Goal: Task Accomplishment & Management: Complete application form

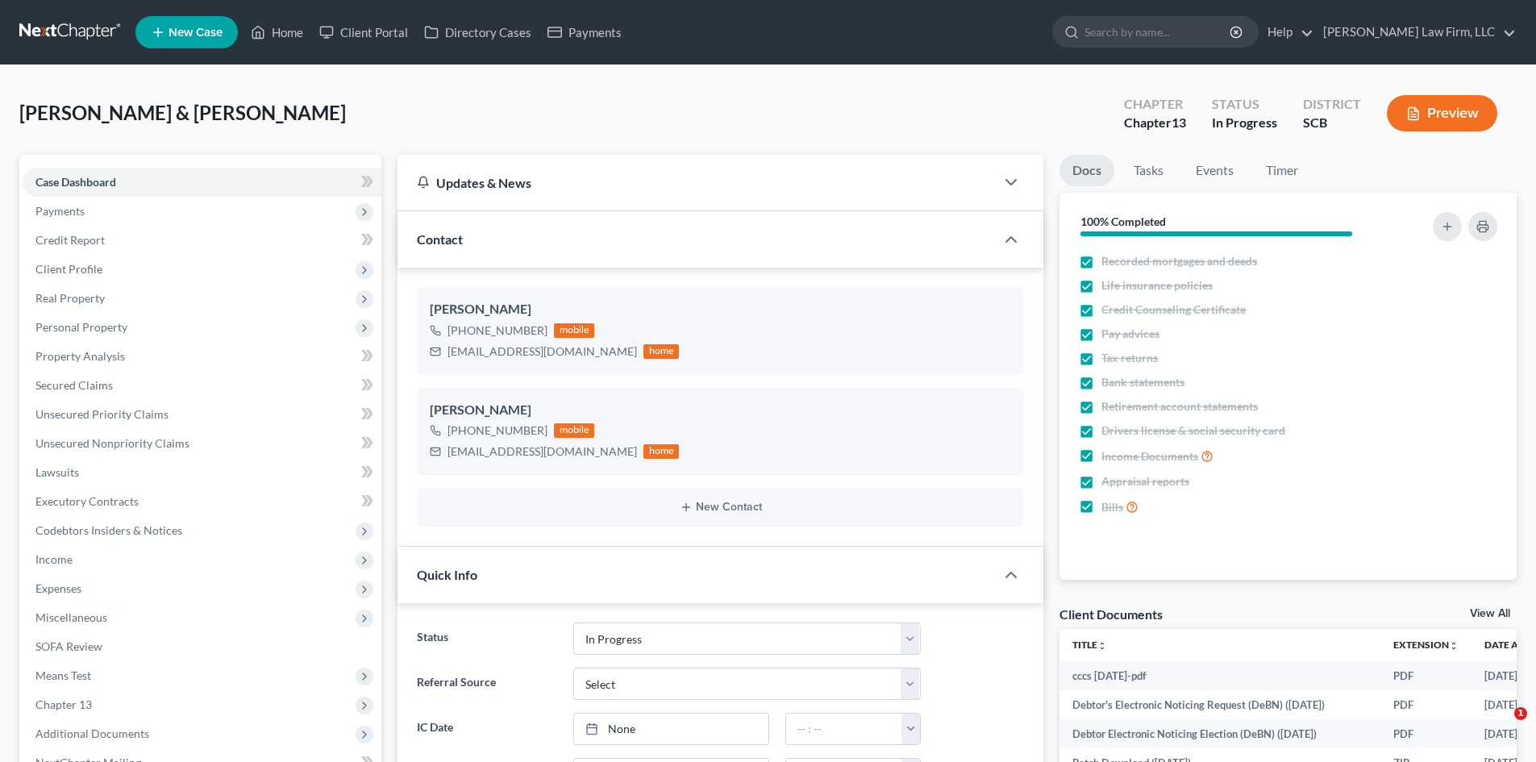
select select "3"
select select "0"
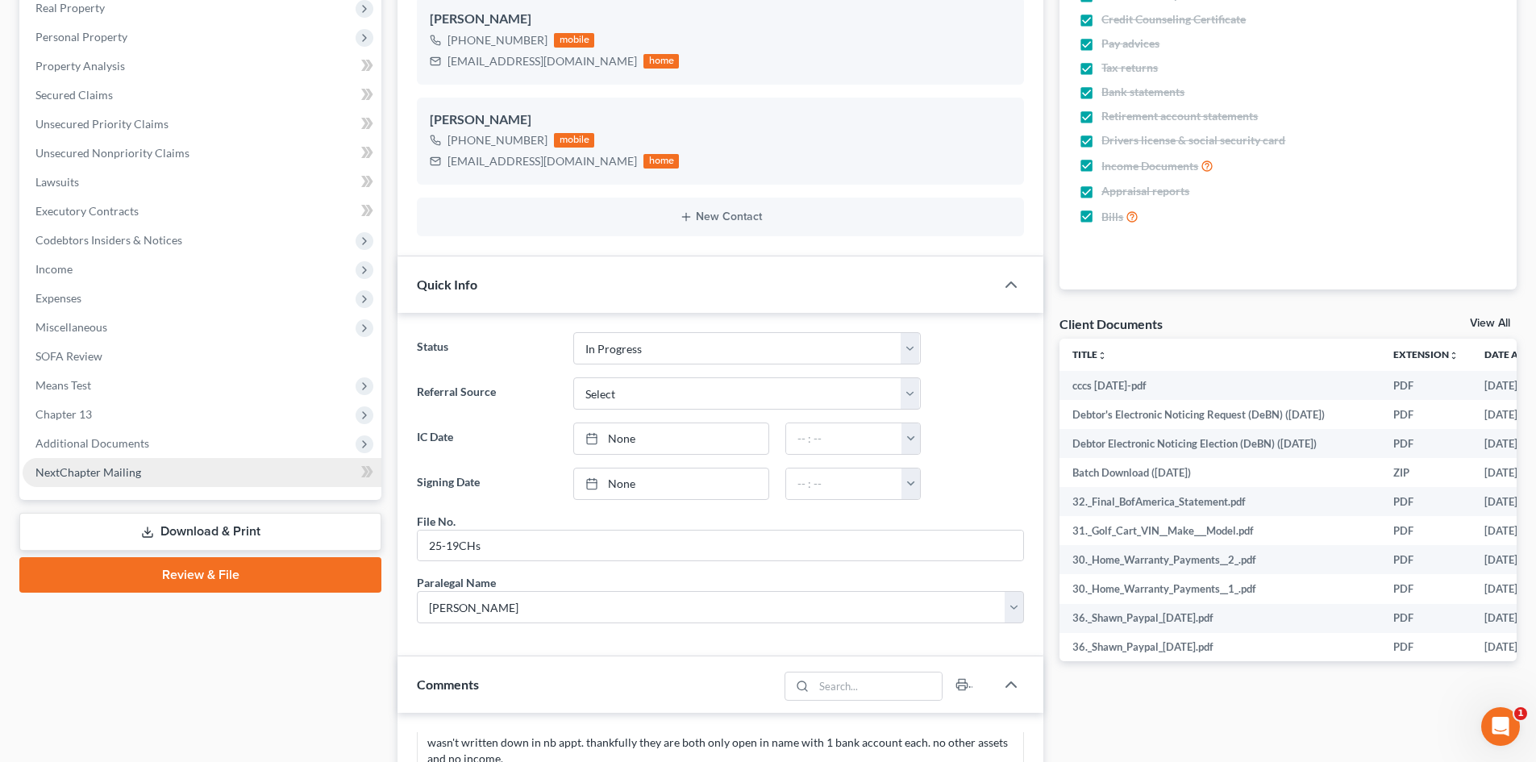
scroll to position [403, 0]
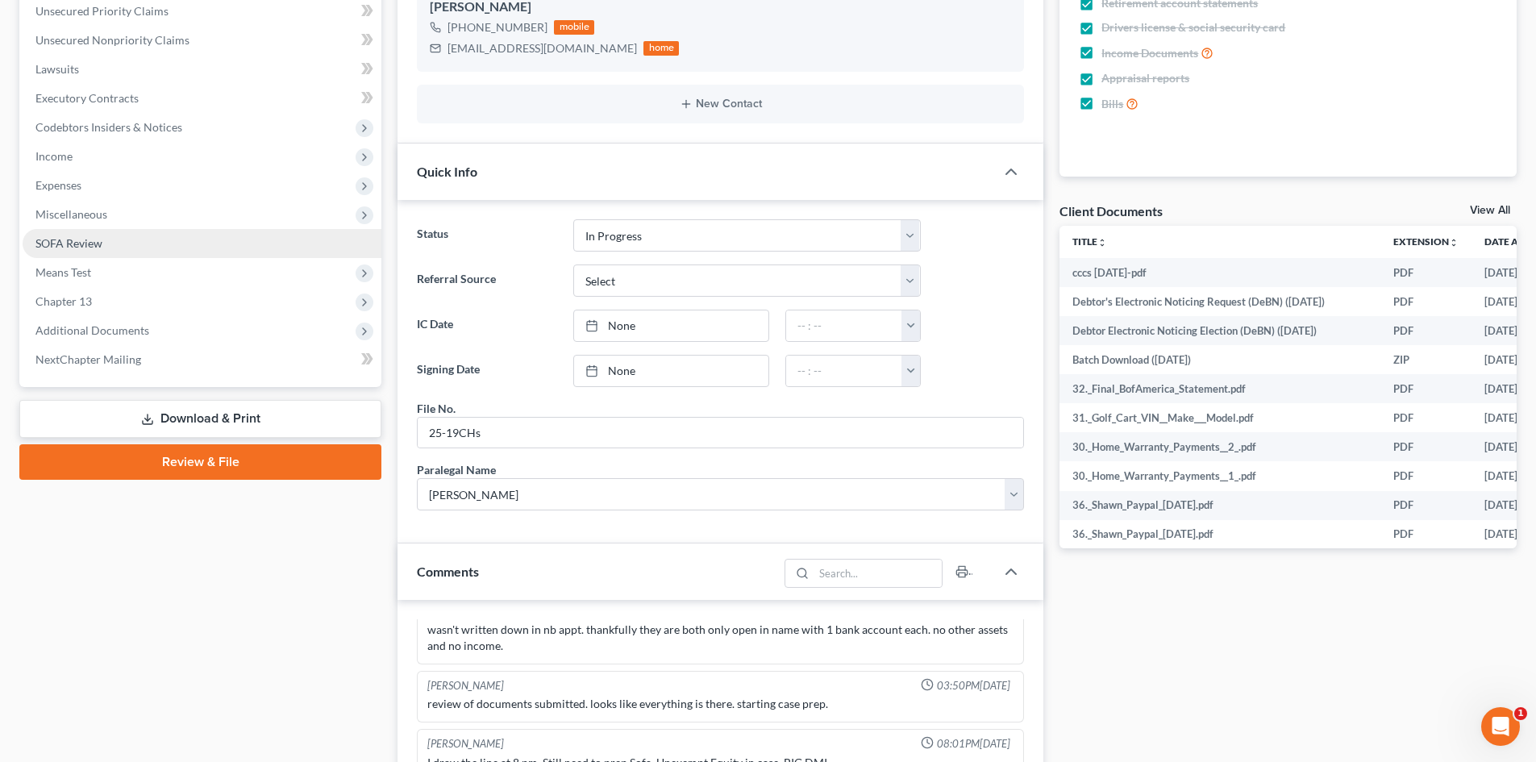
click at [151, 423] on icon at bounding box center [147, 419] width 13 height 13
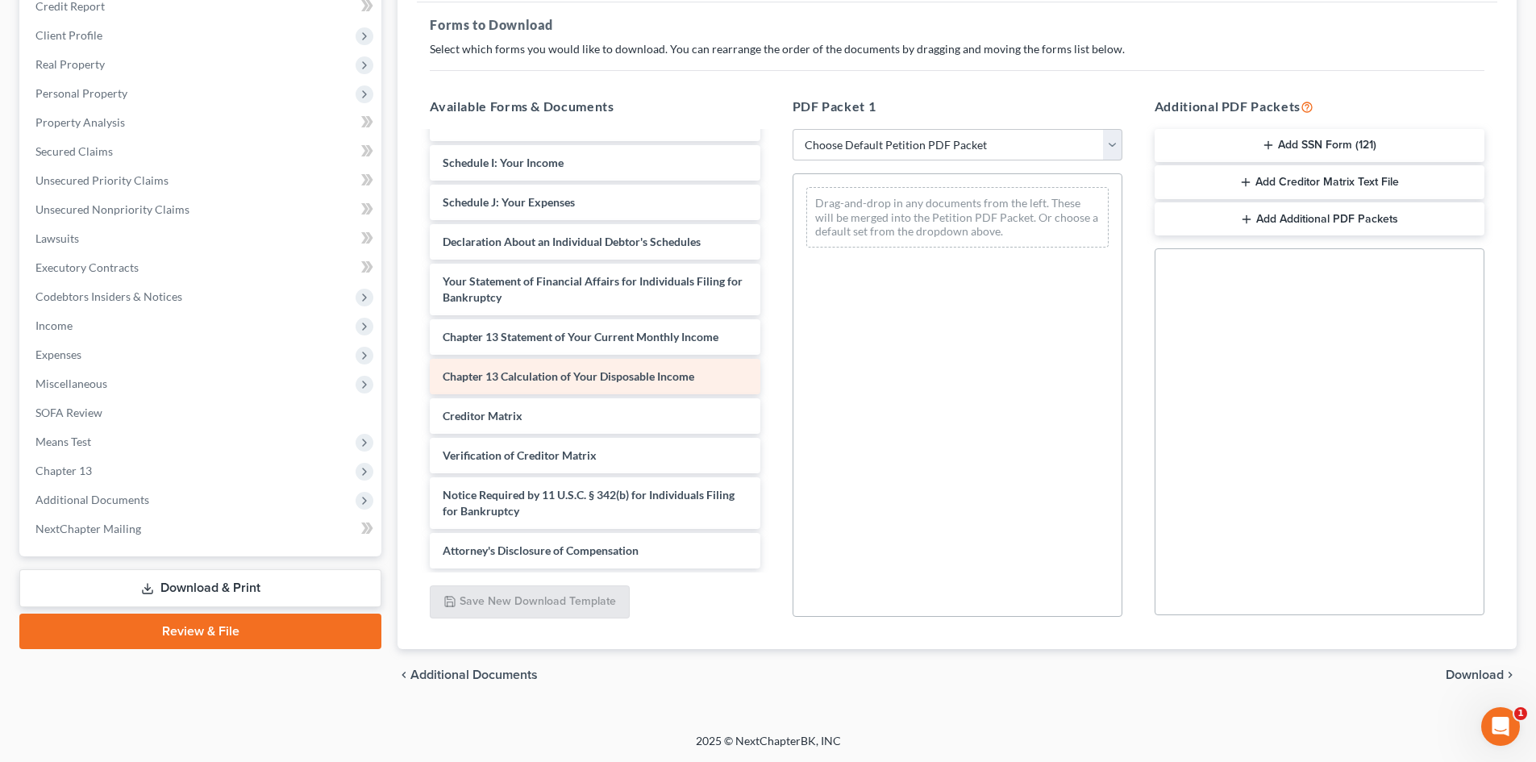
scroll to position [7004, 0]
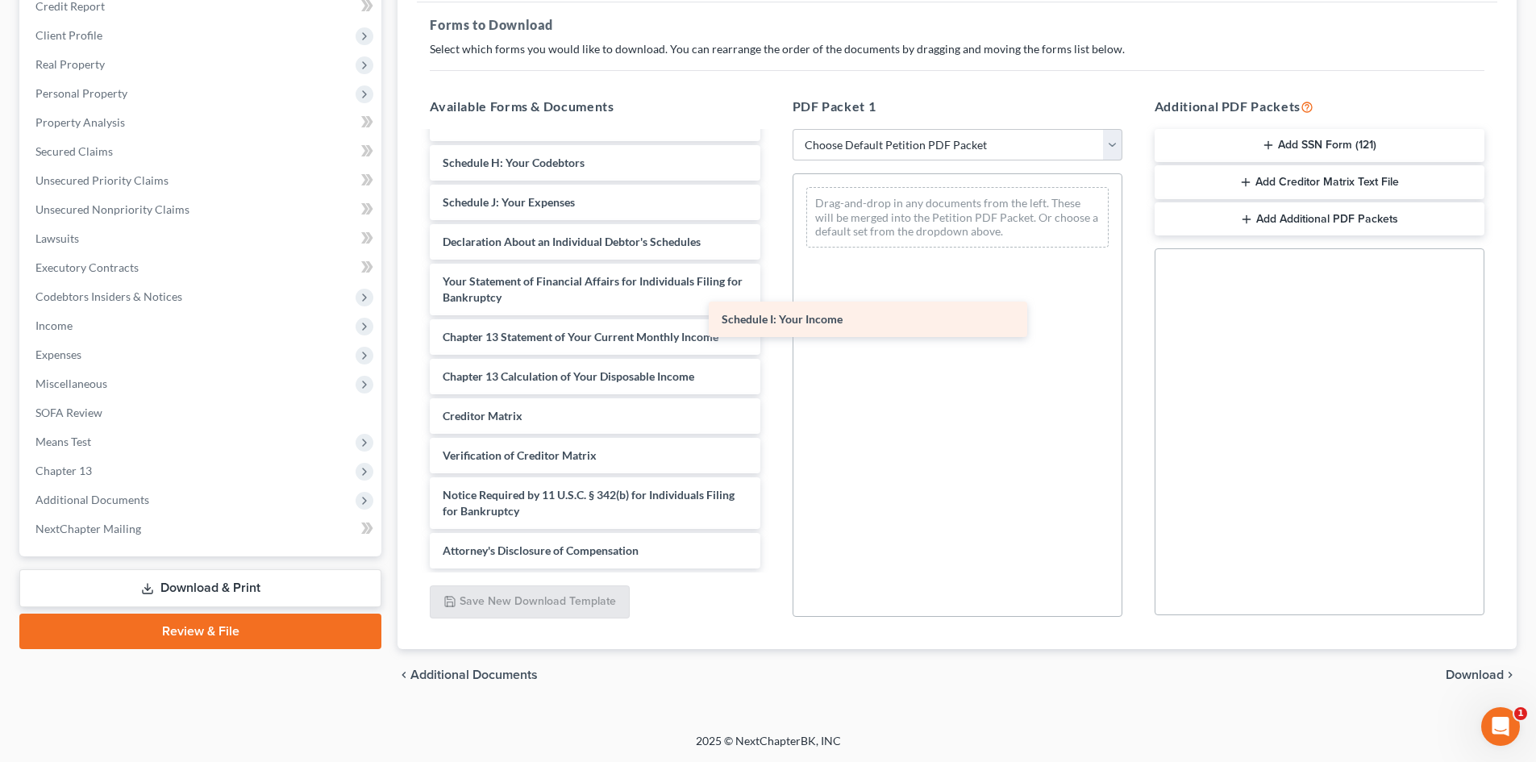
drag, startPoint x: 532, startPoint y: 328, endPoint x: 918, endPoint y: 317, distance: 386.4
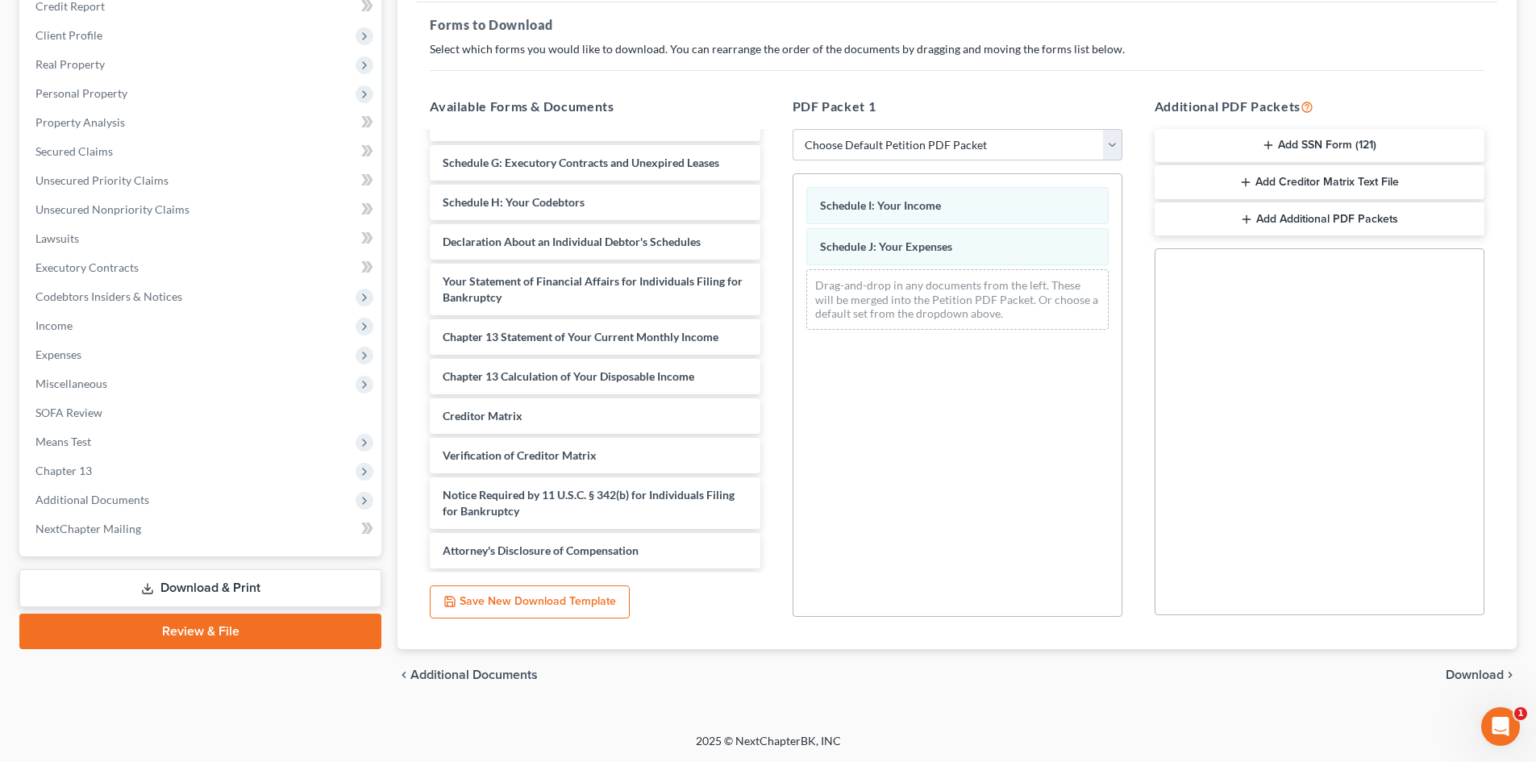
click at [1489, 673] on span "Download" at bounding box center [1475, 674] width 58 height 13
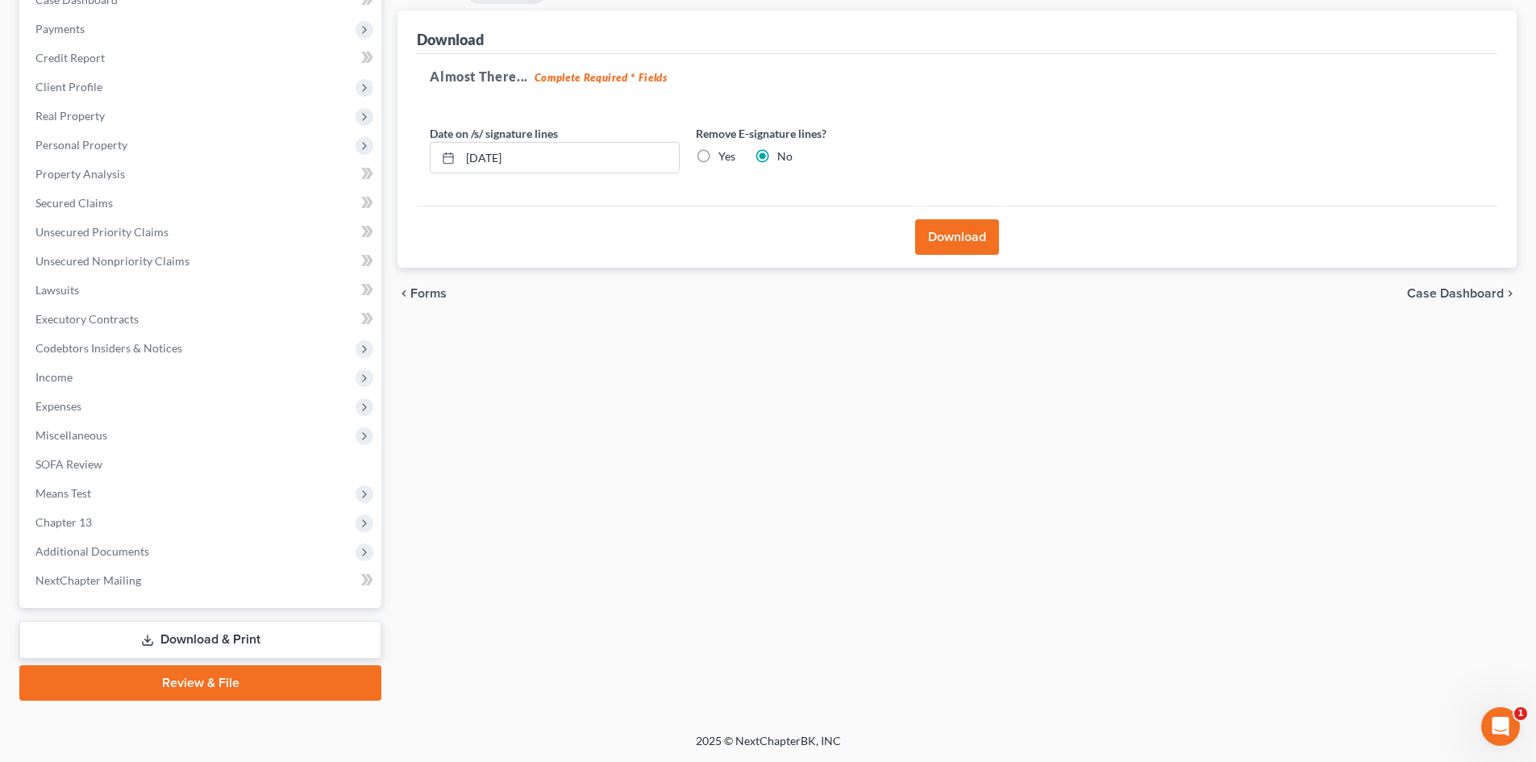
scroll to position [182, 0]
click at [945, 226] on button "Download" at bounding box center [957, 236] width 84 height 35
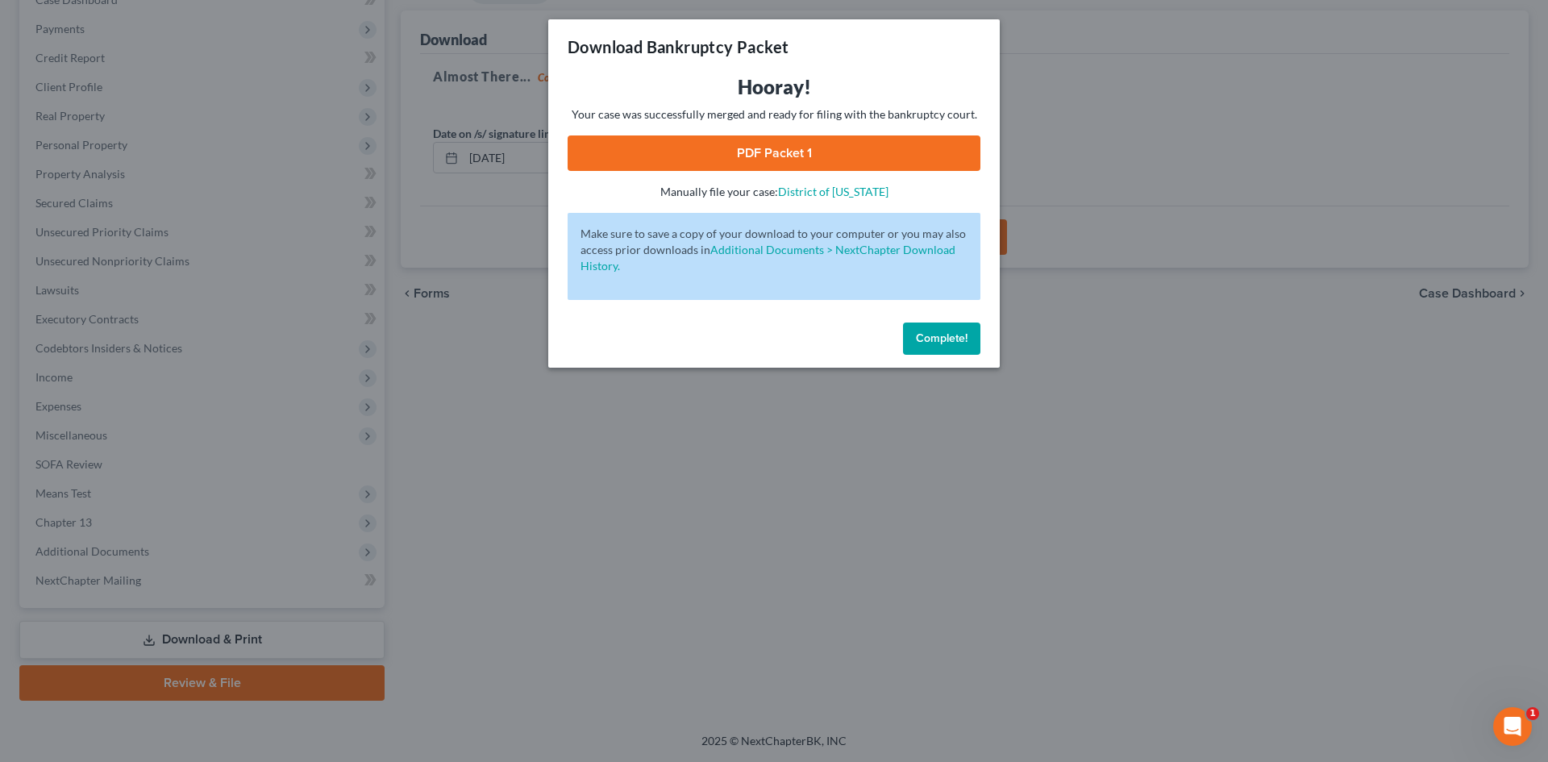
click at [708, 140] on link "PDF Packet 1" at bounding box center [774, 152] width 413 height 35
click at [931, 339] on span "Complete!" at bounding box center [942, 338] width 52 height 14
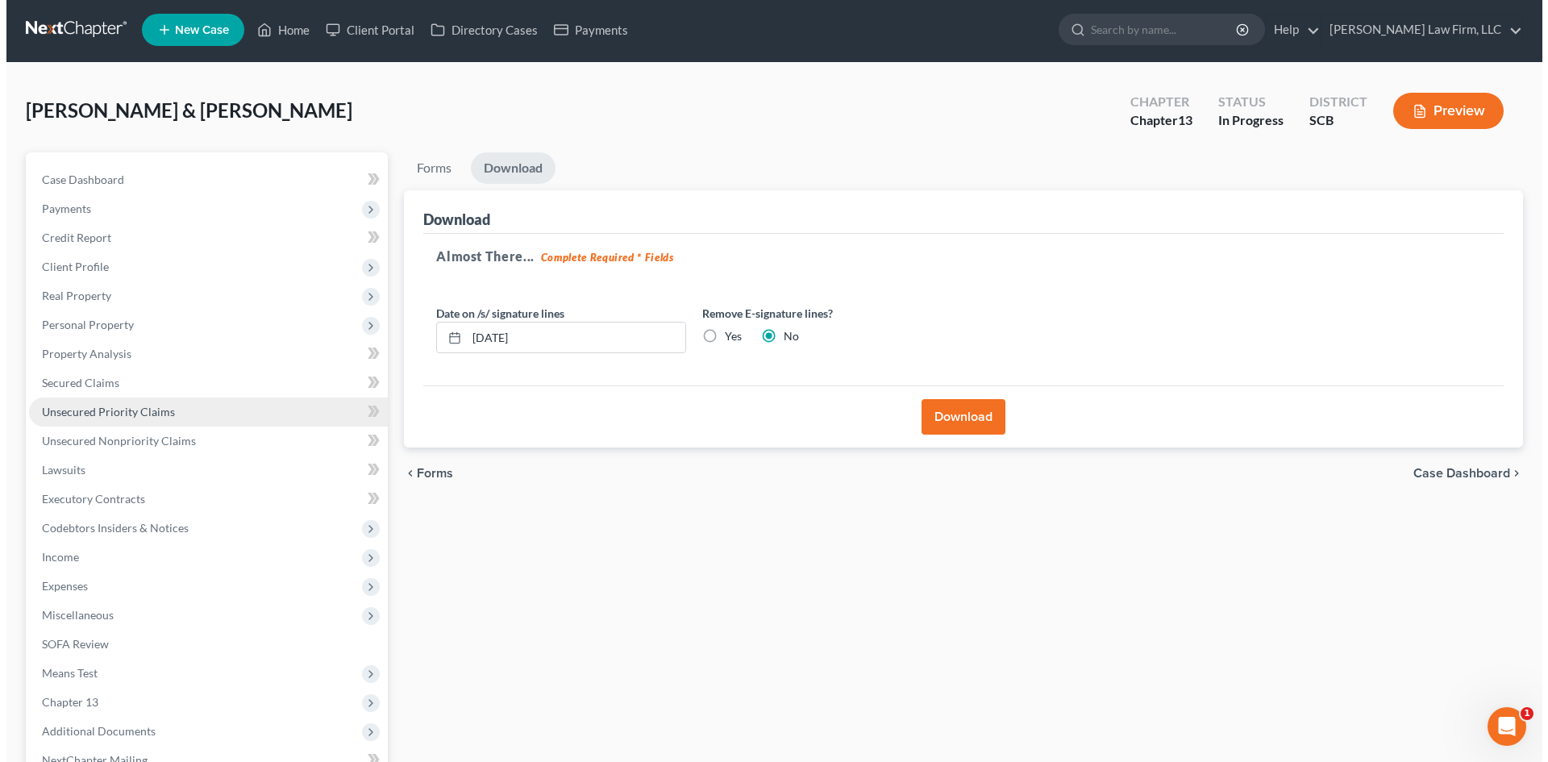
scroll to position [0, 0]
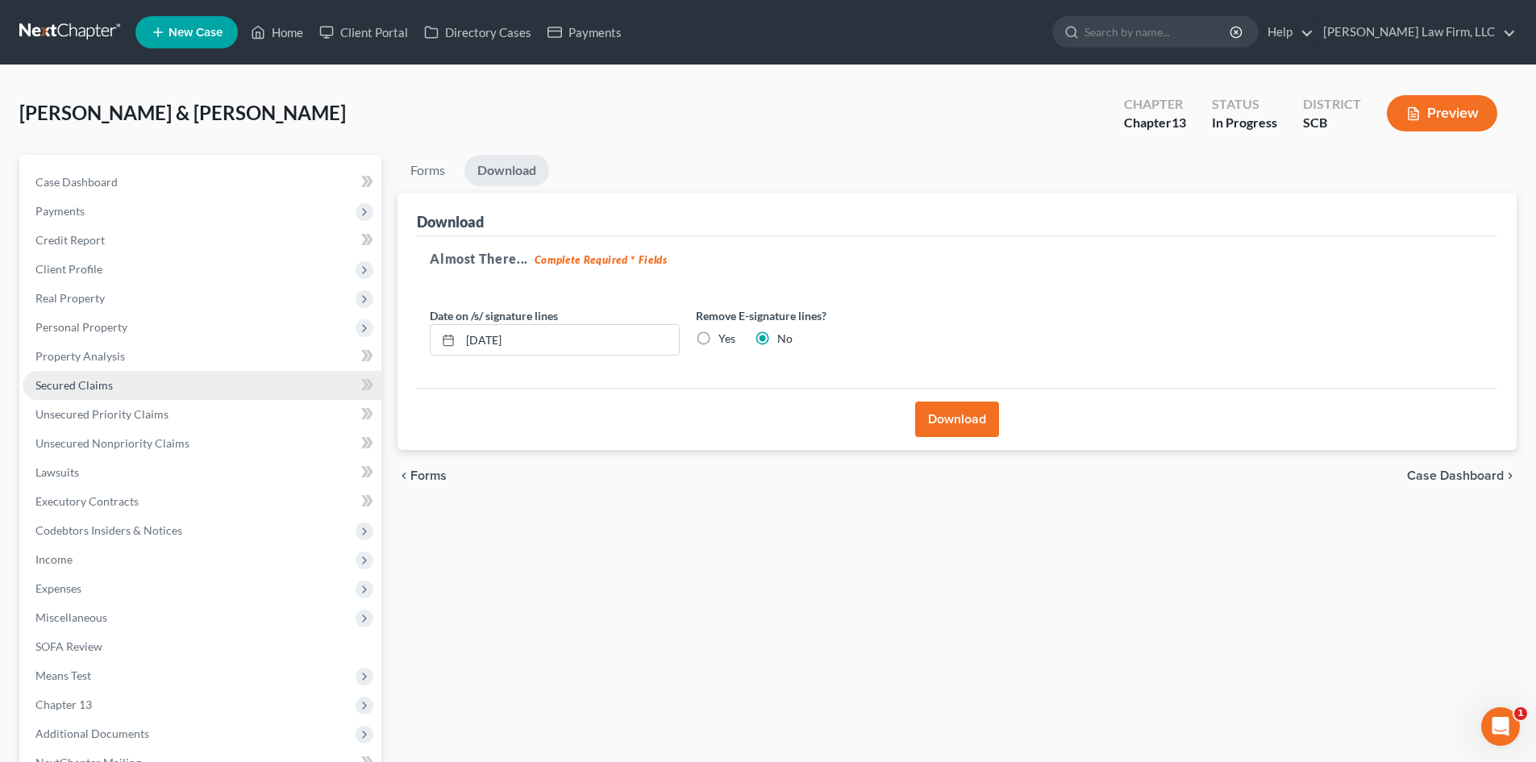
click at [106, 389] on span "Secured Claims" at bounding box center [73, 385] width 77 height 14
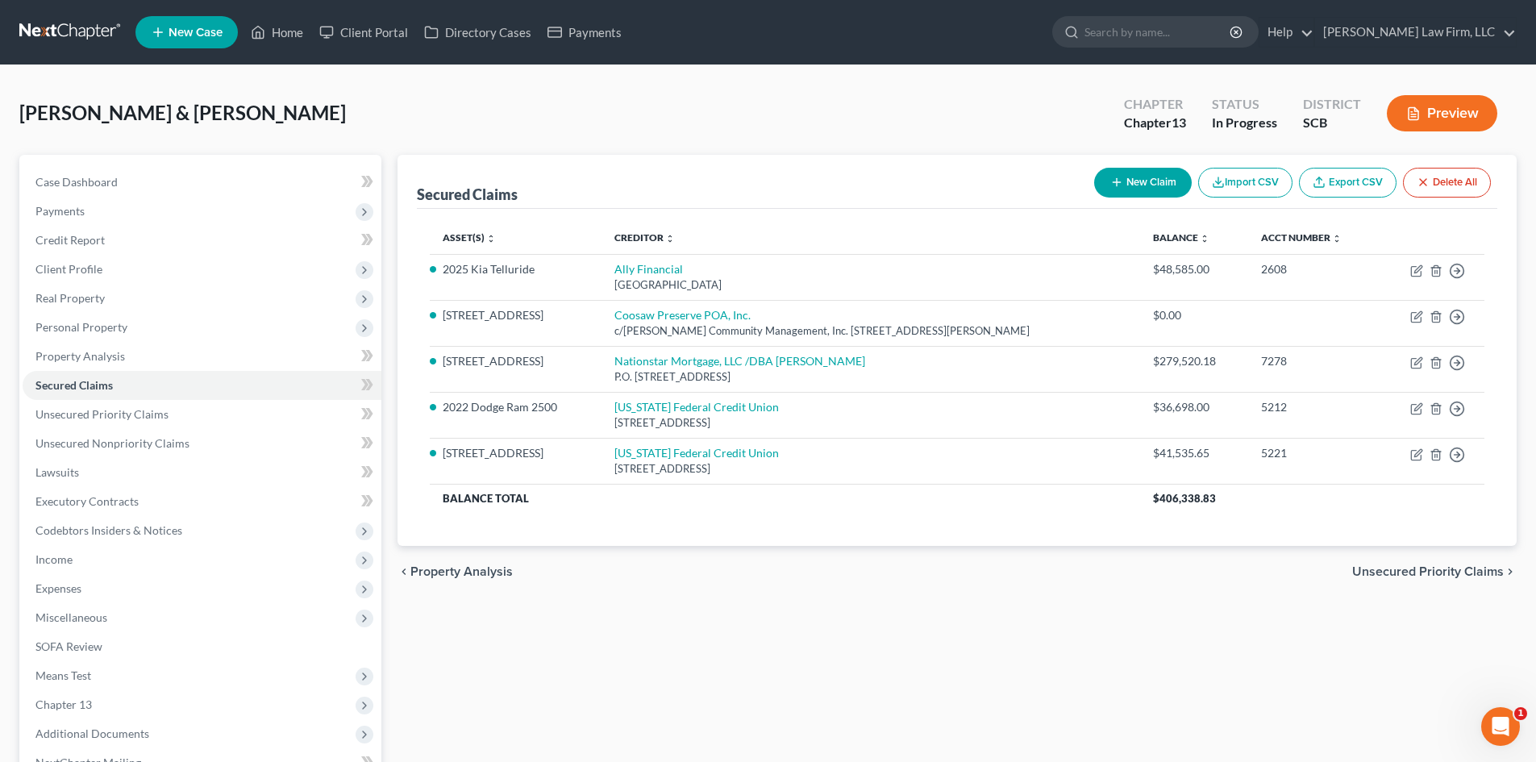
click at [1464, 113] on button "Preview" at bounding box center [1442, 113] width 110 height 36
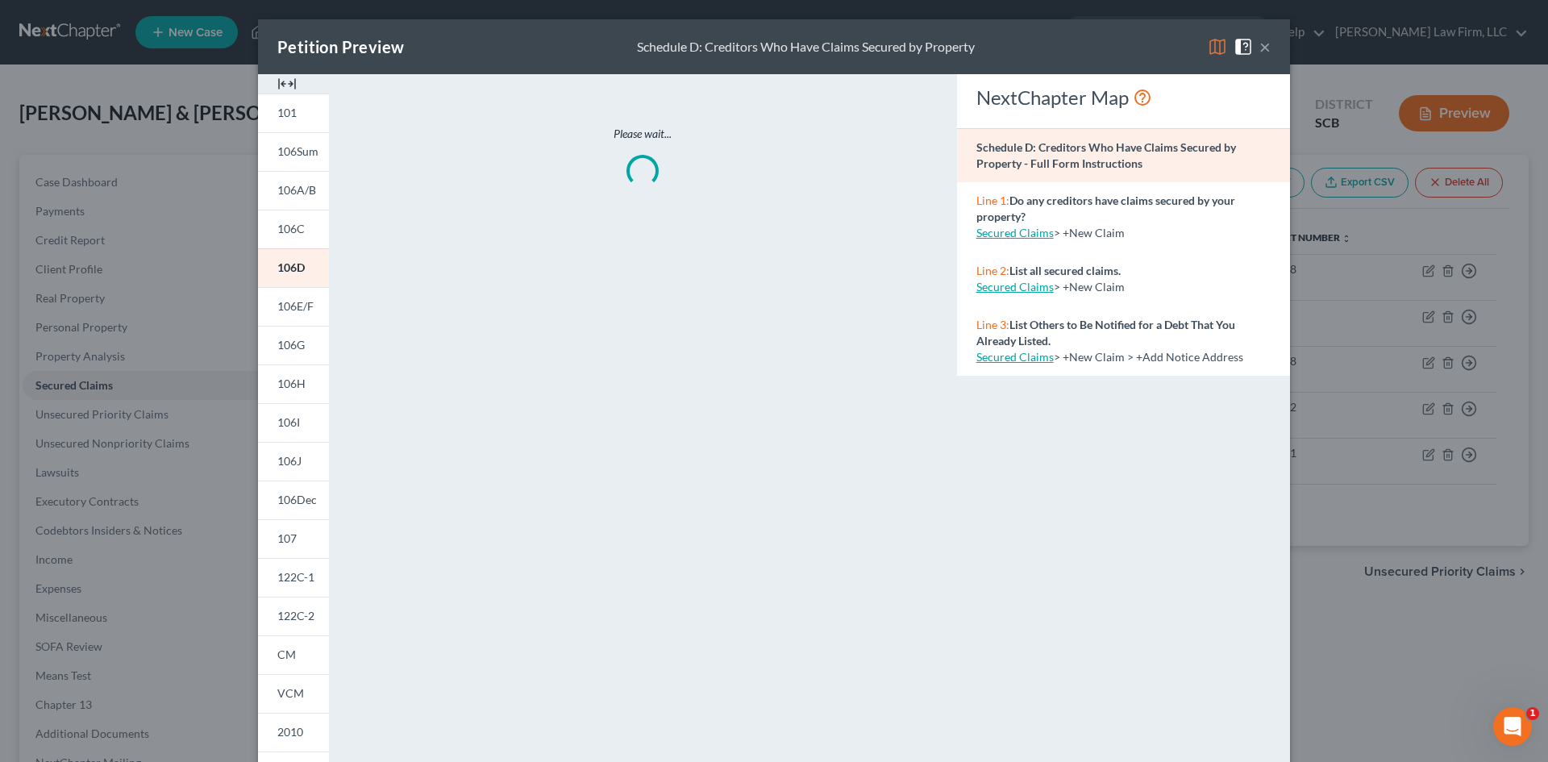
click at [291, 84] on div at bounding box center [293, 83] width 71 height 19
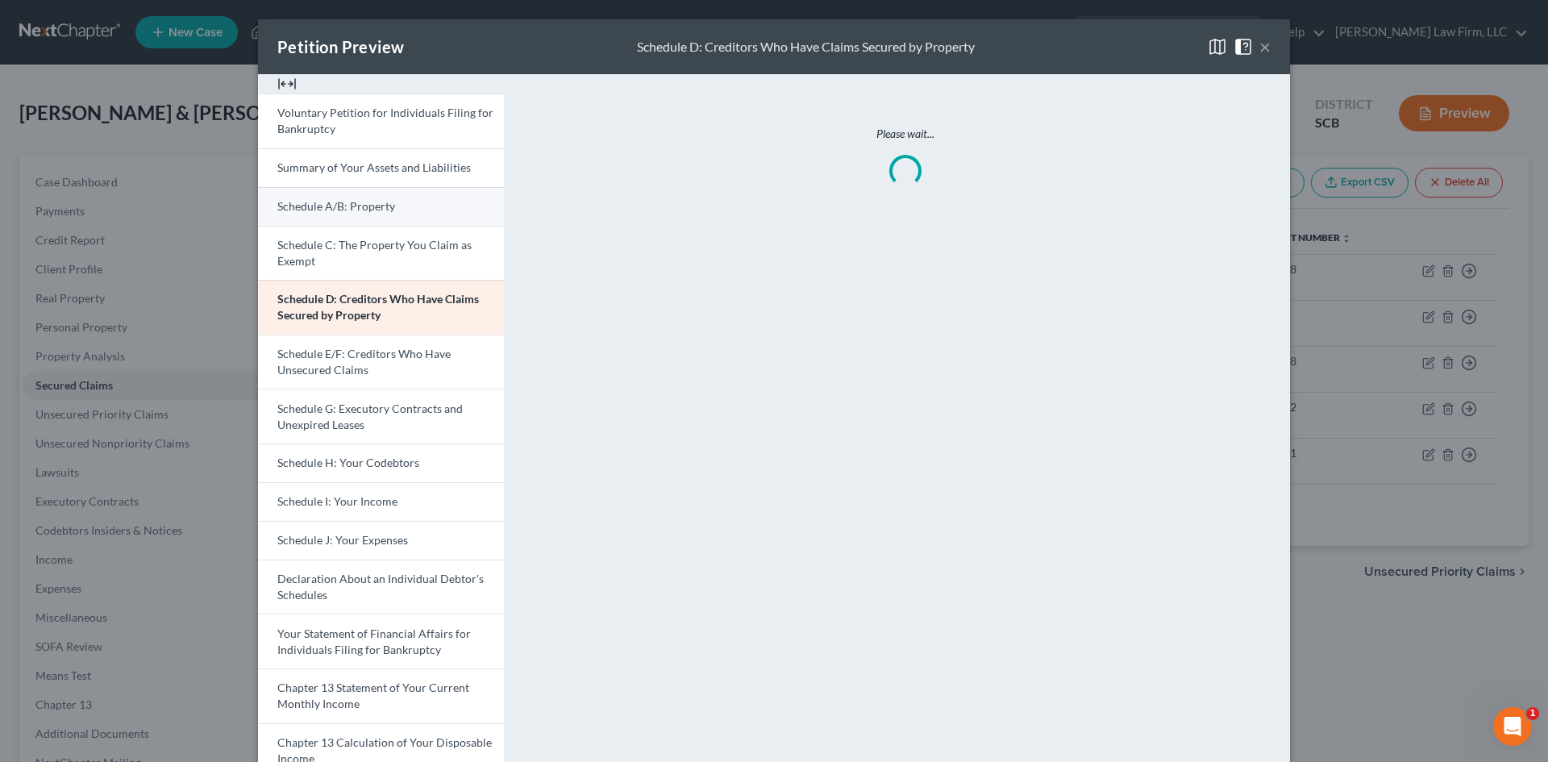
click at [345, 196] on link "Schedule A/B: Property" at bounding box center [381, 206] width 246 height 39
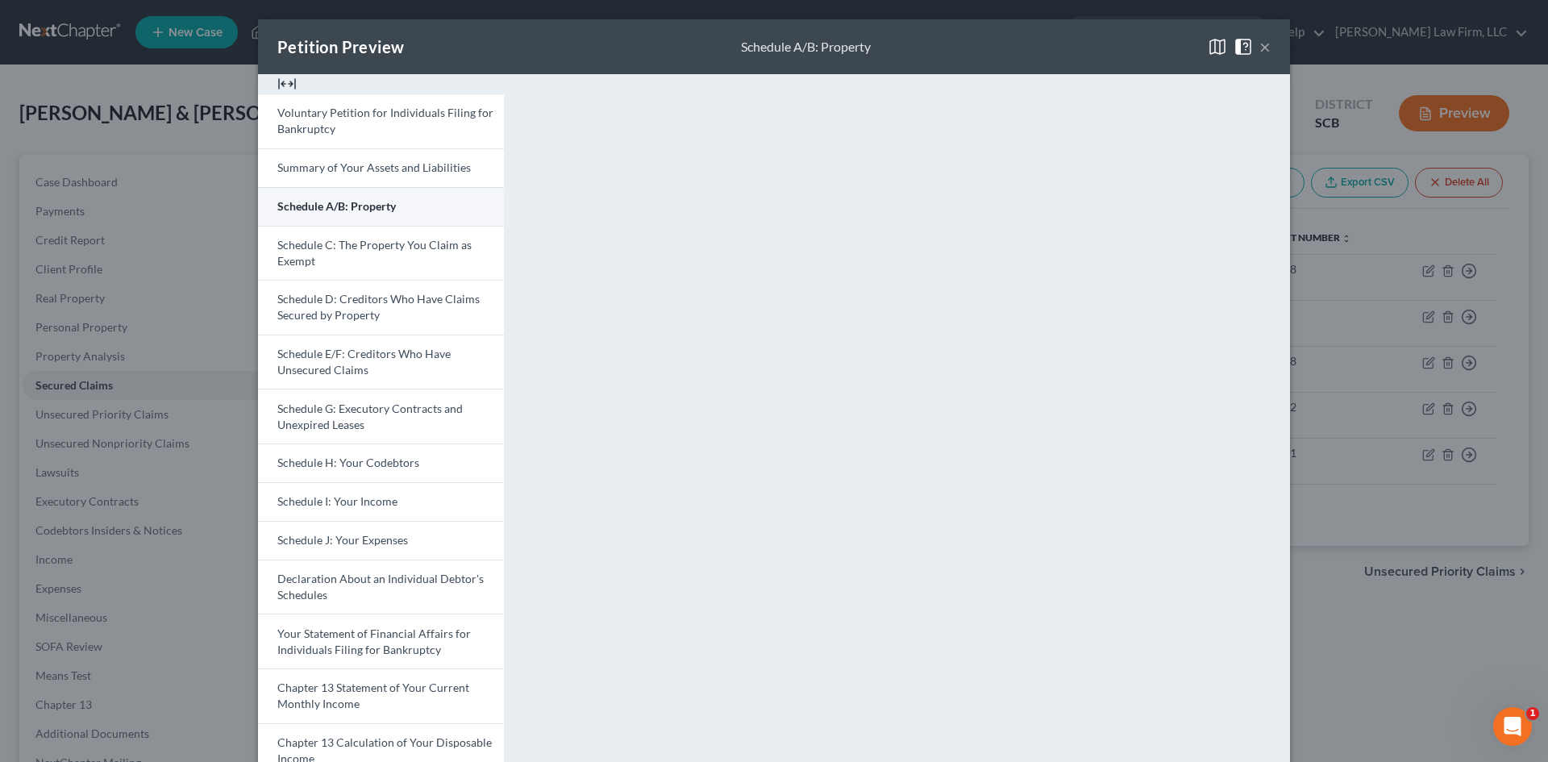
click at [410, 213] on link "Schedule A/B: Property" at bounding box center [381, 206] width 246 height 39
click at [348, 294] on span "Schedule D: Creditors Who Have Claims Secured by Property" at bounding box center [378, 307] width 202 height 30
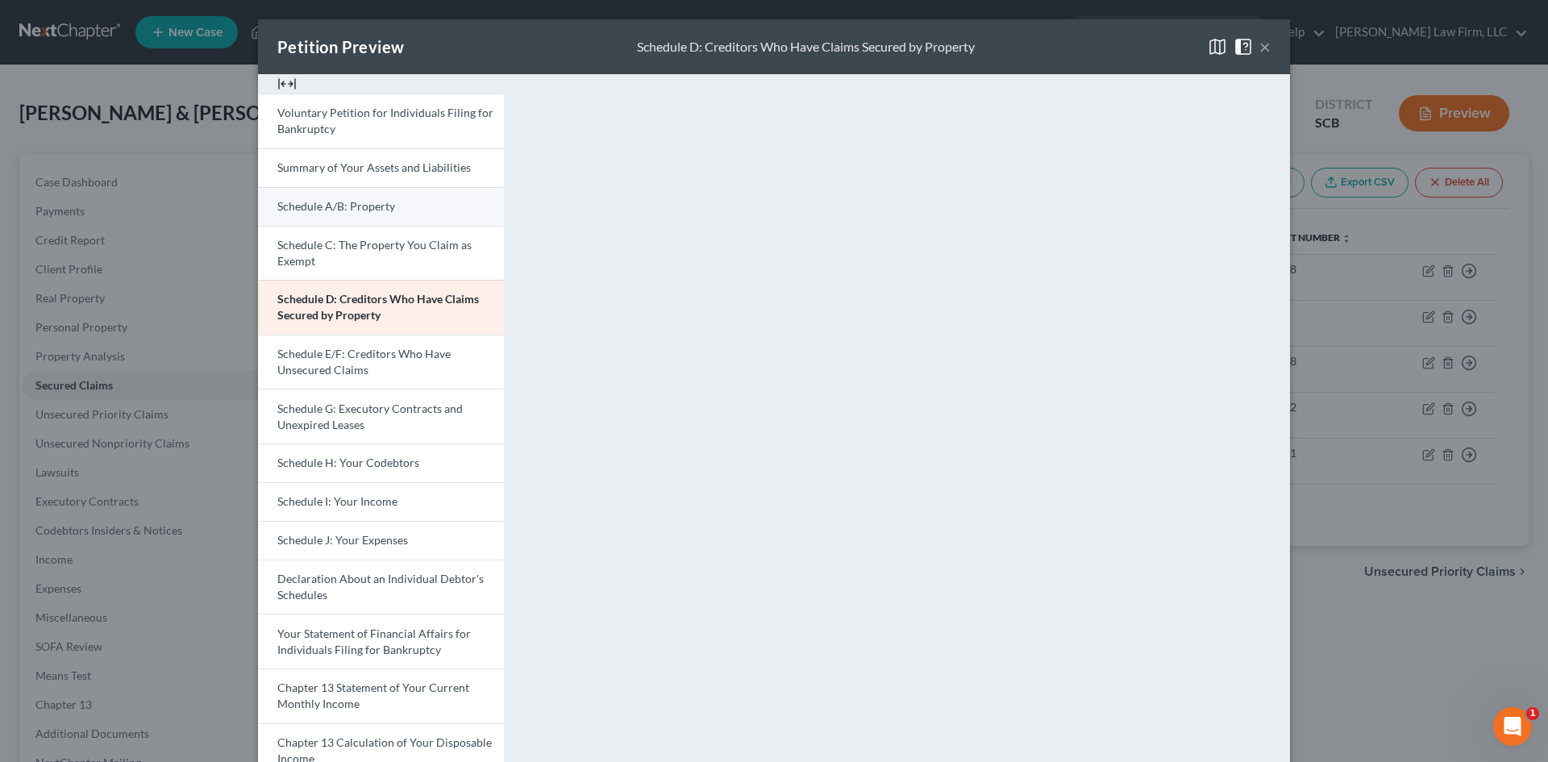
click at [329, 213] on link "Schedule A/B: Property" at bounding box center [381, 206] width 246 height 39
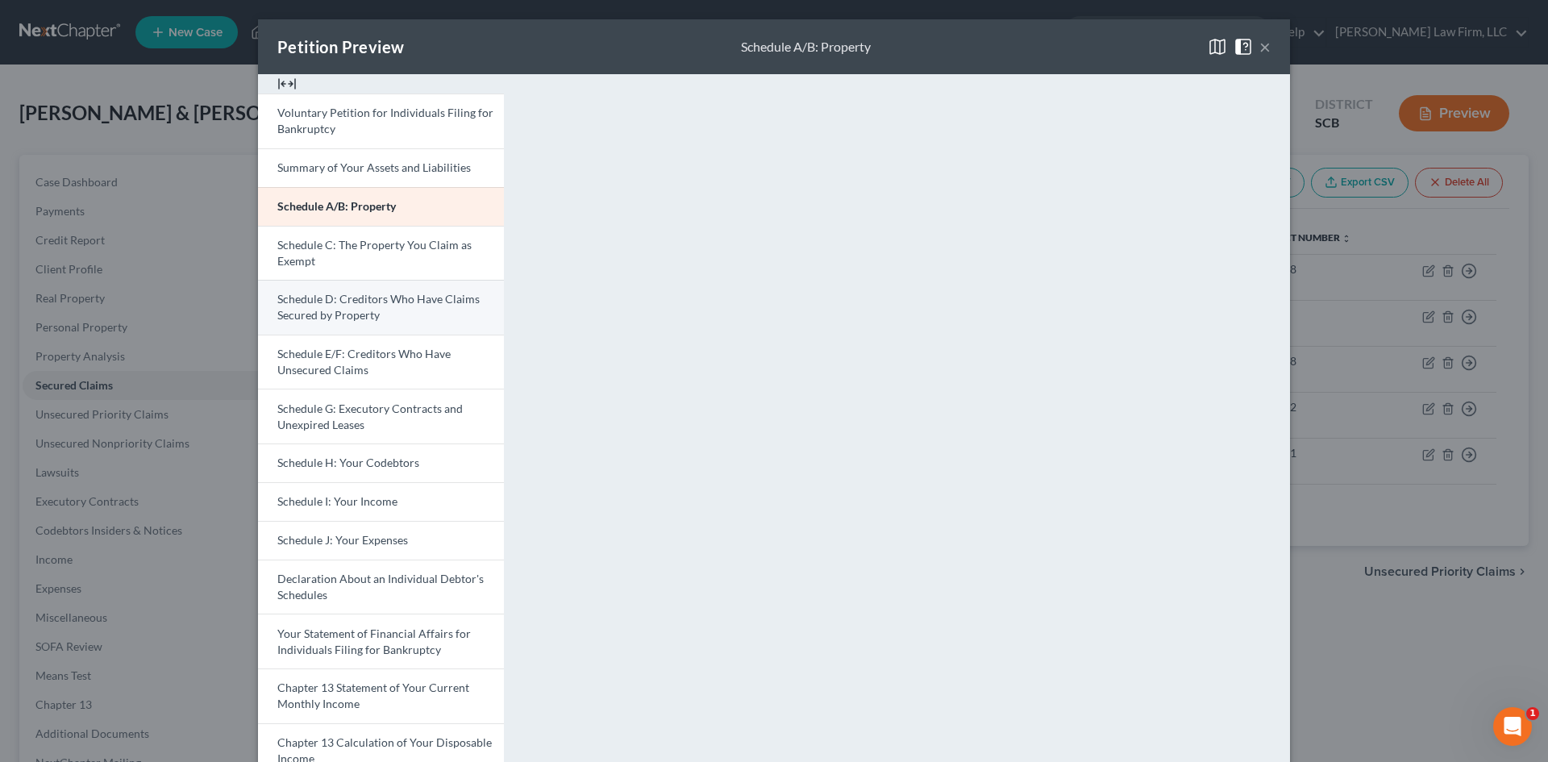
click at [298, 304] on span "Schedule D: Creditors Who Have Claims Secured by Property" at bounding box center [378, 307] width 202 height 30
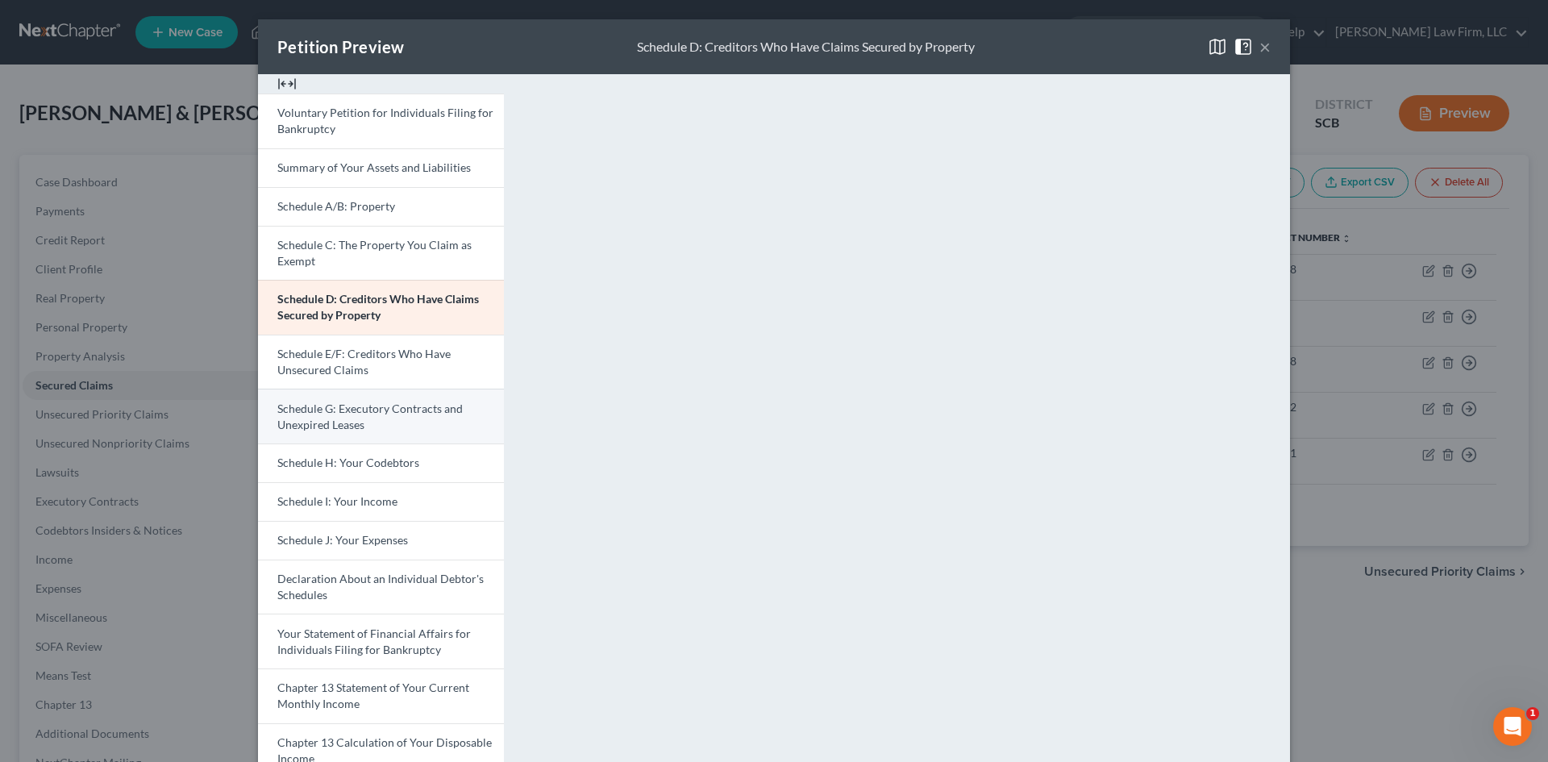
click at [344, 422] on span "Schedule G: Executory Contracts and Unexpired Leases" at bounding box center [369, 417] width 185 height 30
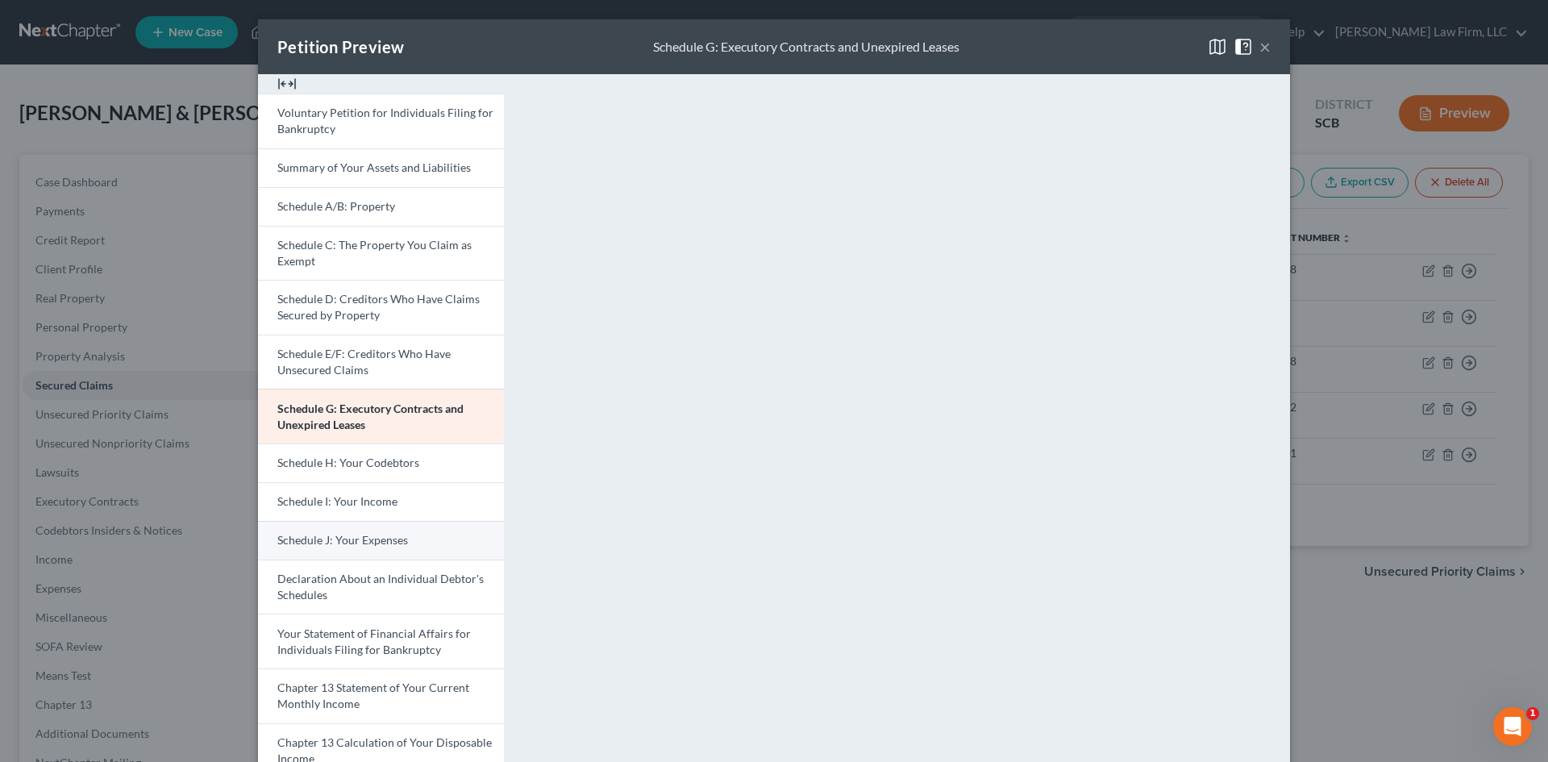
click at [364, 525] on link "Schedule J: Your Expenses" at bounding box center [381, 540] width 246 height 39
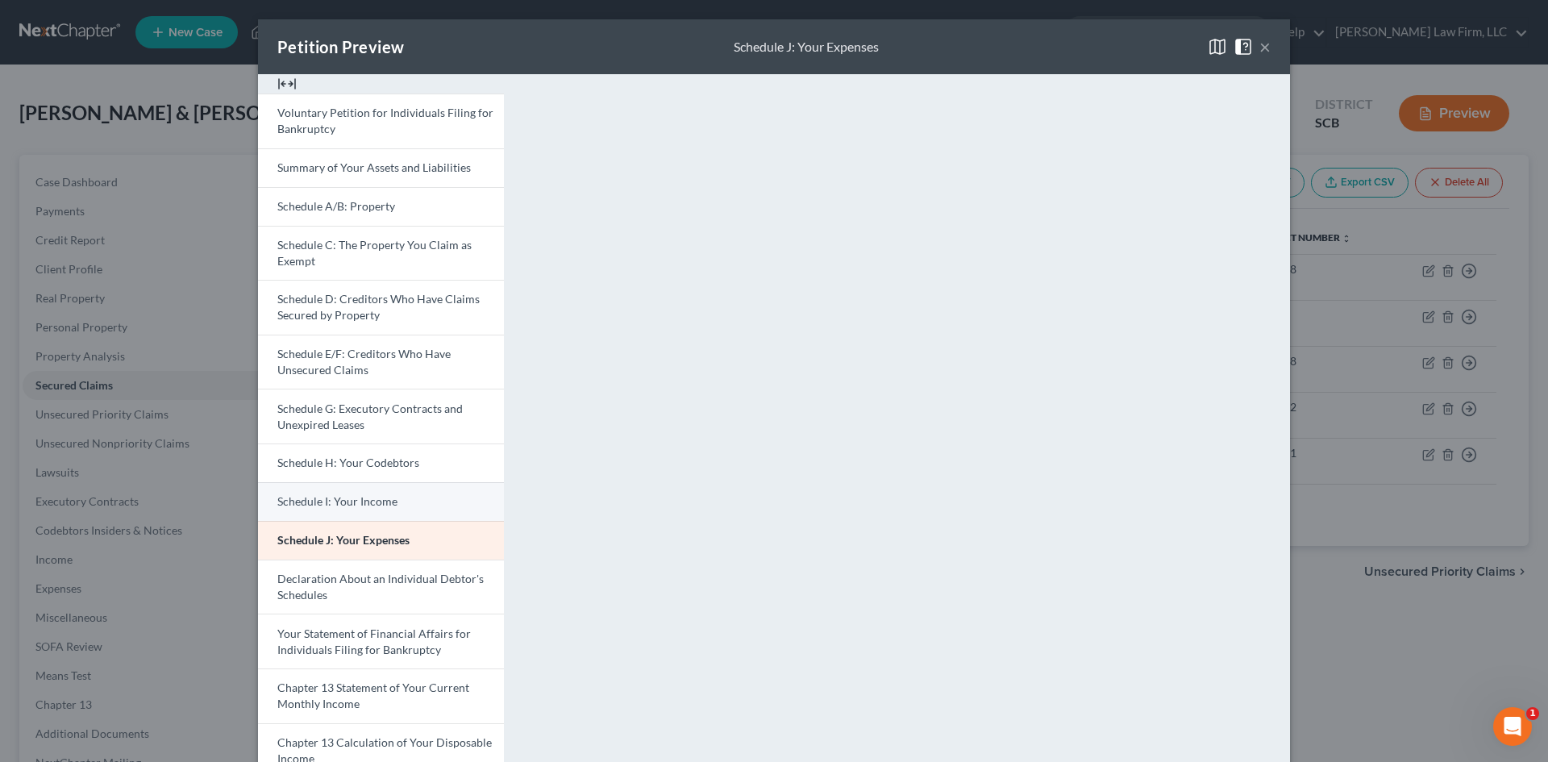
click at [388, 498] on span "Schedule I: Your Income" at bounding box center [337, 501] width 120 height 14
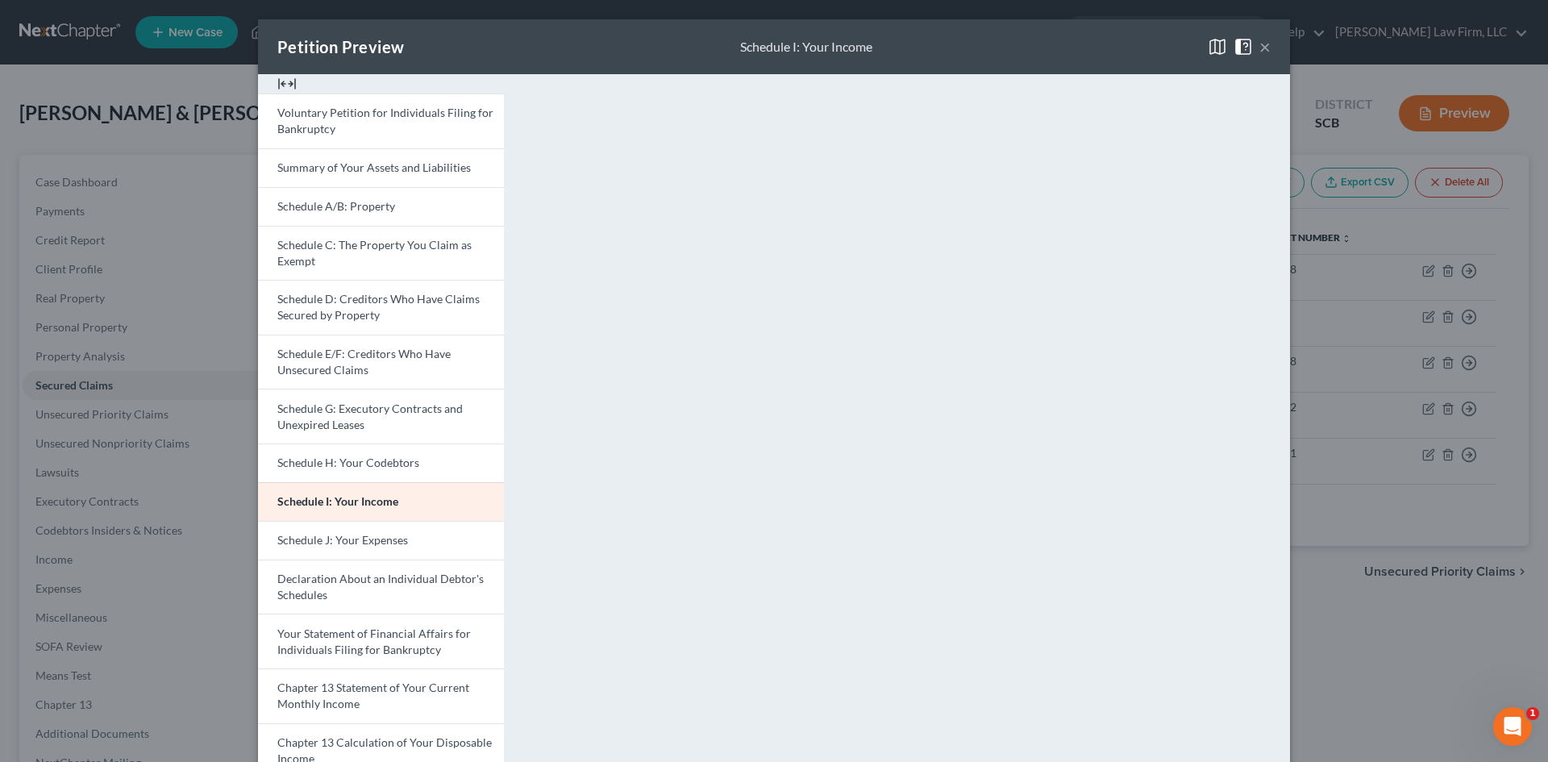
click at [1264, 48] on button "×" at bounding box center [1265, 46] width 11 height 19
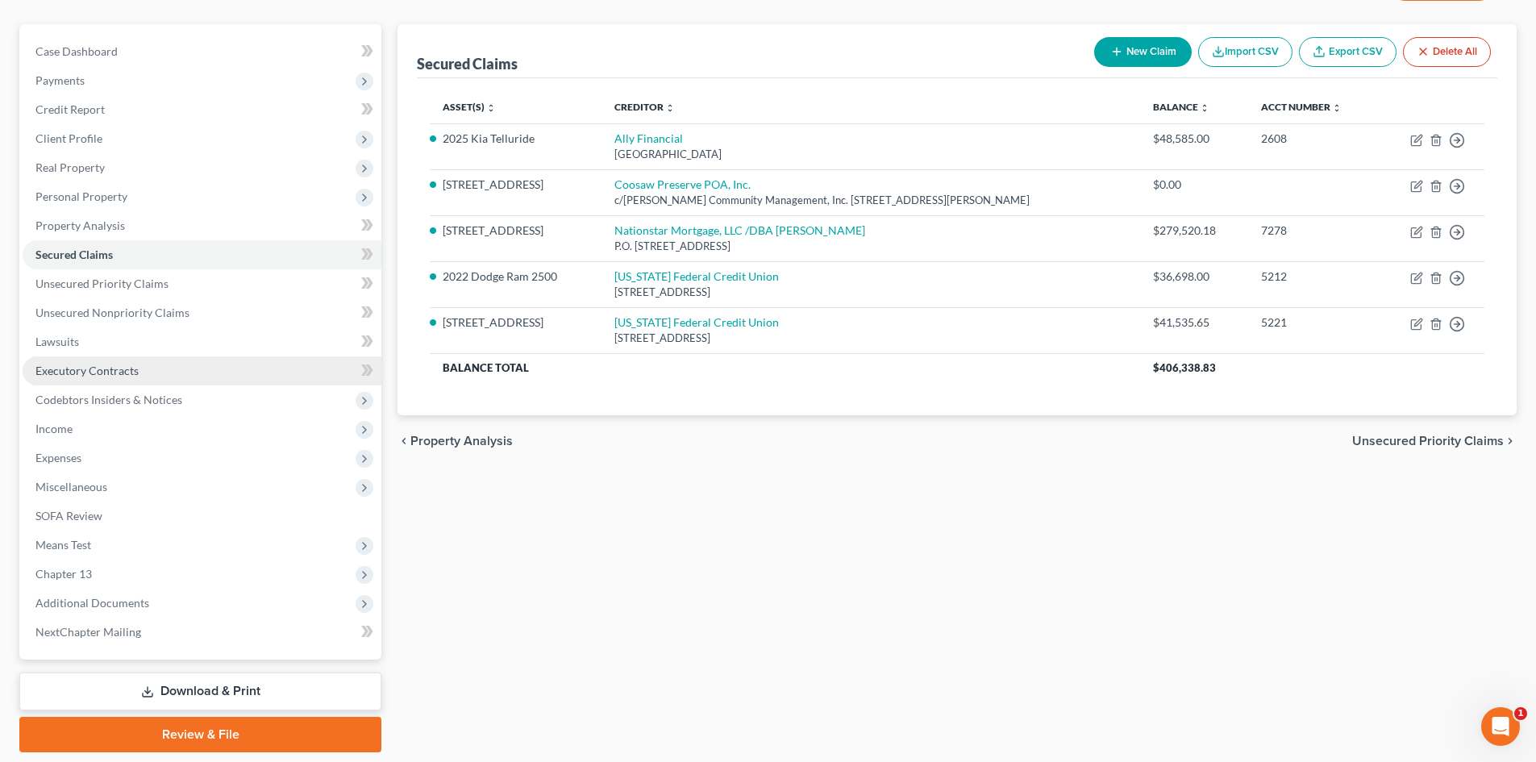
scroll to position [182, 0]
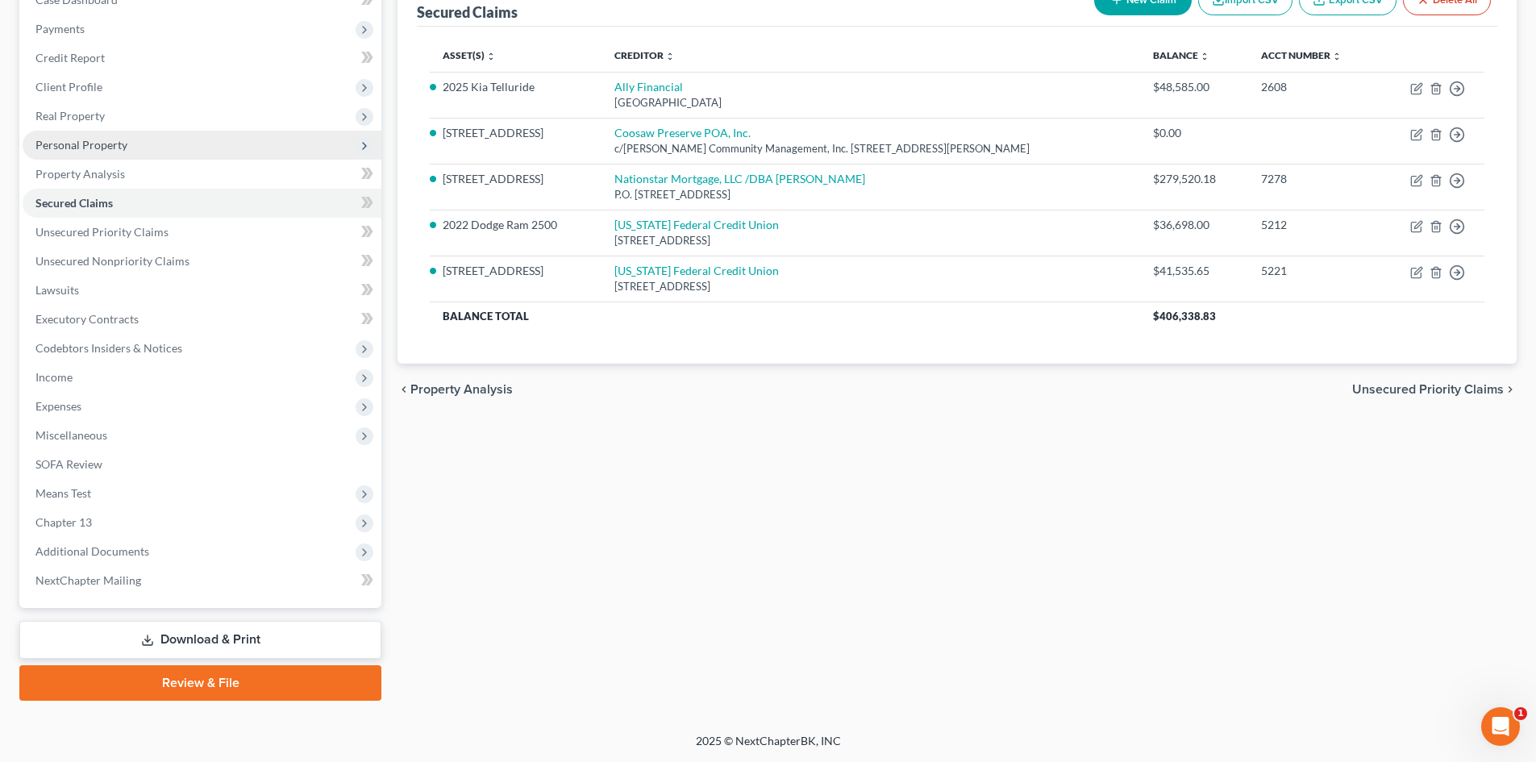
click at [117, 139] on span "Personal Property" at bounding box center [81, 145] width 92 height 14
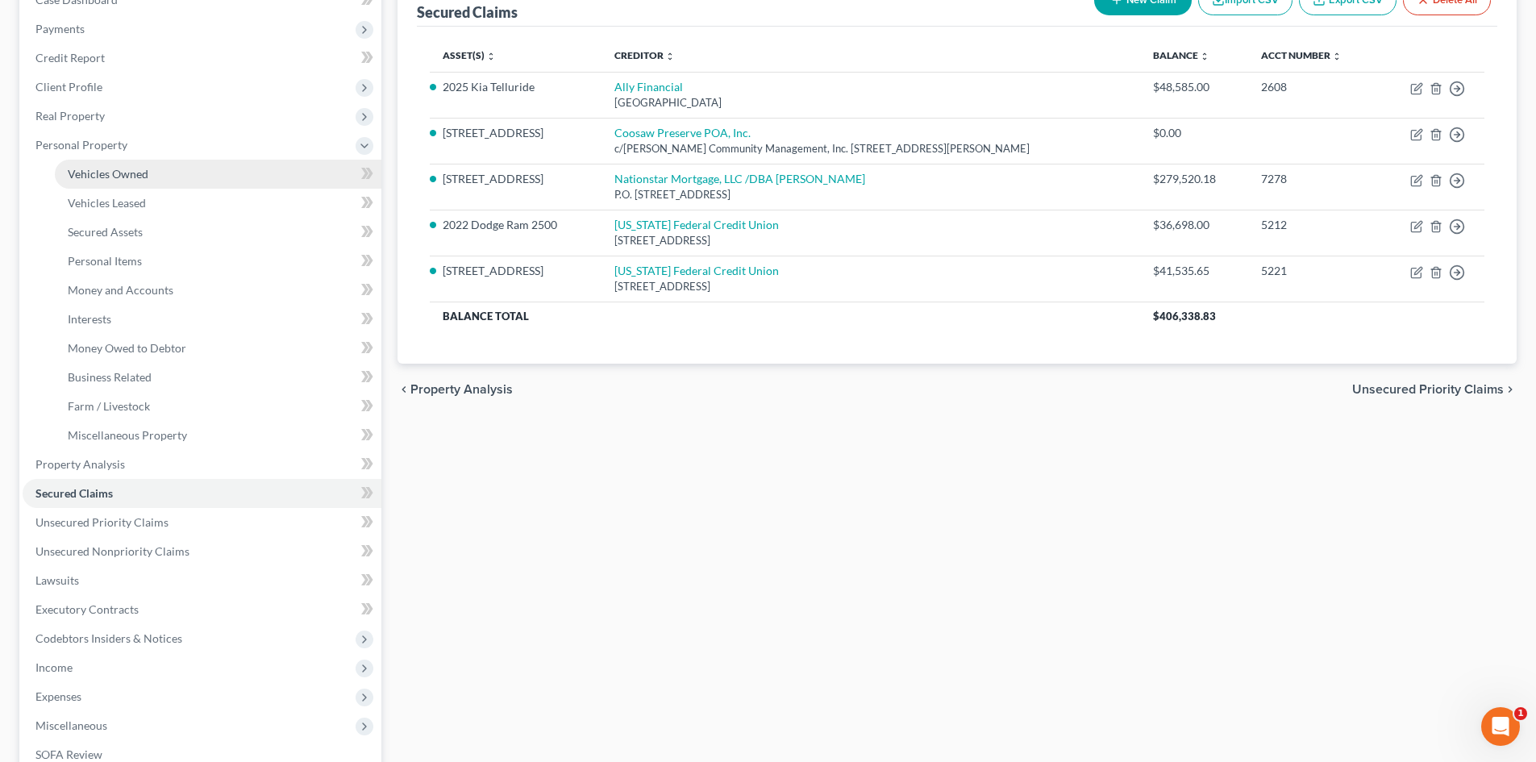
click at [129, 177] on span "Vehicles Owned" at bounding box center [108, 174] width 81 height 14
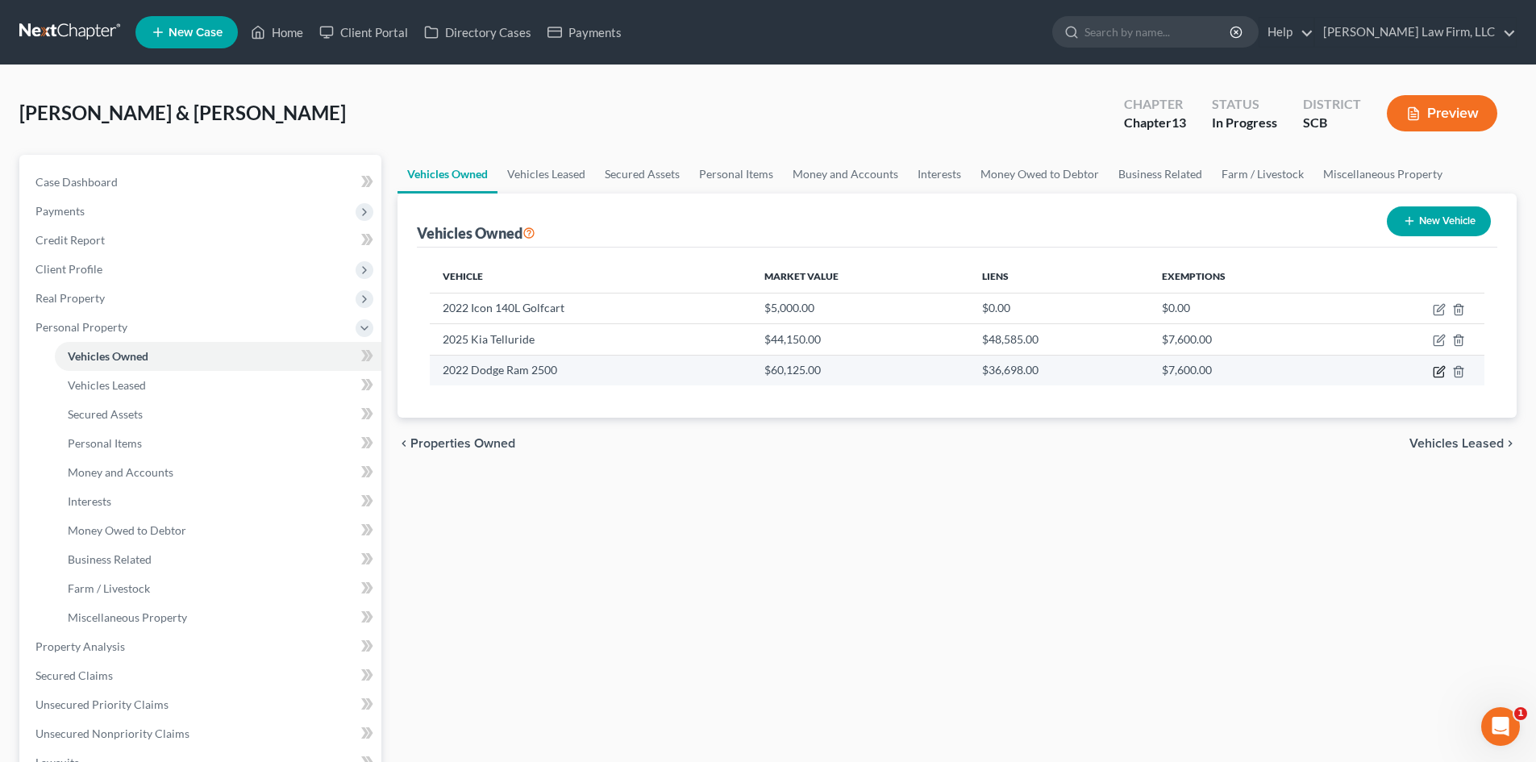
click at [1437, 366] on icon "button" at bounding box center [1439, 371] width 13 height 13
select select "0"
select select "4"
select select "1"
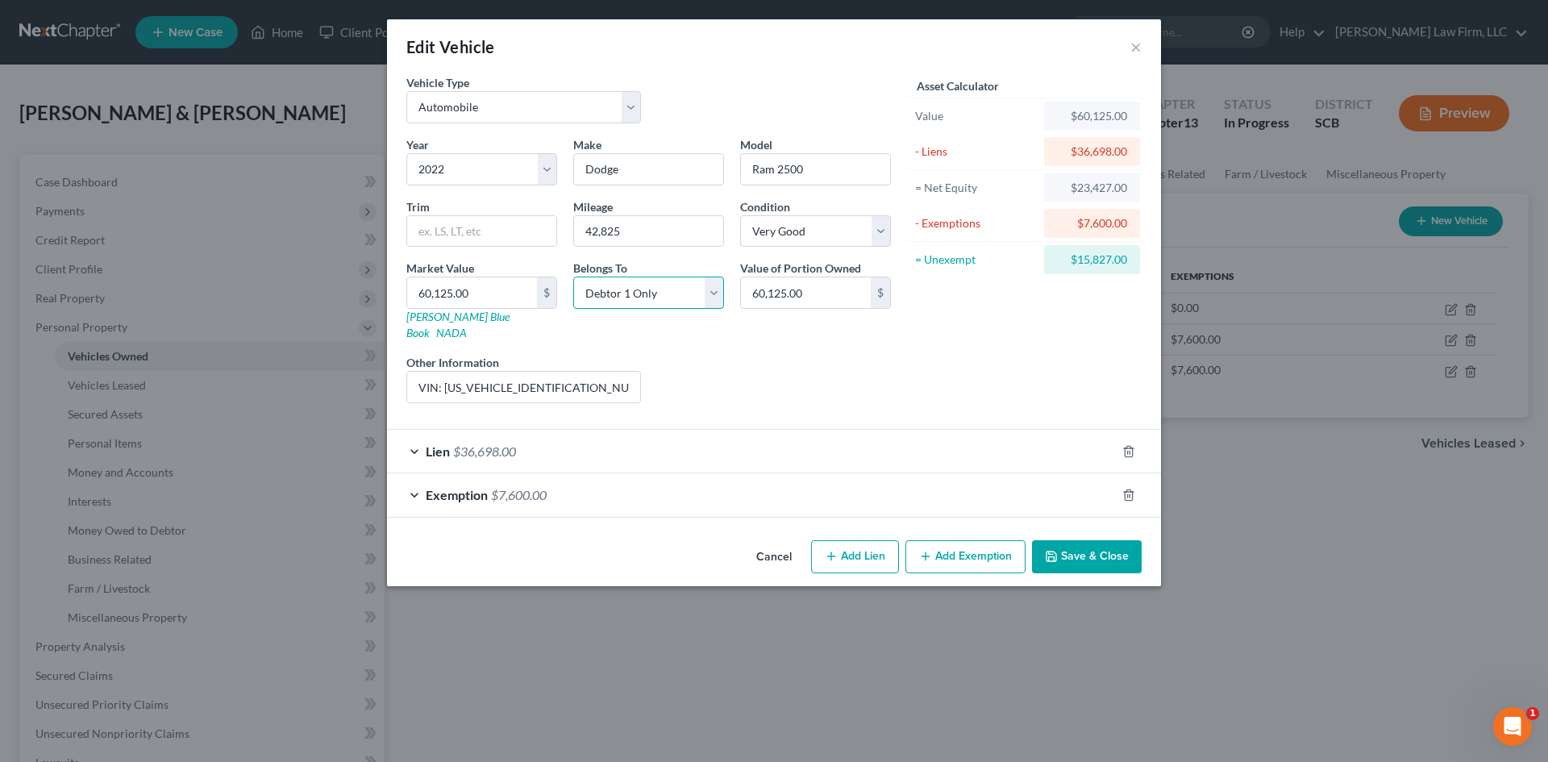
click at [657, 300] on select "Select Debtor 1 Only Debtor 2 Only Debtor 1 And Debtor 2 Only At Least One Of T…" at bounding box center [648, 293] width 151 height 32
select select "2"
click at [573, 277] on select "Select Debtor 1 Only Debtor 2 Only Debtor 1 And Debtor 2 Only At Least One Of T…" at bounding box center [648, 293] width 151 height 32
click at [1102, 541] on button "Save & Close" at bounding box center [1087, 557] width 110 height 34
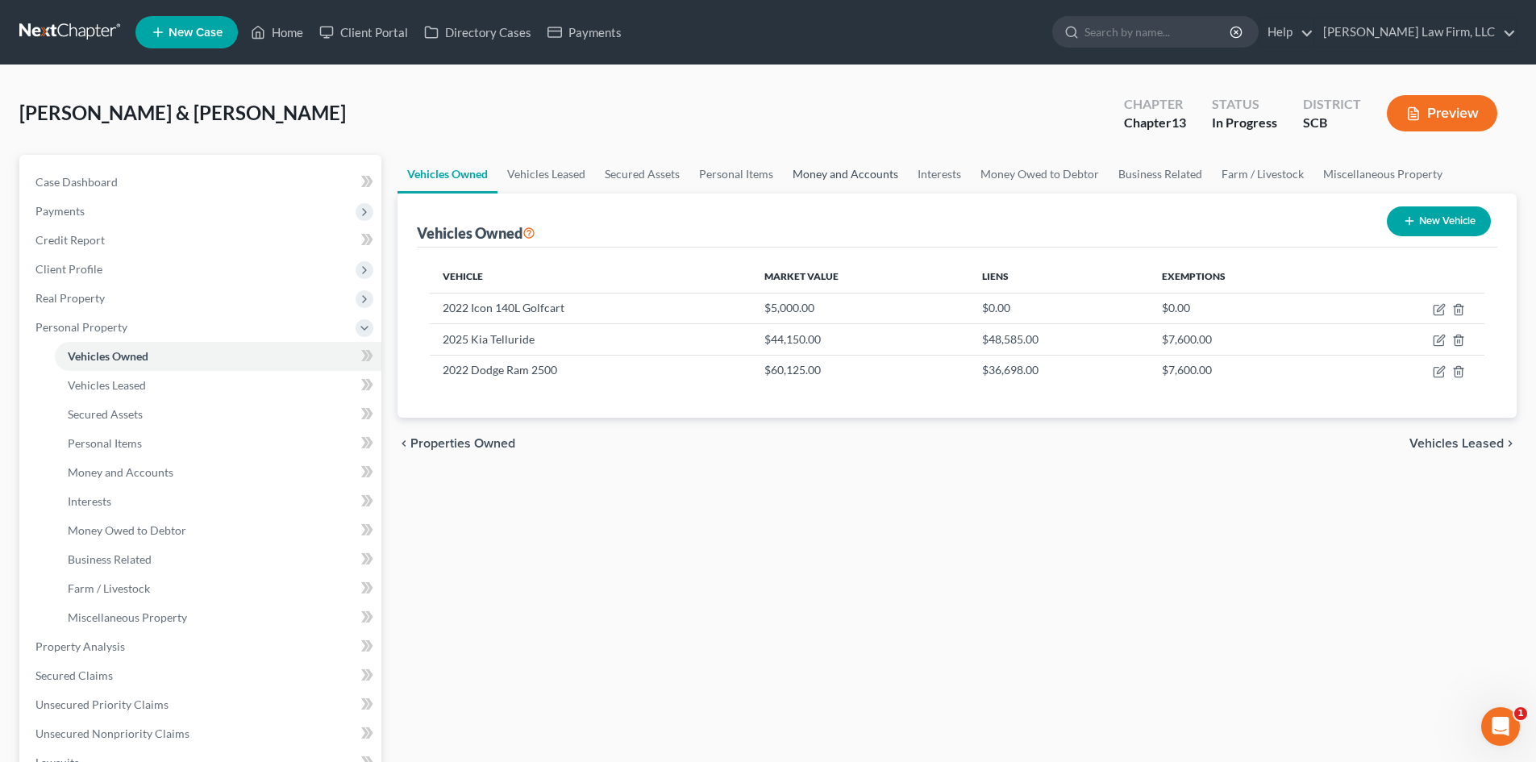
click at [834, 171] on link "Money and Accounts" at bounding box center [845, 174] width 125 height 39
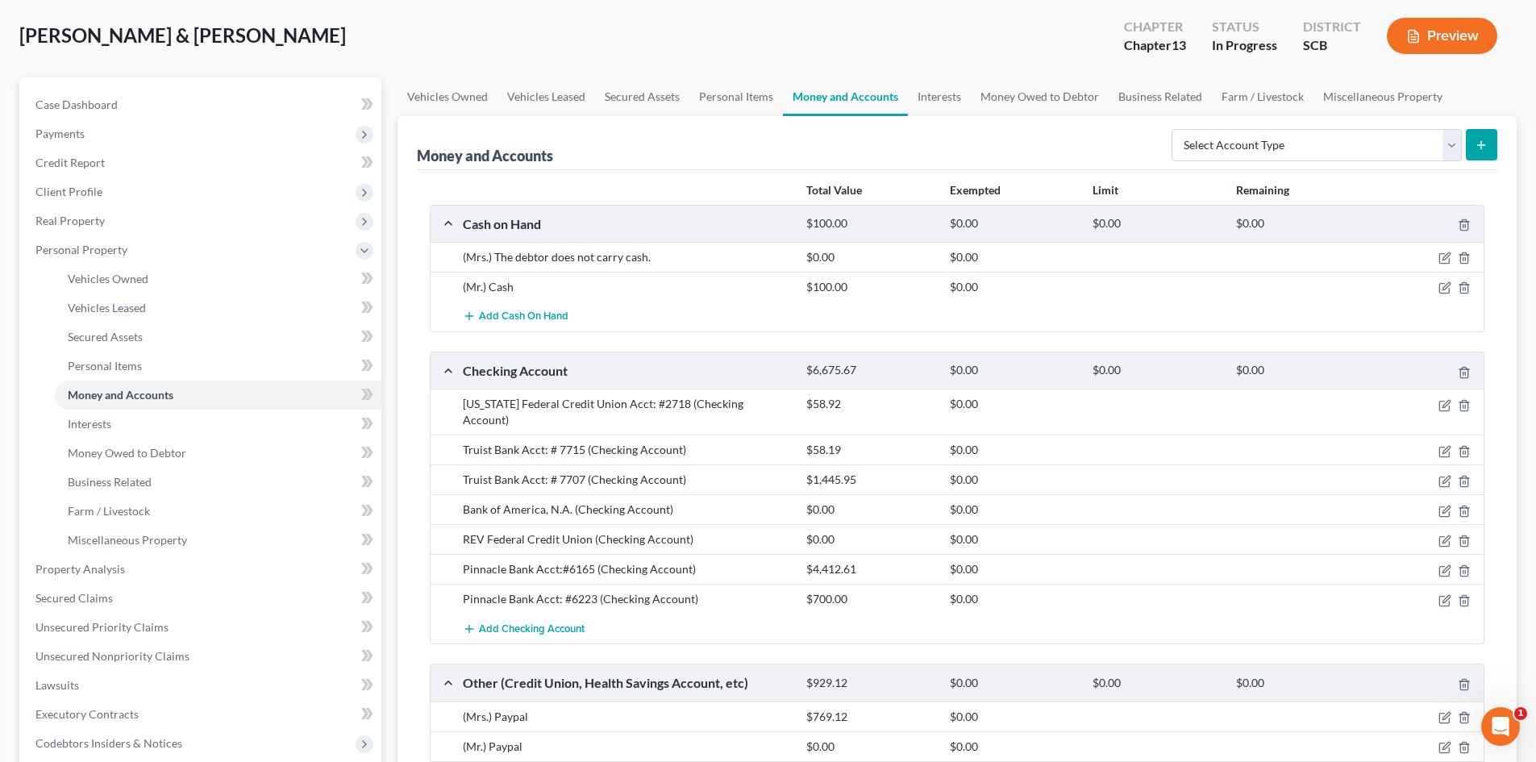
scroll to position [161, 0]
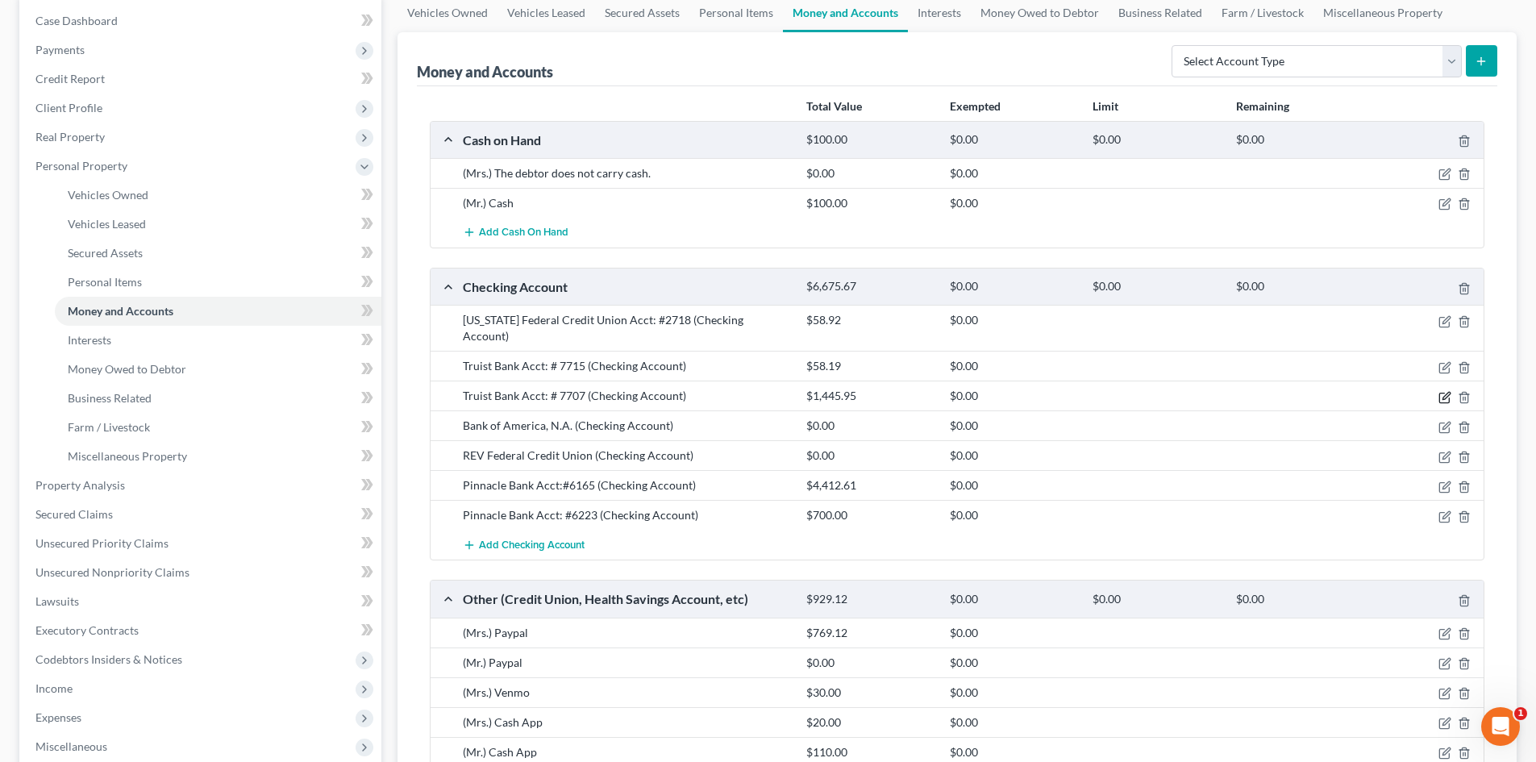
click at [1450, 394] on icon "button" at bounding box center [1446, 395] width 7 height 7
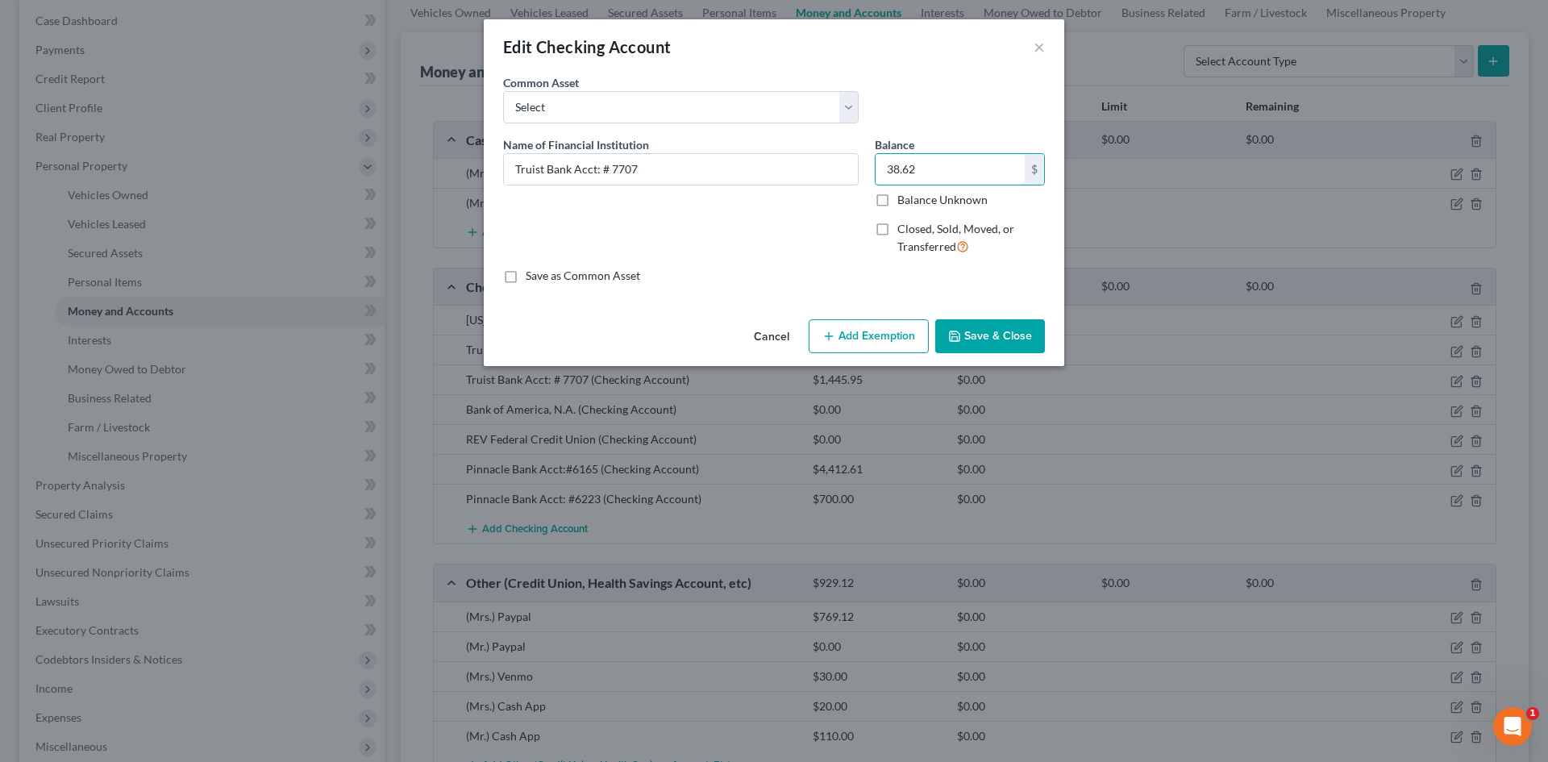
type input "38.62"
click at [968, 333] on button "Save & Close" at bounding box center [990, 336] width 110 height 34
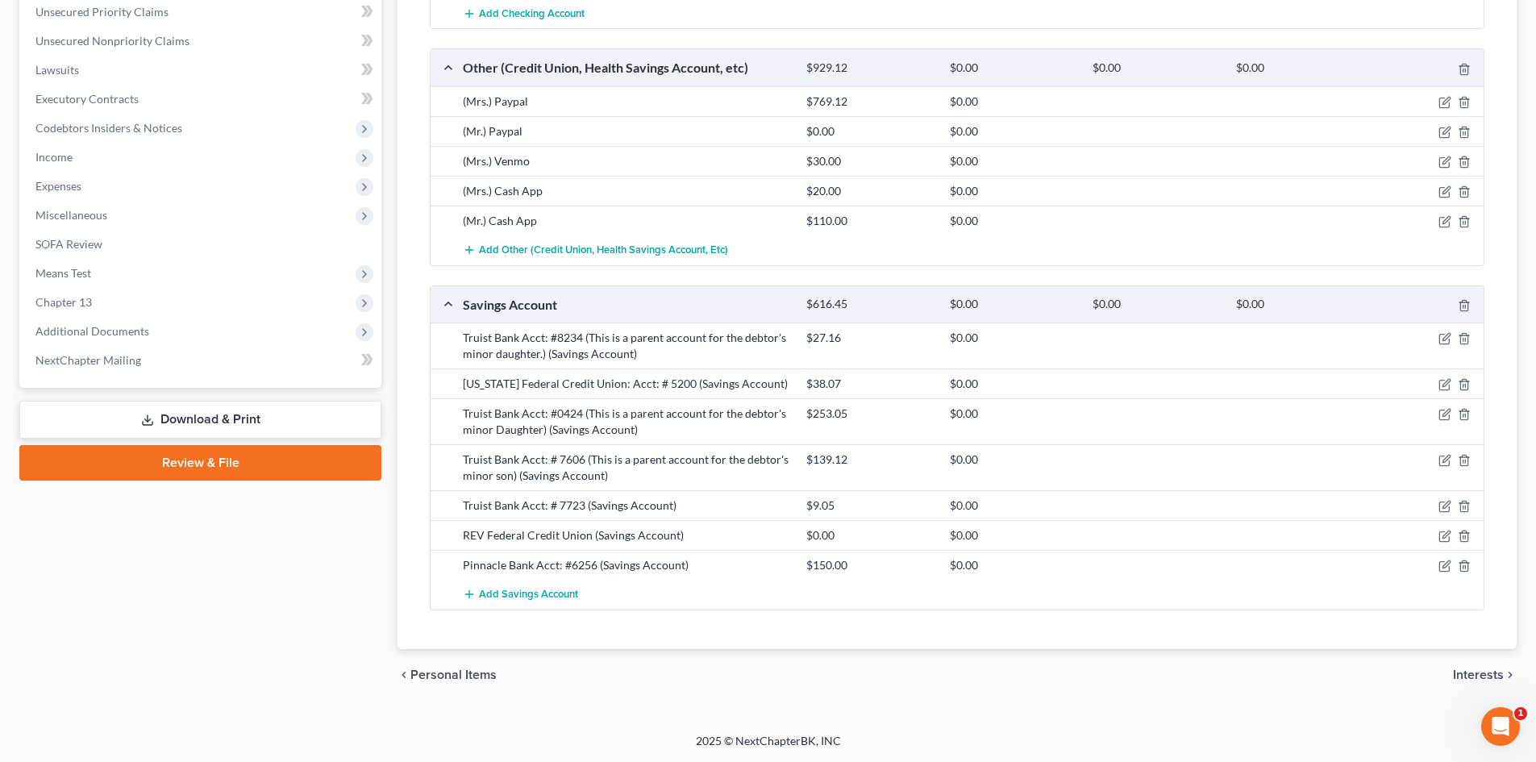
scroll to position [709, 0]
click at [1440, 455] on icon "button" at bounding box center [1445, 460] width 13 height 13
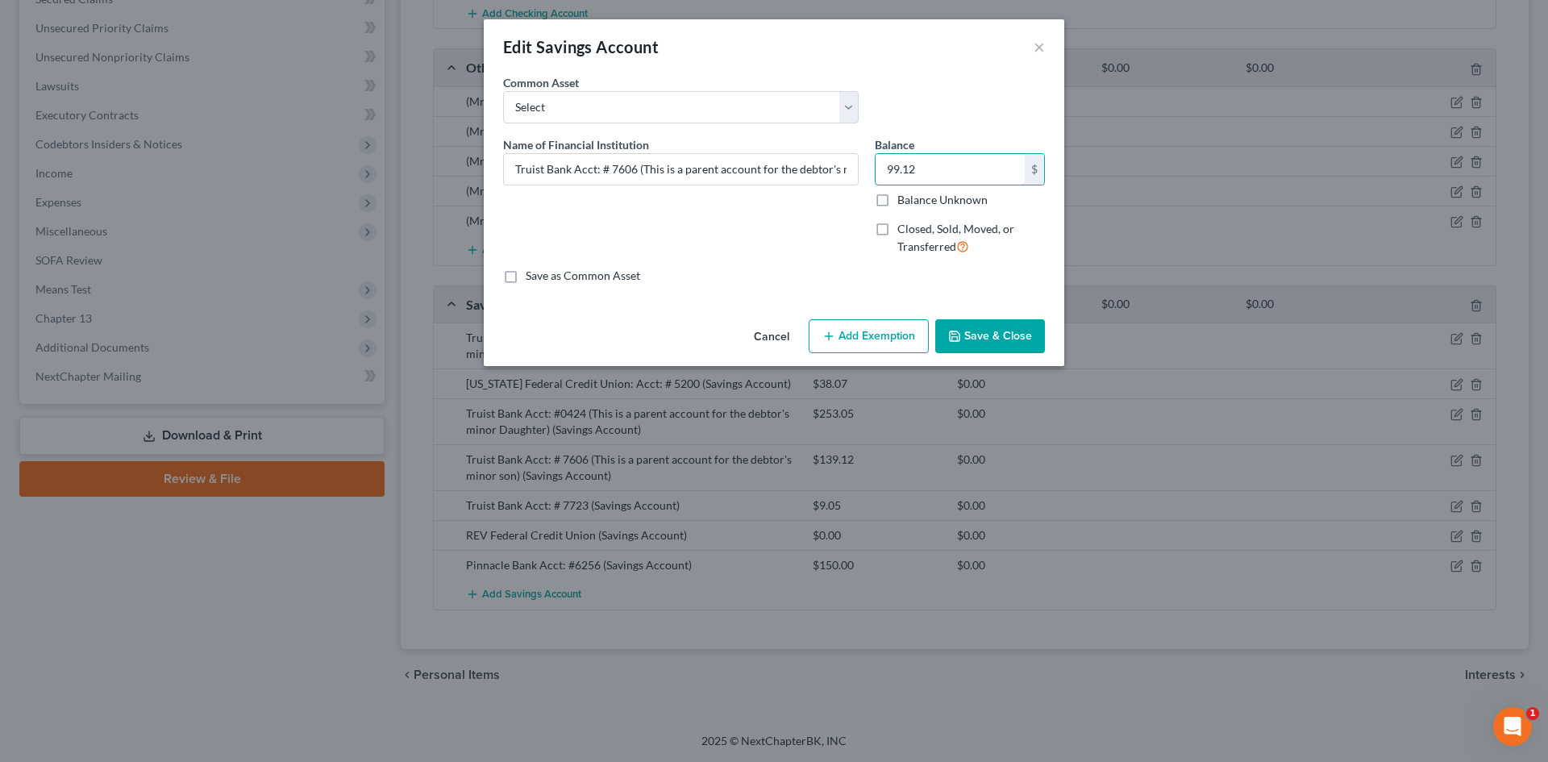
type input "99.12"
click at [974, 327] on button "Save & Close" at bounding box center [990, 336] width 110 height 34
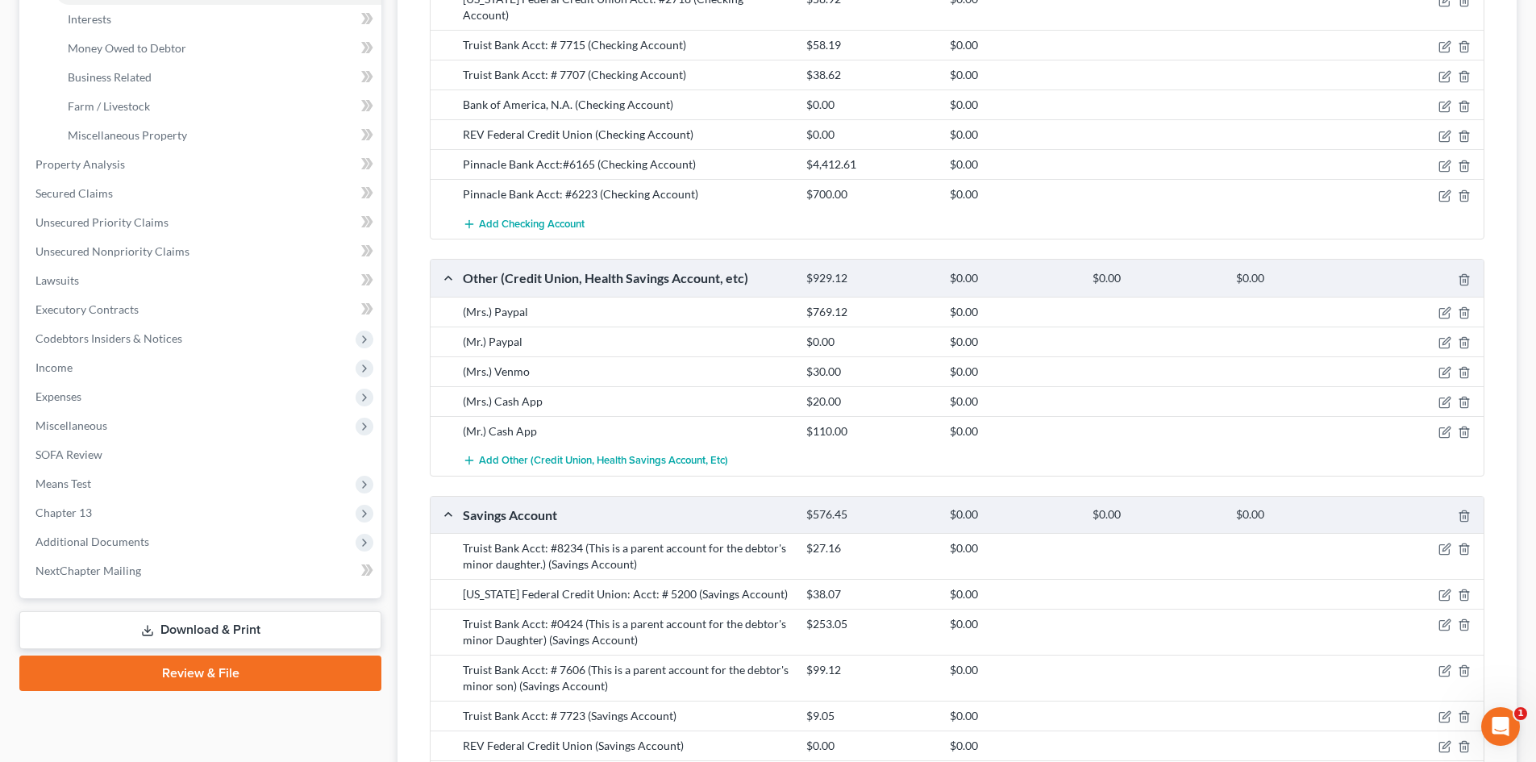
scroll to position [628, 0]
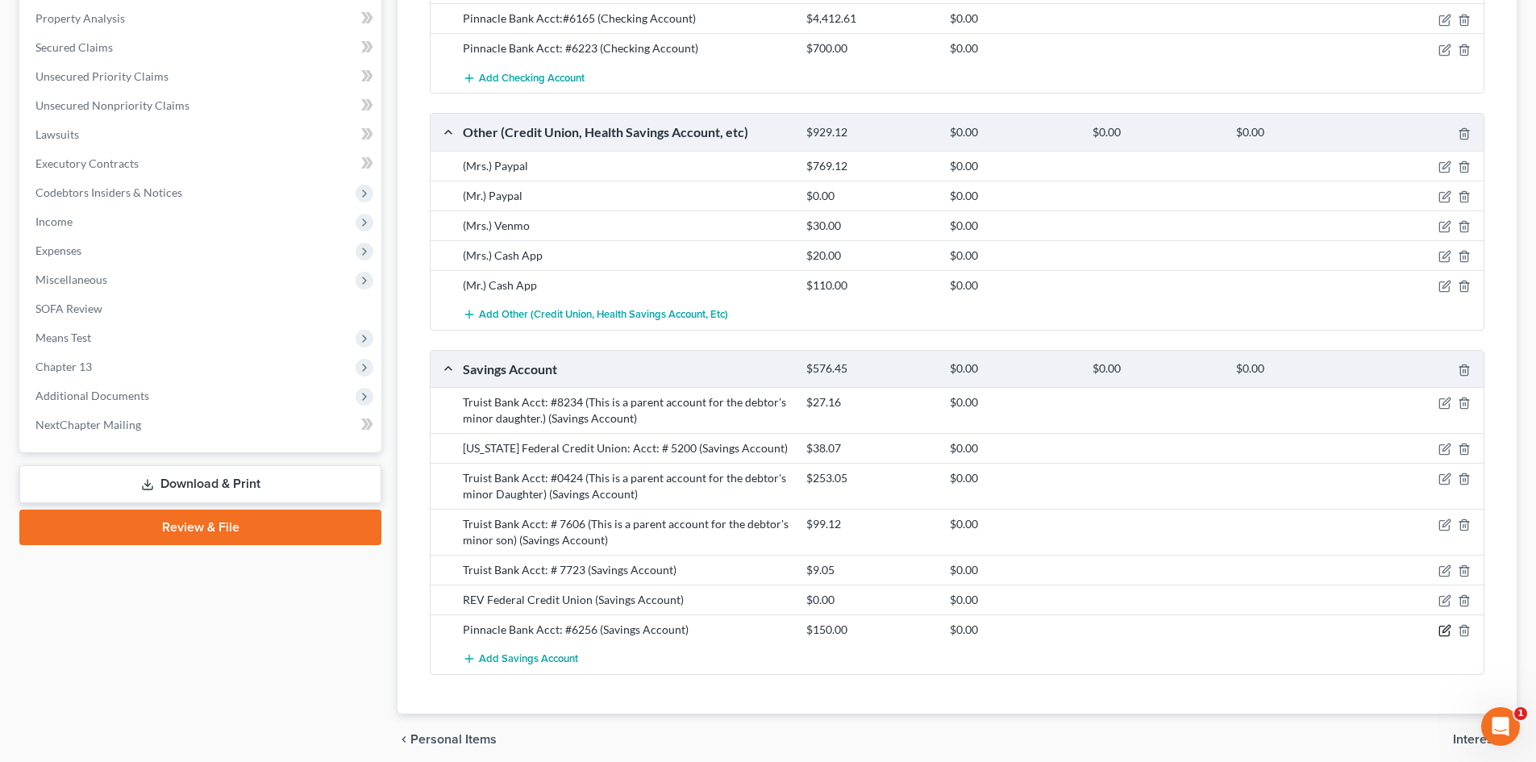
click at [1448, 637] on icon "button" at bounding box center [1445, 630] width 13 height 13
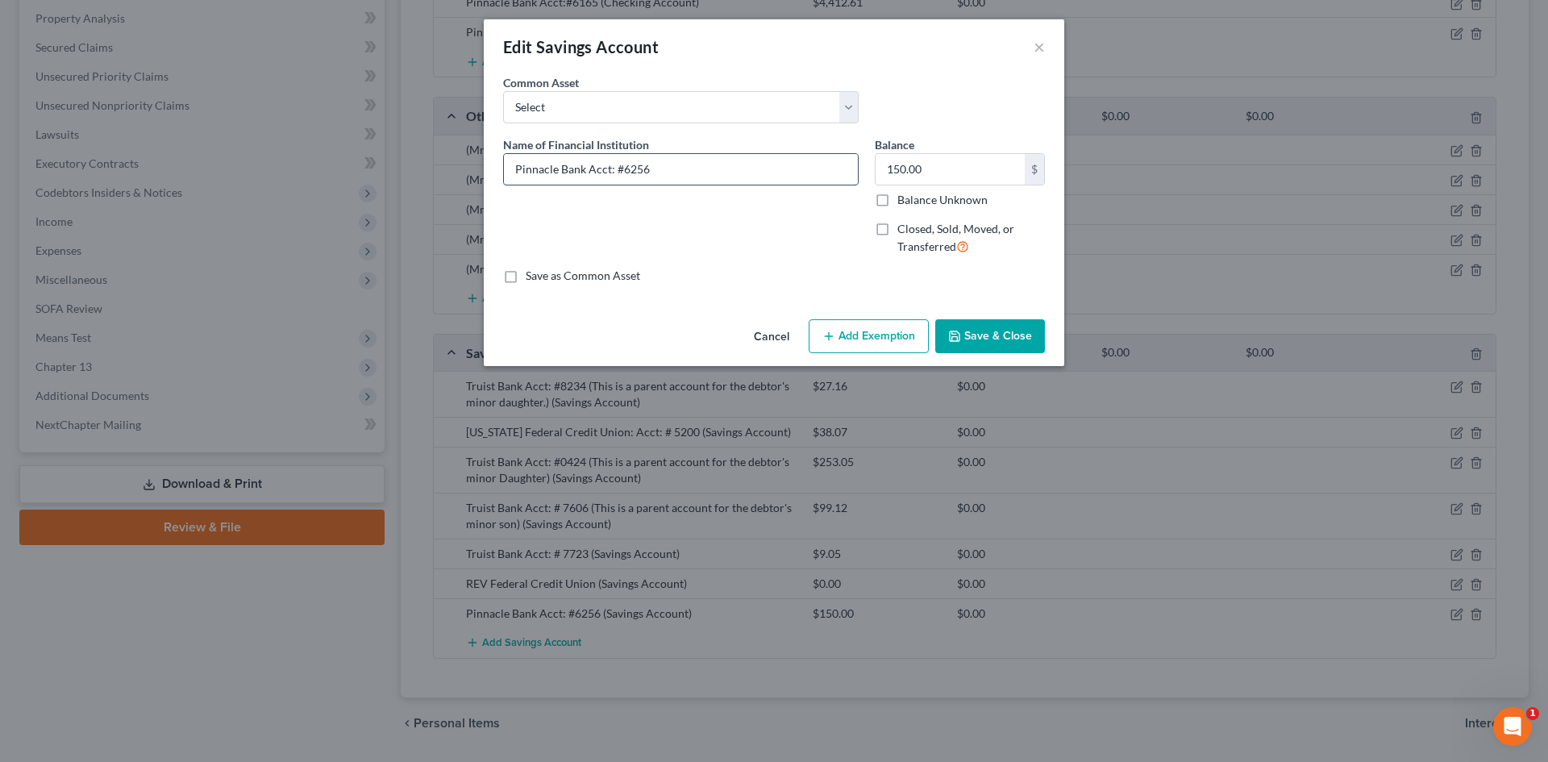
drag, startPoint x: 620, startPoint y: 170, endPoint x: 647, endPoint y: 168, distance: 26.7
click at [647, 168] on input "Pinnacle Bank Acct: #6256" at bounding box center [681, 169] width 354 height 31
type input "Pinnacle Bank Acct: #8637"
click at [989, 346] on button "Save & Close" at bounding box center [990, 336] width 110 height 34
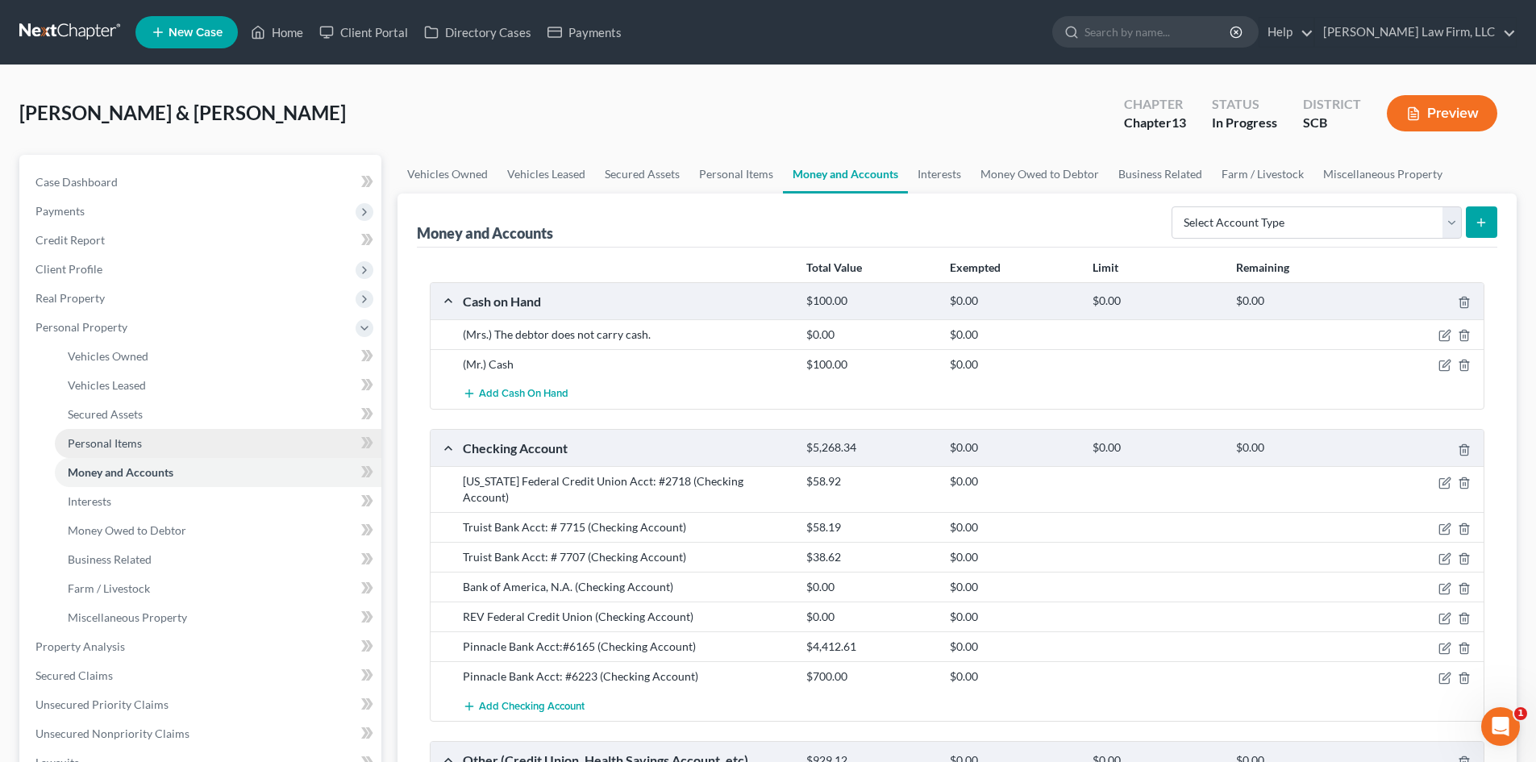
scroll to position [323, 0]
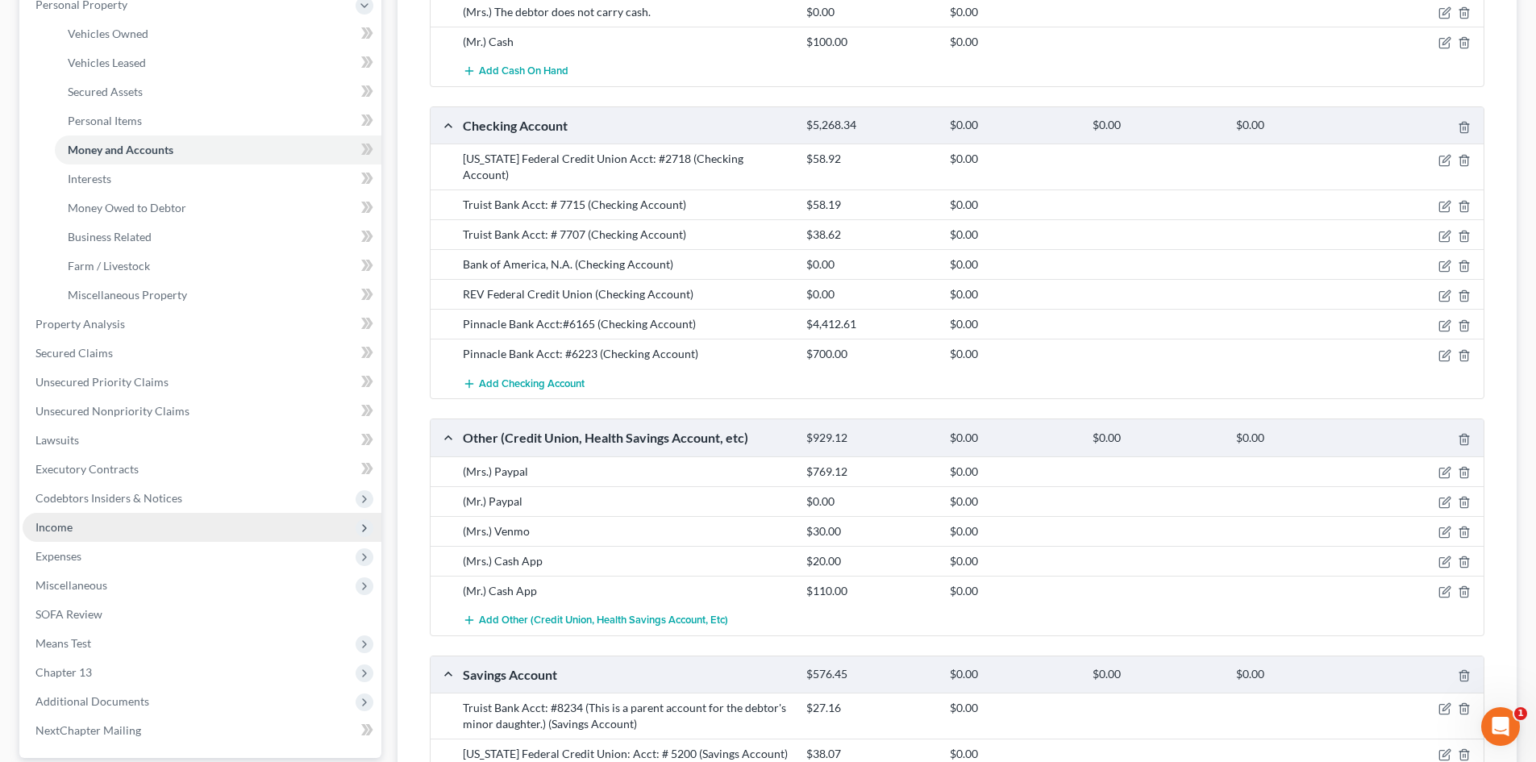
click at [131, 526] on span "Income" at bounding box center [202, 527] width 359 height 29
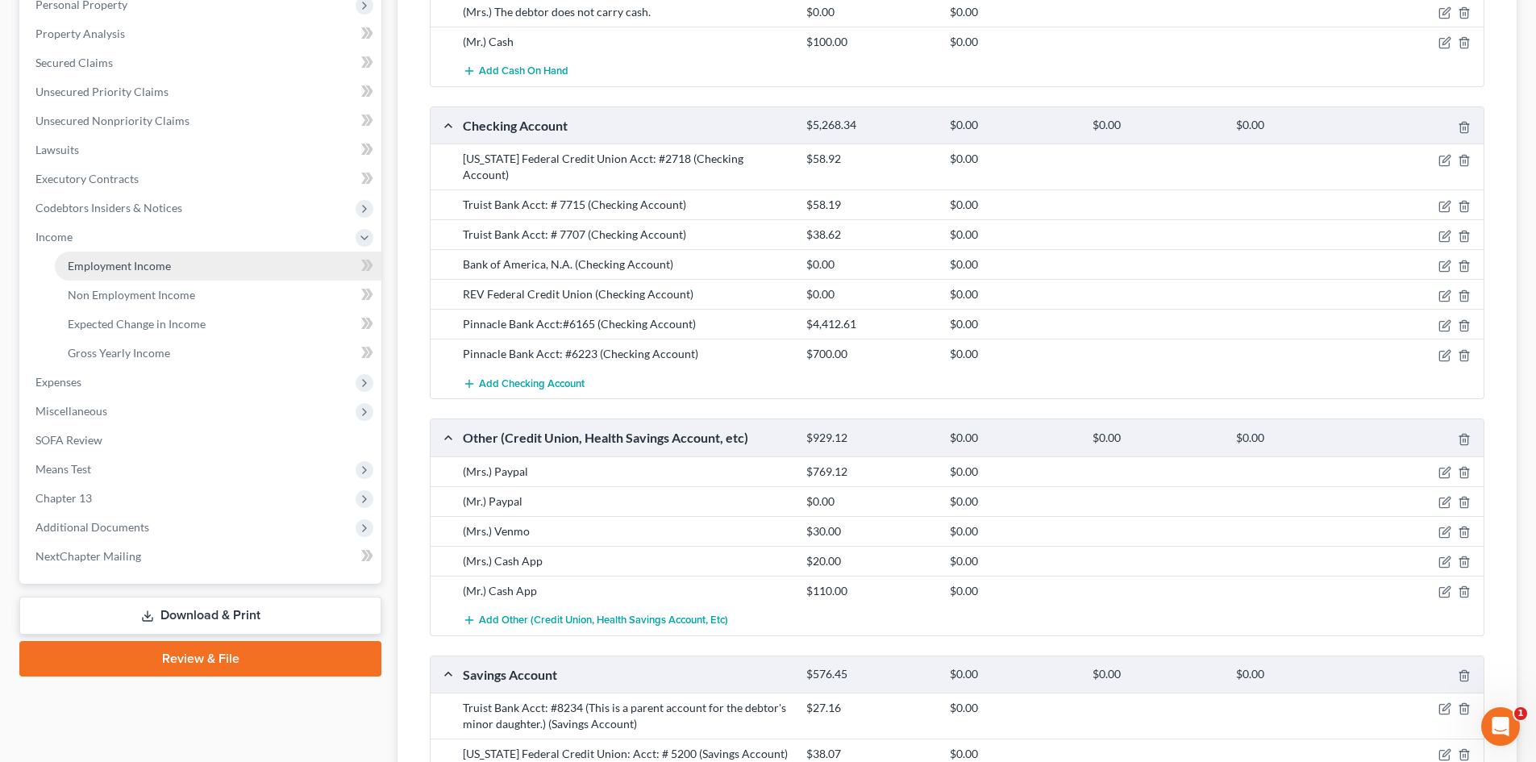
click at [124, 275] on link "Employment Income" at bounding box center [218, 266] width 327 height 29
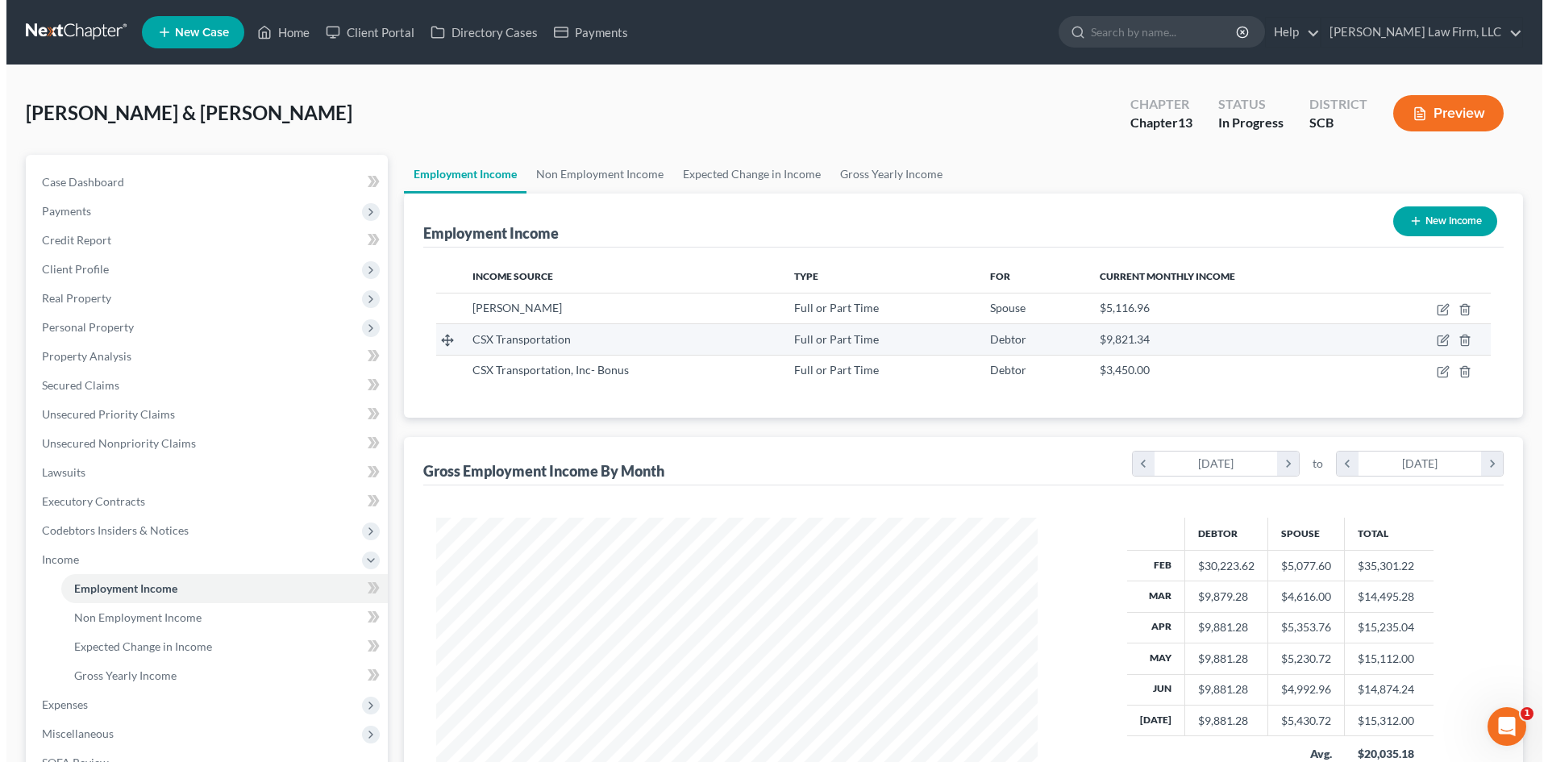
scroll to position [301, 634]
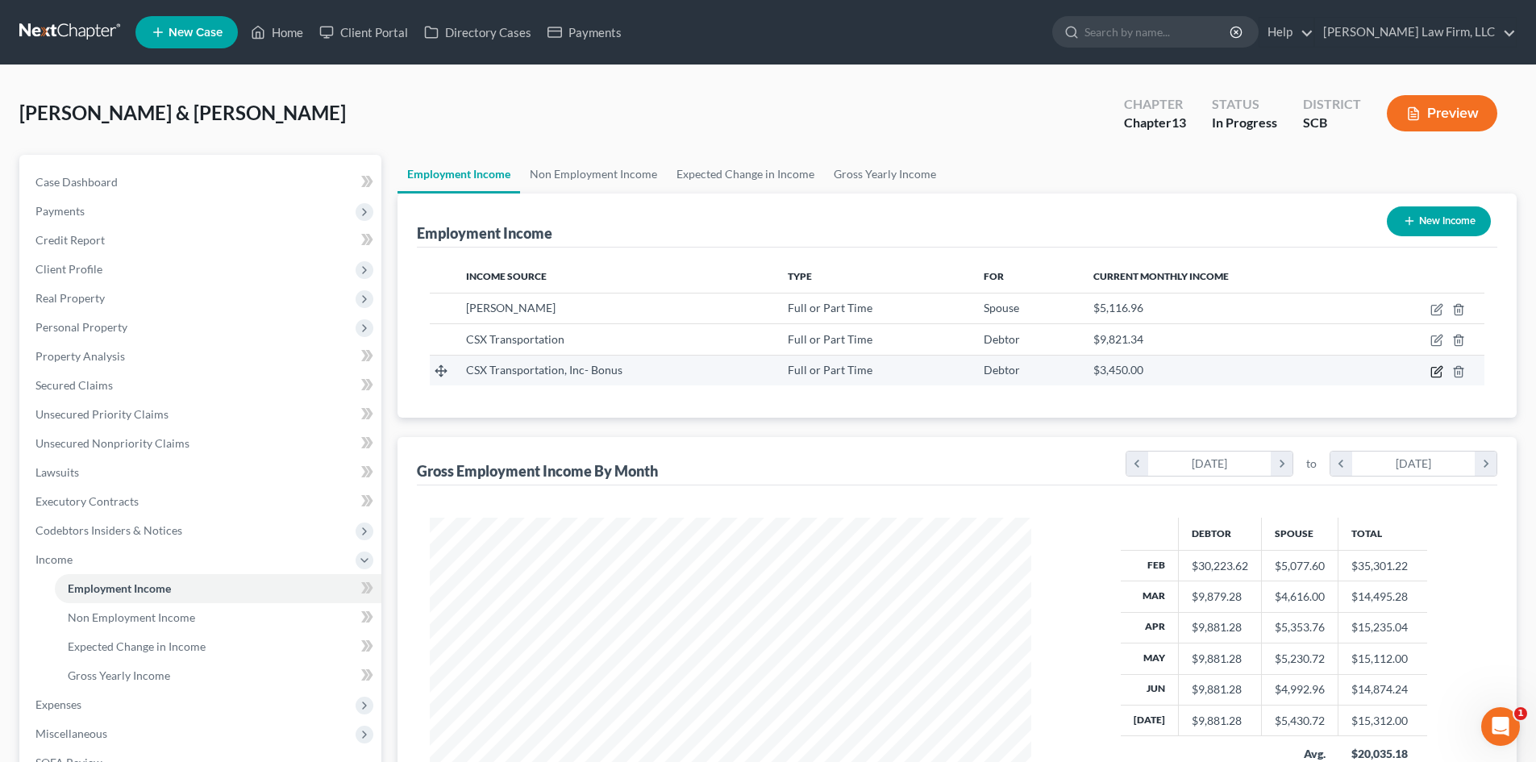
click at [1437, 371] on icon "button" at bounding box center [1437, 371] width 13 height 13
select select "0"
select select "9"
select select "0"
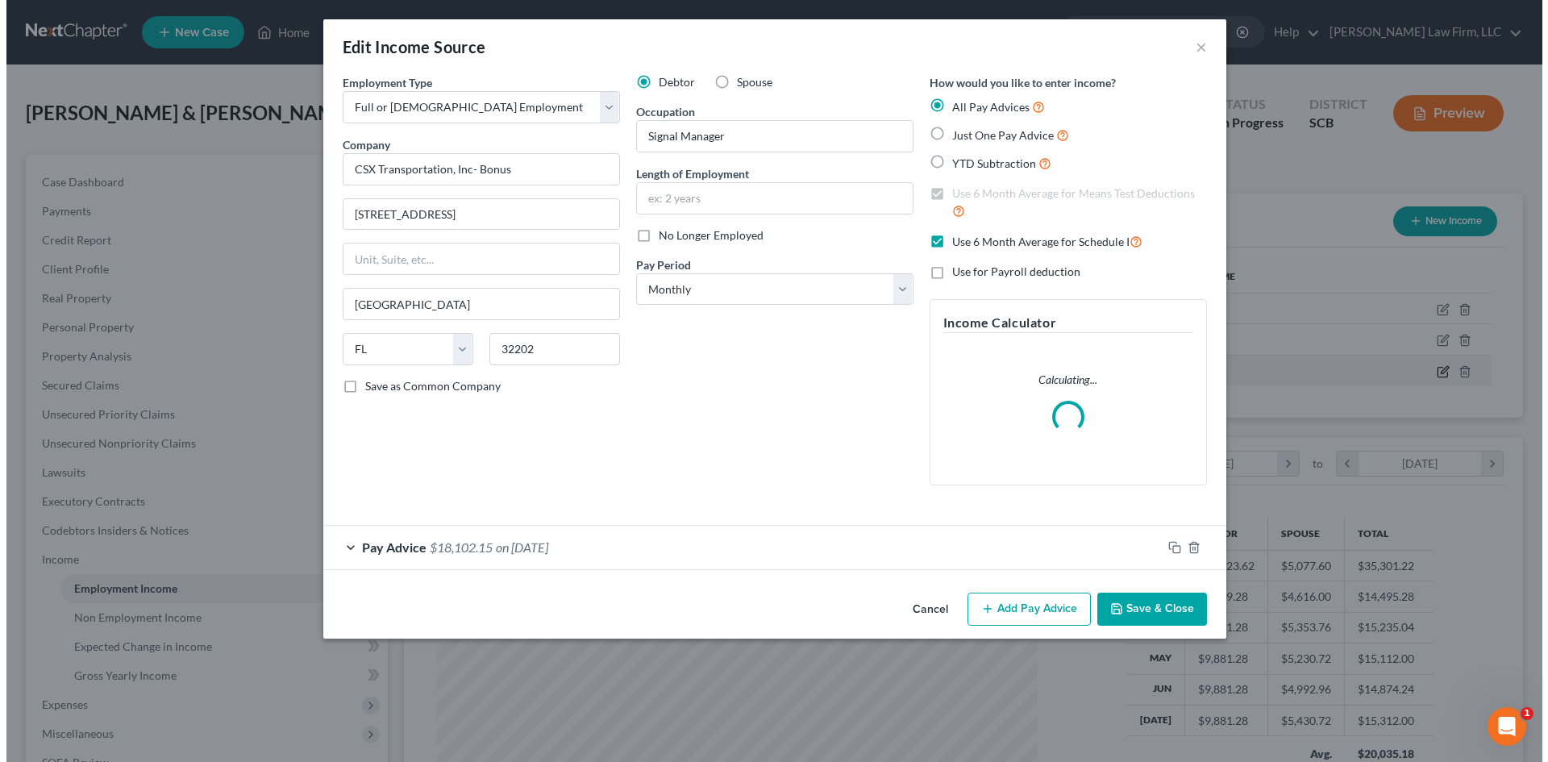
scroll to position [303, 639]
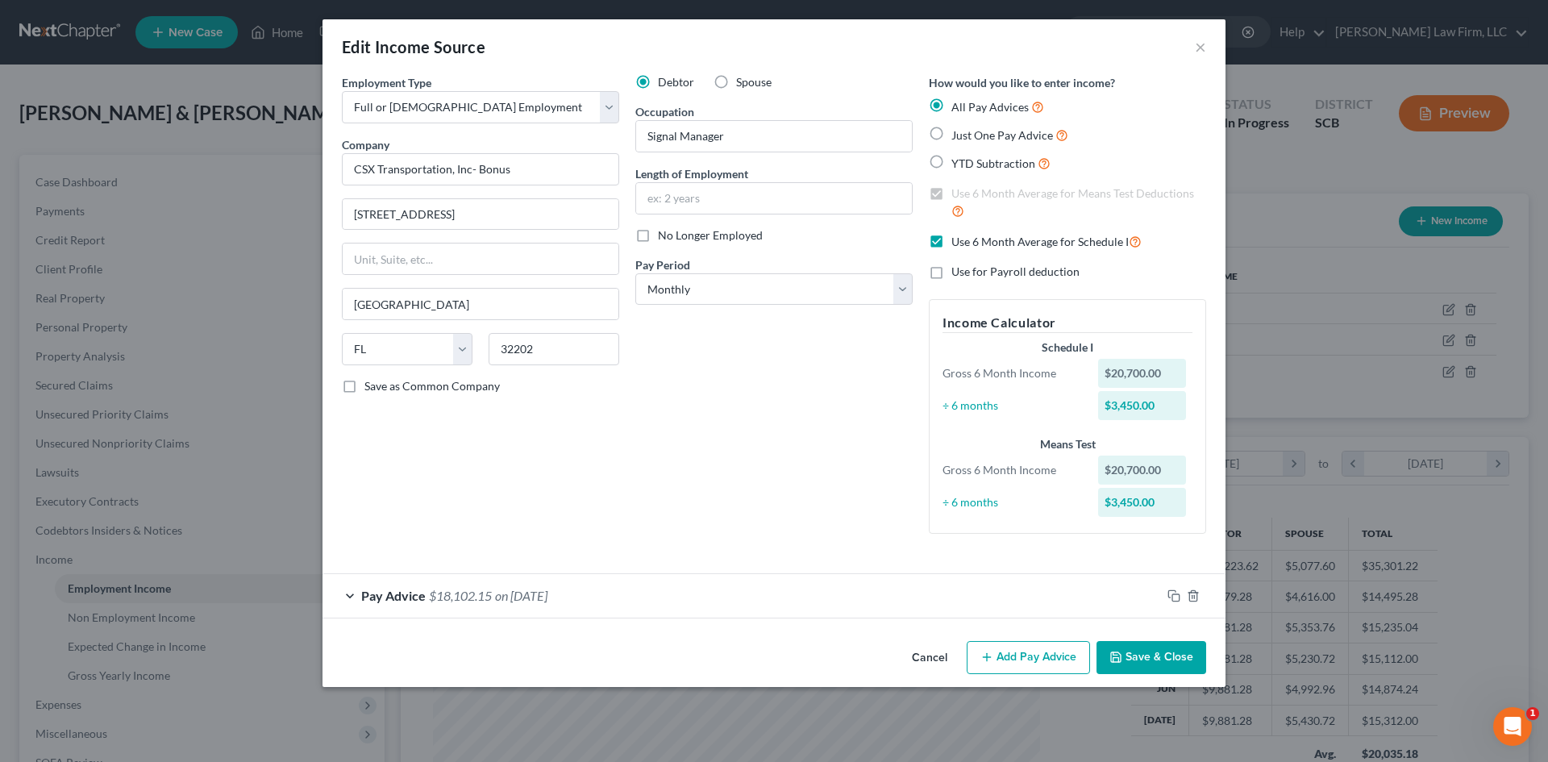
click at [700, 586] on div "Pay Advice $18,102.15 on [DATE]" at bounding box center [742, 595] width 839 height 43
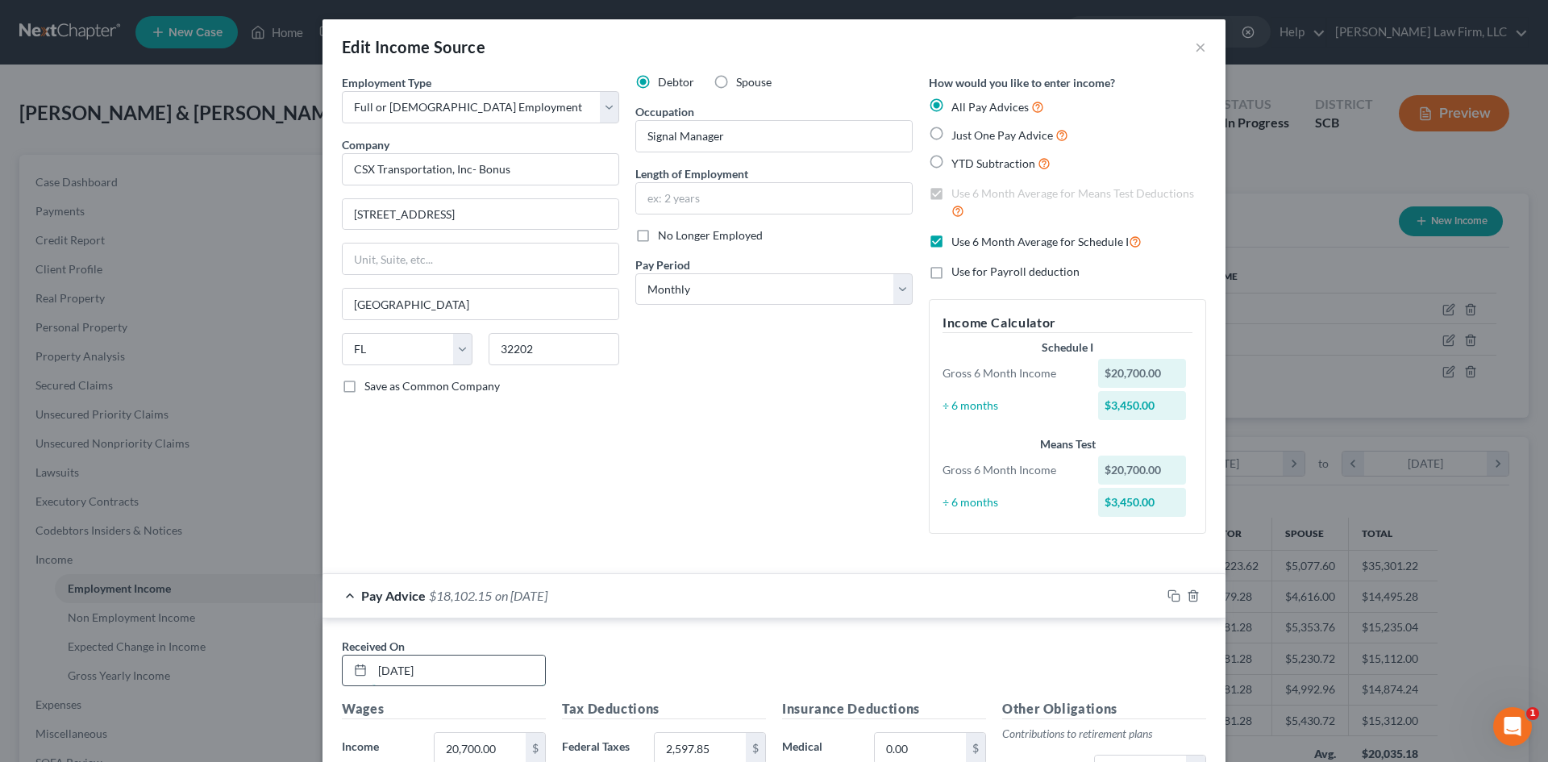
drag, startPoint x: 449, startPoint y: 665, endPoint x: 434, endPoint y: 668, distance: 15.7
click at [432, 668] on input "[DATE]" at bounding box center [459, 671] width 173 height 31
click at [862, 645] on div "Received On * 02/21/20250" at bounding box center [774, 669] width 881 height 62
drag, startPoint x: 413, startPoint y: 656, endPoint x: 417, endPoint y: 666, distance: 11.2
click at [411, 659] on div "02/21/20250" at bounding box center [444, 671] width 204 height 32
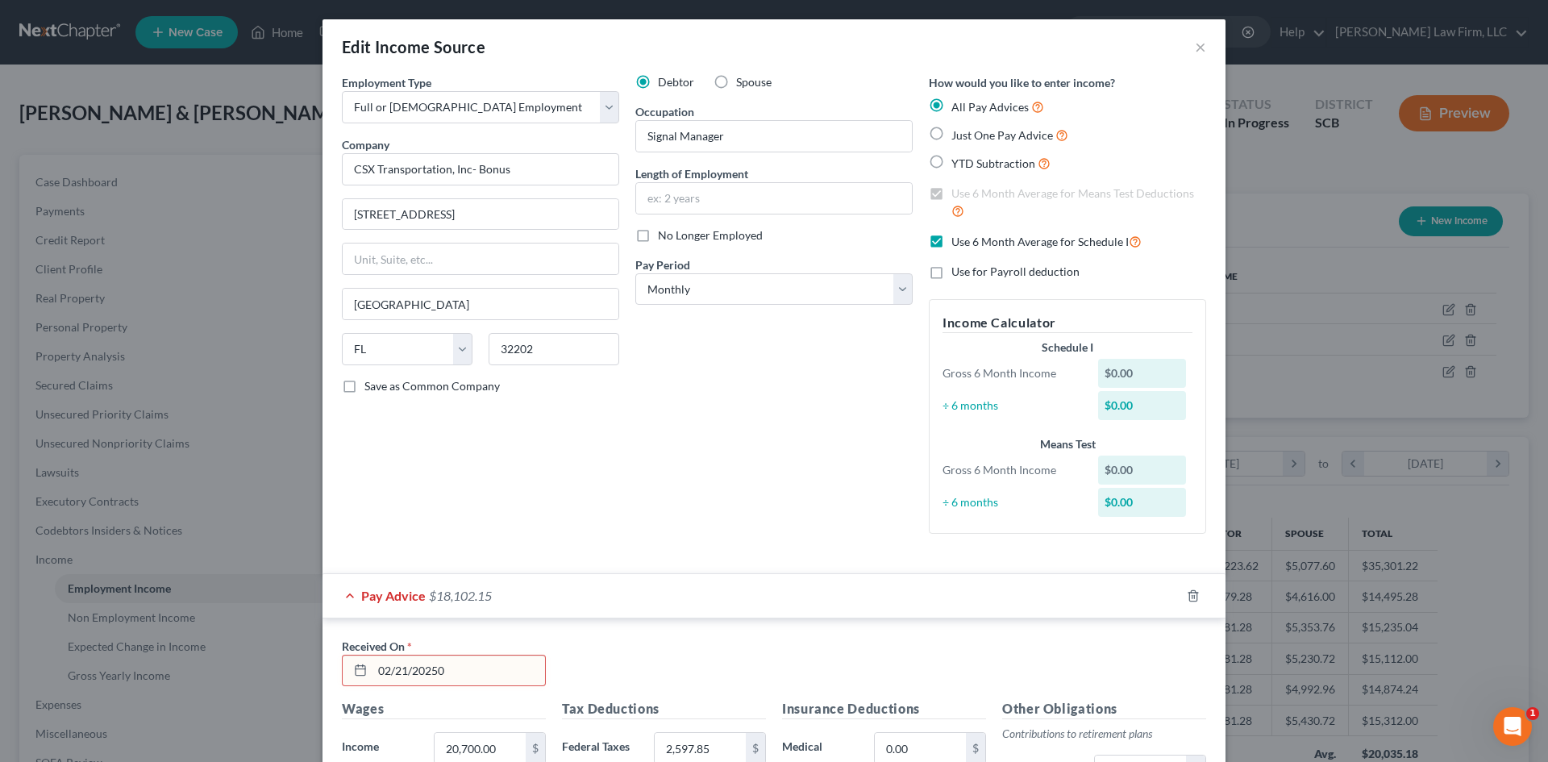
click at [434, 670] on input "02/21/20250" at bounding box center [459, 671] width 173 height 31
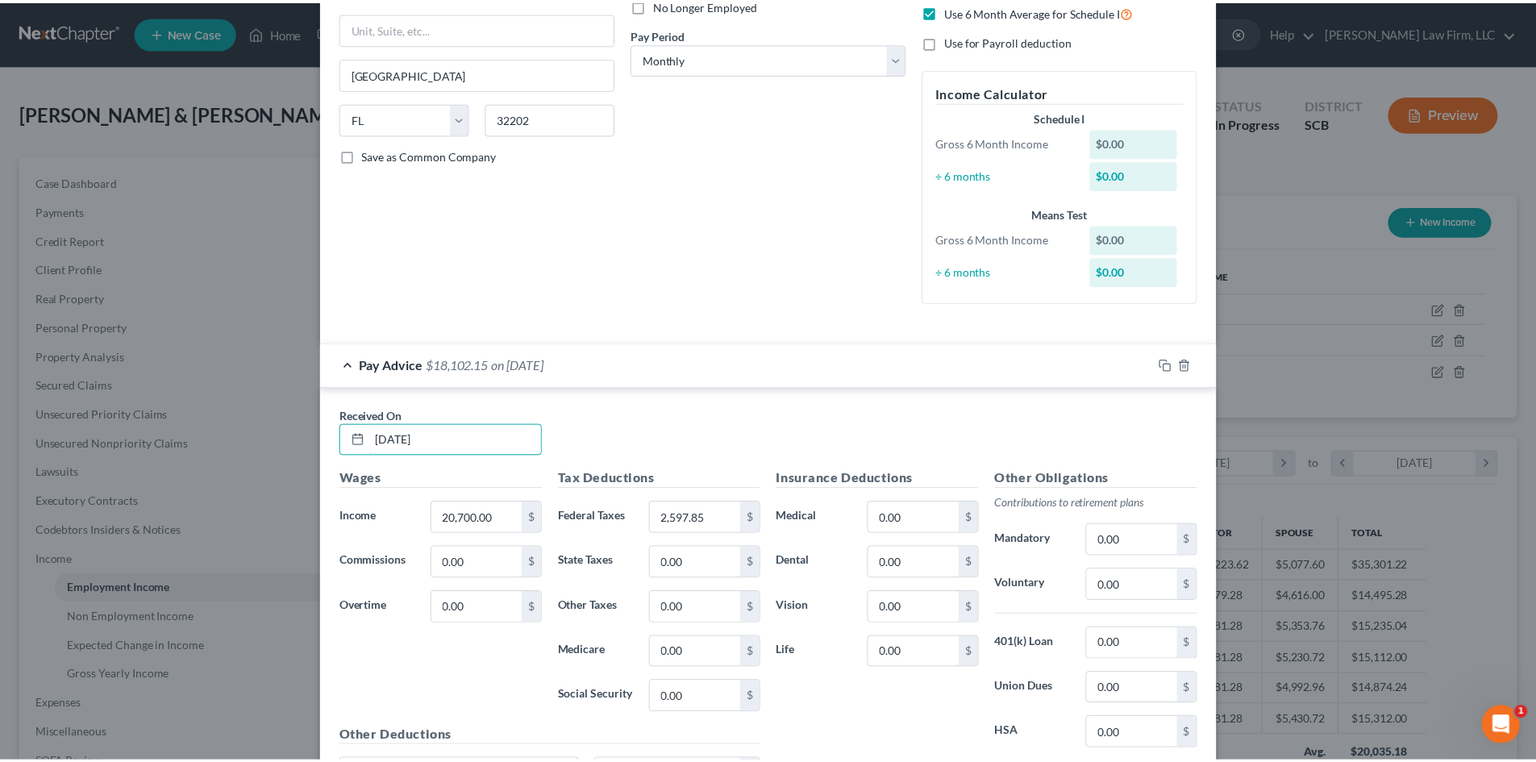
scroll to position [401, 0]
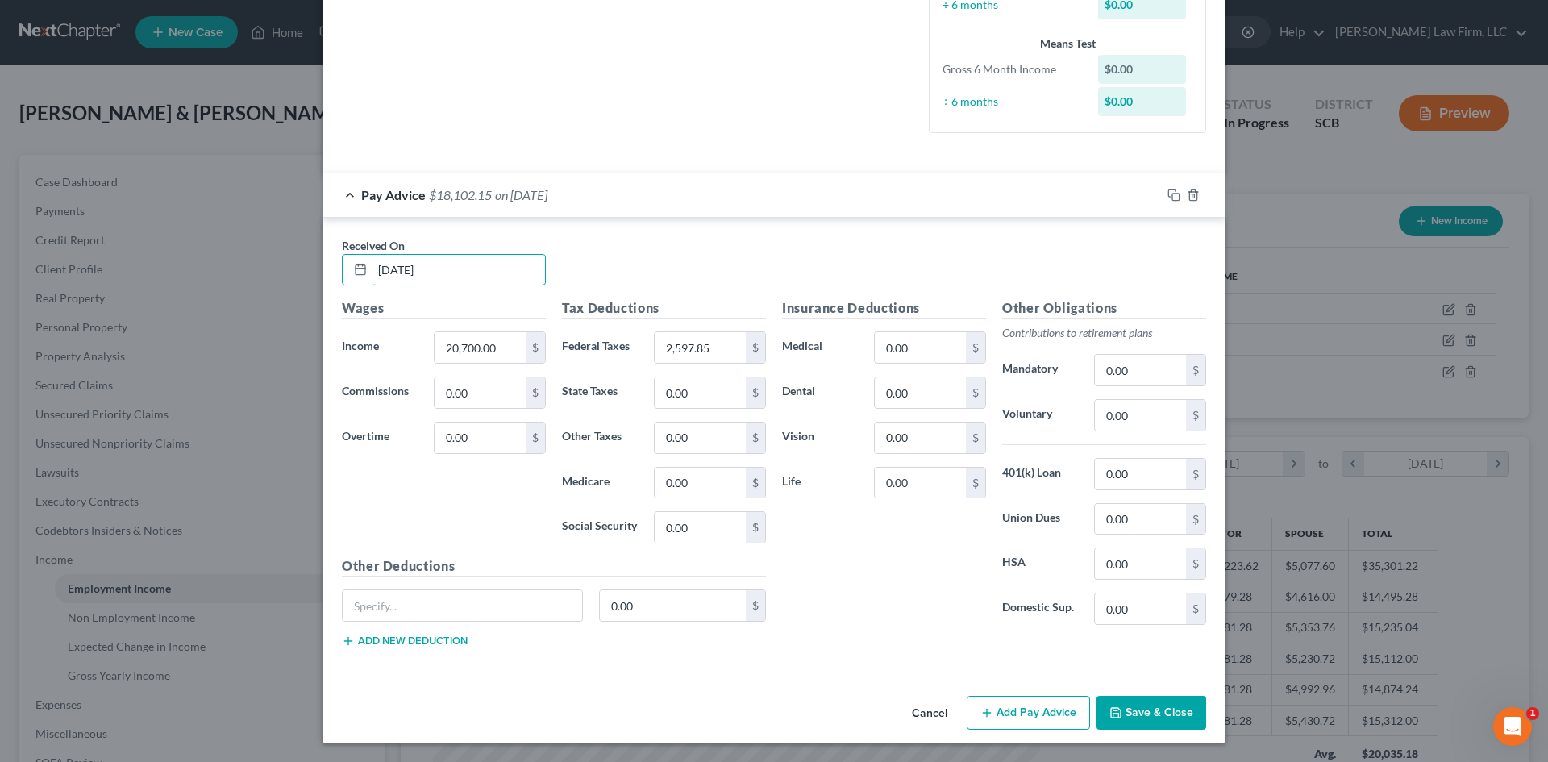
type input "[DATE]"
click at [1160, 715] on button "Save & Close" at bounding box center [1152, 713] width 110 height 34
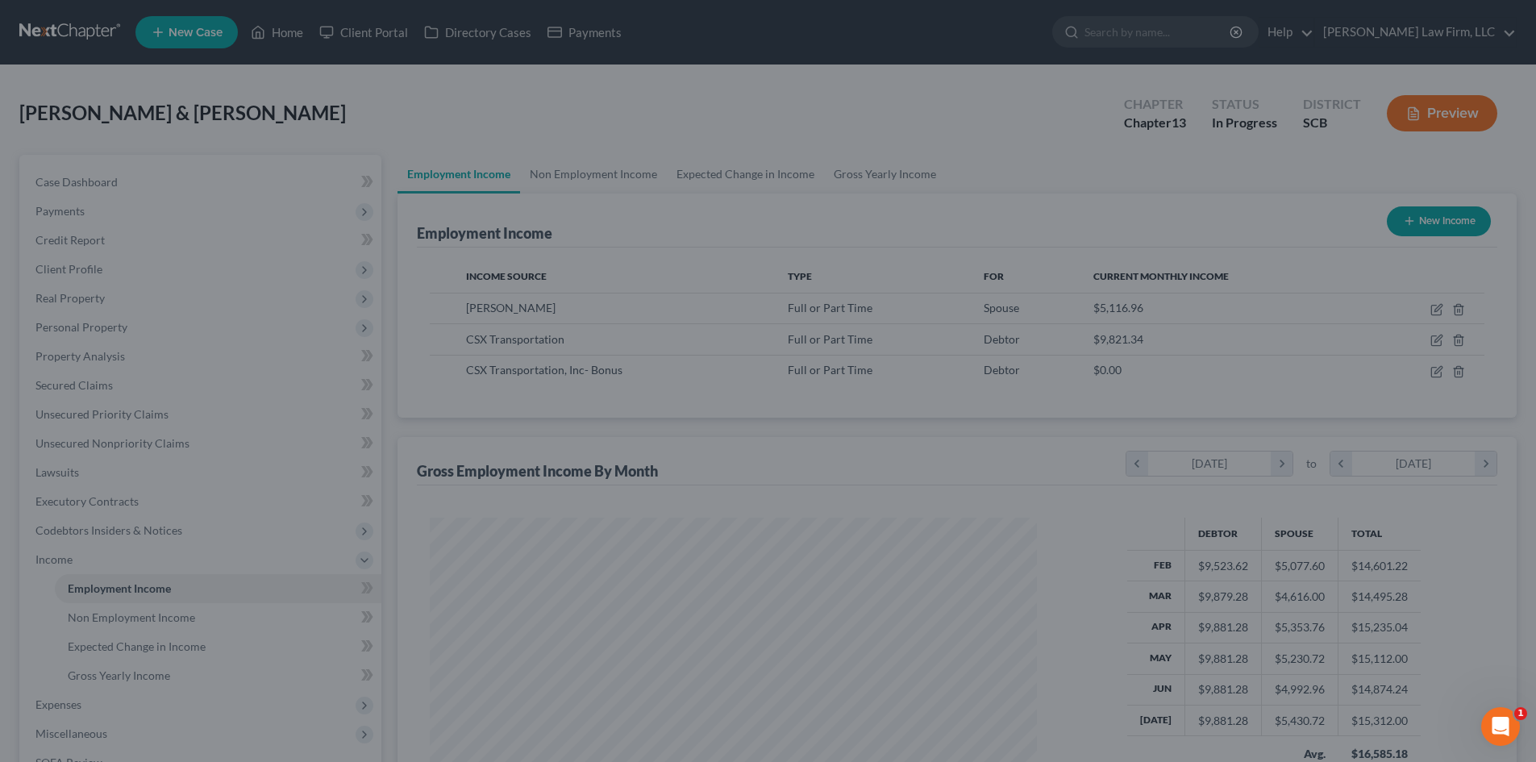
scroll to position [806082, 805749]
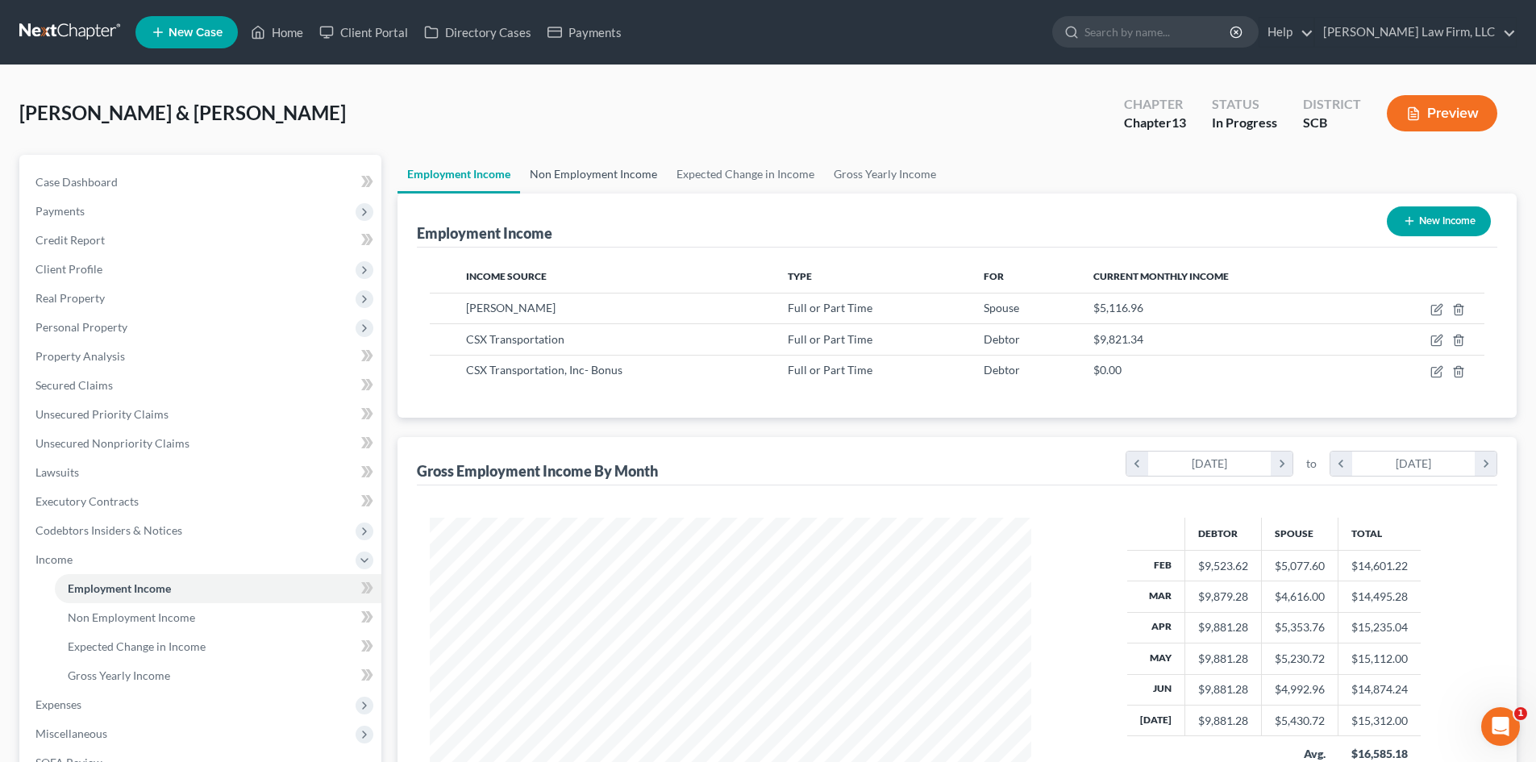
click at [602, 170] on link "Non Employment Income" at bounding box center [593, 174] width 147 height 39
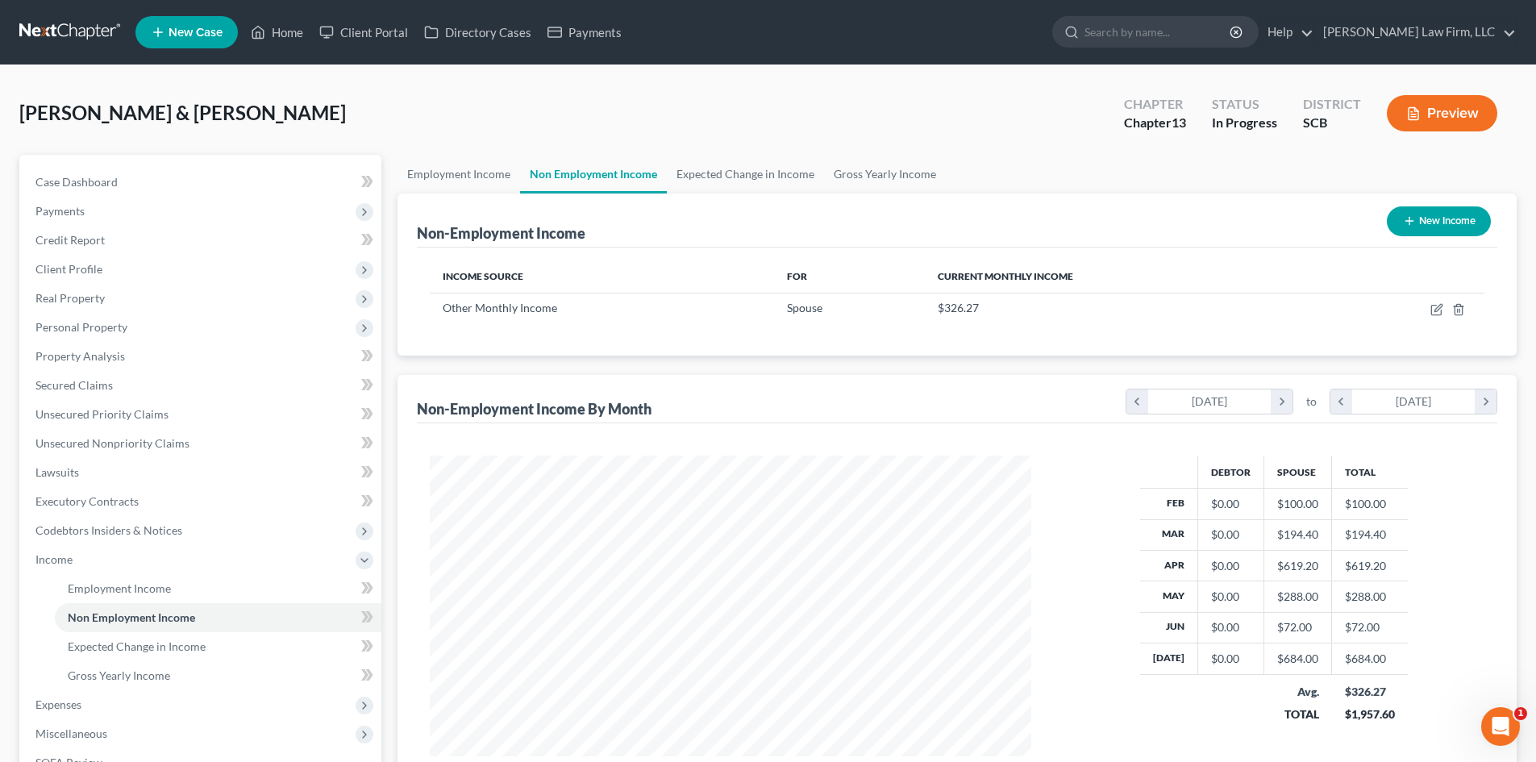
scroll to position [301, 634]
click at [473, 160] on link "Employment Income" at bounding box center [459, 174] width 123 height 39
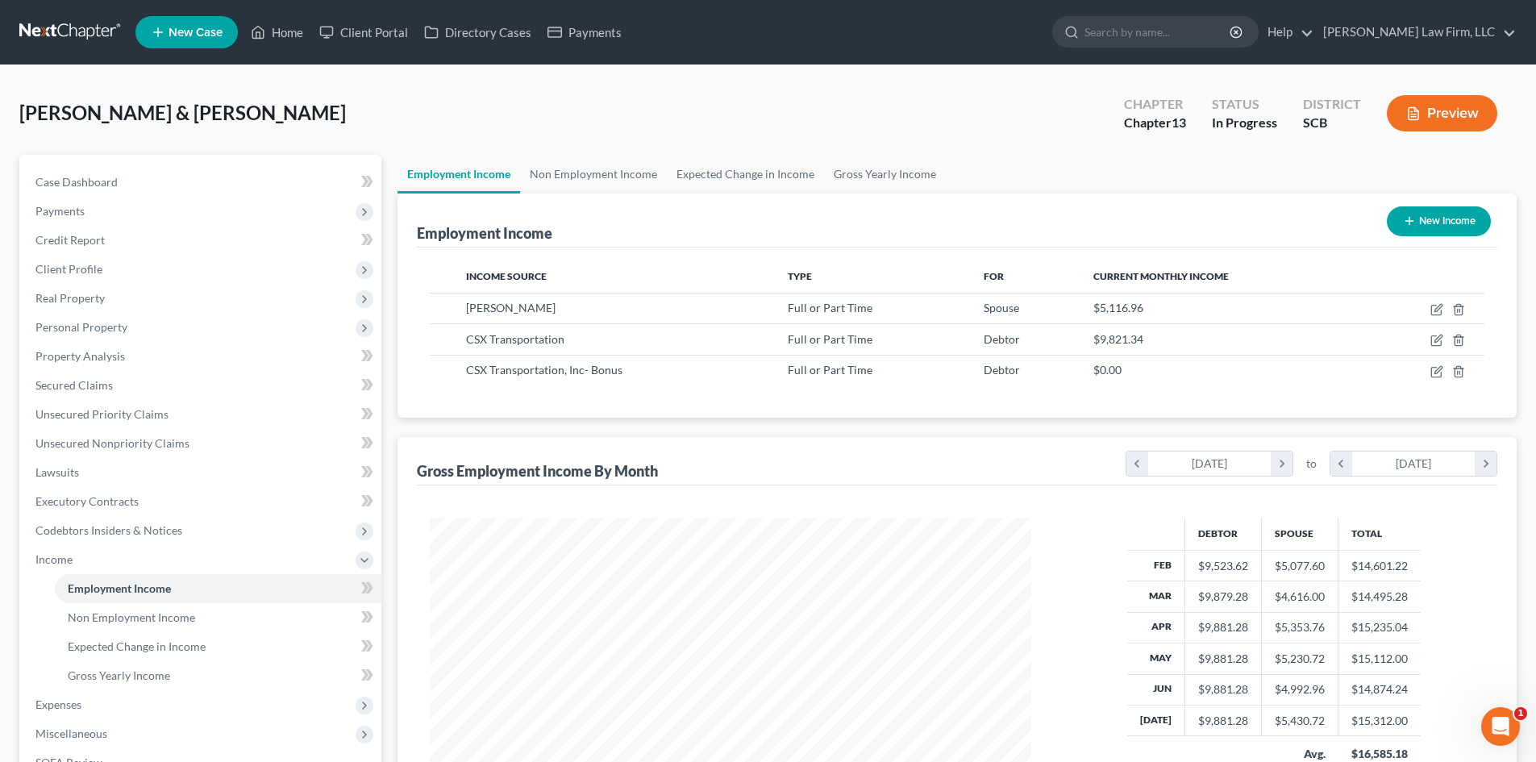
scroll to position [301, 634]
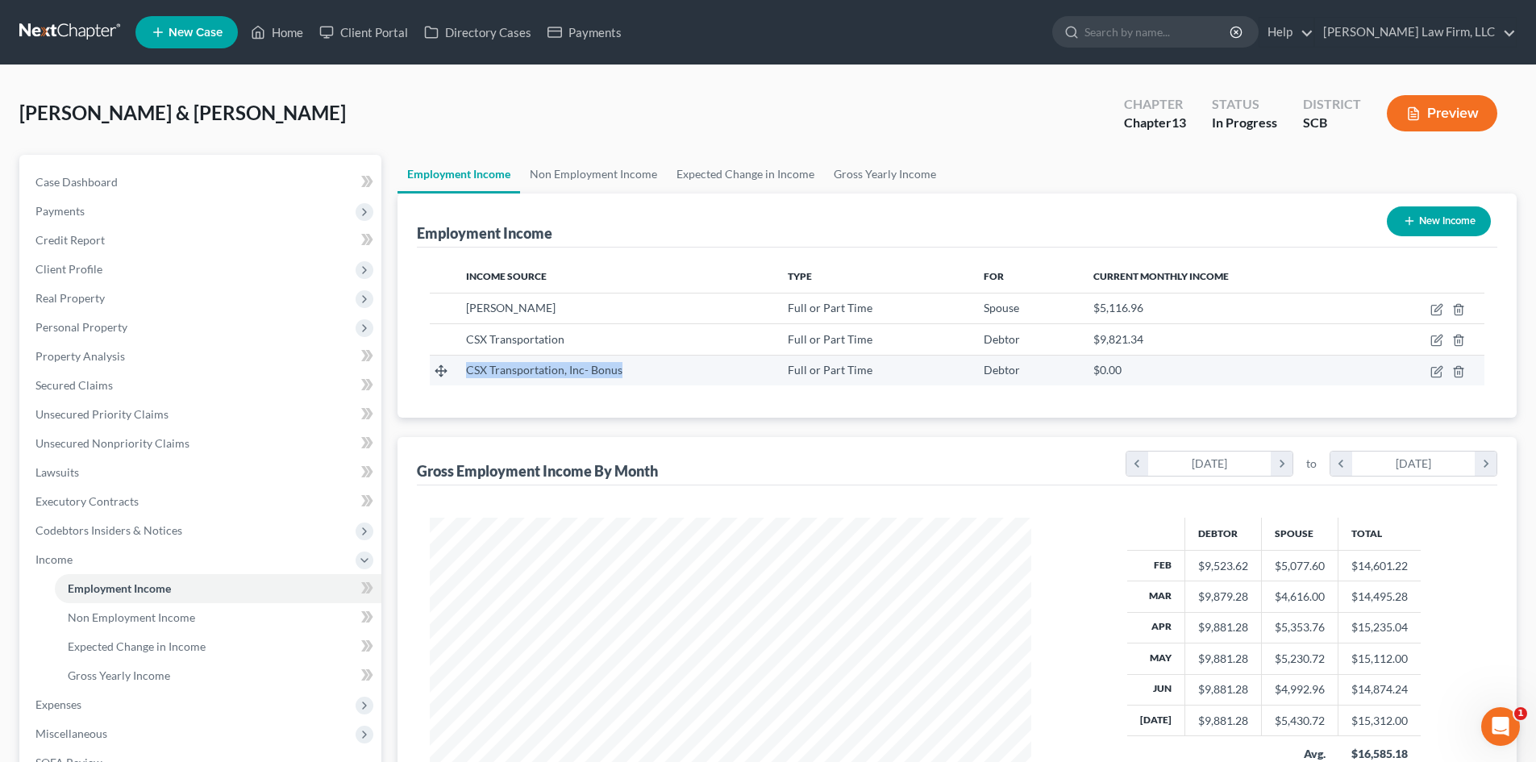
drag, startPoint x: 466, startPoint y: 369, endPoint x: 622, endPoint y: 362, distance: 155.8
click at [627, 362] on div "CSX Transportation, Inc- Bonus" at bounding box center [614, 370] width 297 height 16
copy span "CSX Transportation, Inc- Bonus"
click at [582, 169] on link "Non Employment Income" at bounding box center [593, 174] width 147 height 39
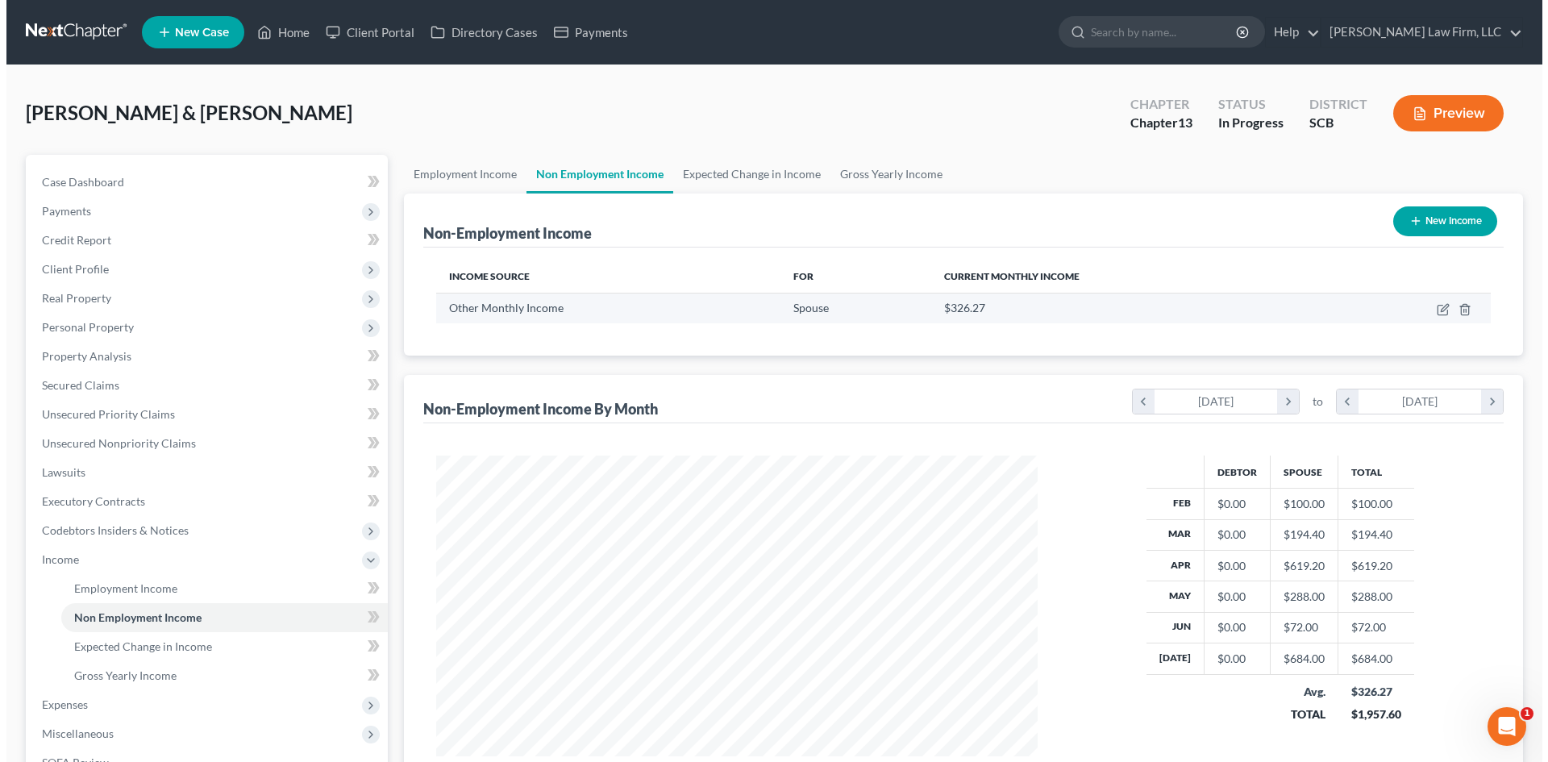
scroll to position [301, 634]
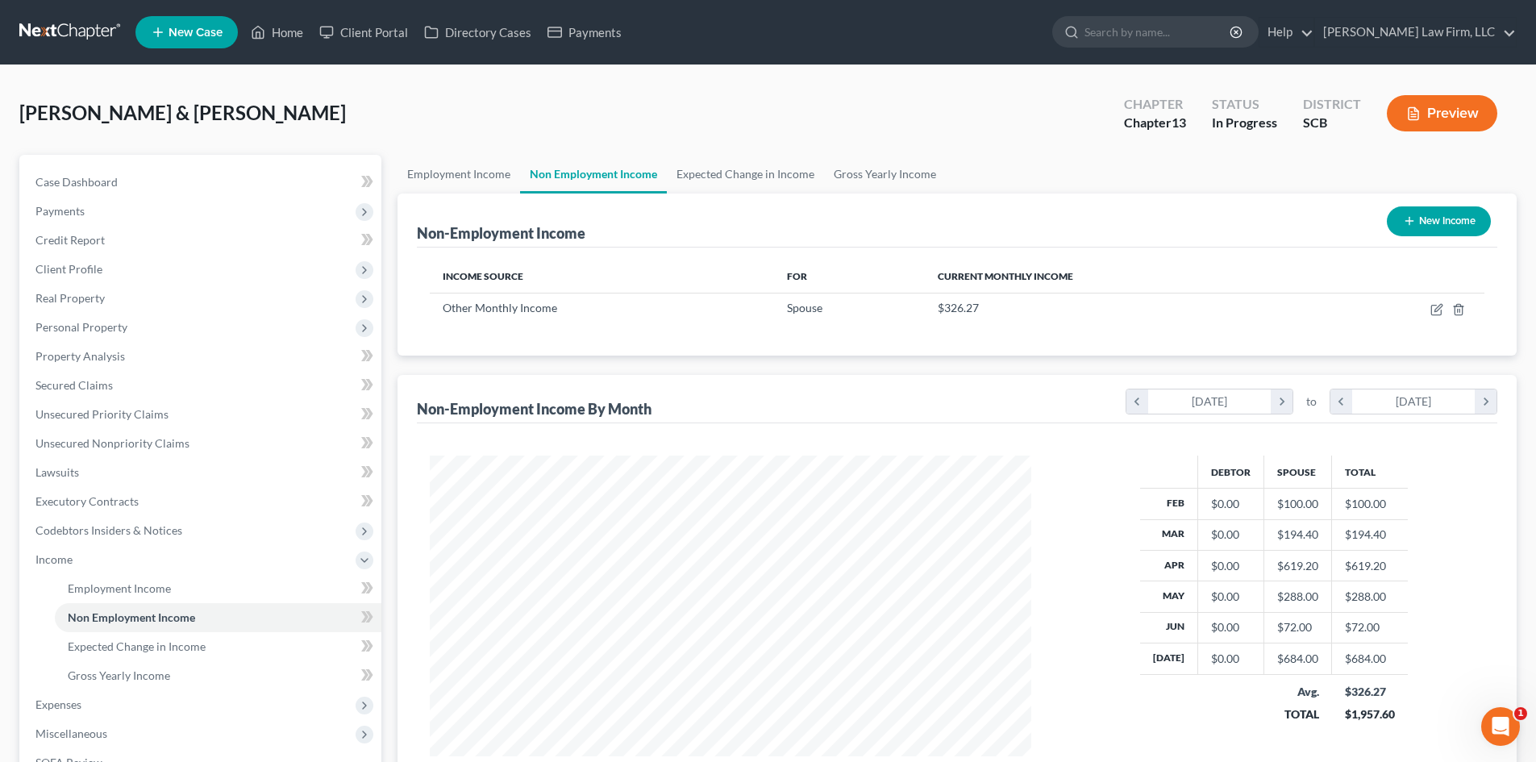
click at [1449, 223] on button "New Income" at bounding box center [1439, 221] width 104 height 30
select select "0"
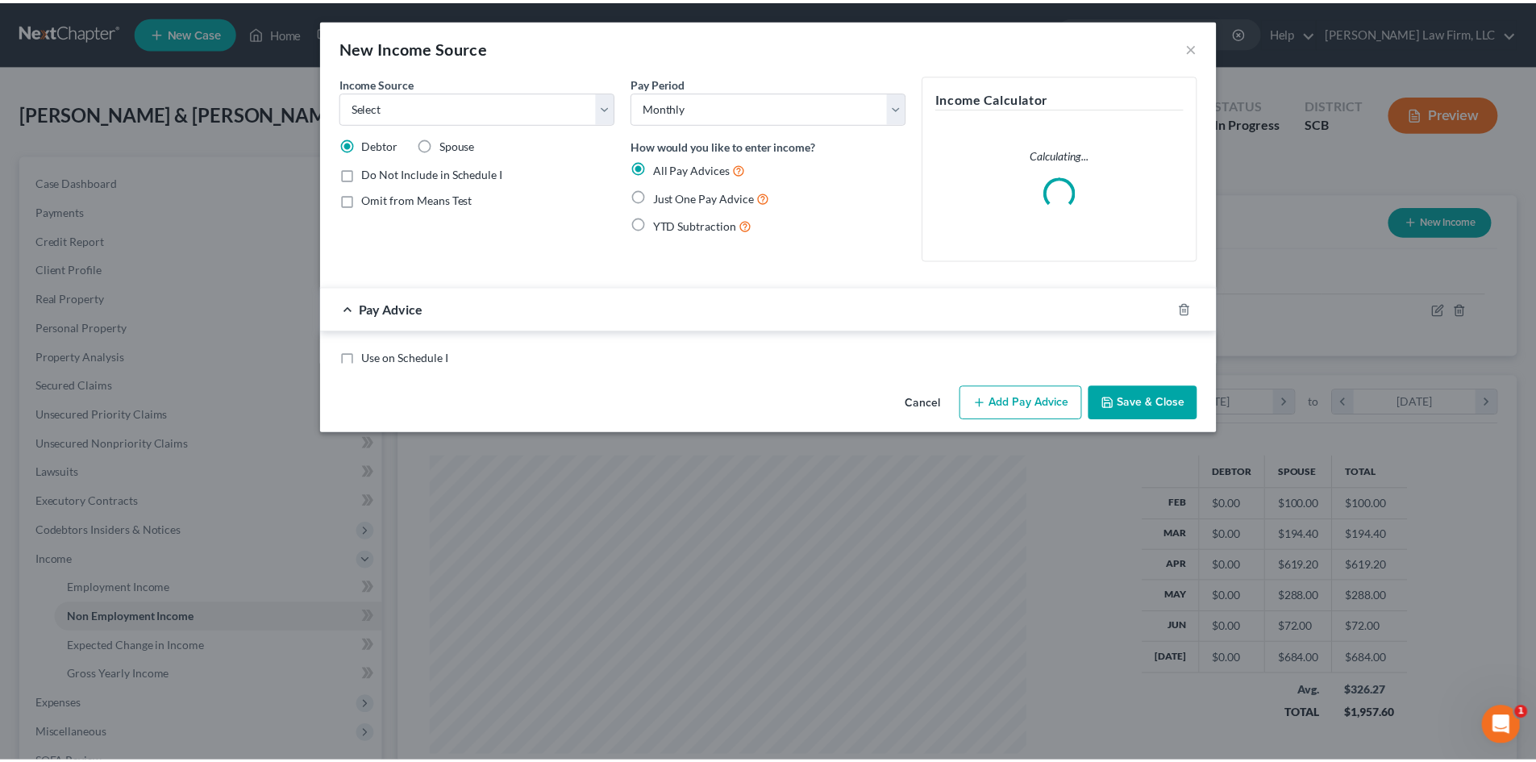
scroll to position [303, 639]
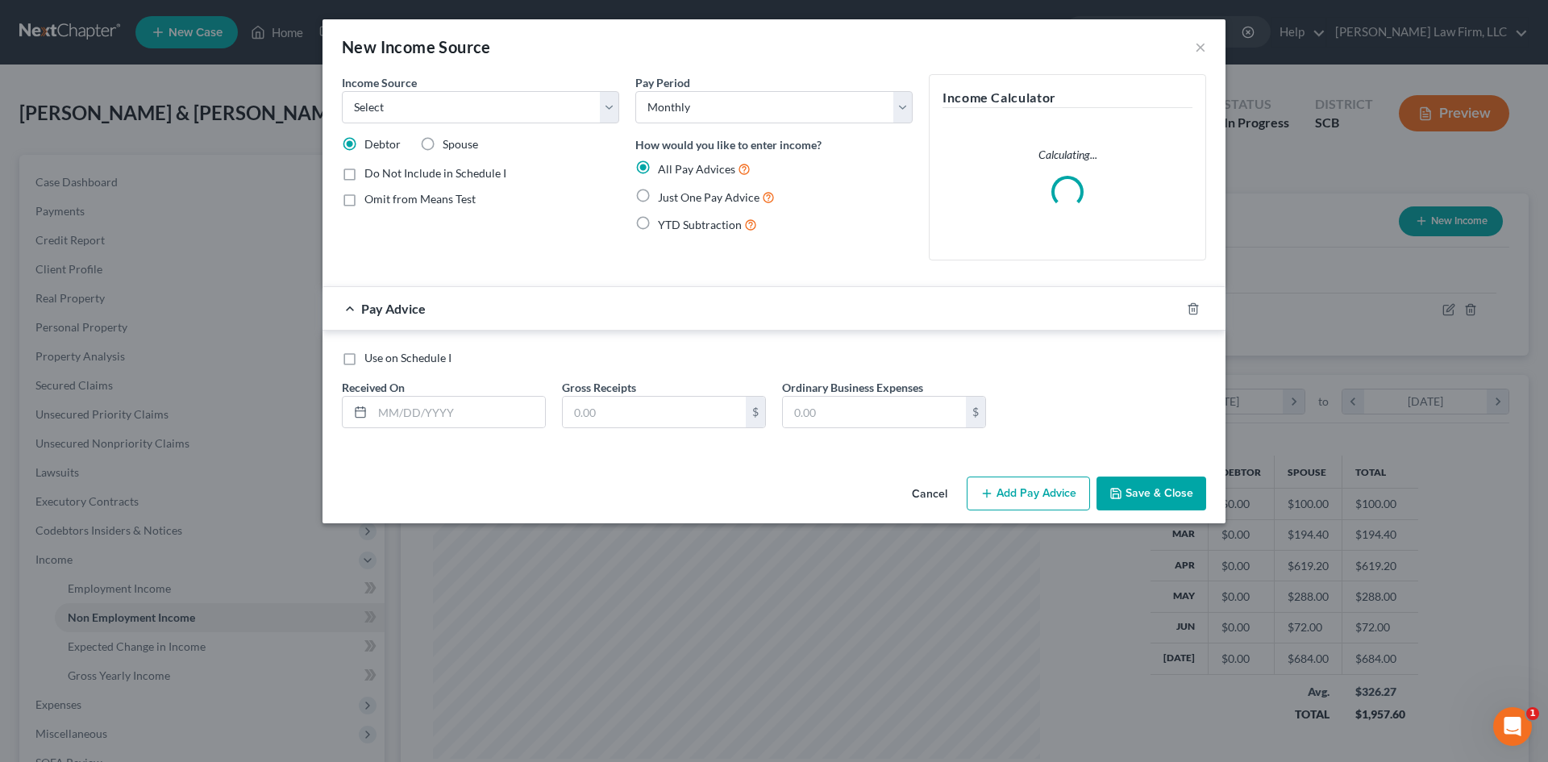
click at [459, 123] on div "Income Source * Select Unemployment Disability (from employer) Pension Retireme…" at bounding box center [481, 173] width 294 height 199
click at [542, 112] on select "Select Unemployment Disability (from employer) Pension Retirement Social Securi…" at bounding box center [480, 107] width 277 height 32
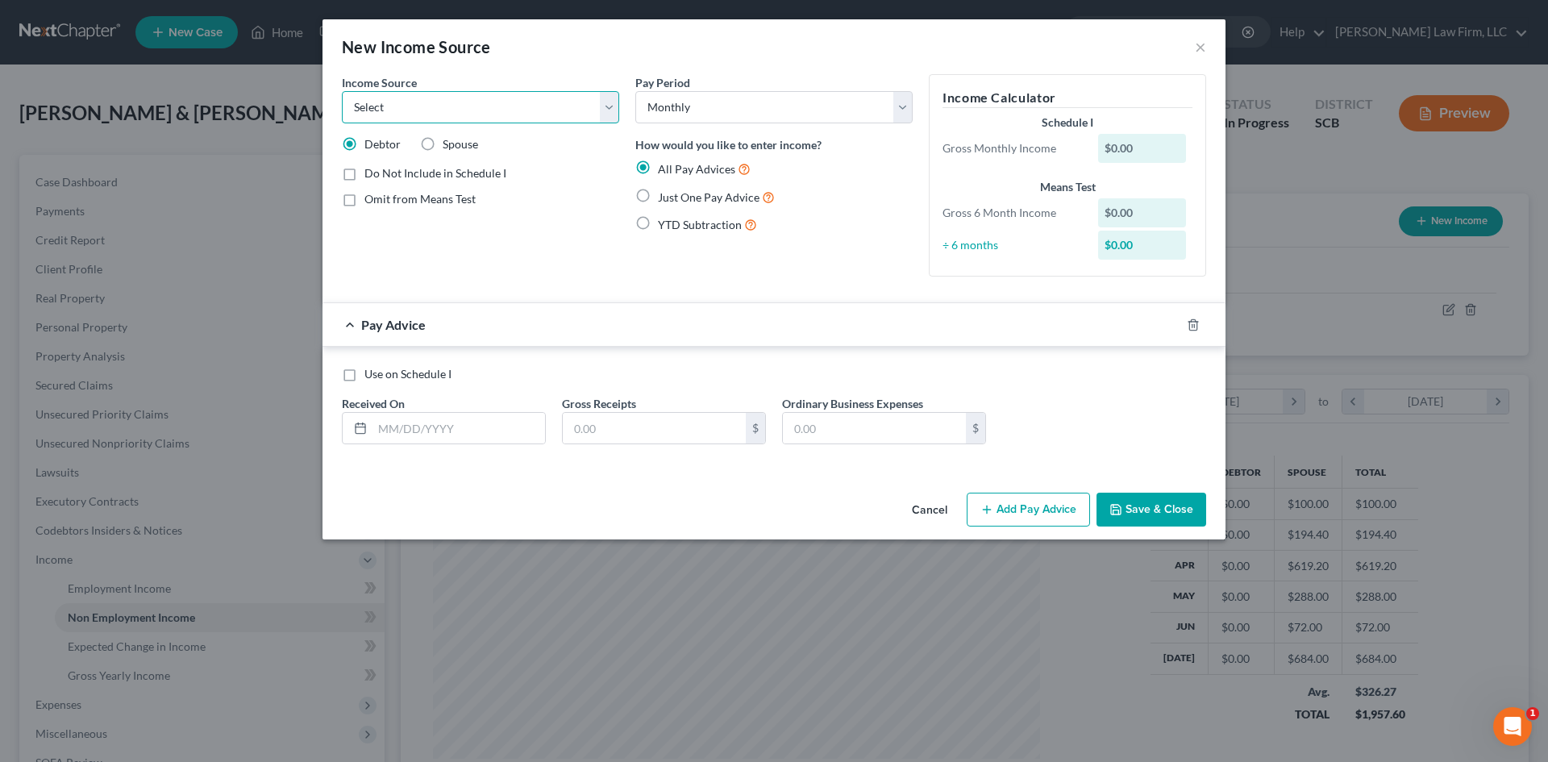
select select "13"
click at [342, 91] on select "Select Unemployment Disability (from employer) Pension Retirement Social Securi…" at bounding box center [480, 107] width 277 height 32
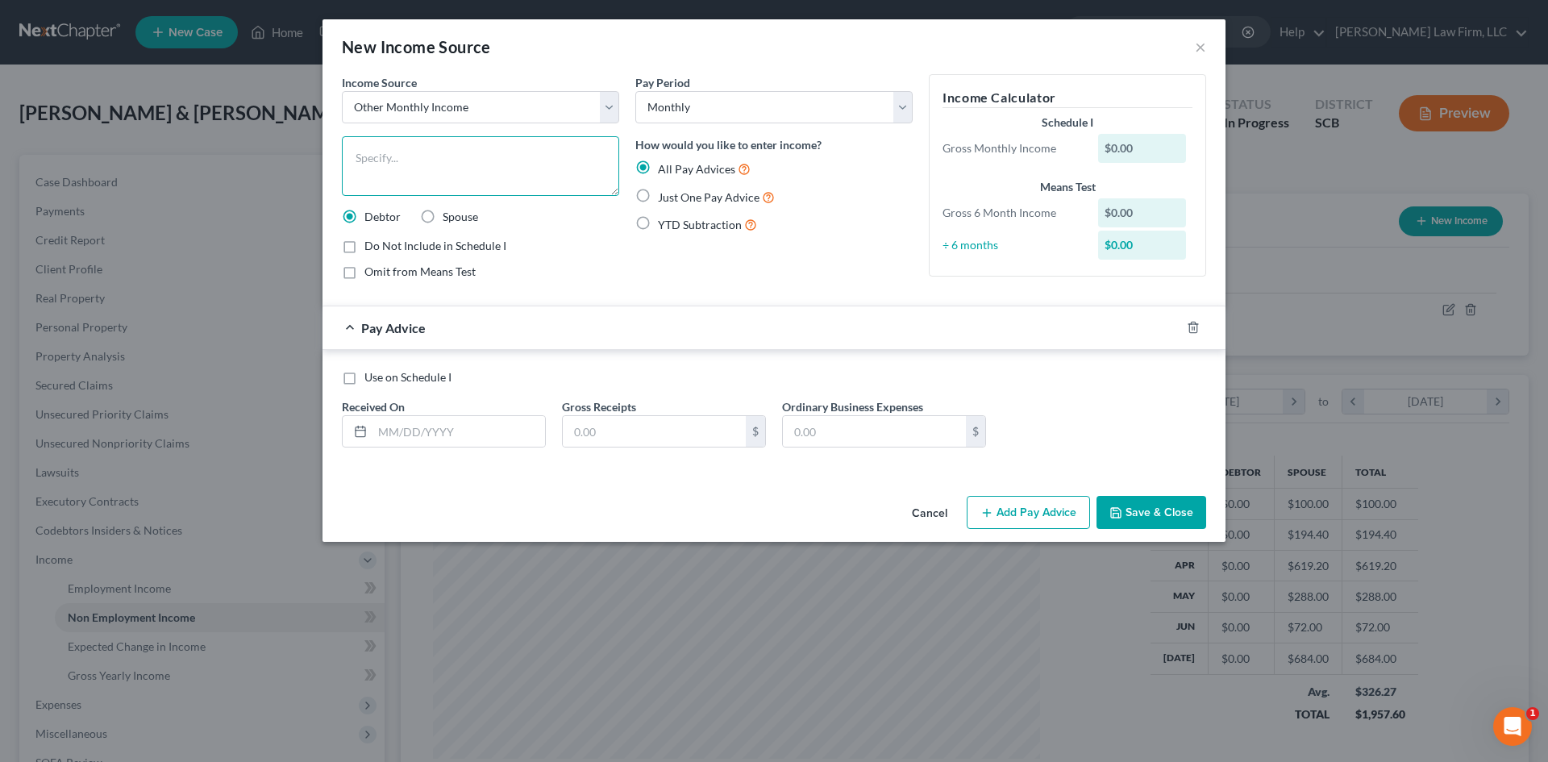
click at [441, 160] on textarea at bounding box center [480, 166] width 277 height 60
paste textarea "CSX Transportation, Inc- Bonus"
drag, startPoint x: 476, startPoint y: 160, endPoint x: 485, endPoint y: 157, distance: 9.2
click at [479, 160] on textarea "CSX Transportation, Inc- Bonus" at bounding box center [480, 166] width 277 height 60
type textarea "CSX Transportation, Inc- Annual Bonus (net)"
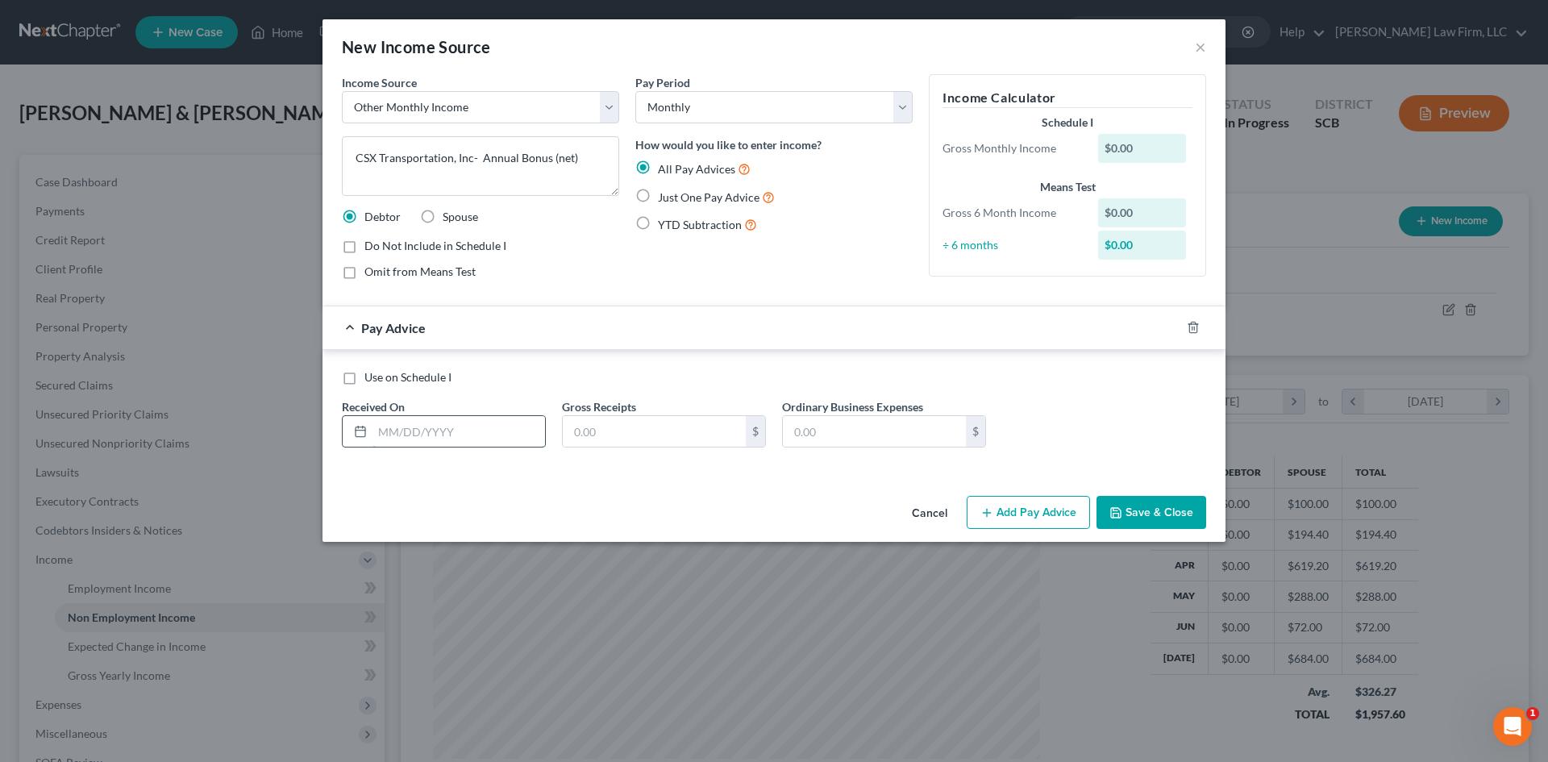
click at [464, 425] on input "text" at bounding box center [459, 431] width 173 height 31
type input "[DATE]"
click at [648, 438] on input "text" at bounding box center [654, 431] width 183 height 31
type input "1,508.51"
click at [1177, 506] on button "Save & Close" at bounding box center [1152, 513] width 110 height 34
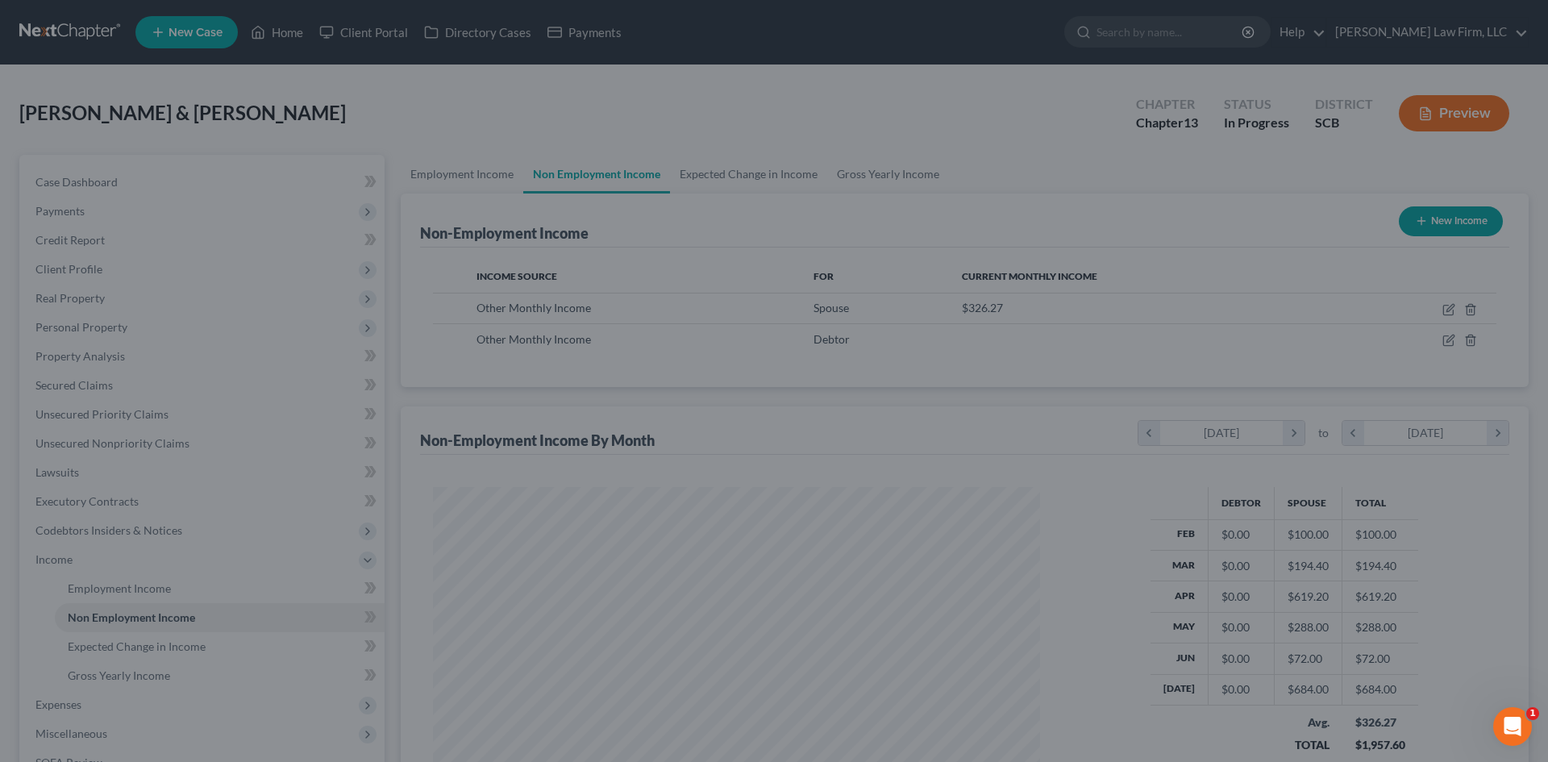
scroll to position [806082, 805749]
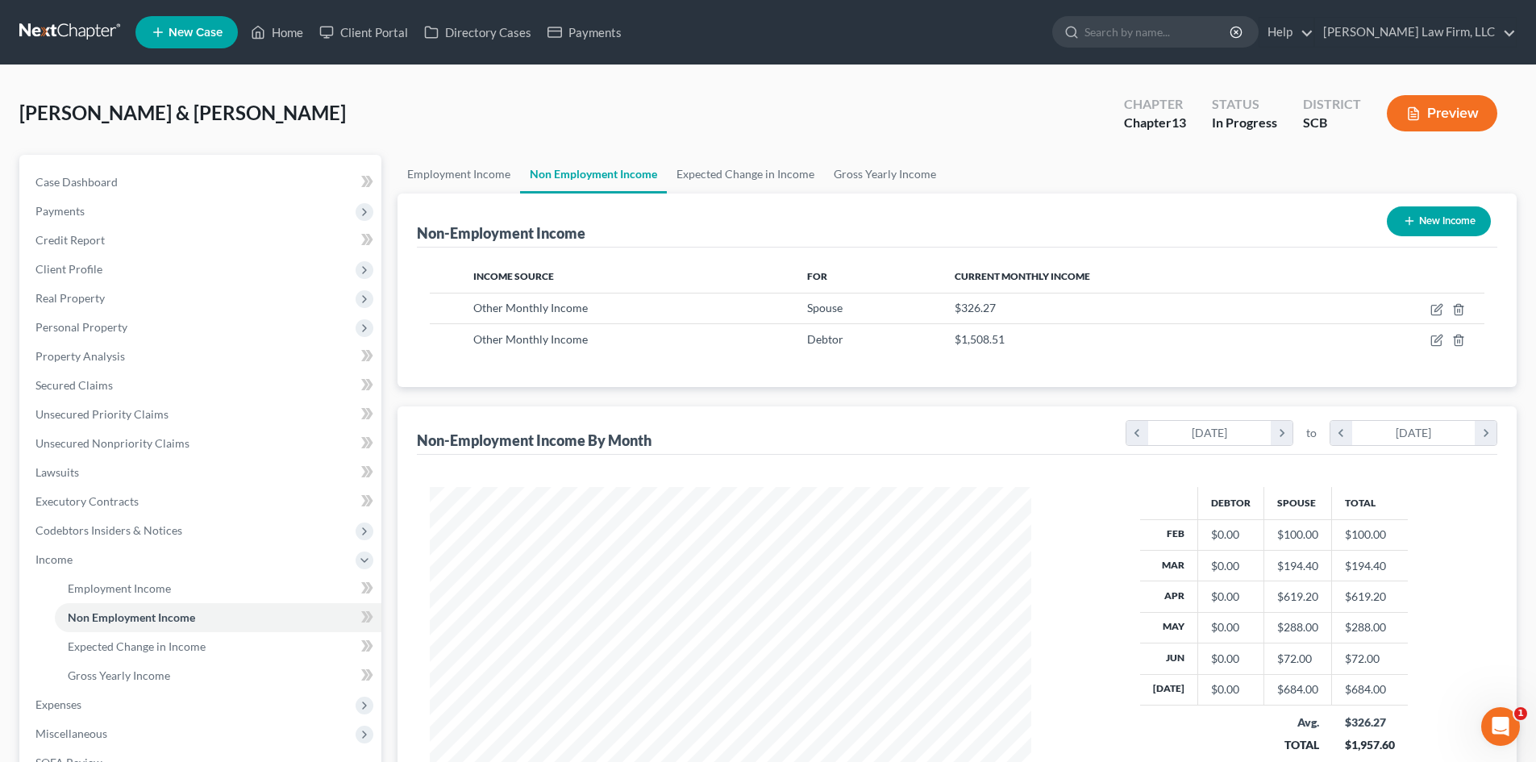
click at [1440, 95] on button "Preview" at bounding box center [1442, 113] width 110 height 36
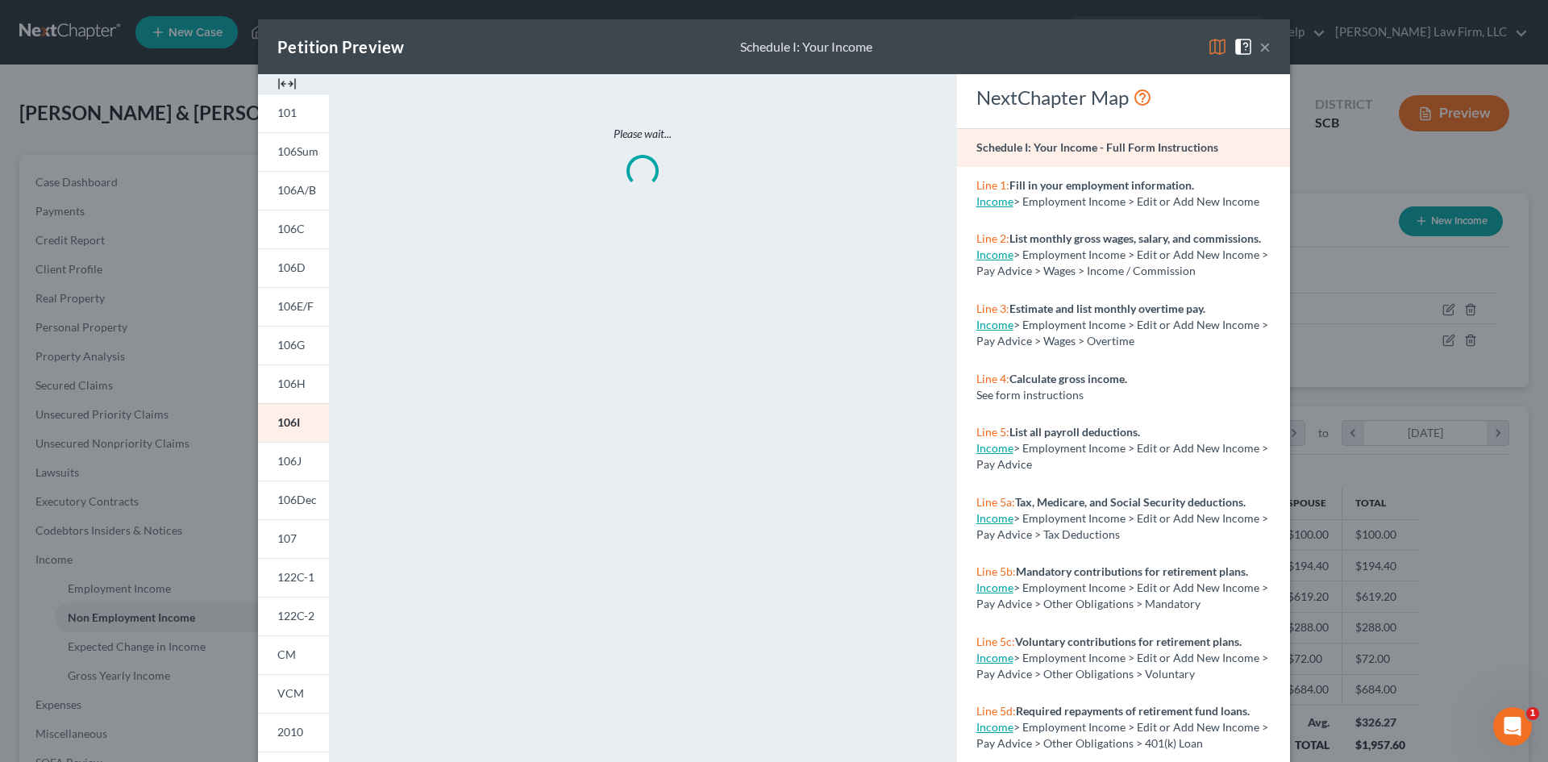
click at [285, 76] on img at bounding box center [286, 83] width 19 height 19
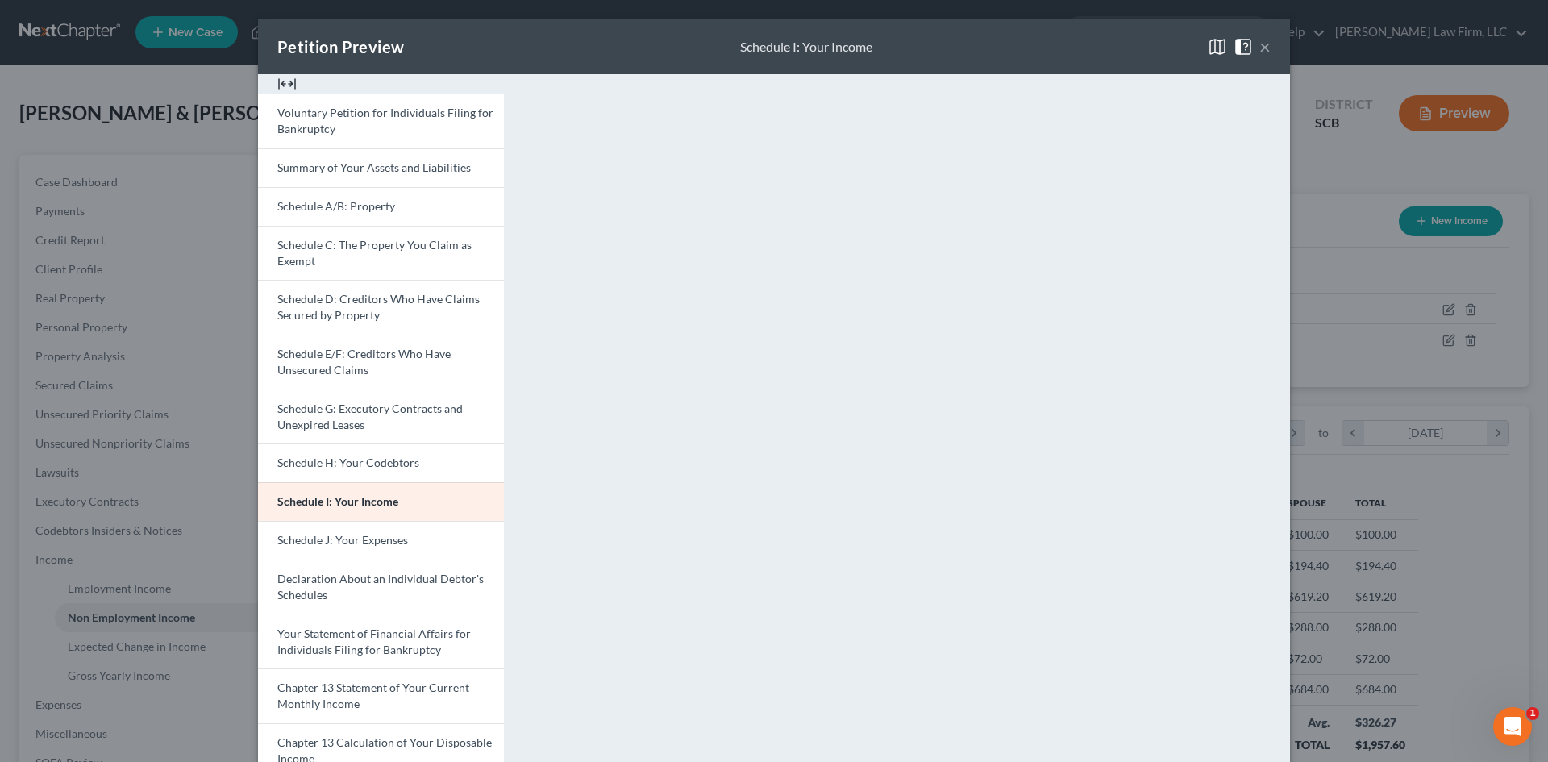
click at [1260, 46] on button "×" at bounding box center [1265, 46] width 11 height 19
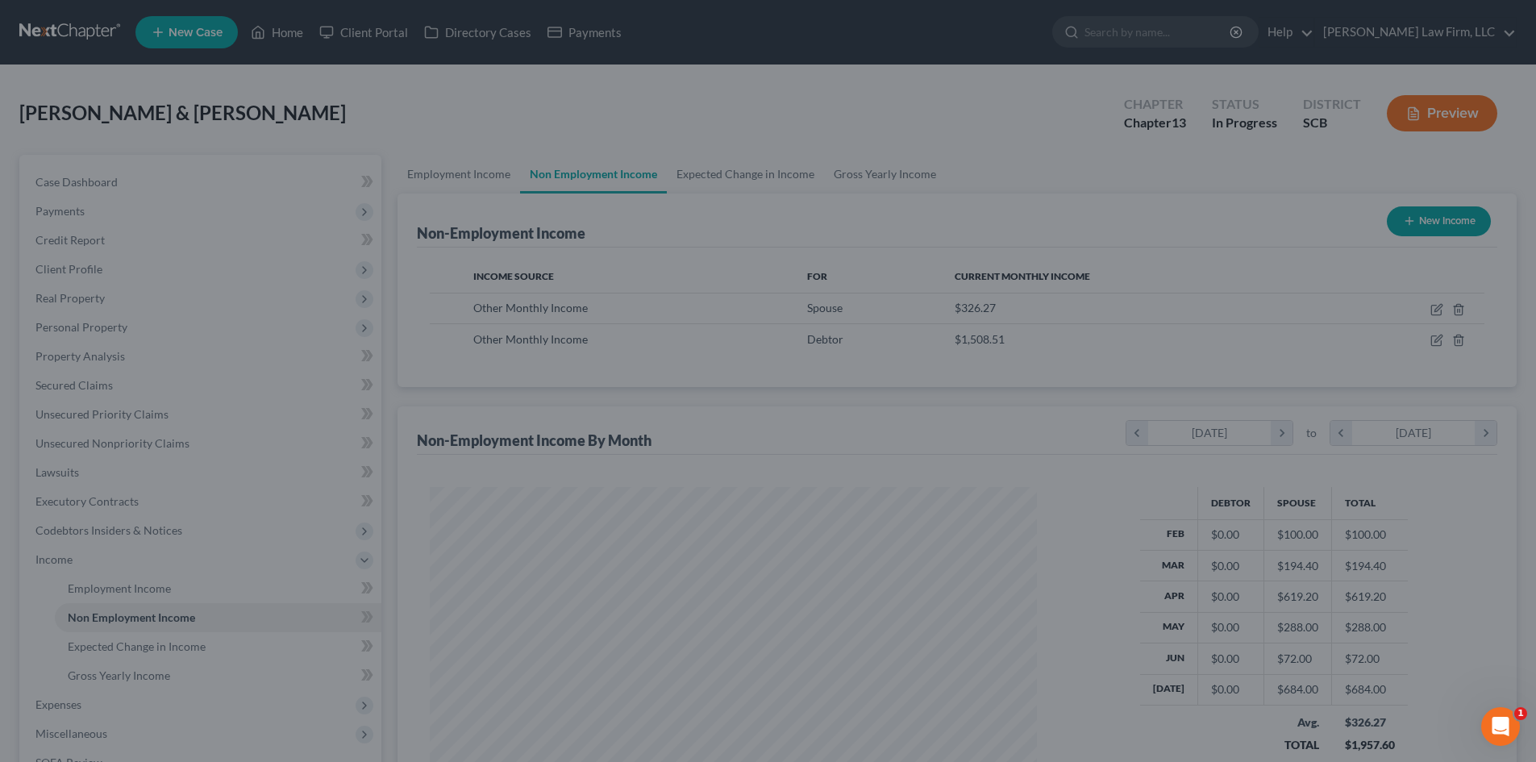
scroll to position [806082, 805749]
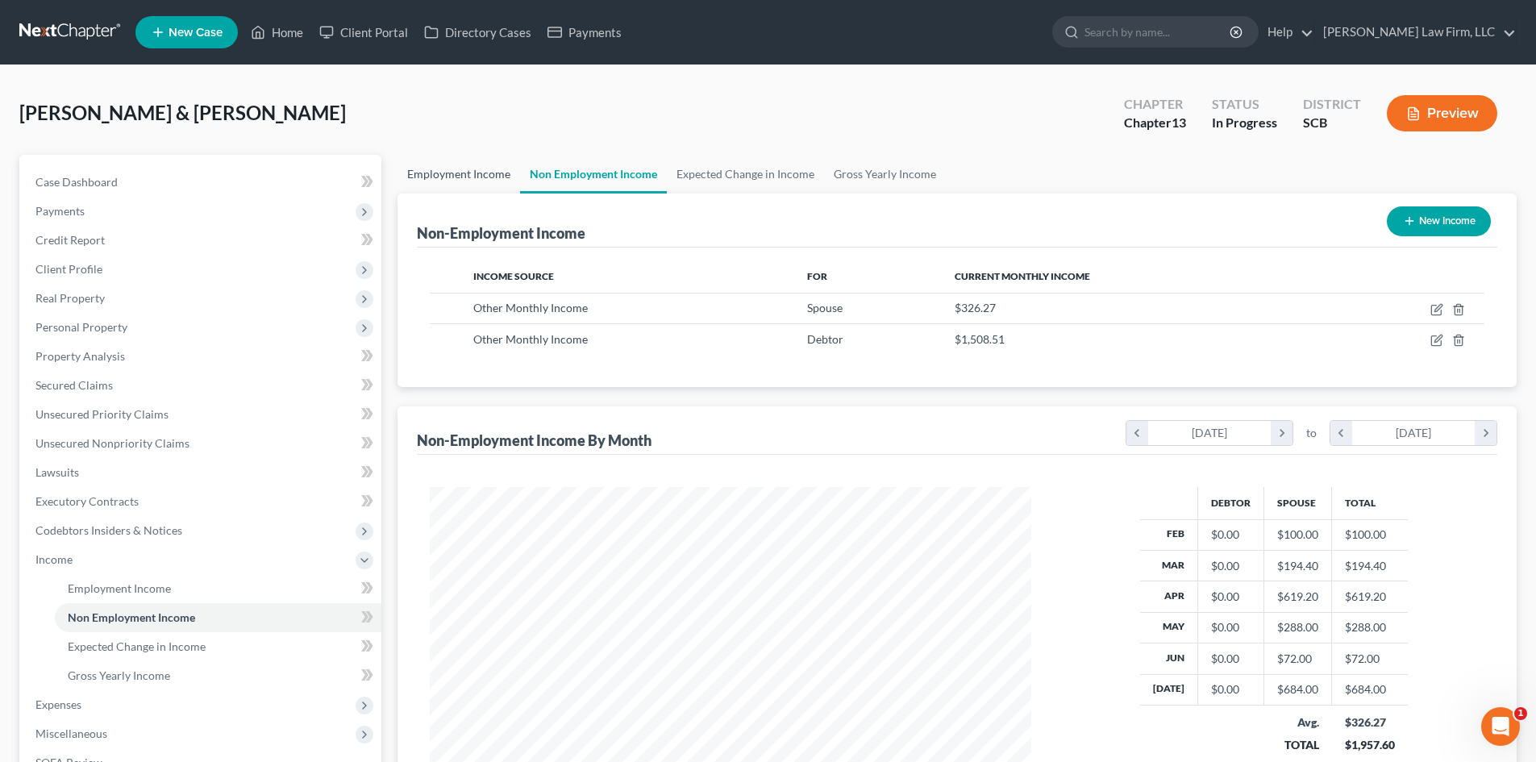
click at [469, 169] on link "Employment Income" at bounding box center [459, 174] width 123 height 39
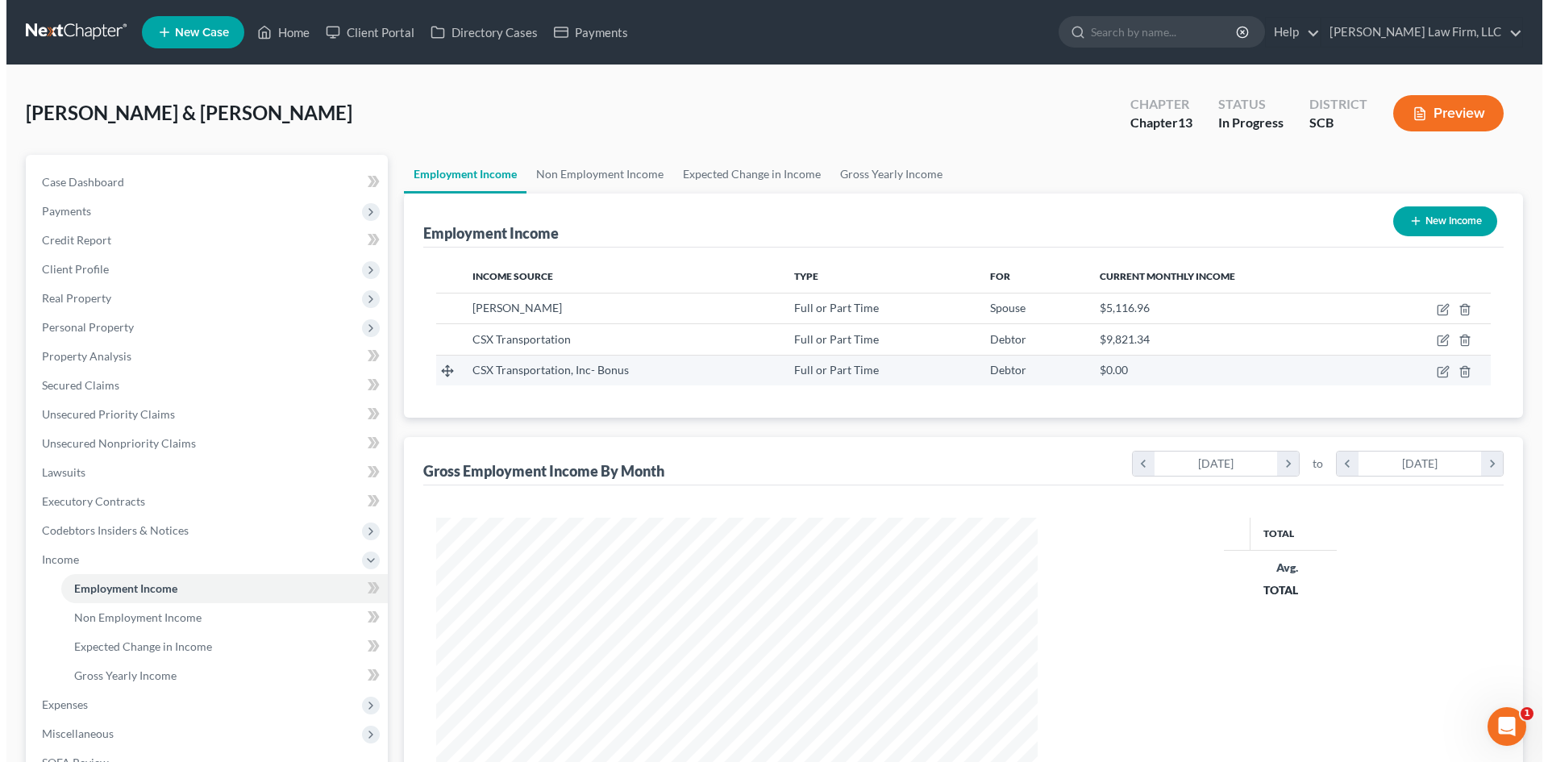
scroll to position [301, 634]
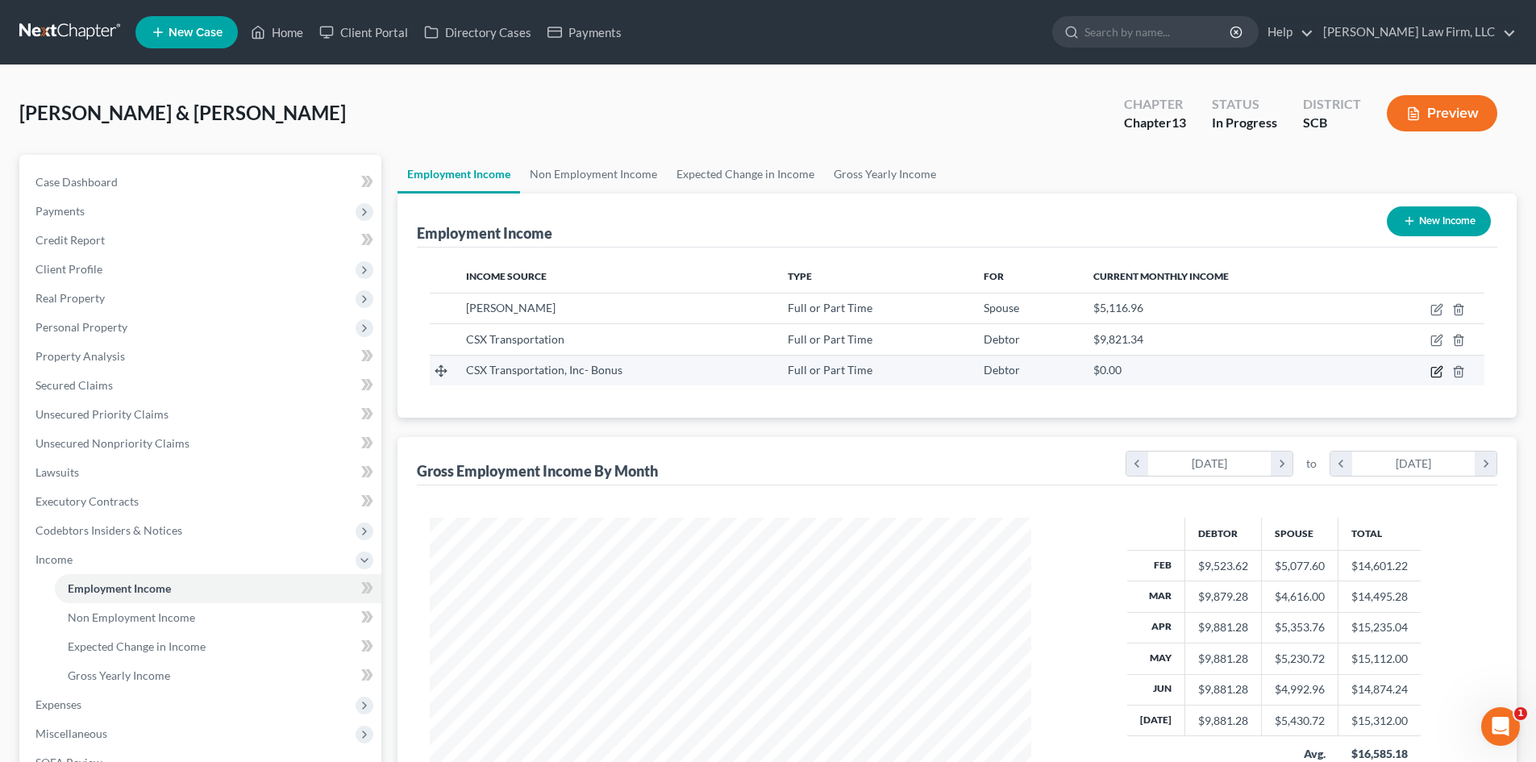
drag, startPoint x: 1439, startPoint y: 361, endPoint x: 1431, endPoint y: 371, distance: 12.1
click at [1434, 368] on td at bounding box center [1425, 370] width 119 height 31
click at [1434, 369] on icon "button" at bounding box center [1437, 371] width 13 height 13
select select "0"
select select "9"
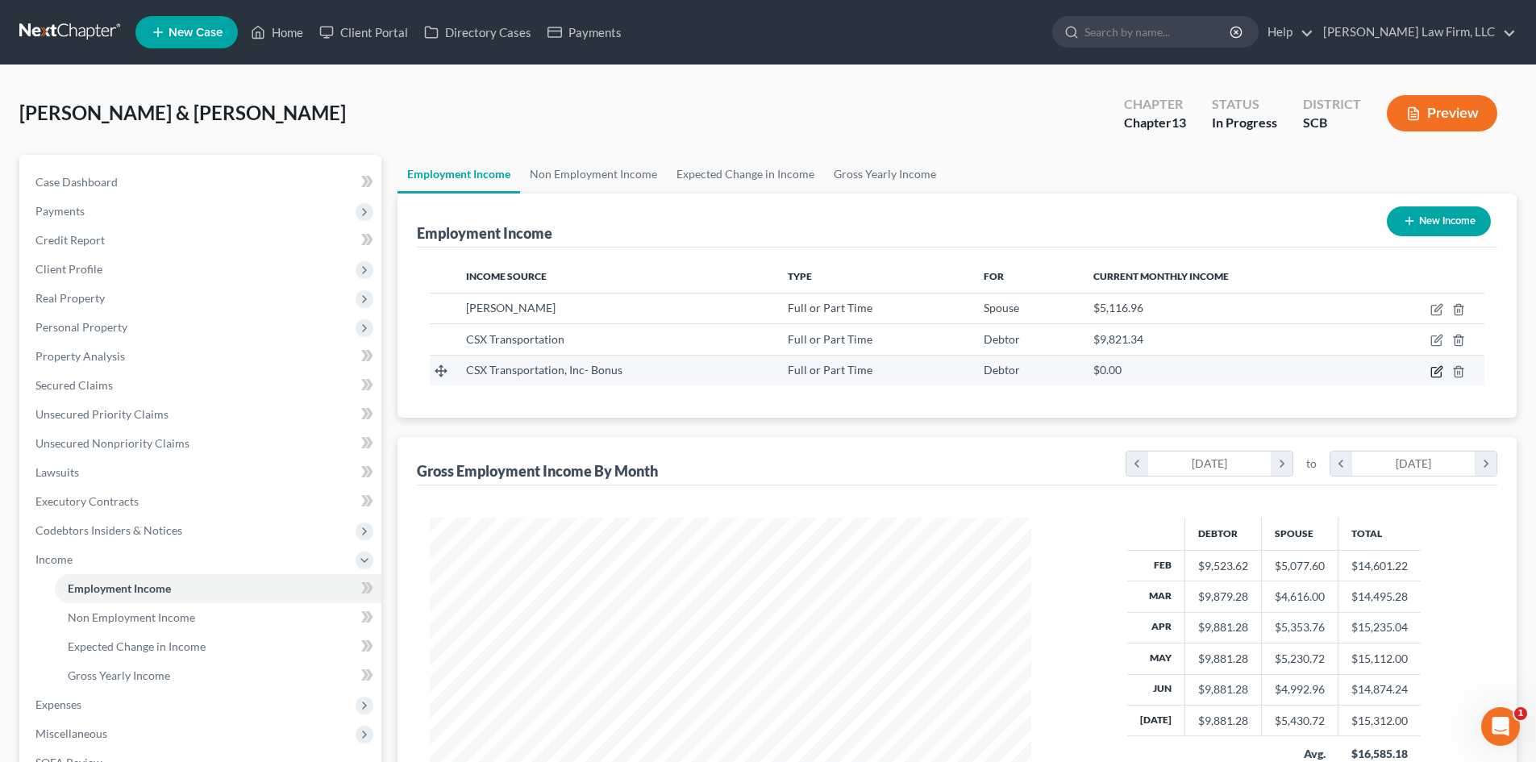
select select "0"
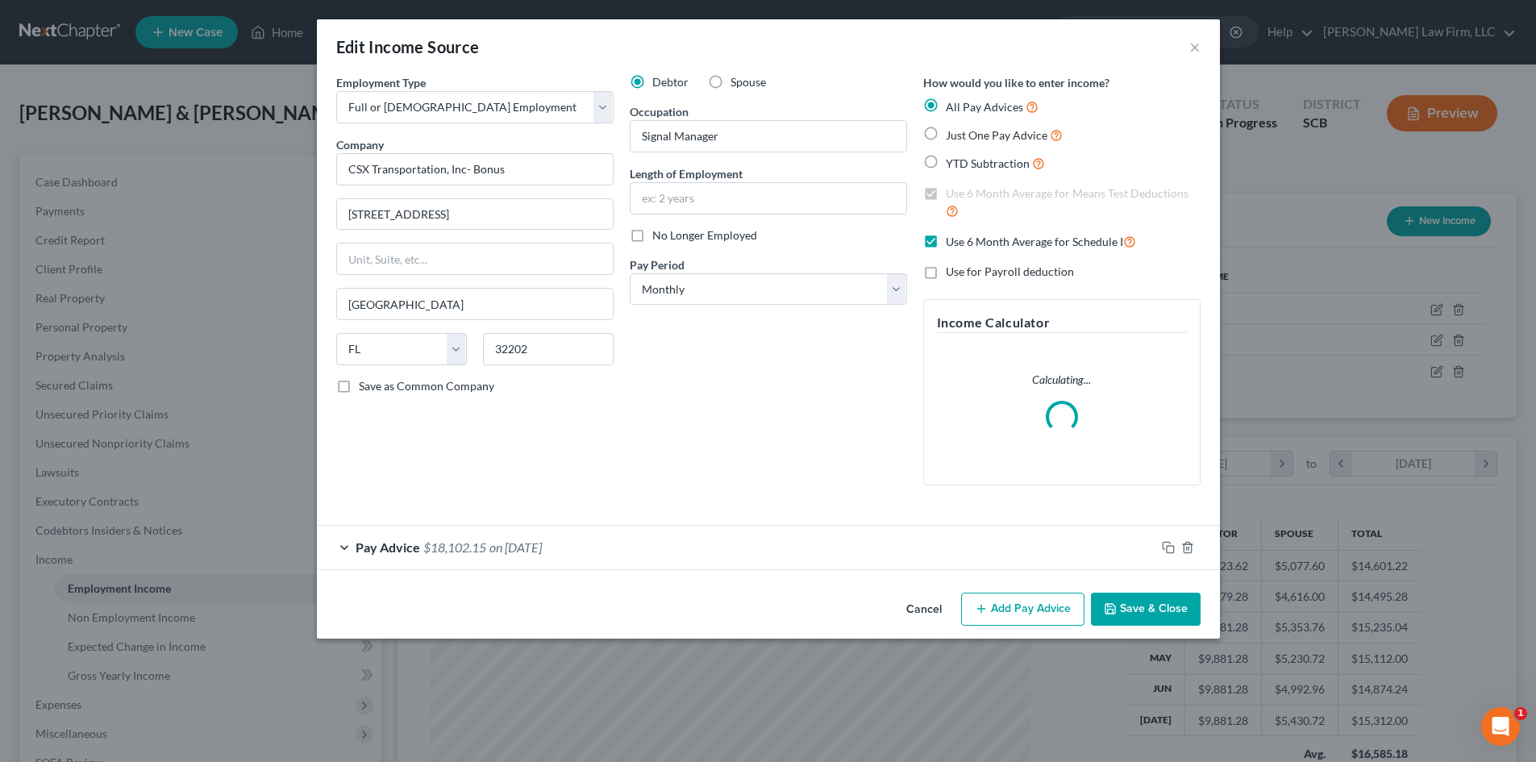
scroll to position [303, 639]
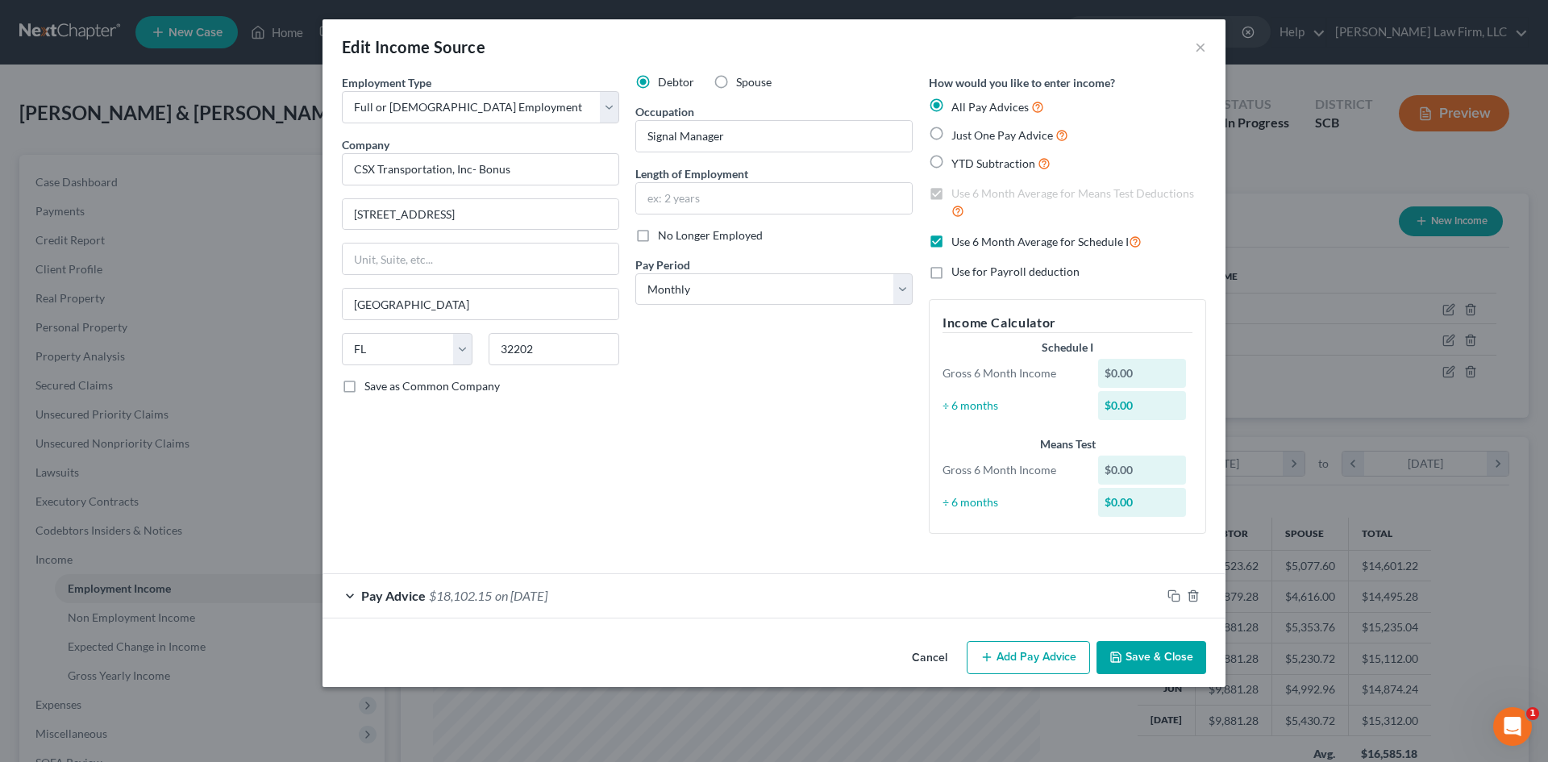
click at [952, 130] on label "Just One Pay Advice" at bounding box center [1010, 135] width 117 height 19
click at [958, 130] on input "Just One Pay Advice" at bounding box center [963, 131] width 10 height 10
radio input "true"
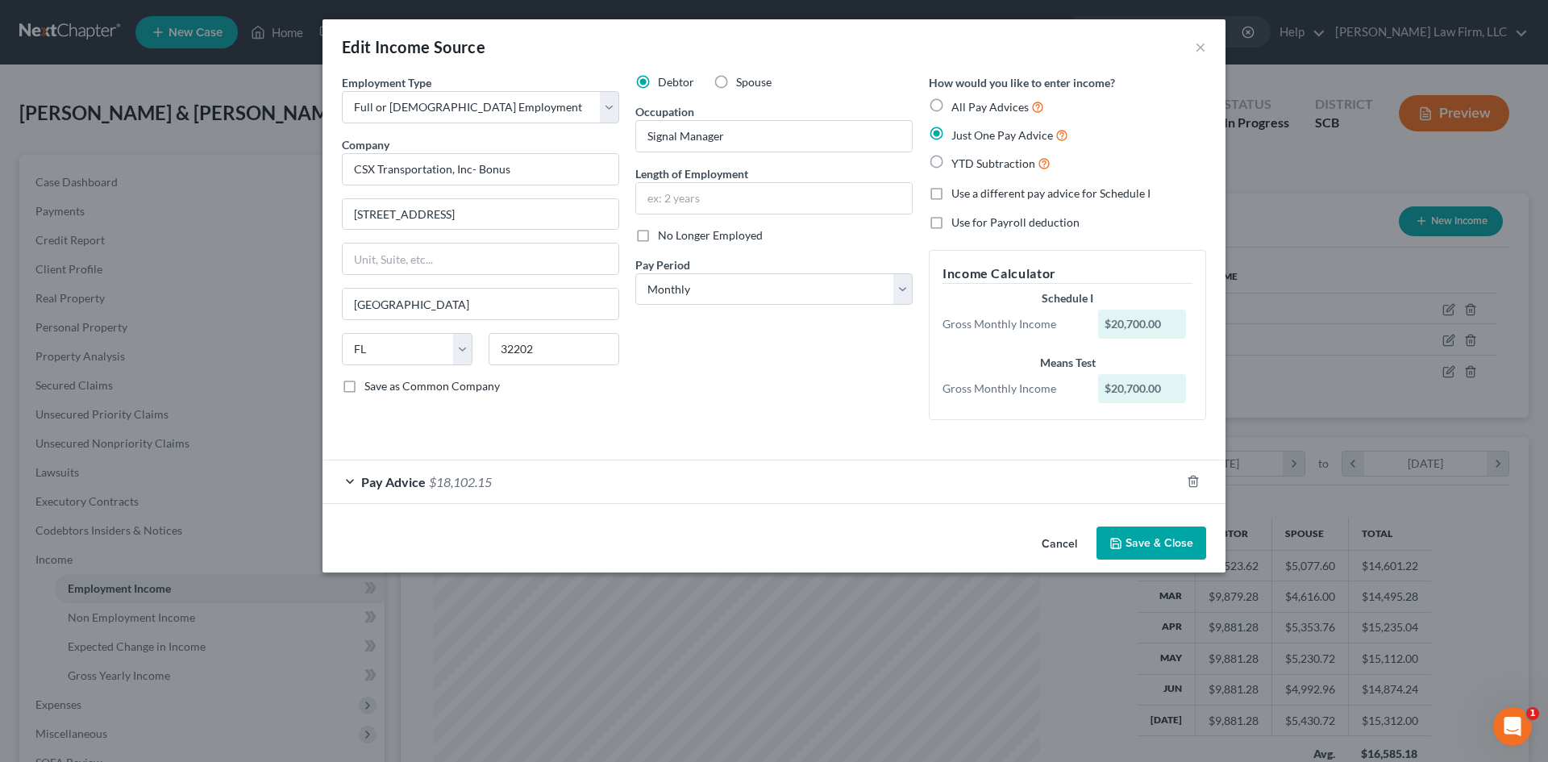
click at [1168, 546] on button "Save & Close" at bounding box center [1152, 544] width 110 height 34
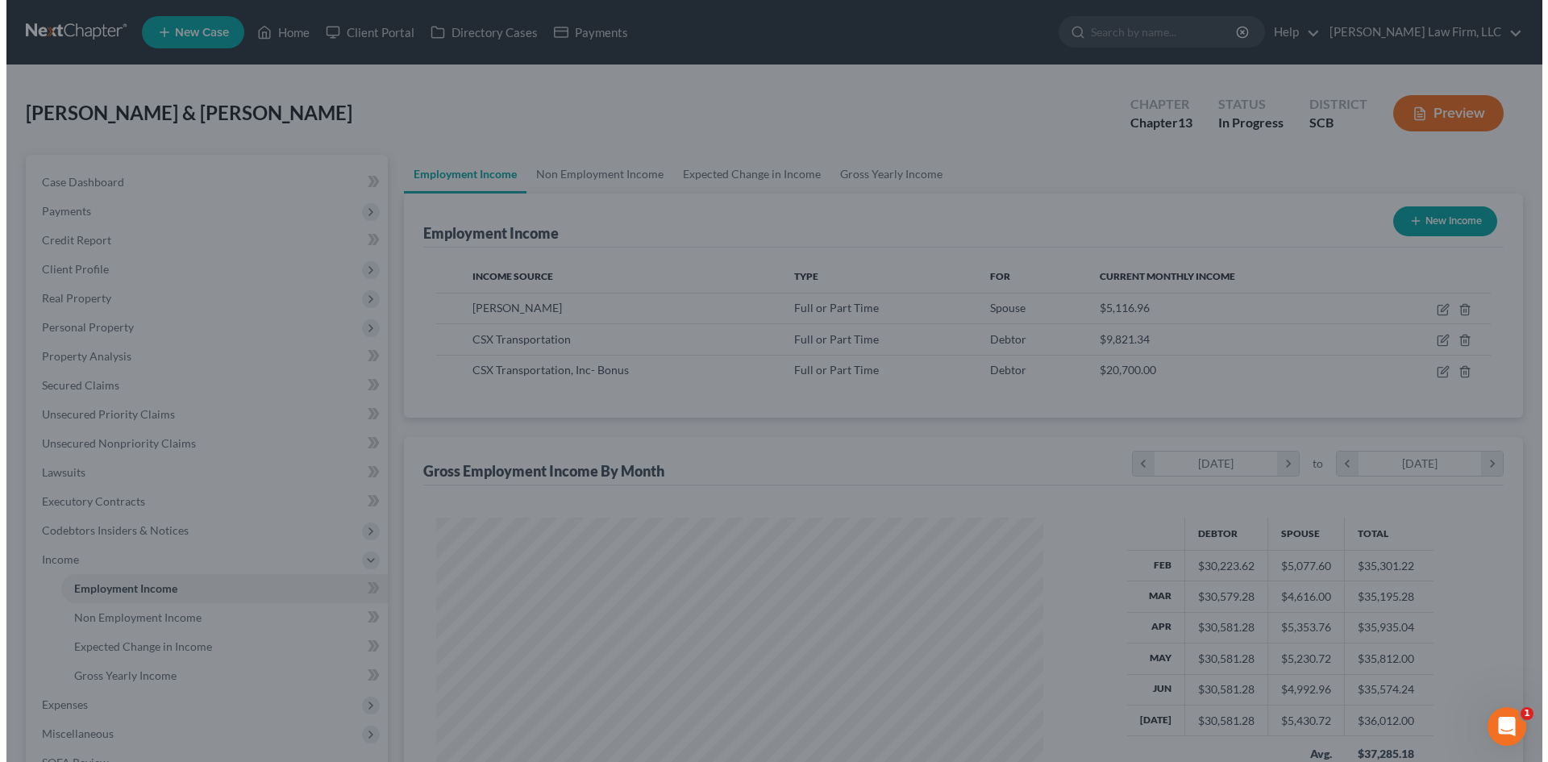
scroll to position [806082, 805749]
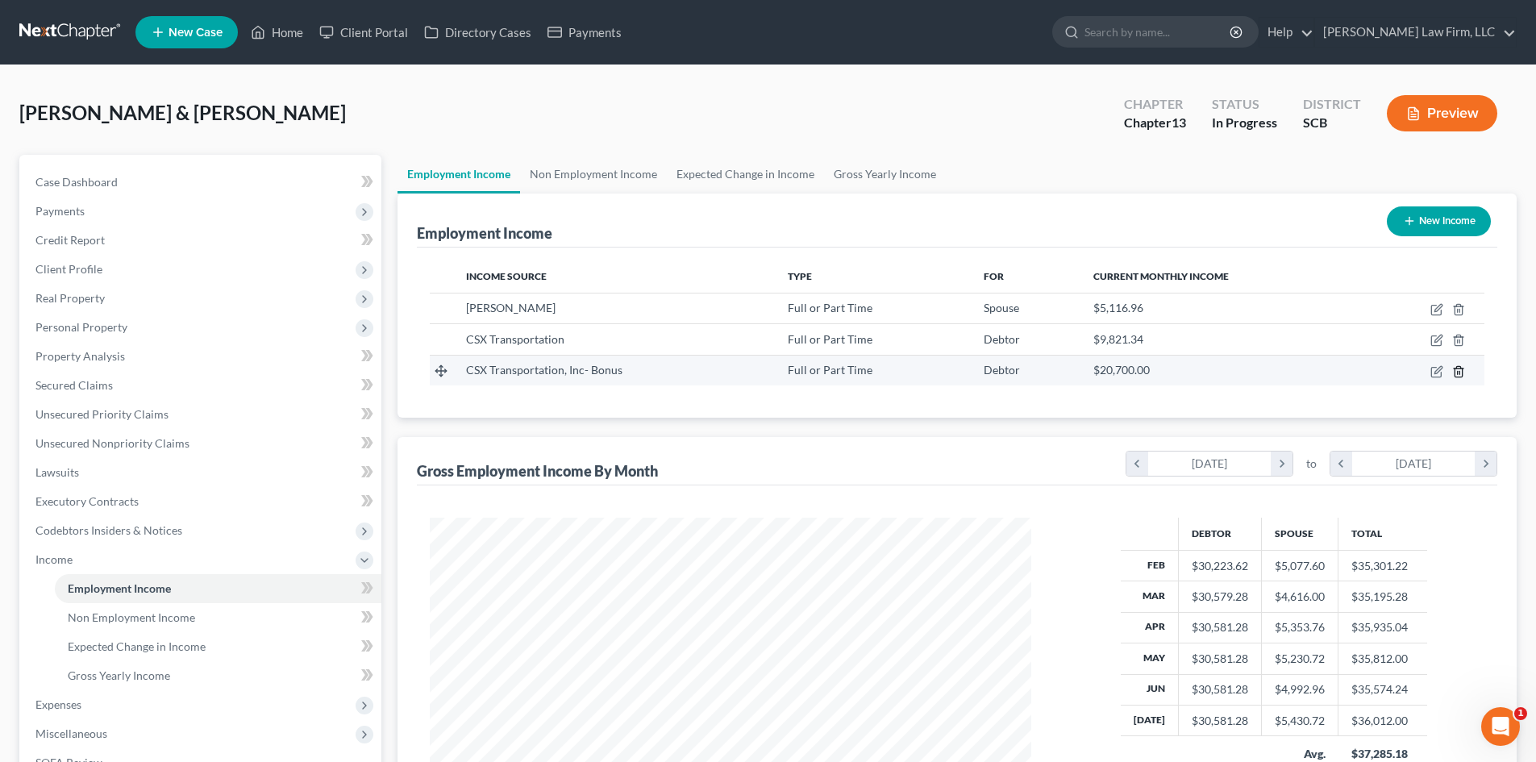
click at [1460, 368] on icon "button" at bounding box center [1458, 371] width 13 height 13
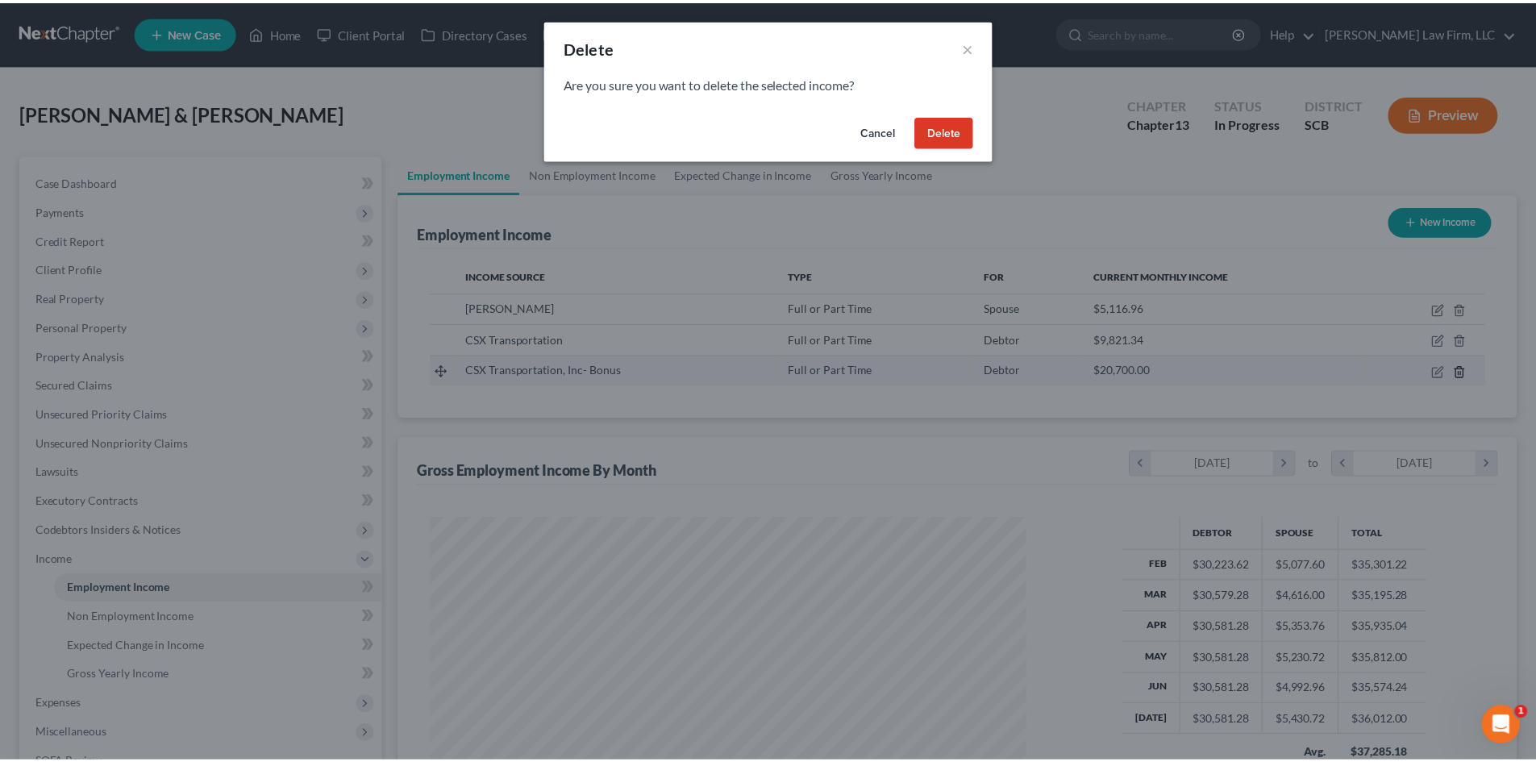
scroll to position [303, 639]
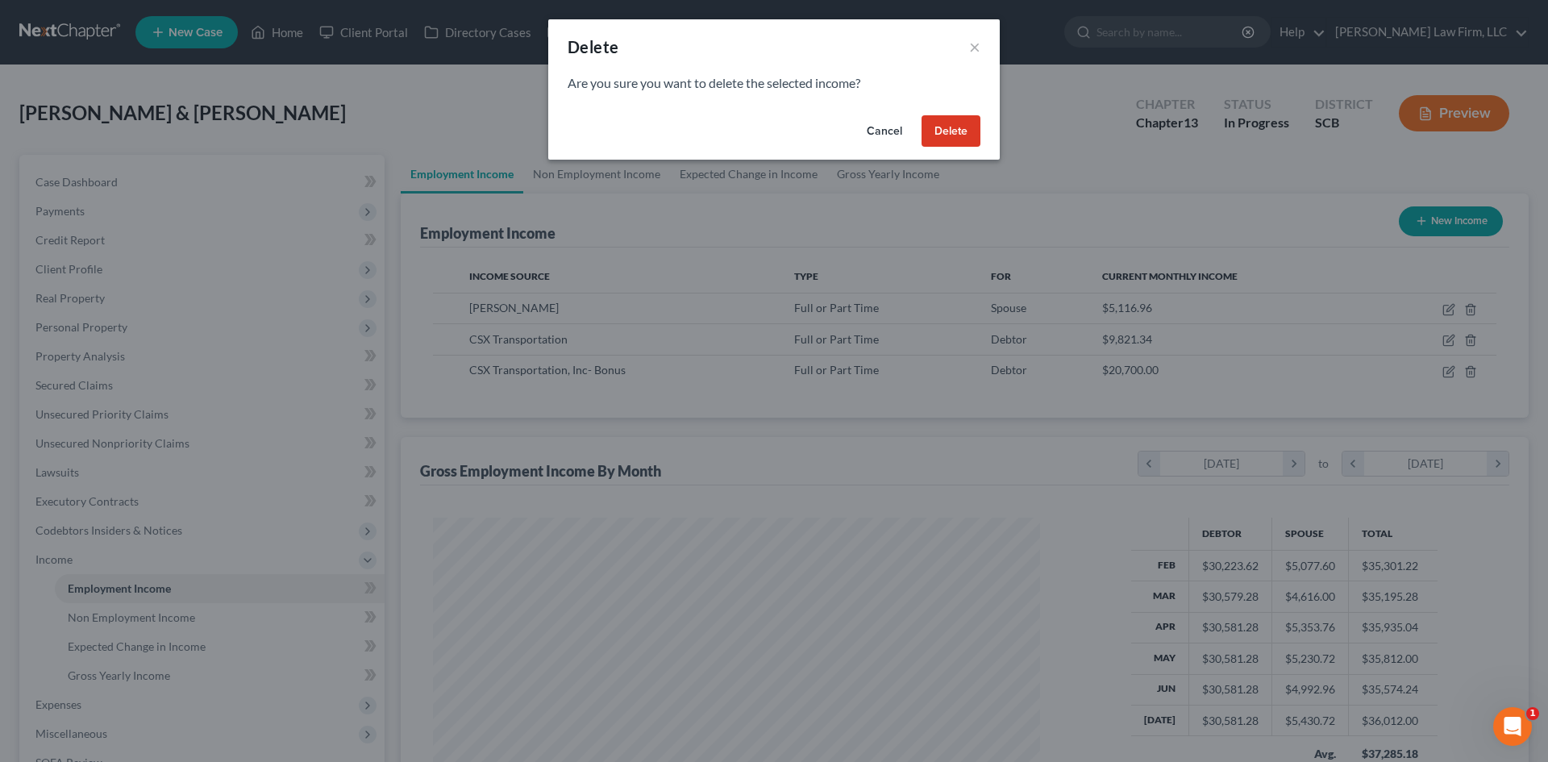
click at [957, 115] on button "Delete" at bounding box center [951, 131] width 59 height 32
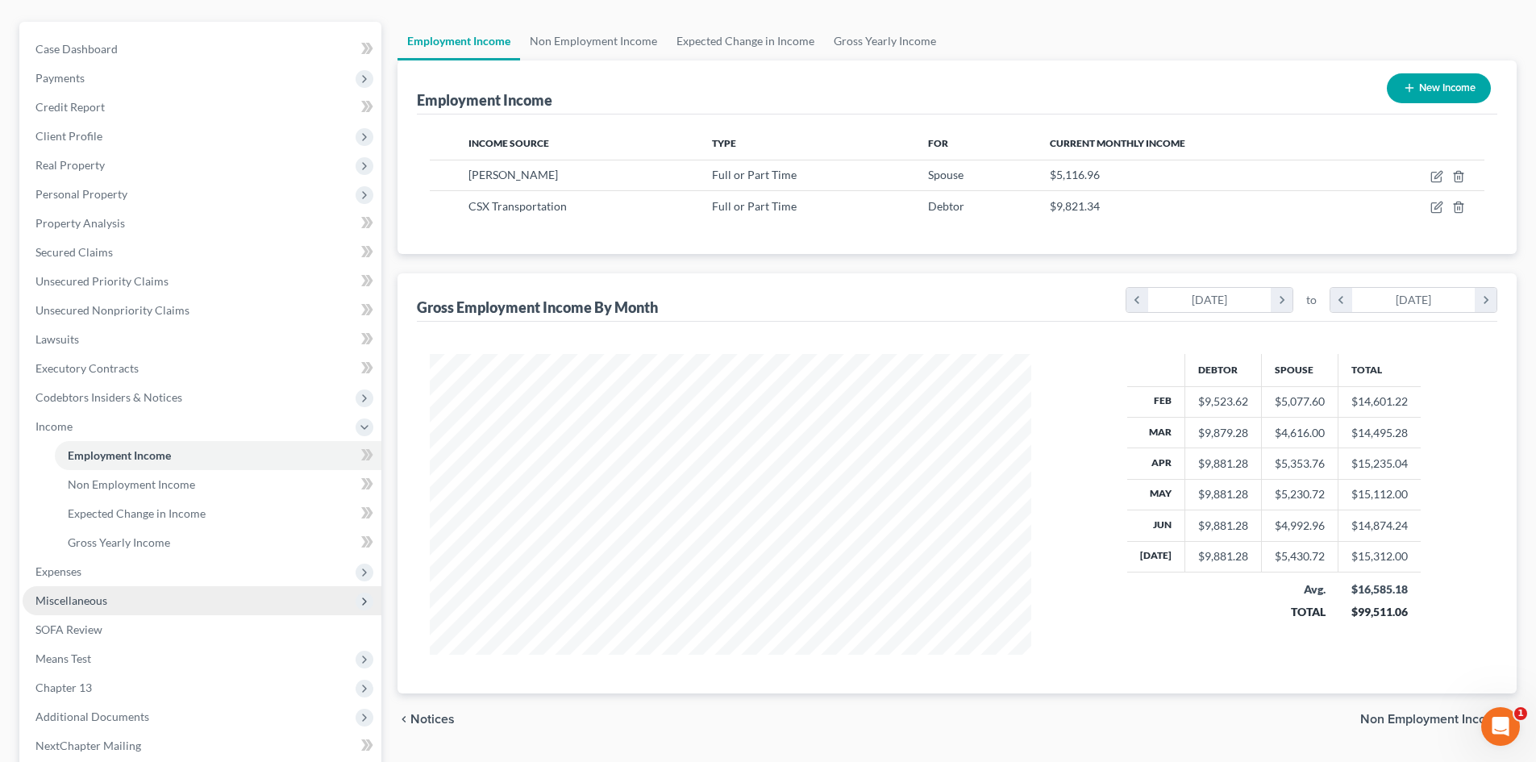
scroll to position [242, 0]
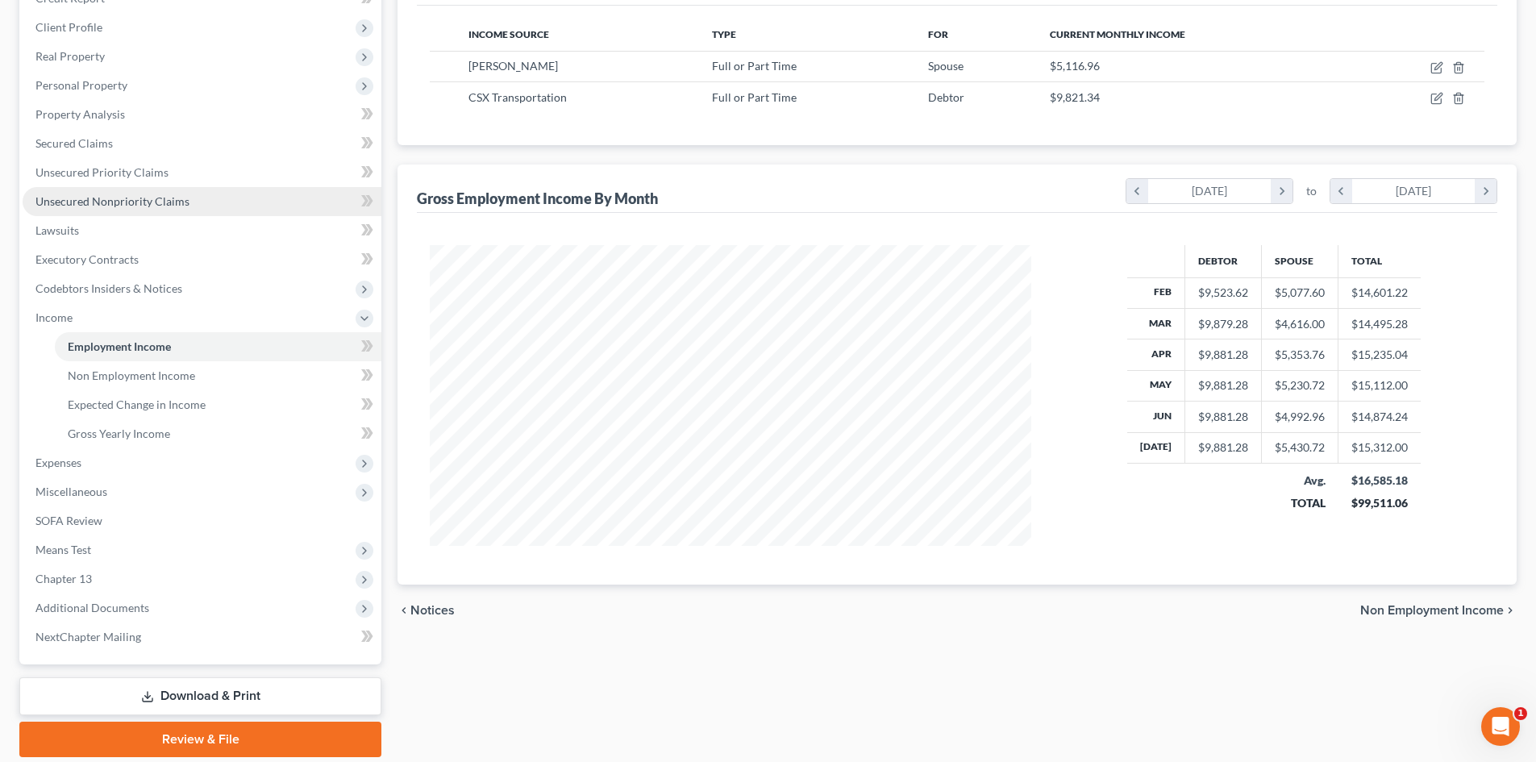
click at [215, 202] on link "Unsecured Nonpriority Claims" at bounding box center [202, 201] width 359 height 29
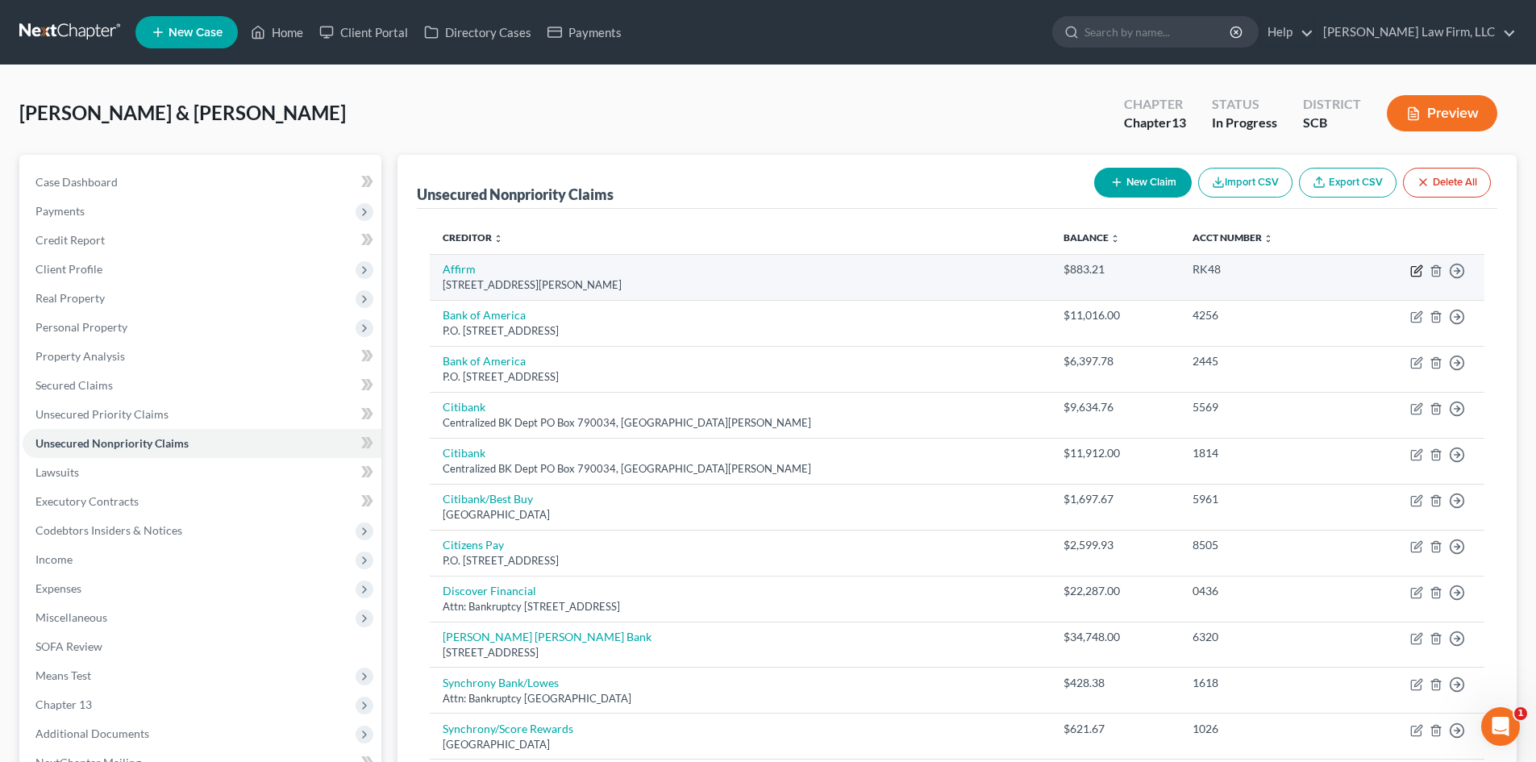
click at [1414, 267] on icon "button" at bounding box center [1416, 272] width 10 height 10
select select "39"
select select "14"
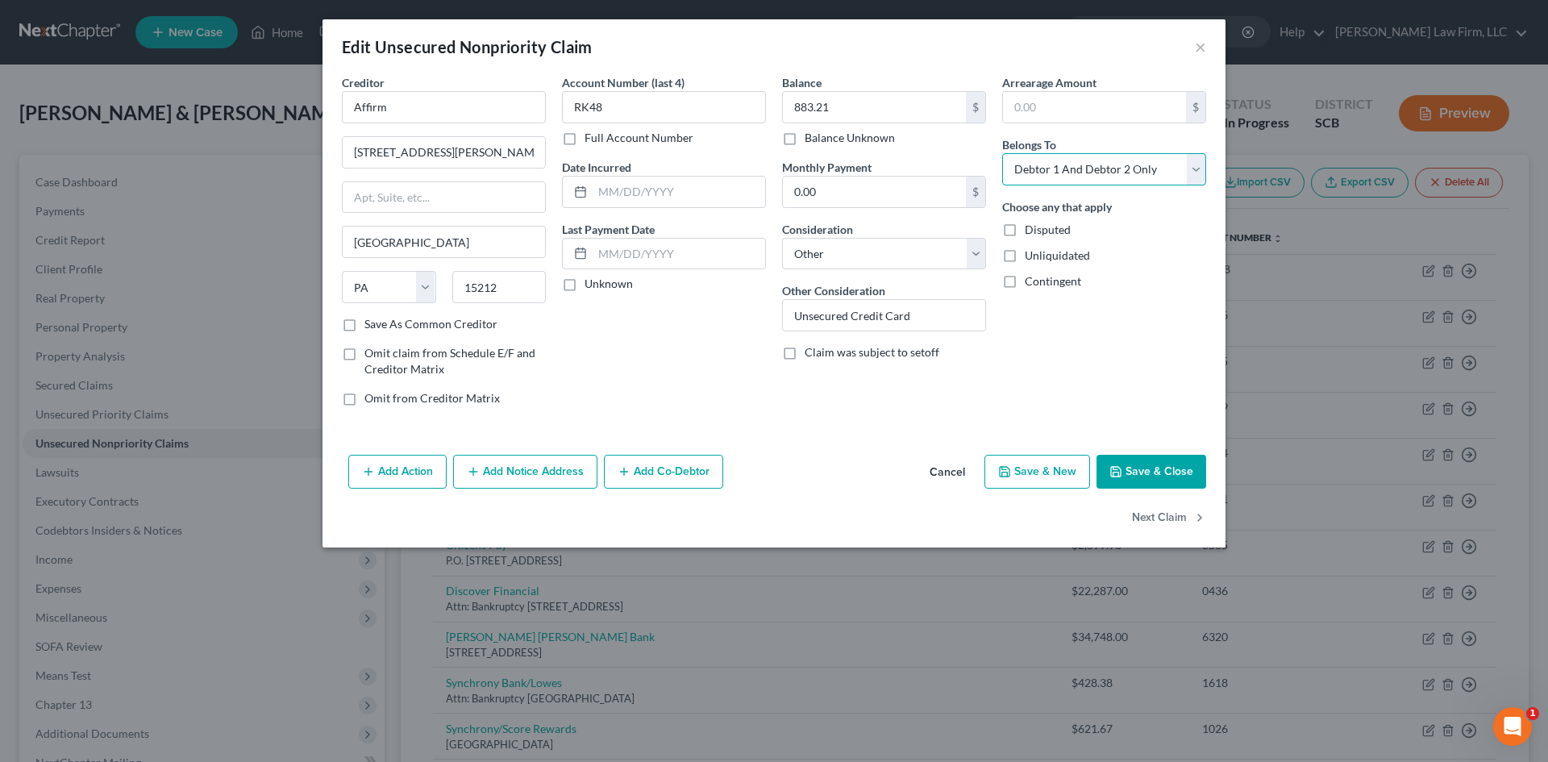
click at [1033, 174] on select "Select Debtor 1 Only Debtor 2 Only Debtor 1 And Debtor 2 Only At Least One Of T…" at bounding box center [1104, 169] width 204 height 32
select select "0"
click at [1002, 153] on select "Select Debtor 1 Only Debtor 2 Only Debtor 1 And Debtor 2 Only At Least One Of T…" at bounding box center [1104, 169] width 204 height 32
click at [1139, 464] on button "Save & Close" at bounding box center [1152, 472] width 110 height 34
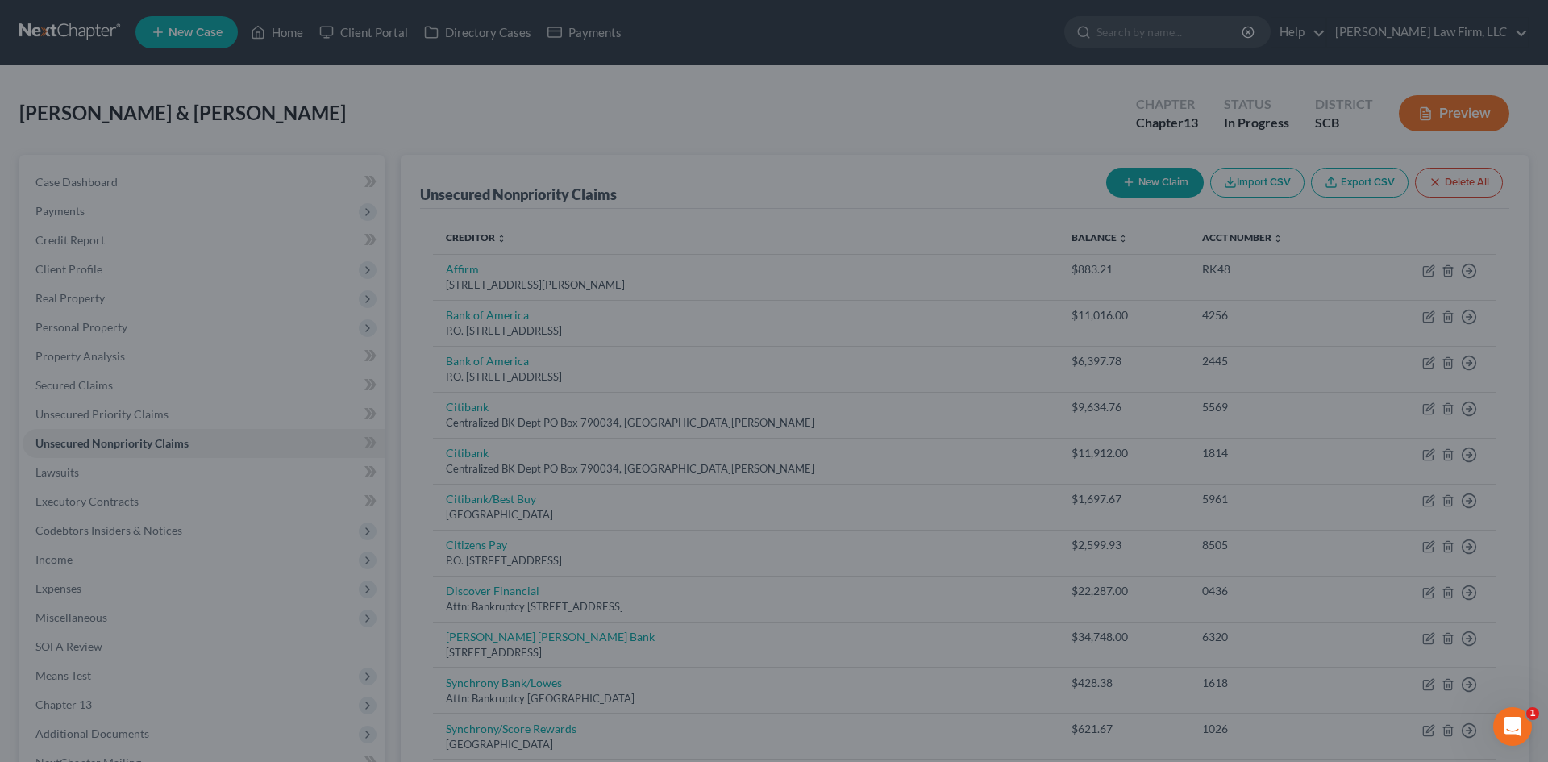
type input "0"
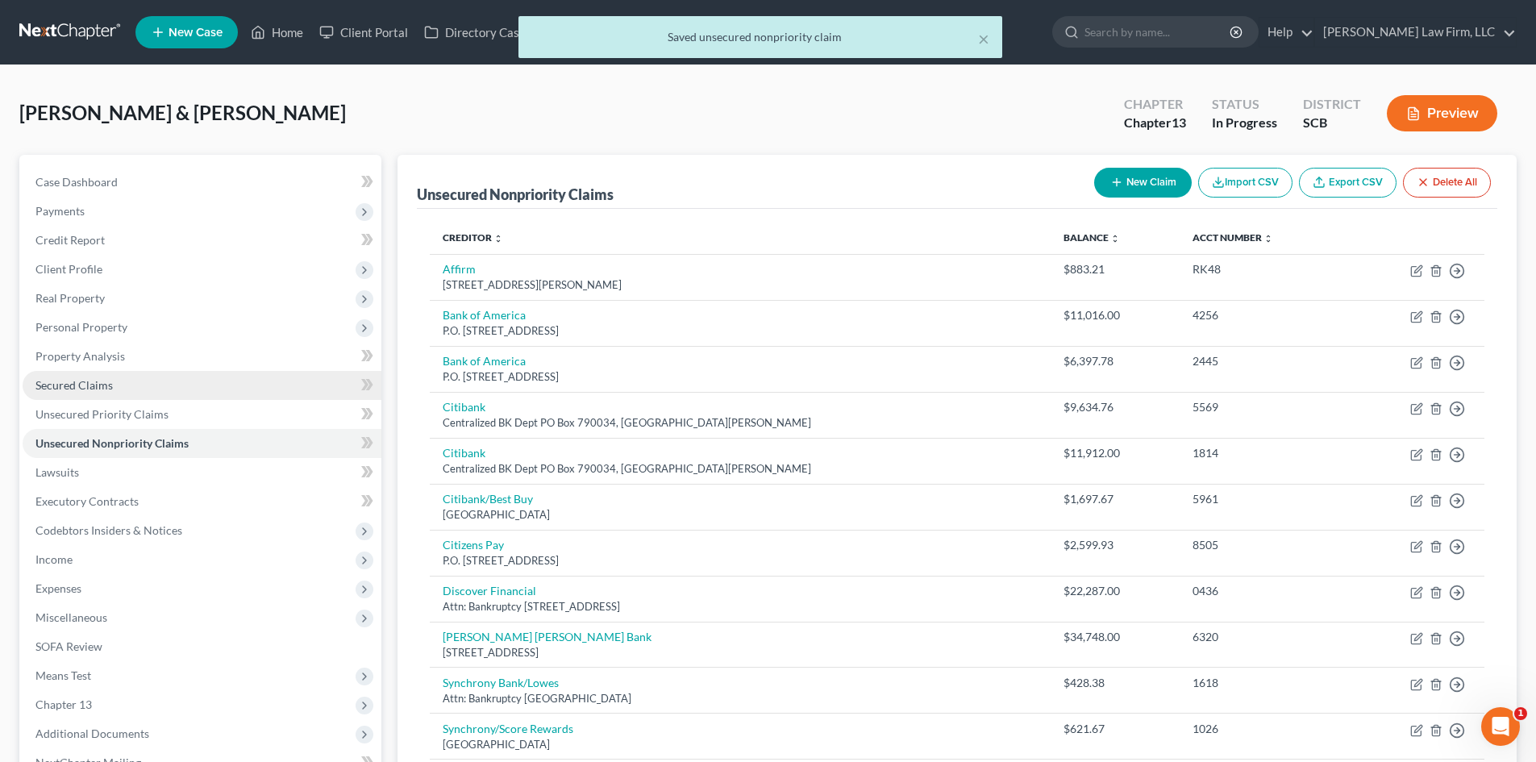
click at [179, 380] on link "Secured Claims" at bounding box center [202, 385] width 359 height 29
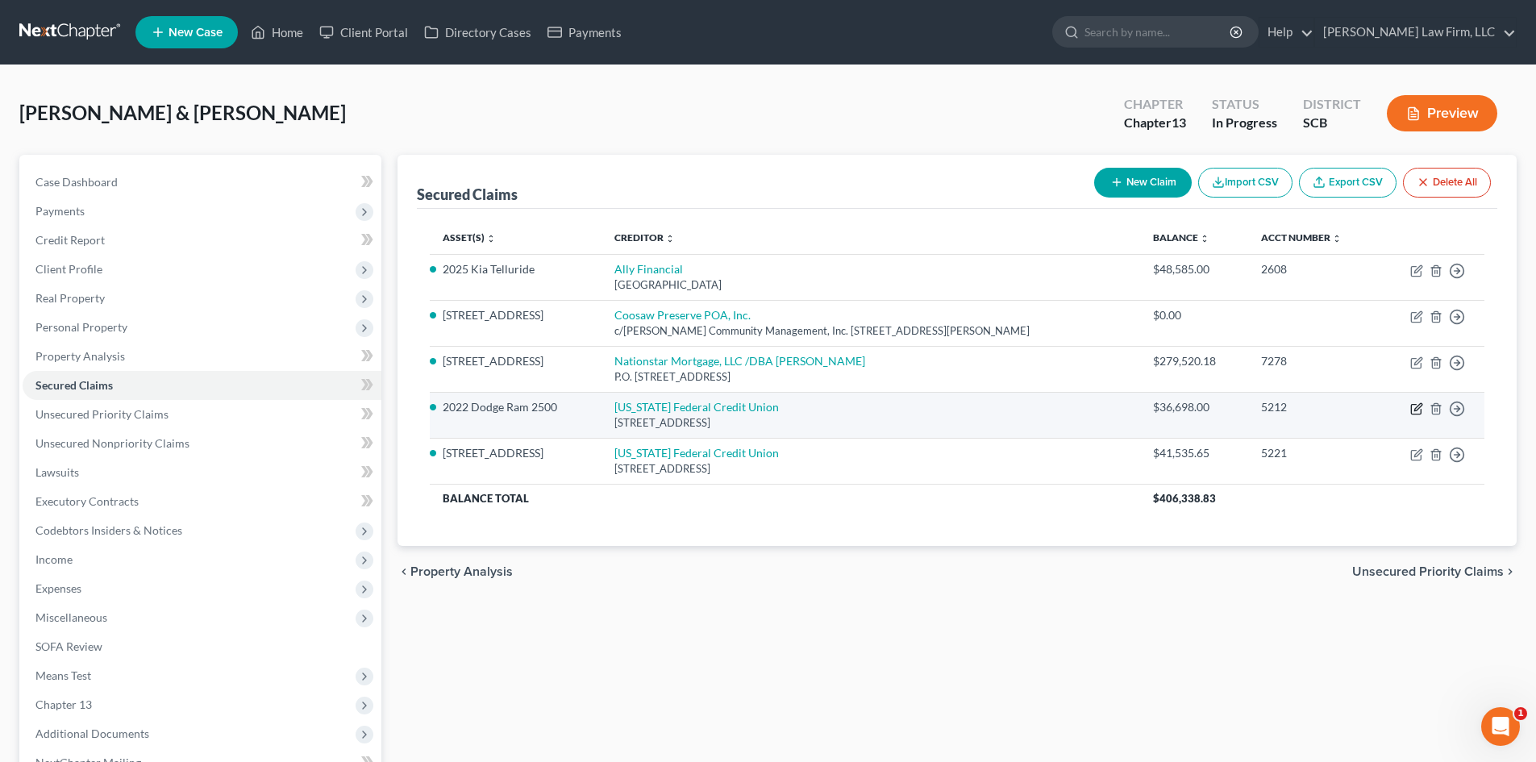
click at [1422, 409] on icon "button" at bounding box center [1416, 408] width 13 height 13
select select "14"
select select "0"
select select "2"
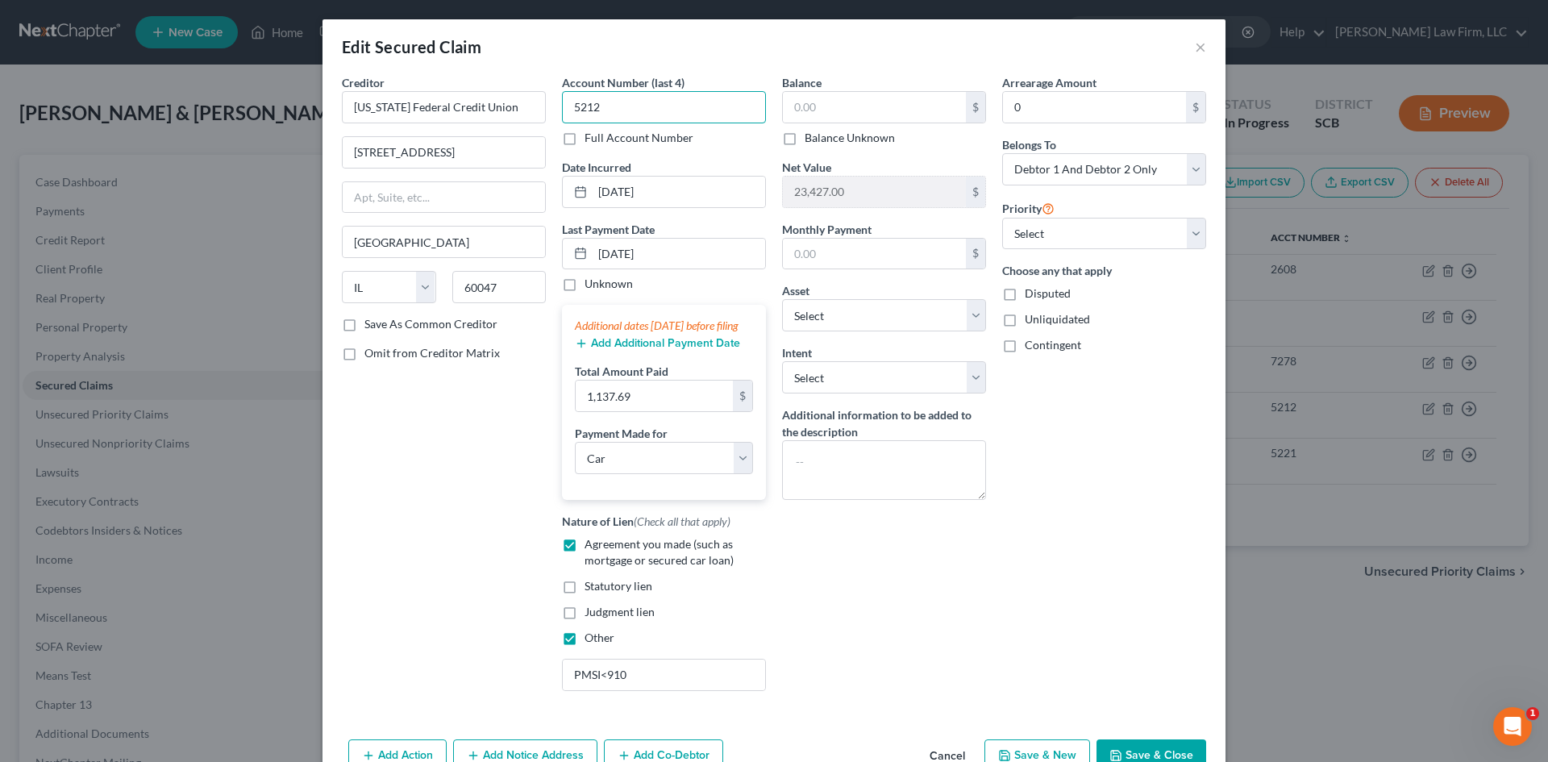
type input "5212"
click at [831, 105] on input "text" at bounding box center [874, 107] width 183 height 31
type input "67,188.53"
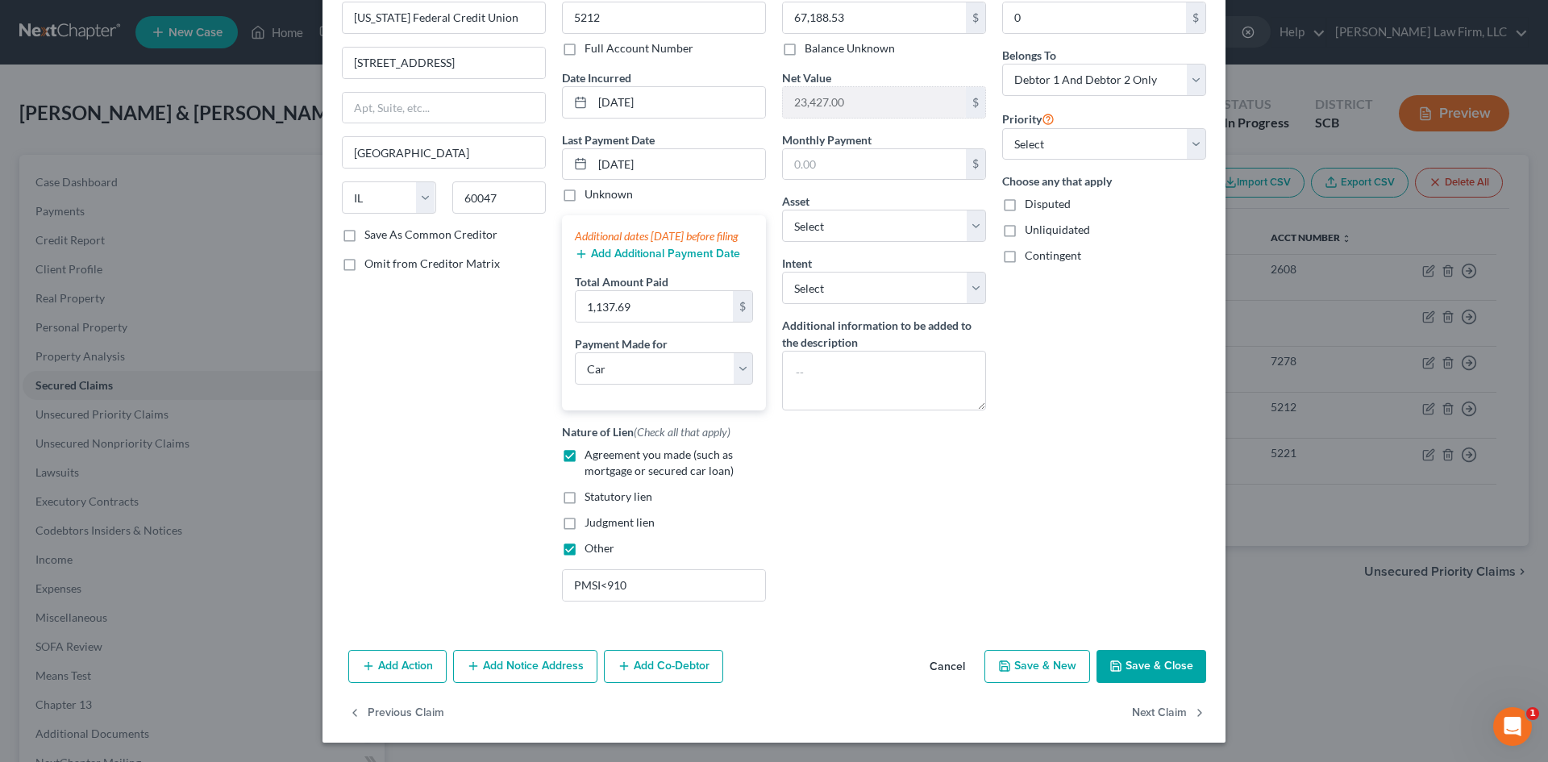
scroll to position [106, 0]
click at [1132, 667] on button "Save & Close" at bounding box center [1152, 667] width 110 height 34
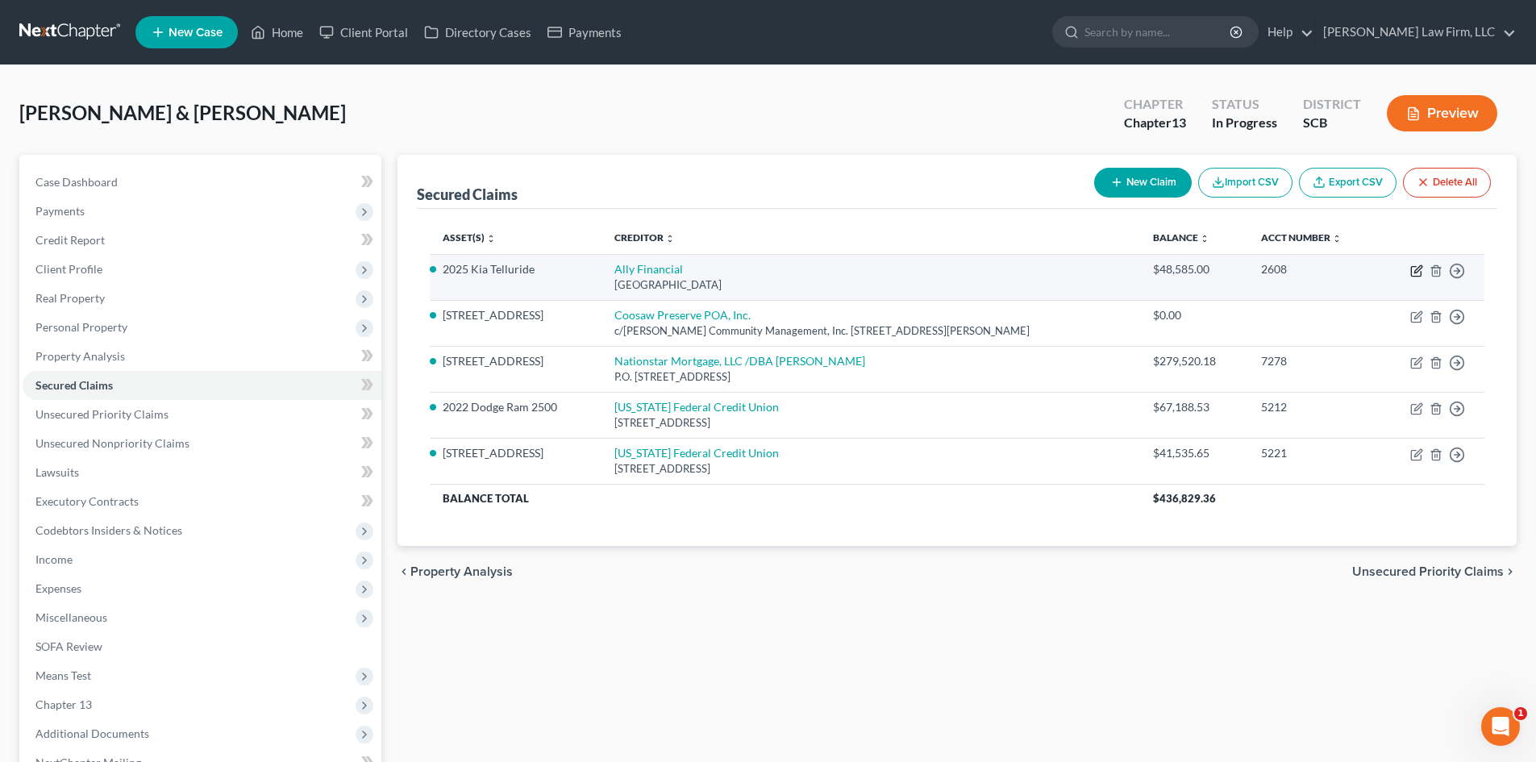
click at [1418, 270] on icon "button" at bounding box center [1417, 268] width 7 height 7
select select "24"
select select "0"
select select "8"
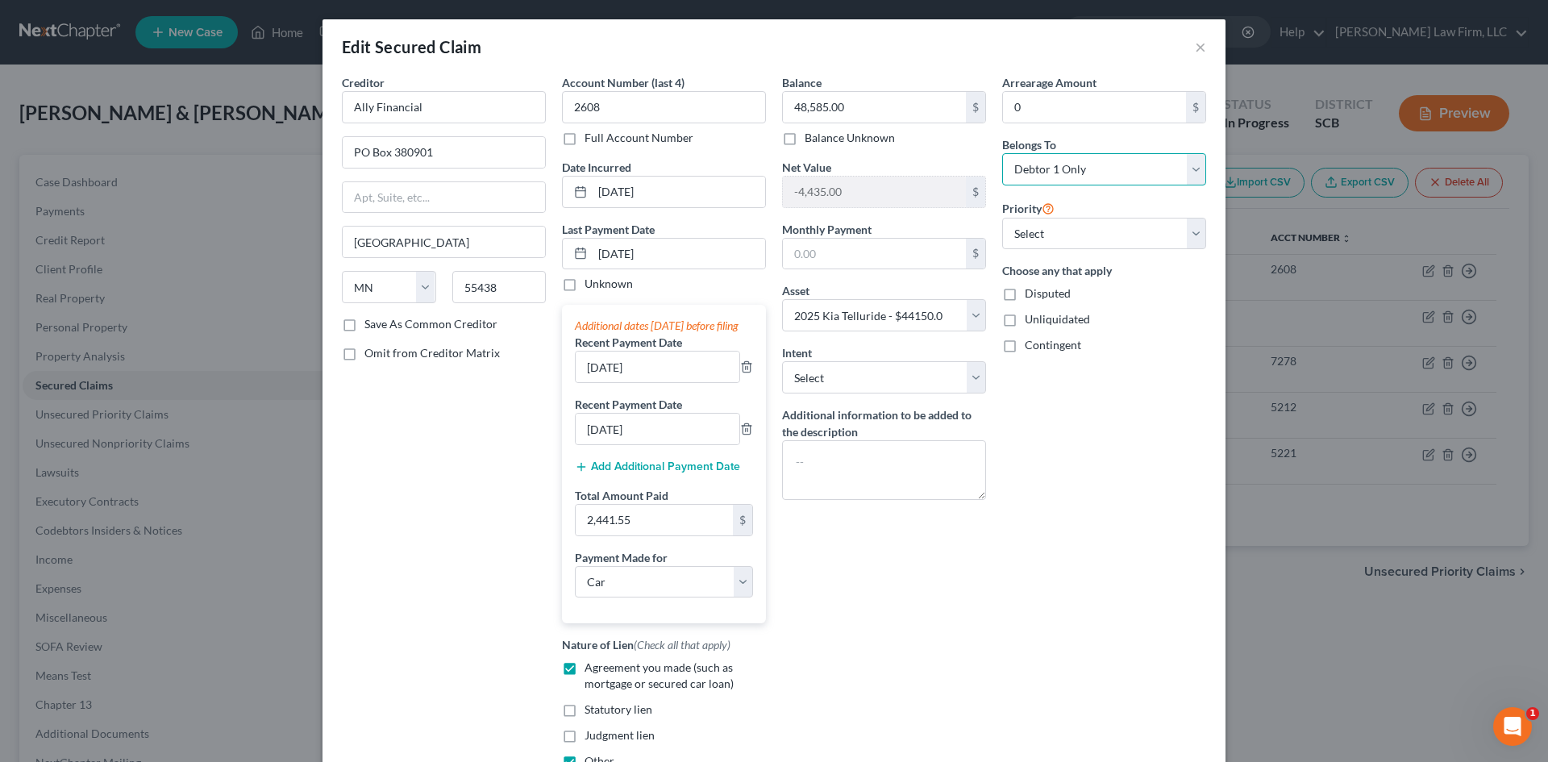
click at [1069, 168] on select "Select Debtor 1 Only Debtor 2 Only Debtor 1 And Debtor 2 Only At Least One Of T…" at bounding box center [1104, 169] width 204 height 32
select select "2"
click at [1002, 153] on select "Select Debtor 1 Only Debtor 2 Only Debtor 1 And Debtor 2 Only At Least One Of T…" at bounding box center [1104, 169] width 204 height 32
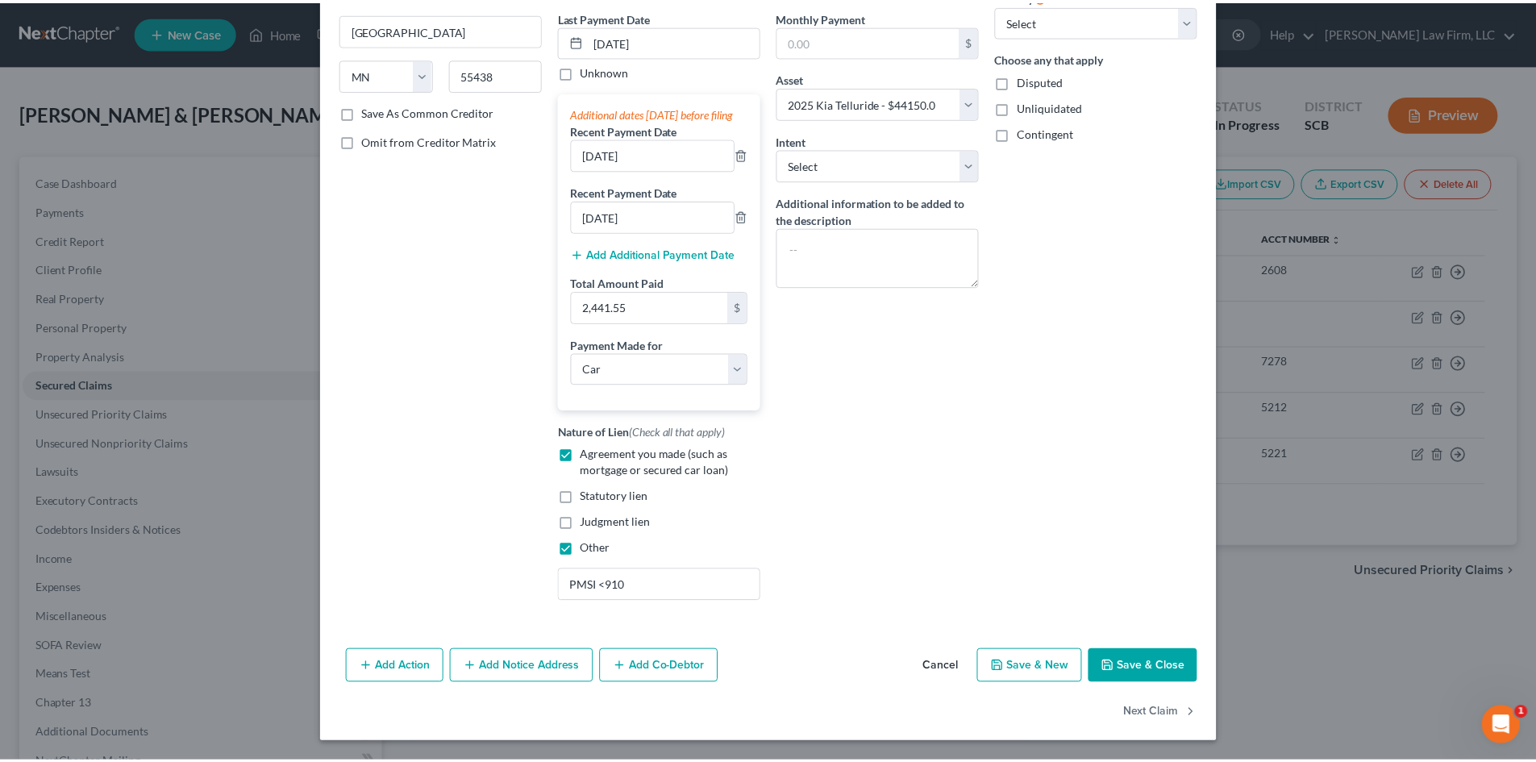
scroll to position [229, 0]
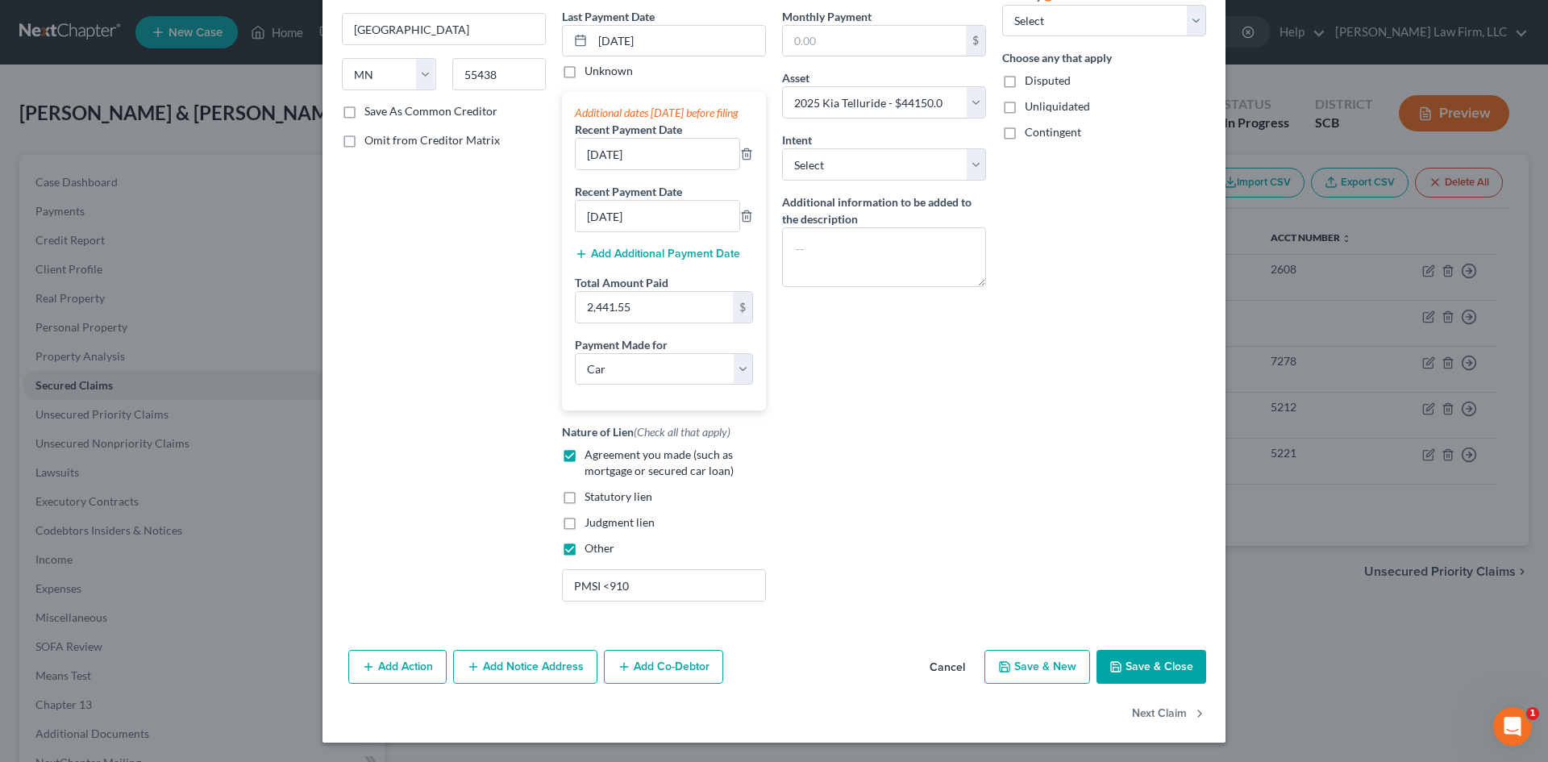
click at [1118, 657] on button "Save & Close" at bounding box center [1152, 667] width 110 height 34
select select
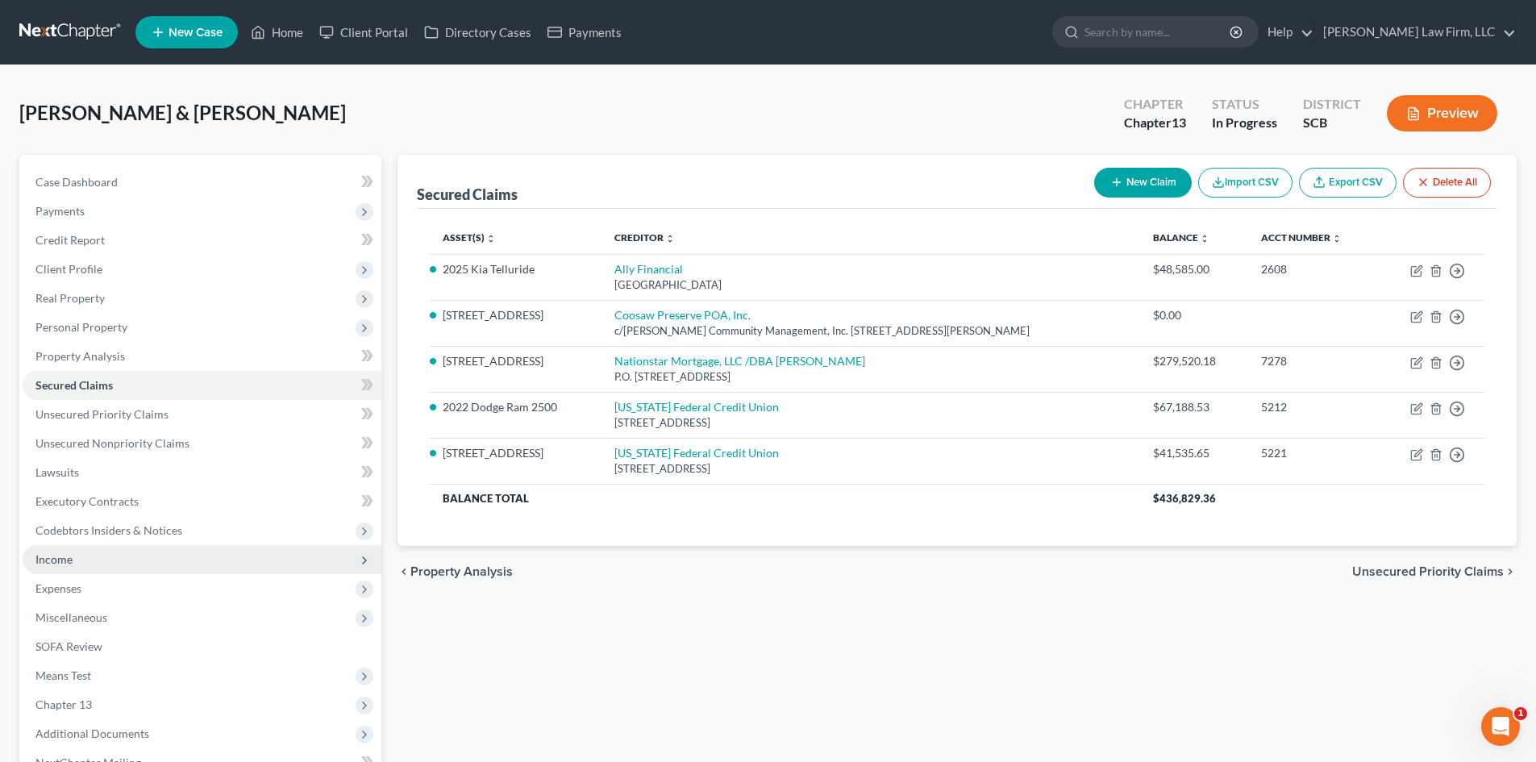
click at [149, 567] on span "Income" at bounding box center [202, 559] width 359 height 29
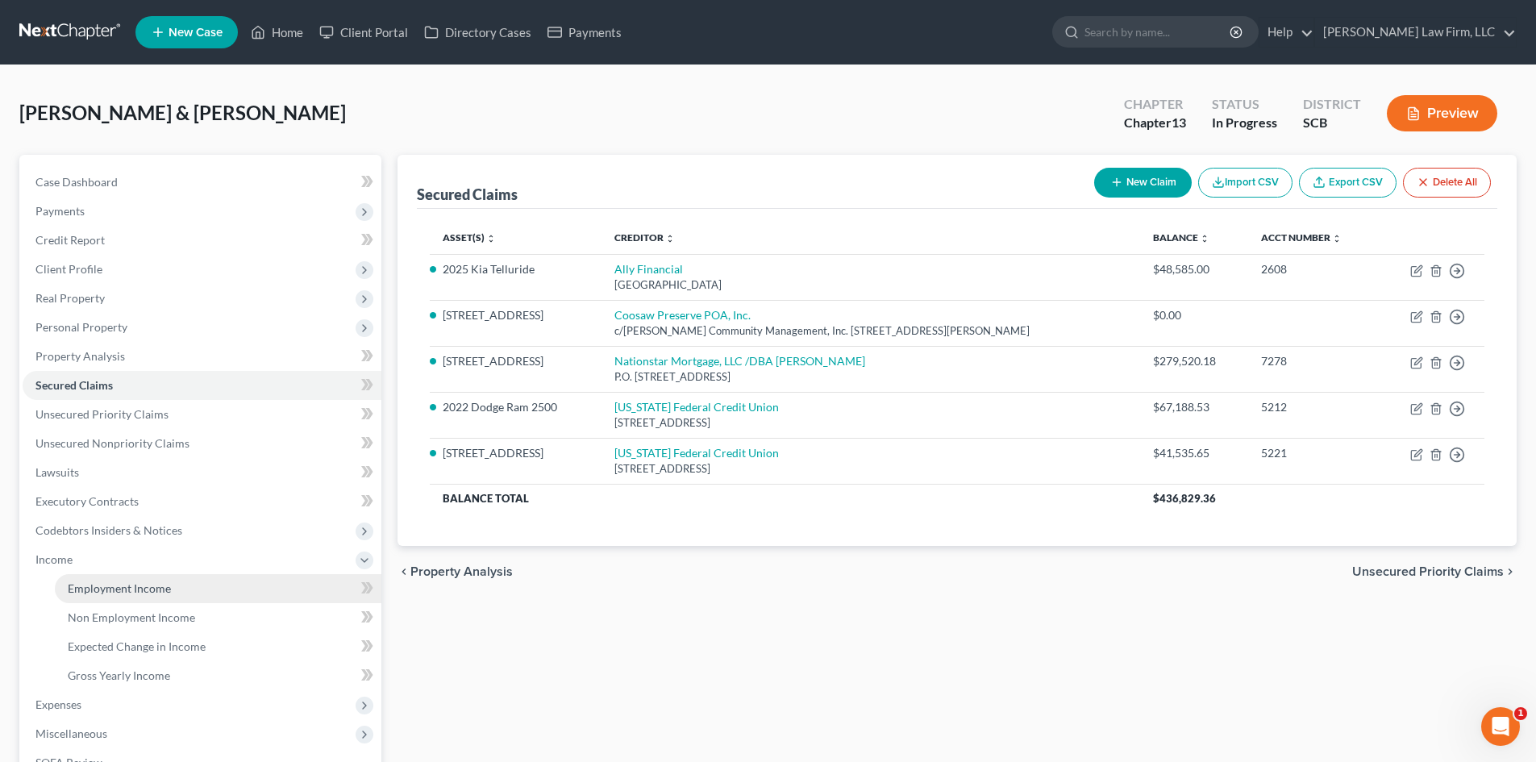
click at [152, 581] on span "Employment Income" at bounding box center [119, 588] width 103 height 14
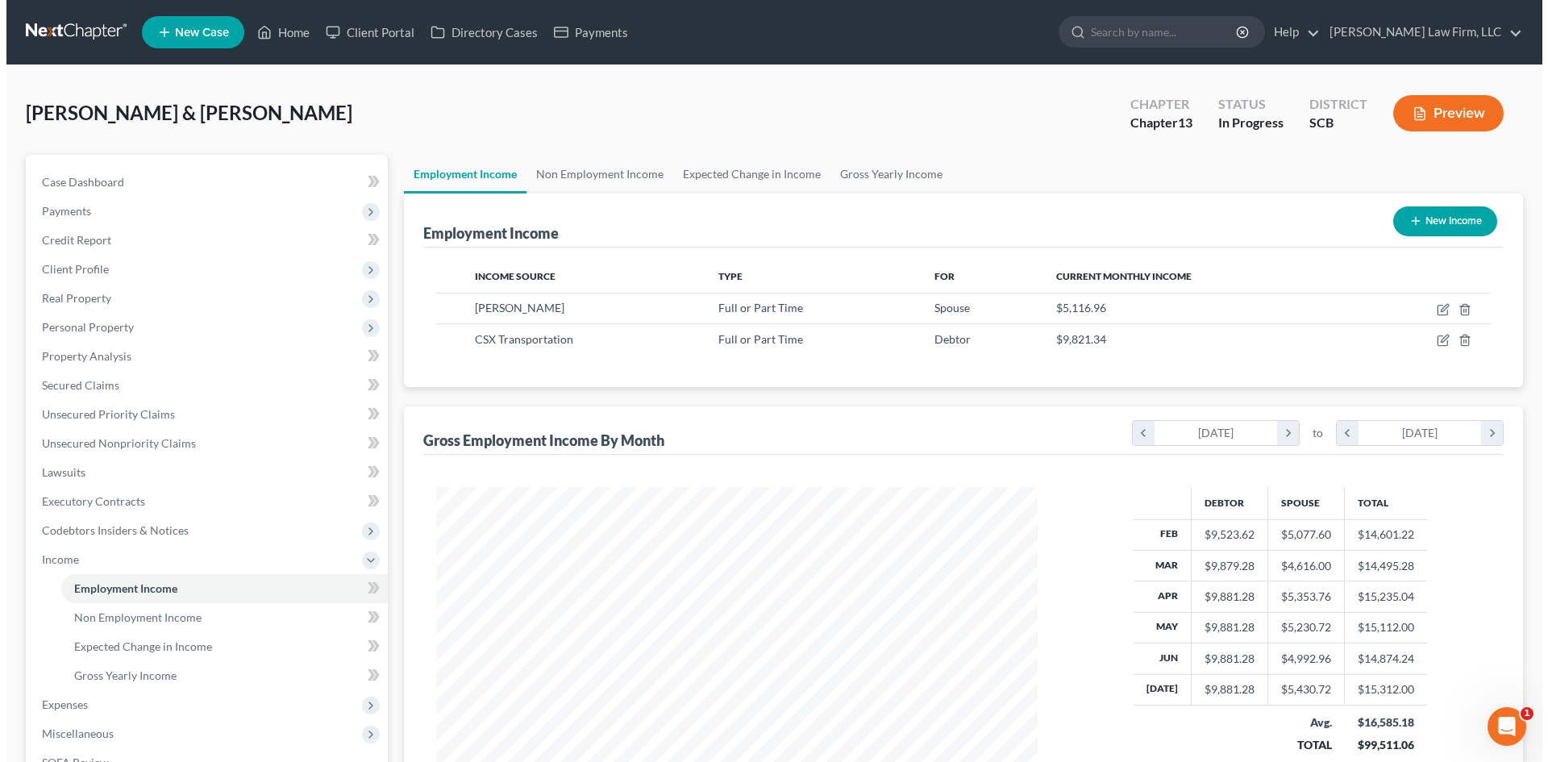
scroll to position [301, 634]
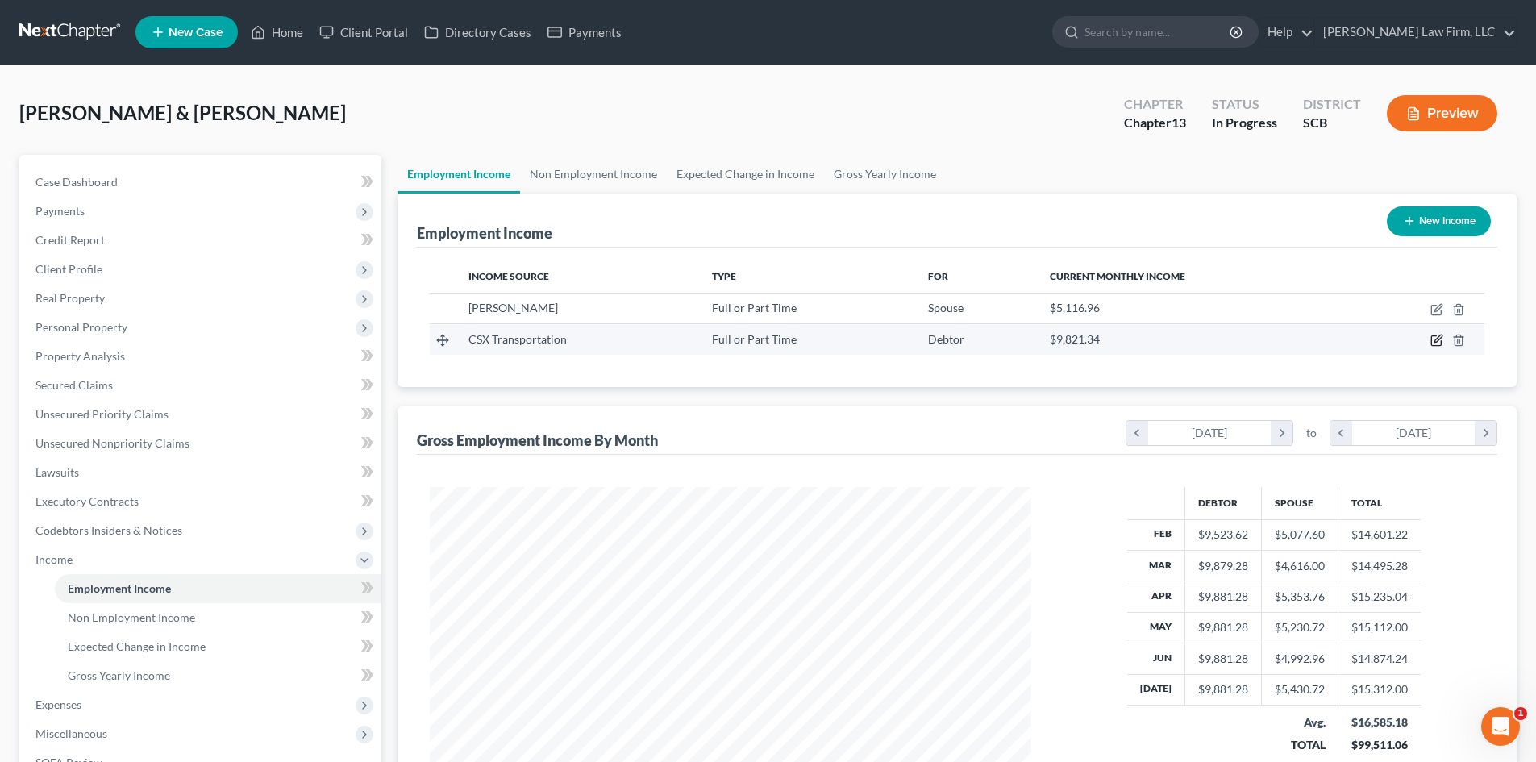
click at [1438, 338] on icon "button" at bounding box center [1438, 338] width 7 height 7
select select "0"
select select "9"
select select "0"
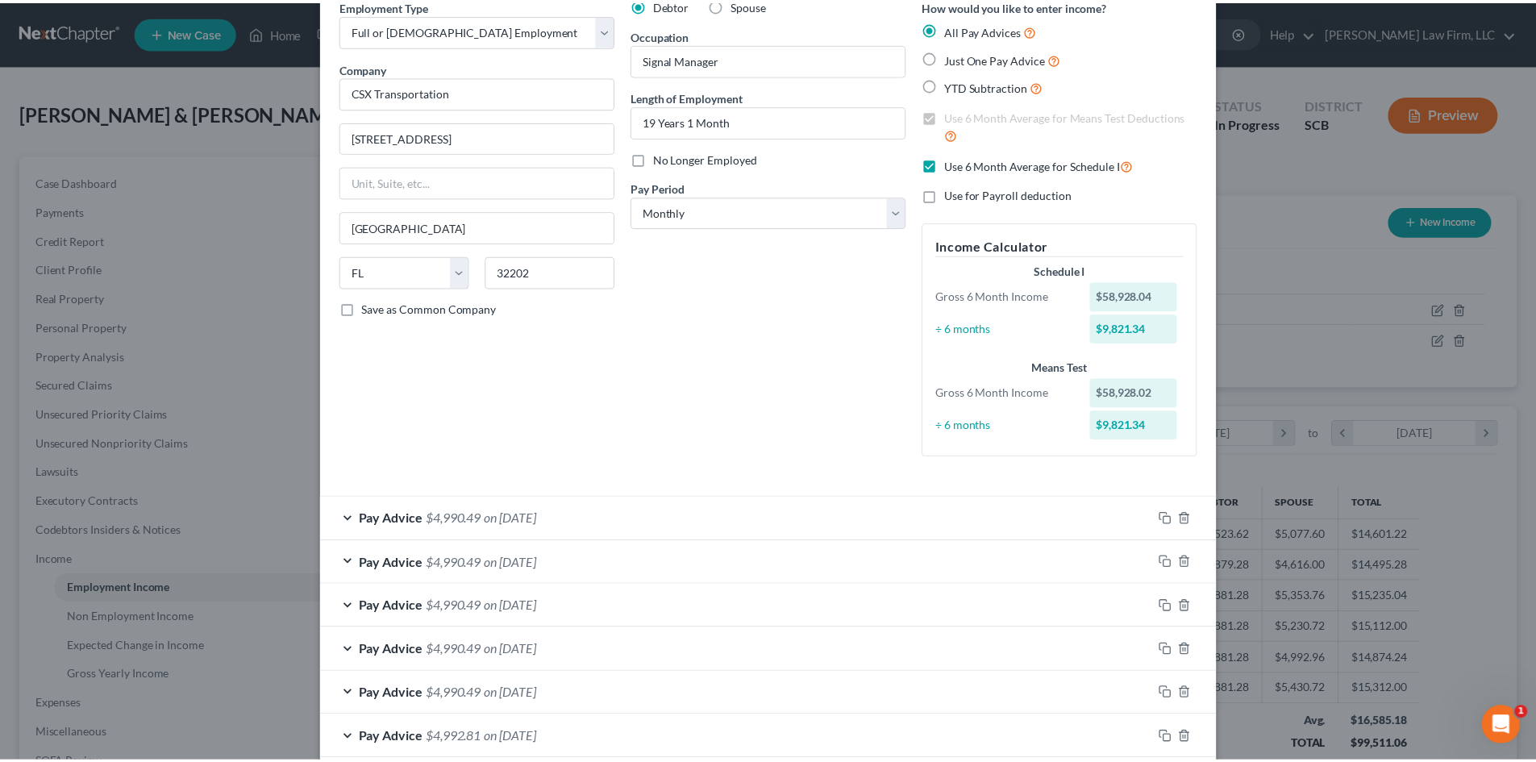
scroll to position [0, 0]
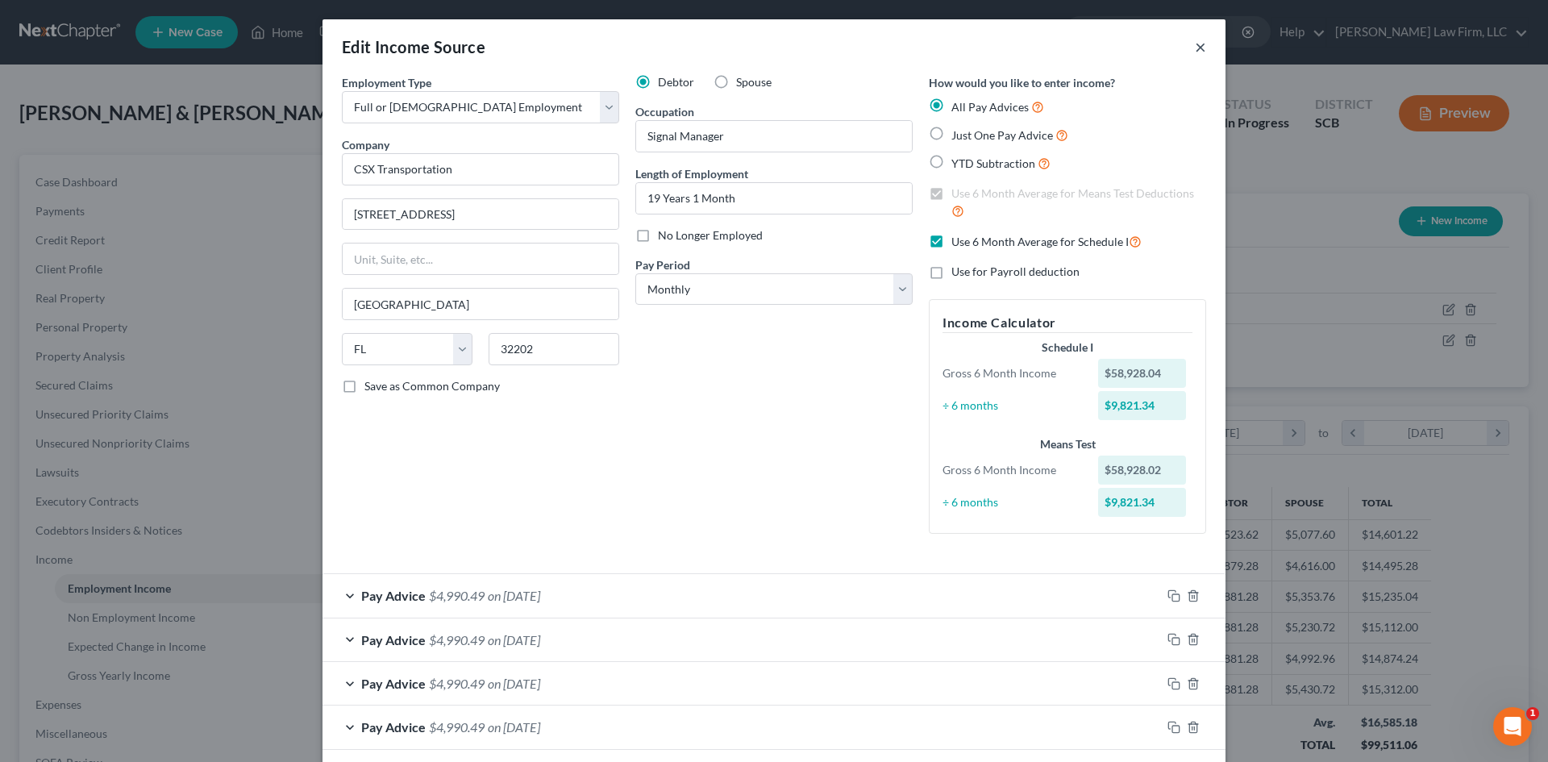
drag, startPoint x: 1198, startPoint y: 43, endPoint x: 1185, endPoint y: 44, distance: 13.7
click at [1198, 43] on button "×" at bounding box center [1200, 46] width 11 height 19
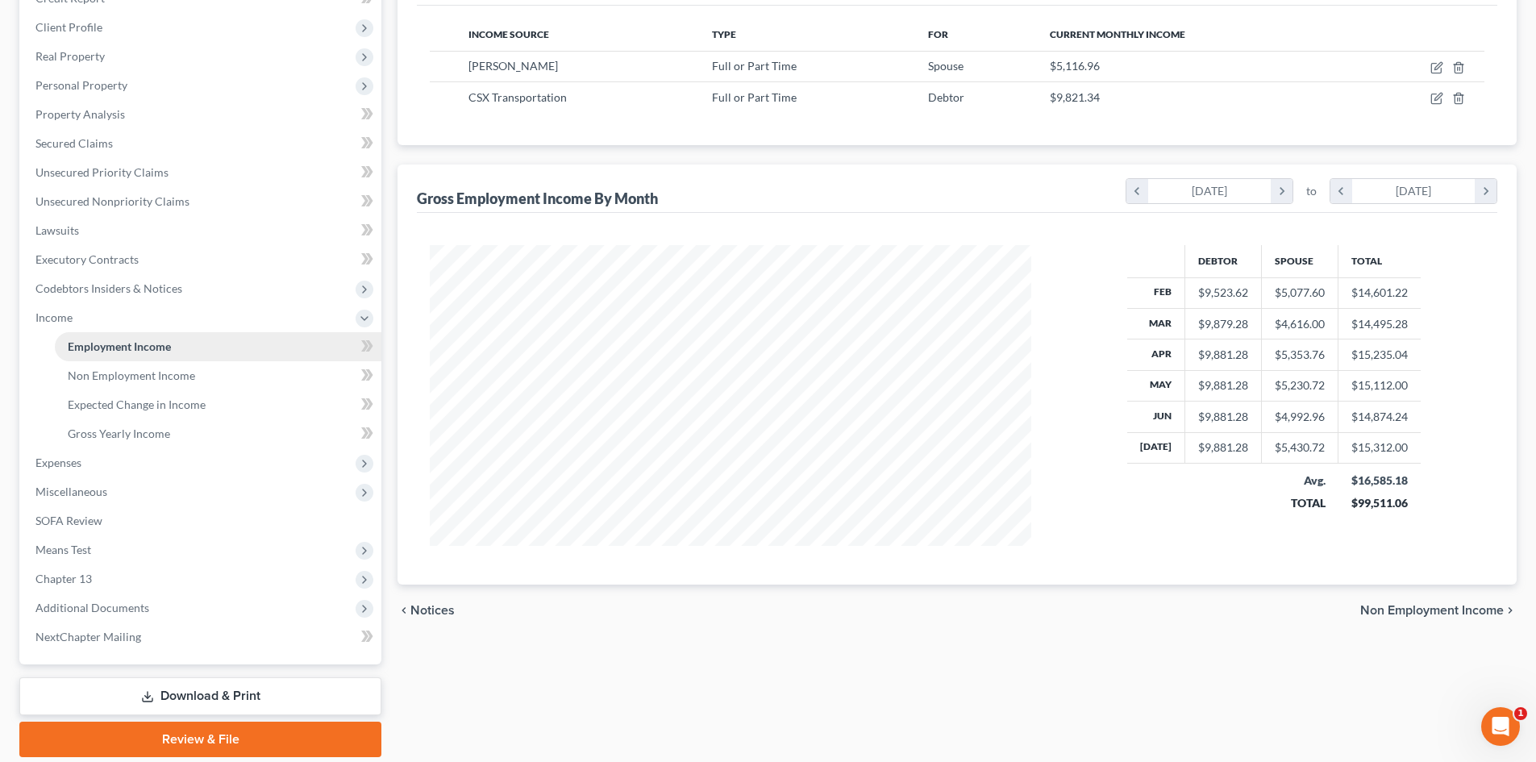
scroll to position [161, 0]
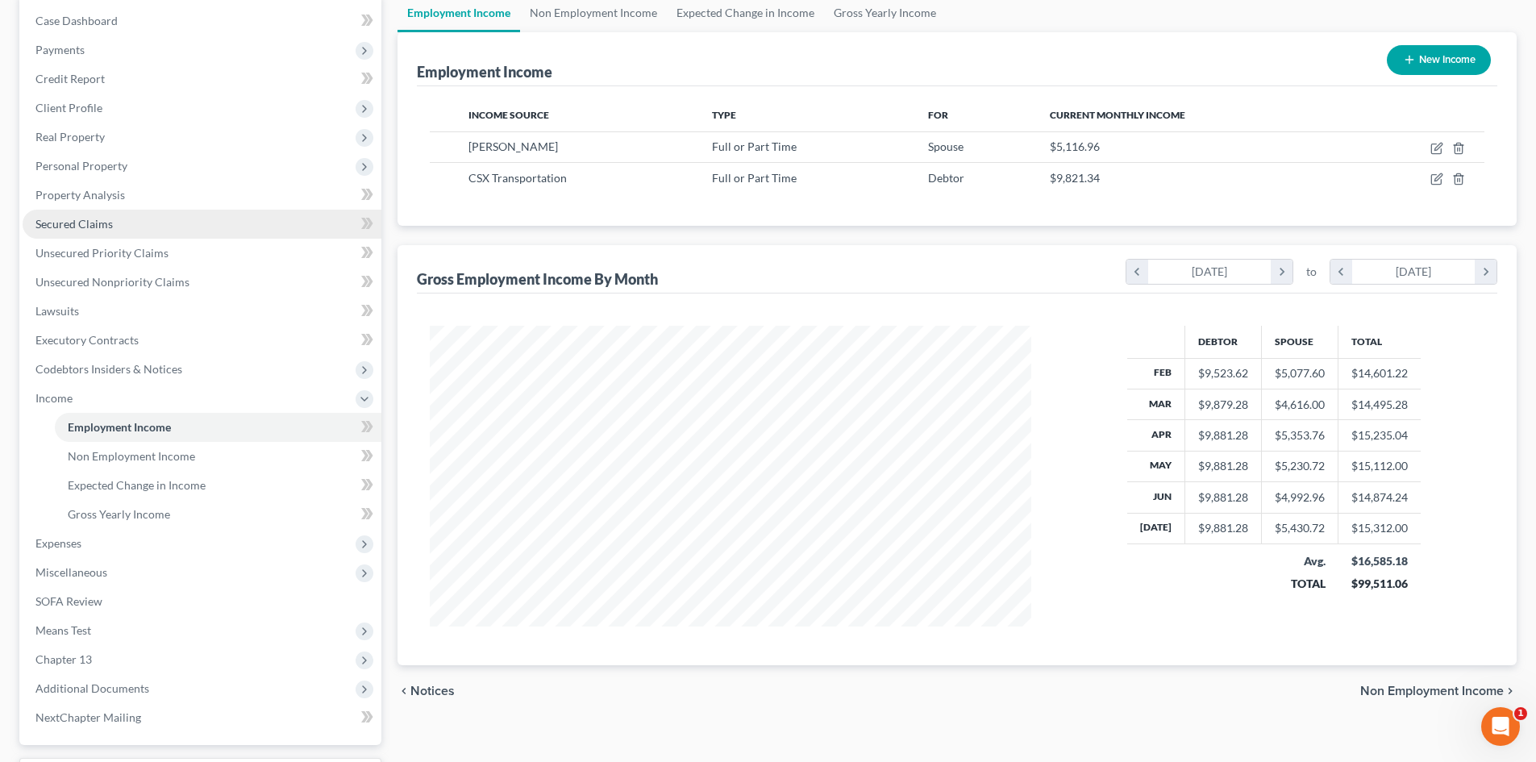
click at [150, 227] on link "Secured Claims" at bounding box center [202, 224] width 359 height 29
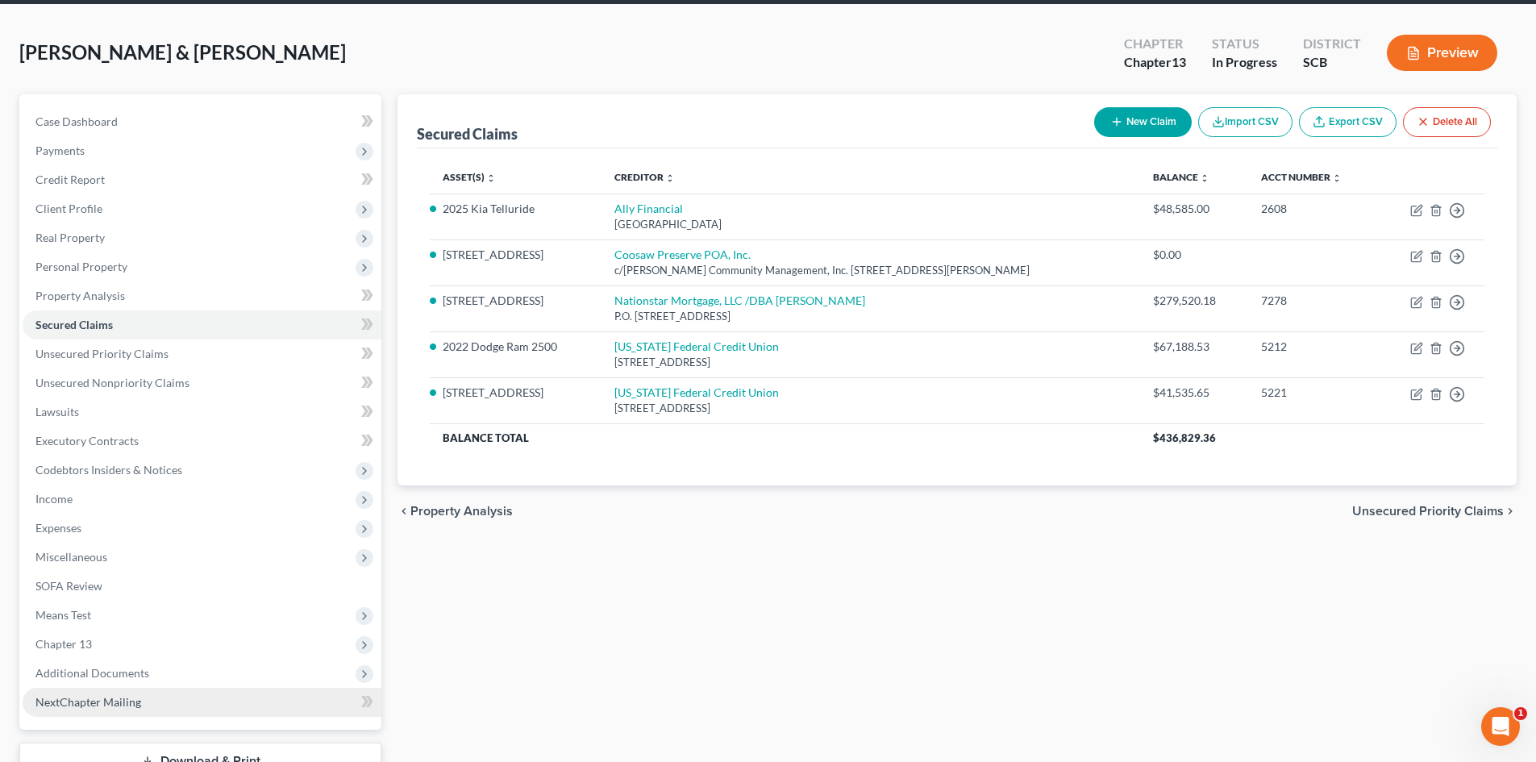
scroll to position [161, 0]
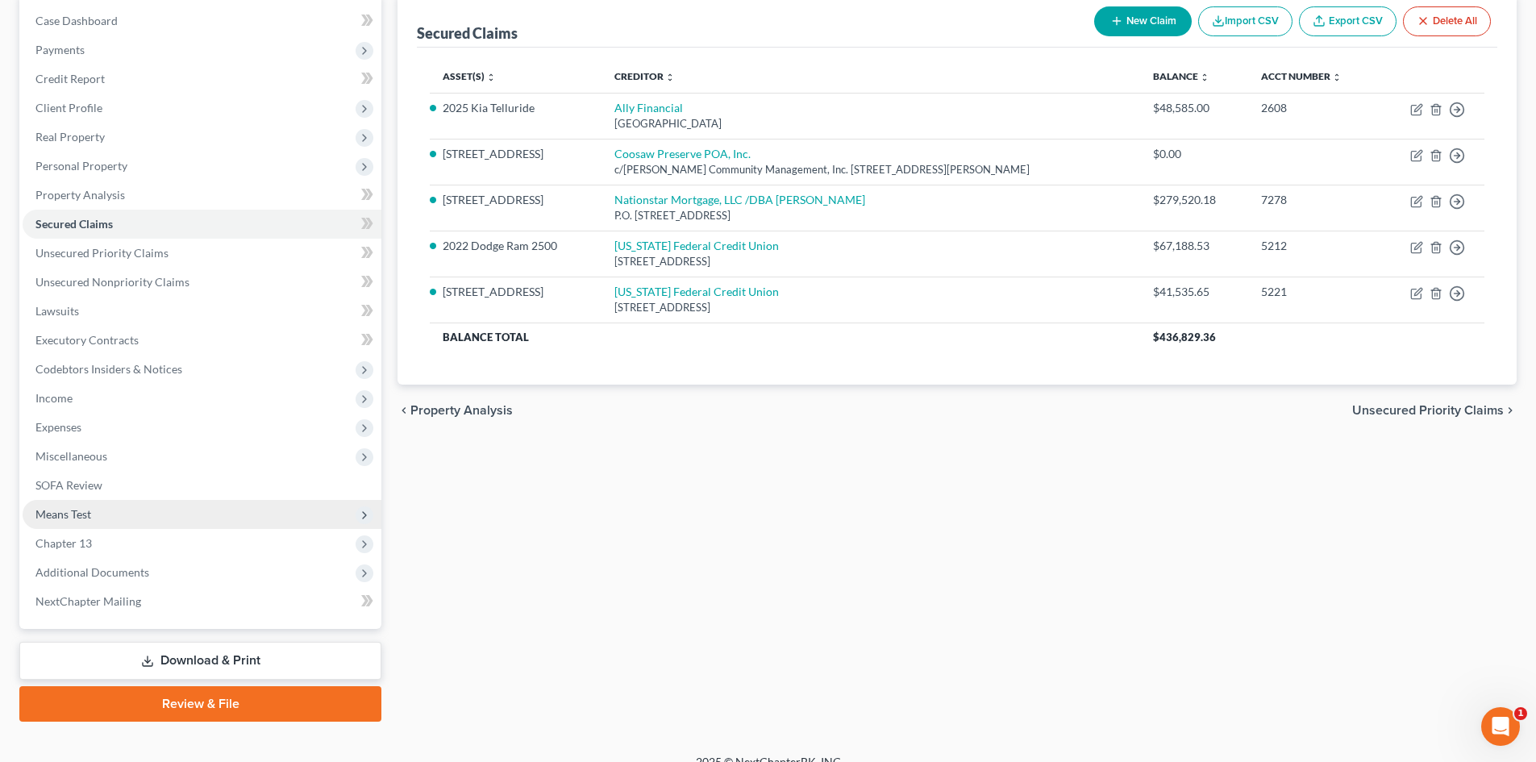
click at [158, 515] on span "Means Test" at bounding box center [202, 514] width 359 height 29
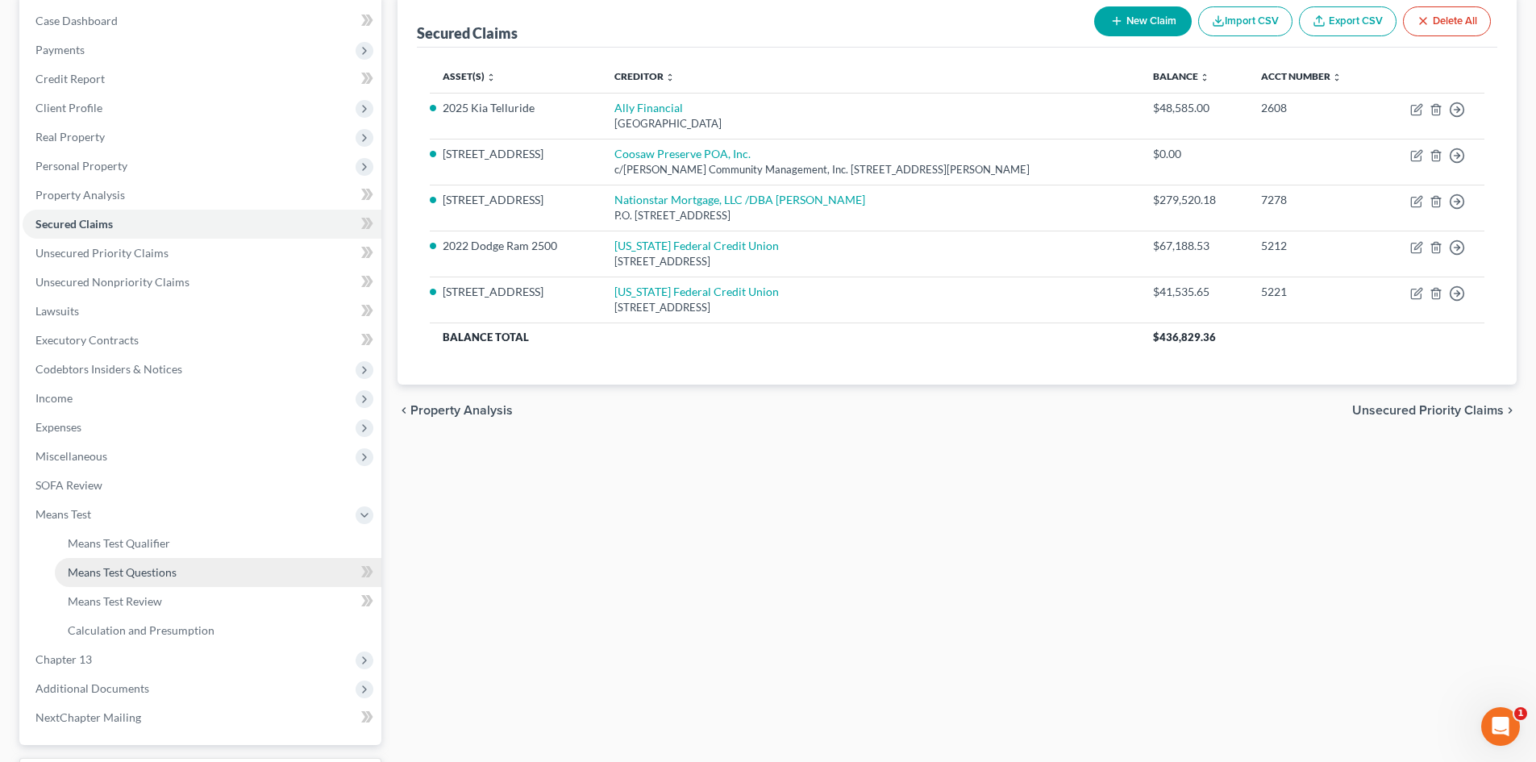
click at [153, 573] on span "Means Test Questions" at bounding box center [122, 572] width 109 height 14
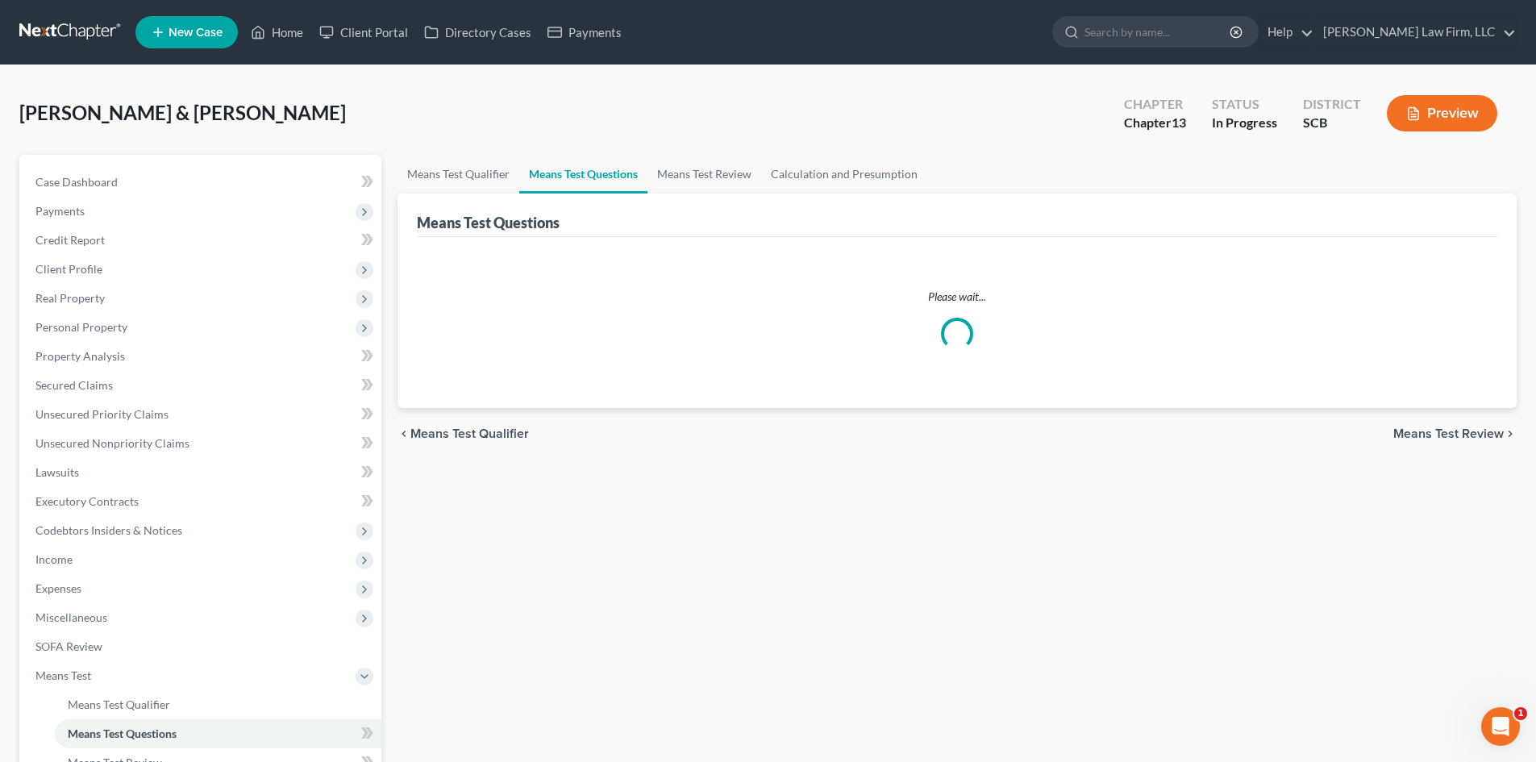
select select "5"
select select "0"
select select "60"
select select "1"
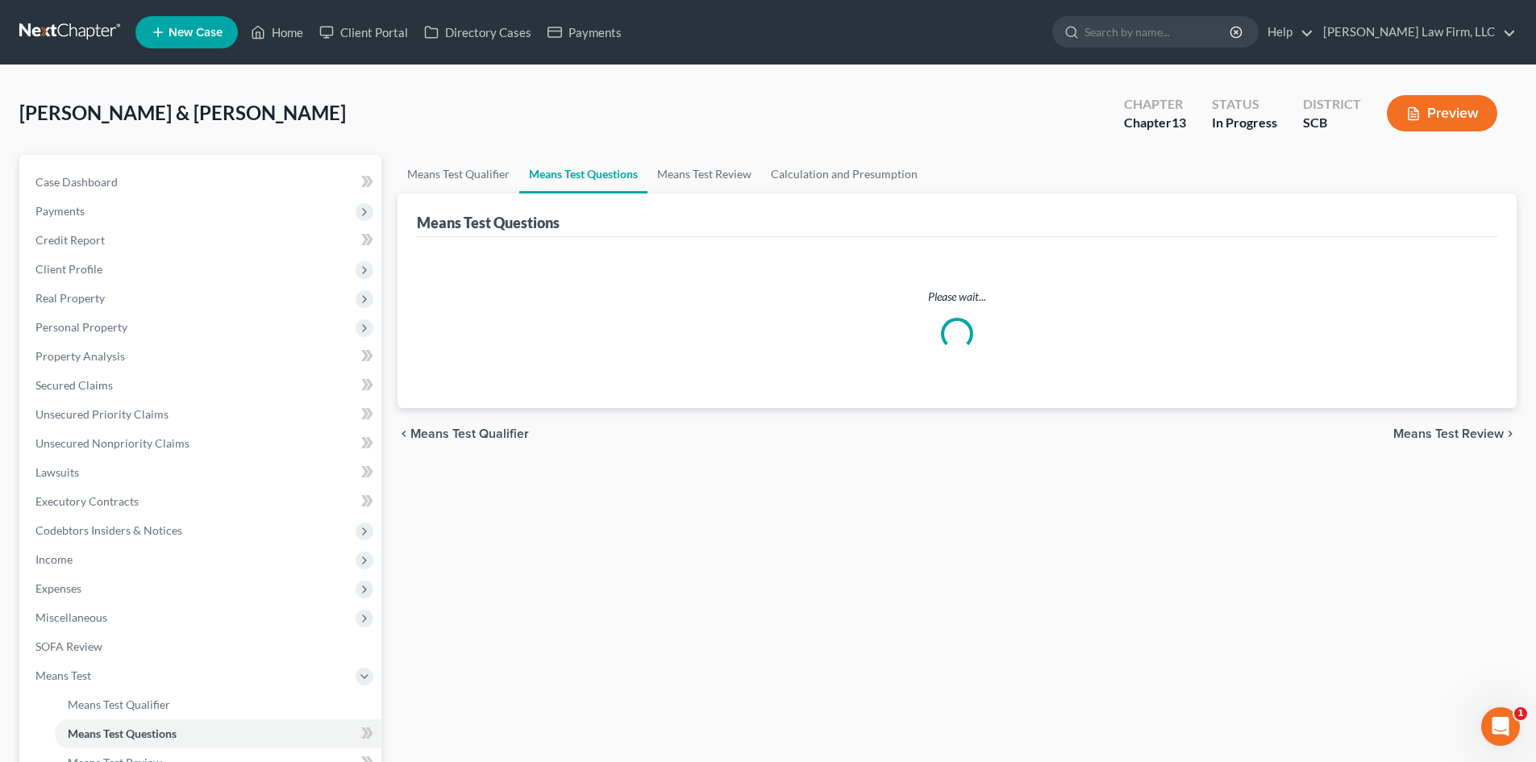
select select "60"
select select "0"
select select "60"
select select "1"
select select "60"
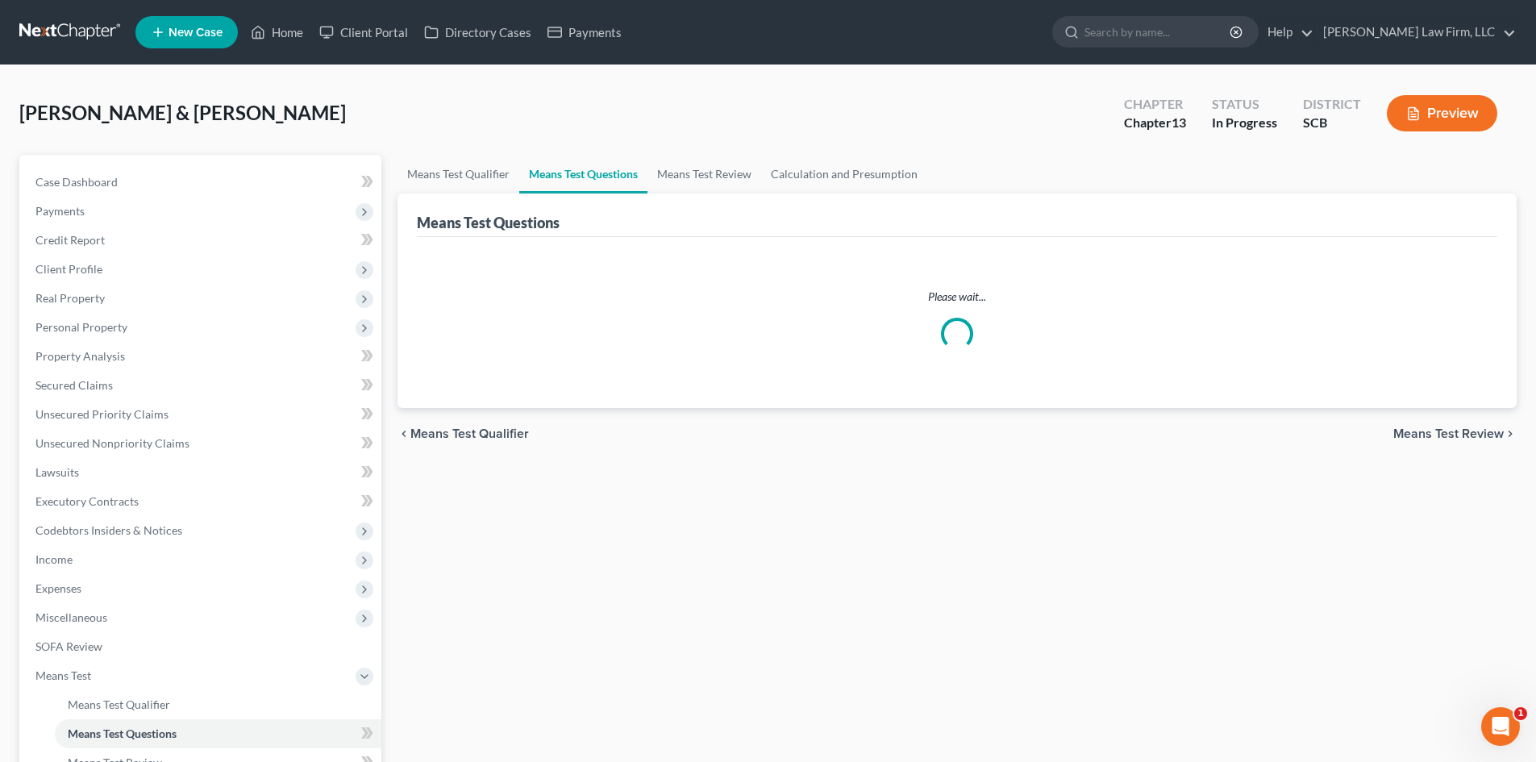
select select "0"
select select "60"
select select "2"
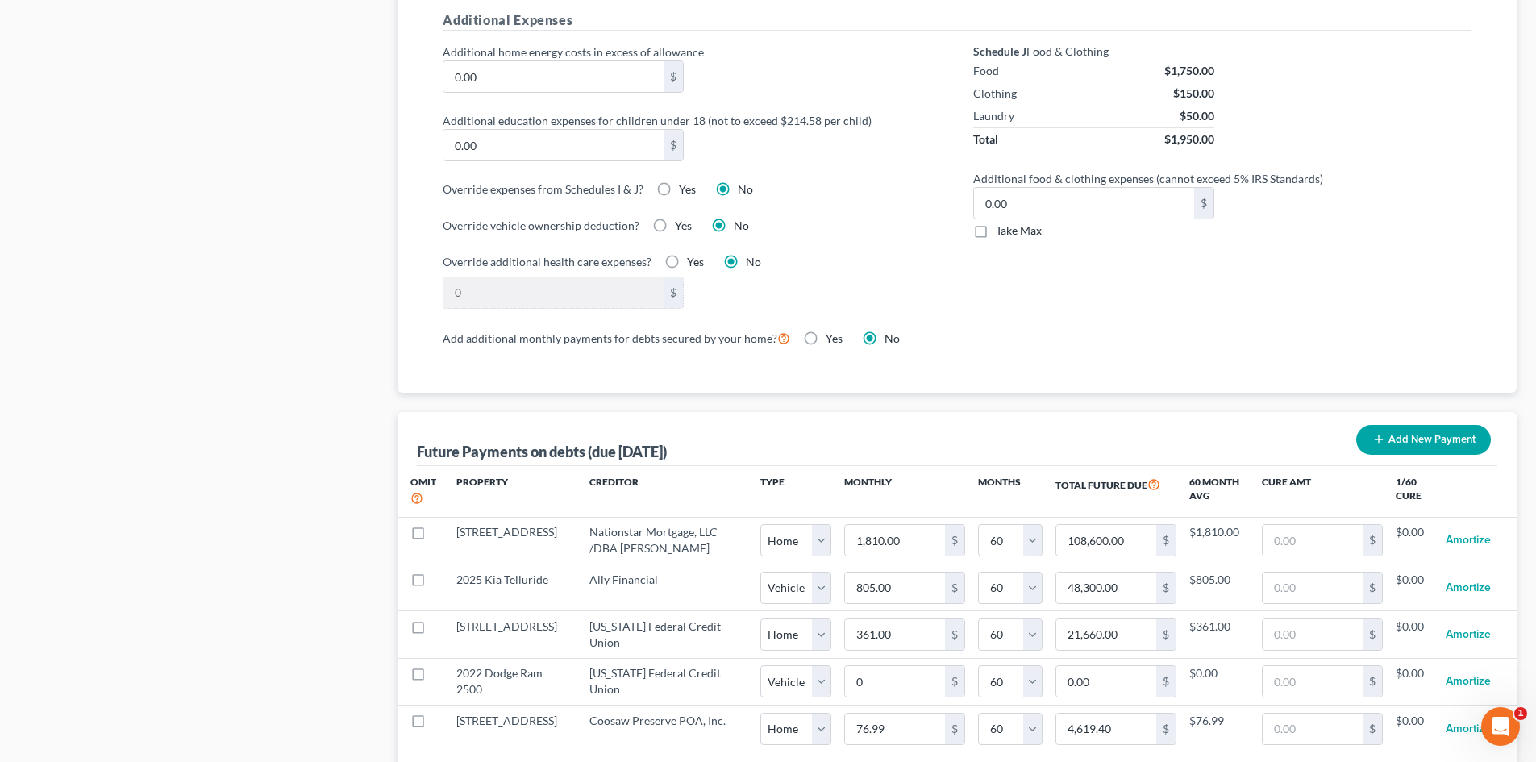
scroll to position [1532, 0]
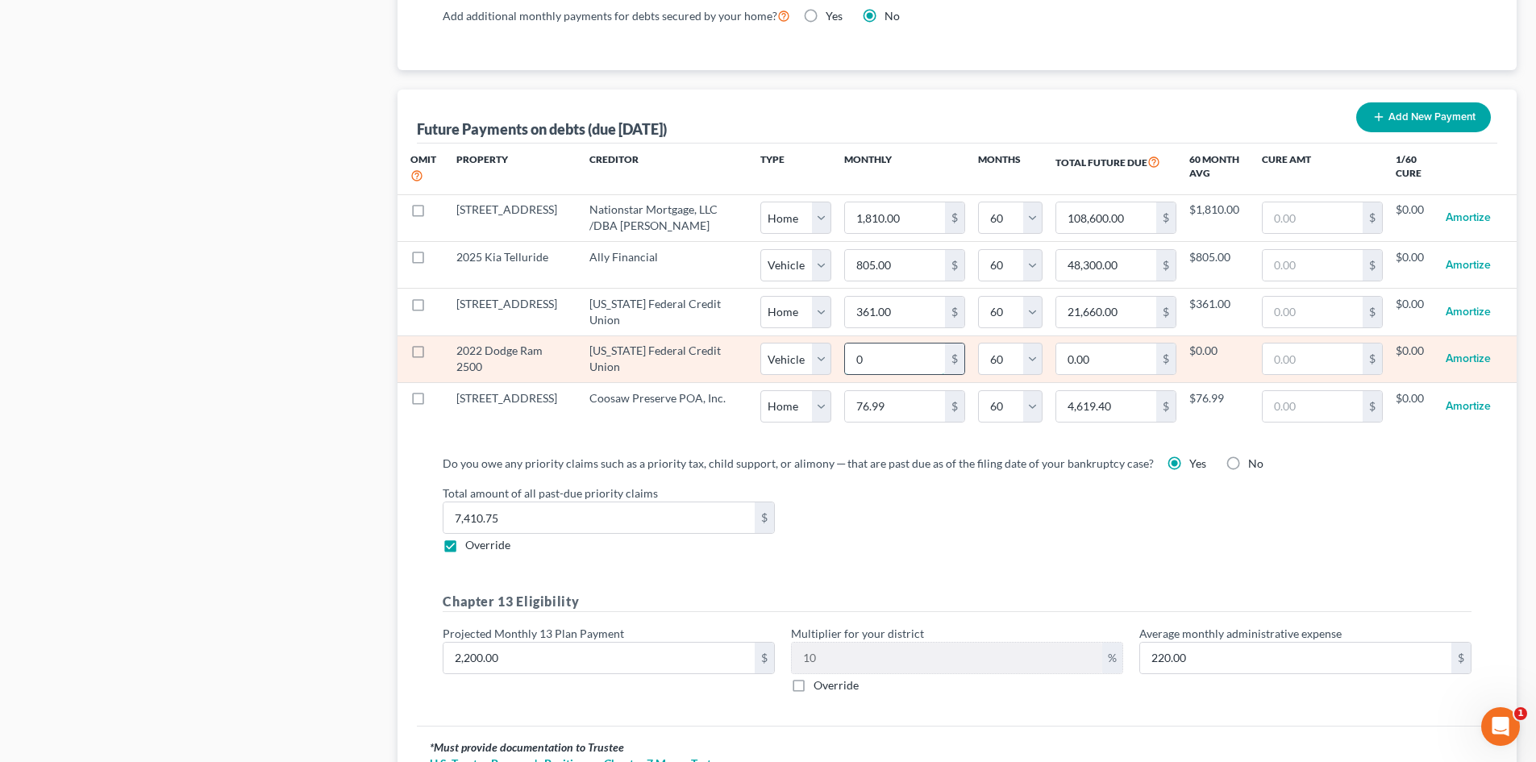
click at [867, 344] on input "0" at bounding box center [895, 359] width 100 height 31
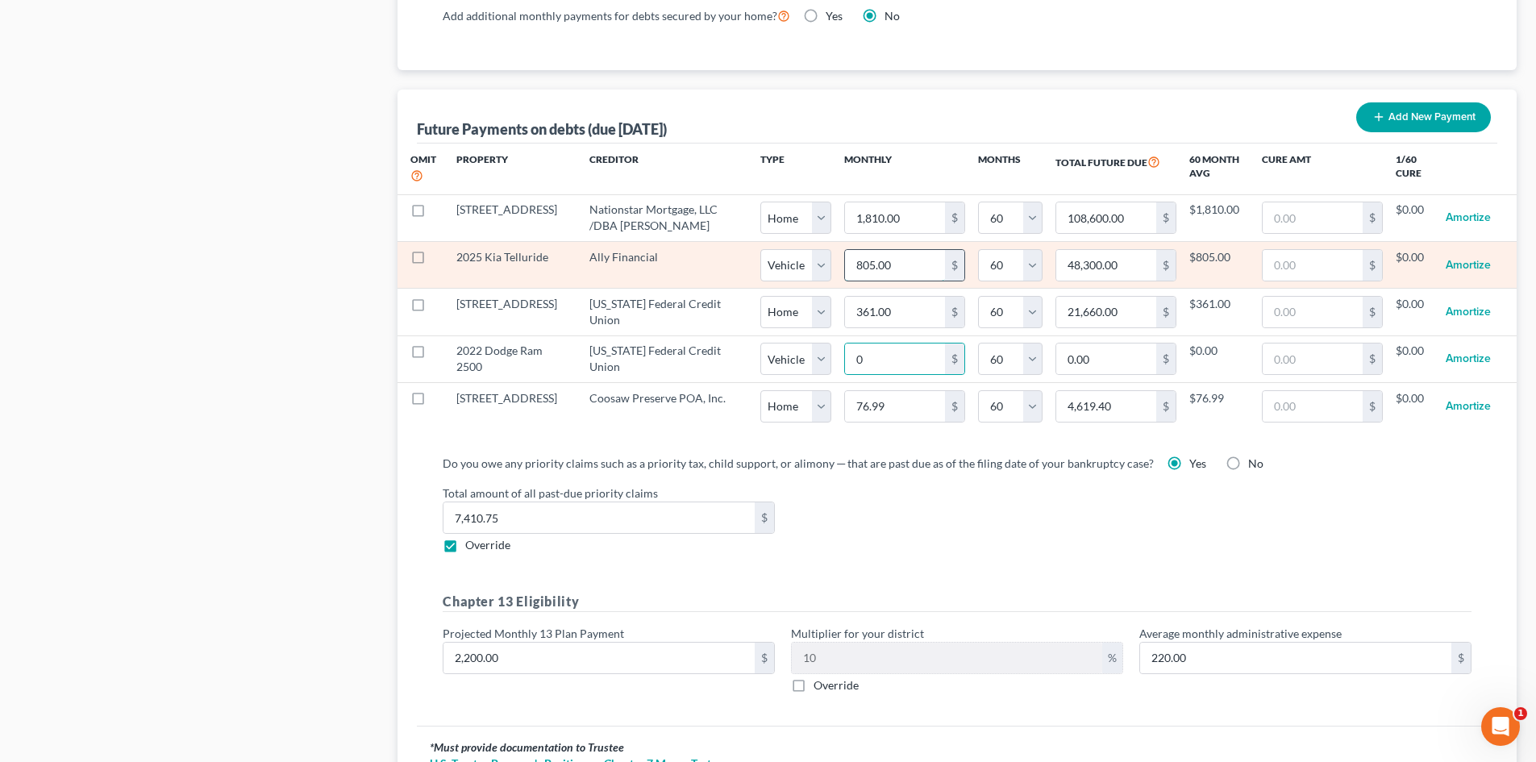
click at [869, 250] on input "805.00" at bounding box center [895, 265] width 100 height 31
type input "1"
type input "60.00"
type input "10"
type input "600.00"
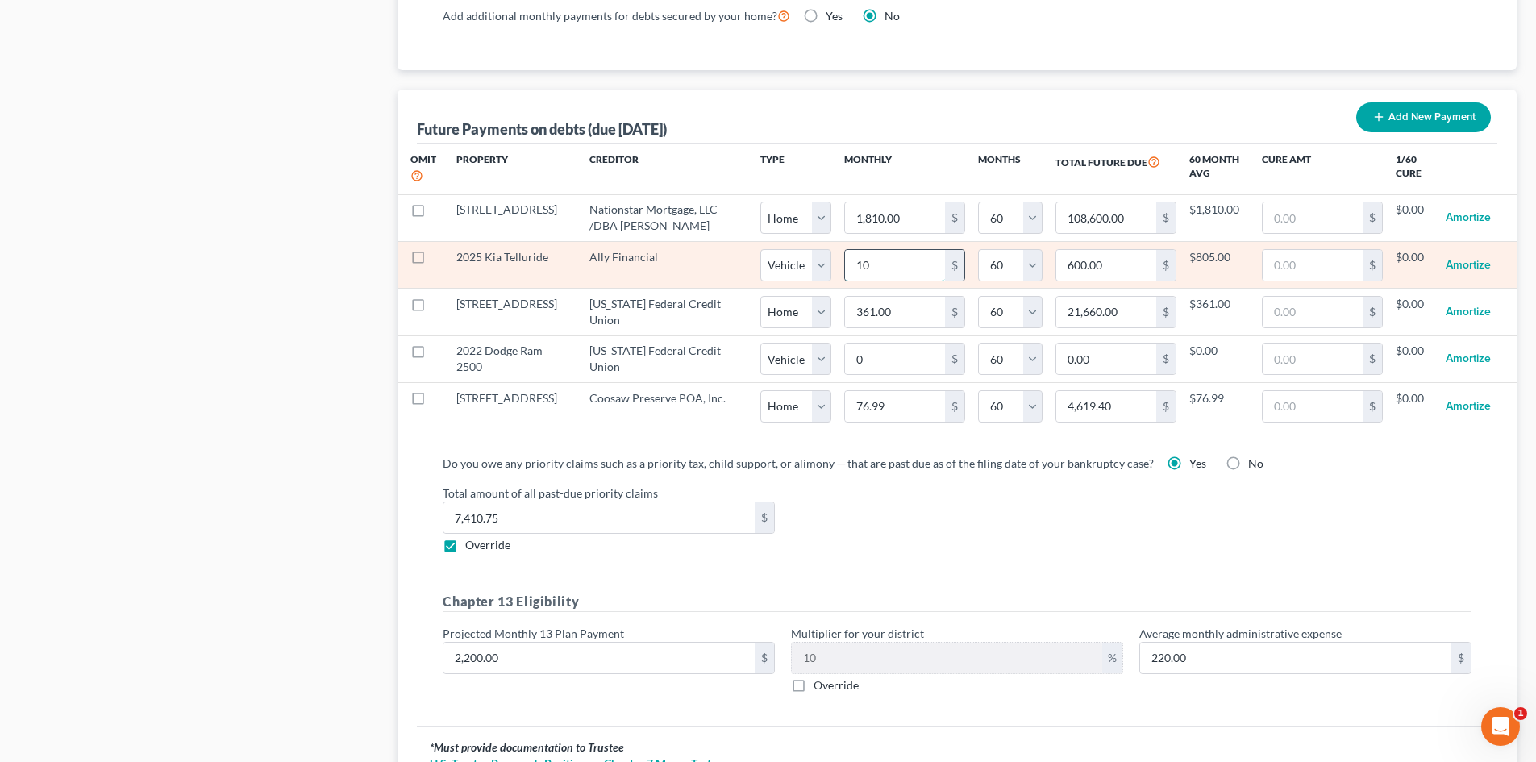
type input "100"
type input "6,000.00"
type input "1009"
type input "60,540.00"
type input "1,009"
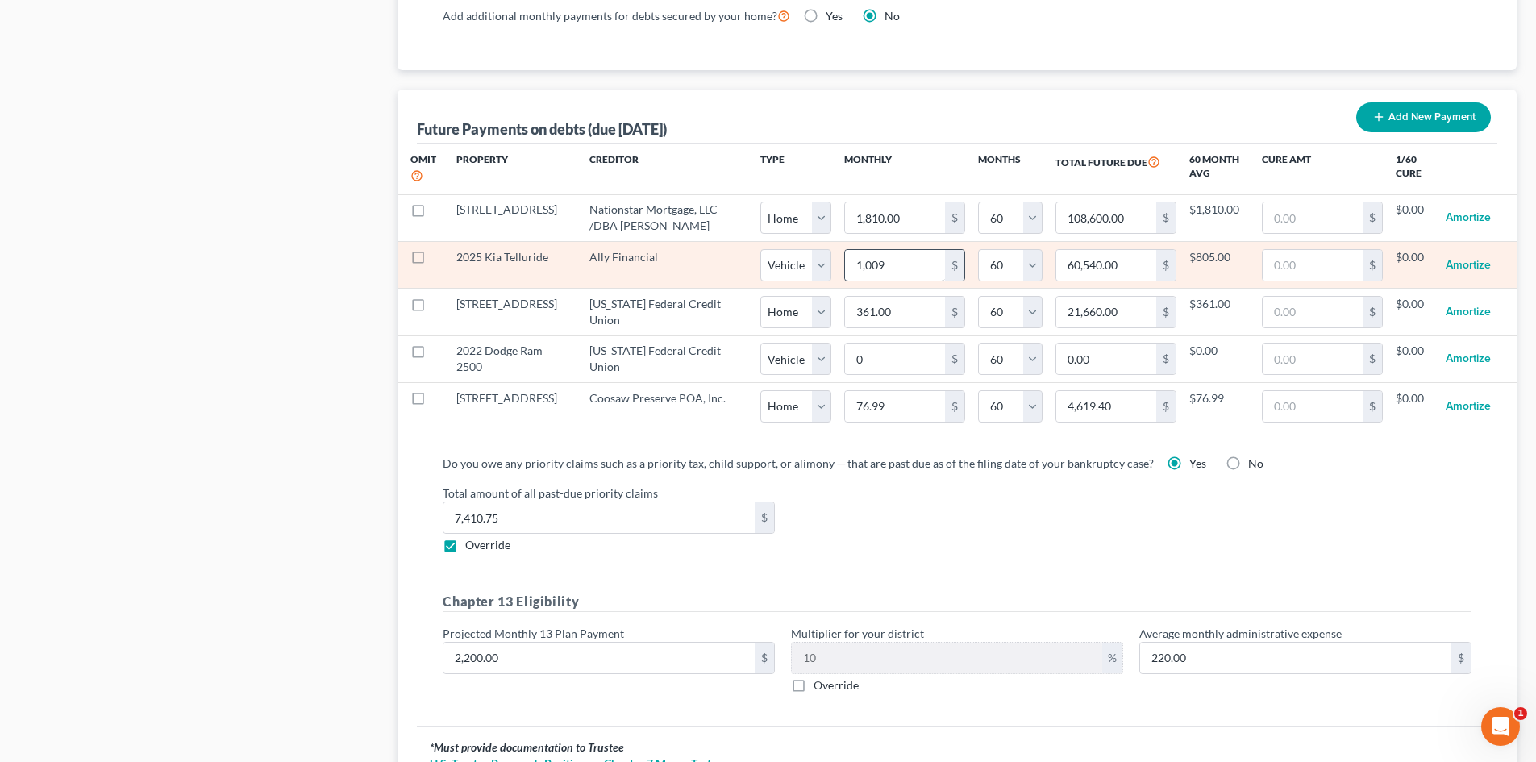
select select "1"
select select "60"
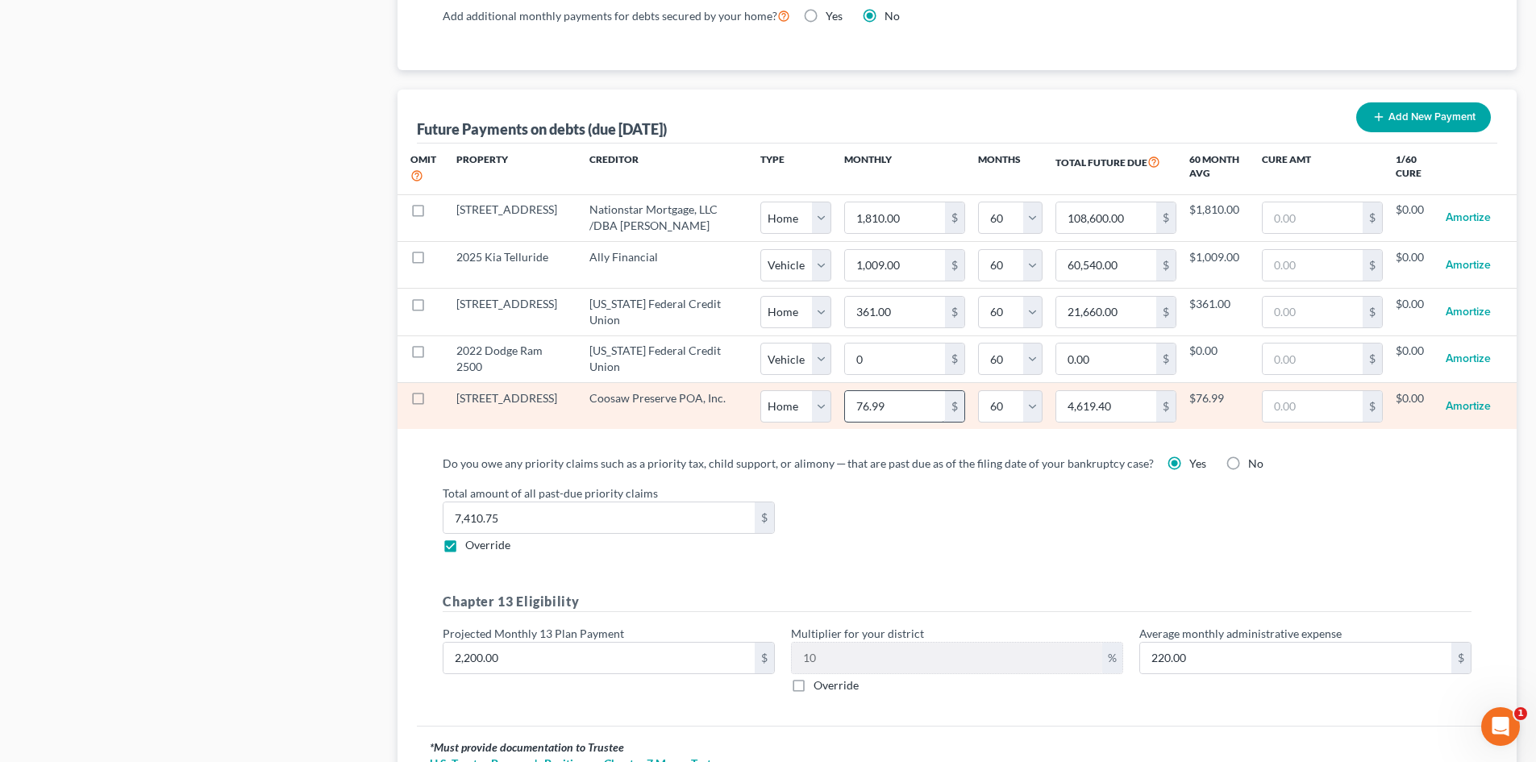
select select "1"
select select "60"
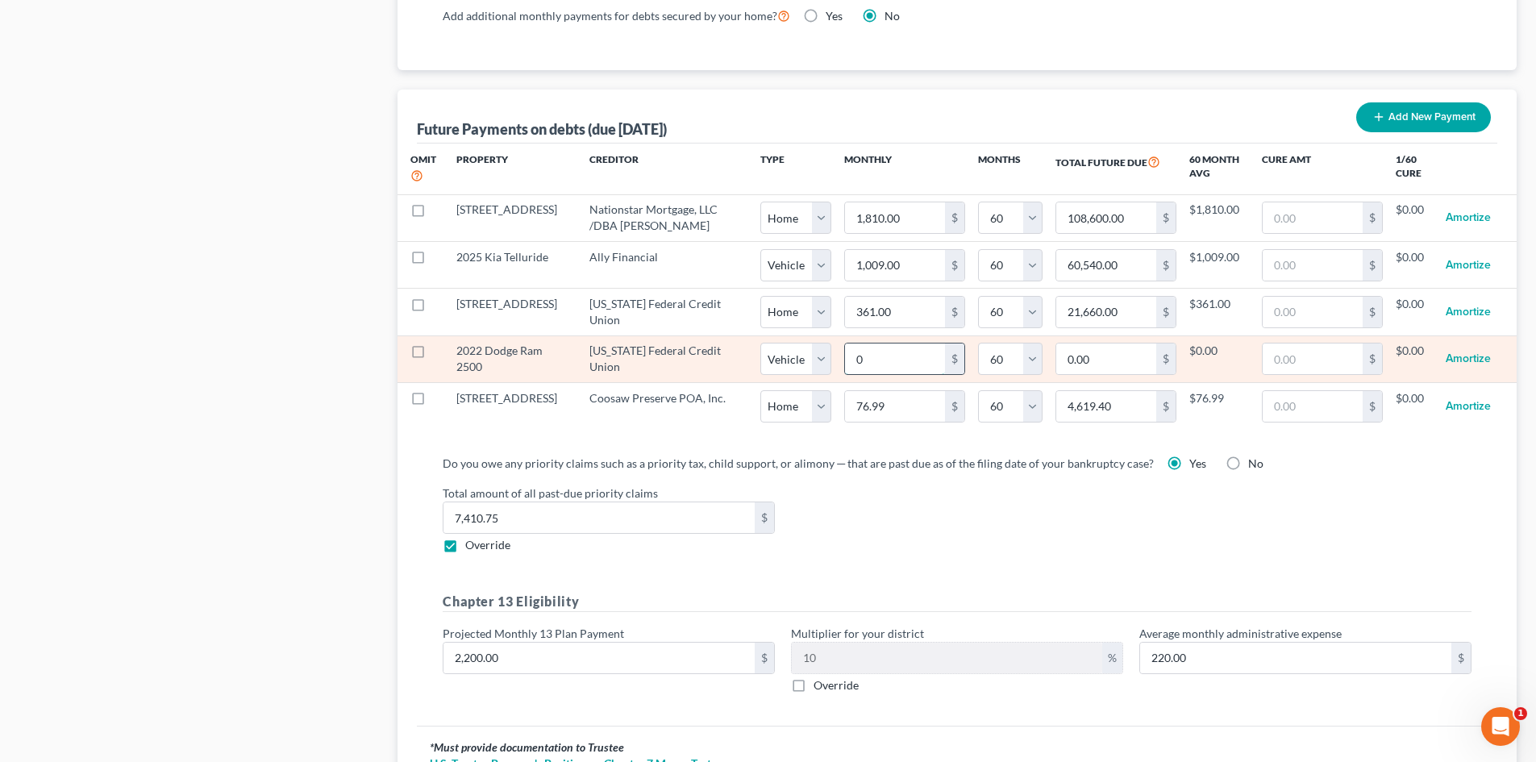
click at [882, 347] on input "0" at bounding box center [895, 359] width 100 height 31
type input "1"
type input "60.00"
type input "13"
type input "780.00"
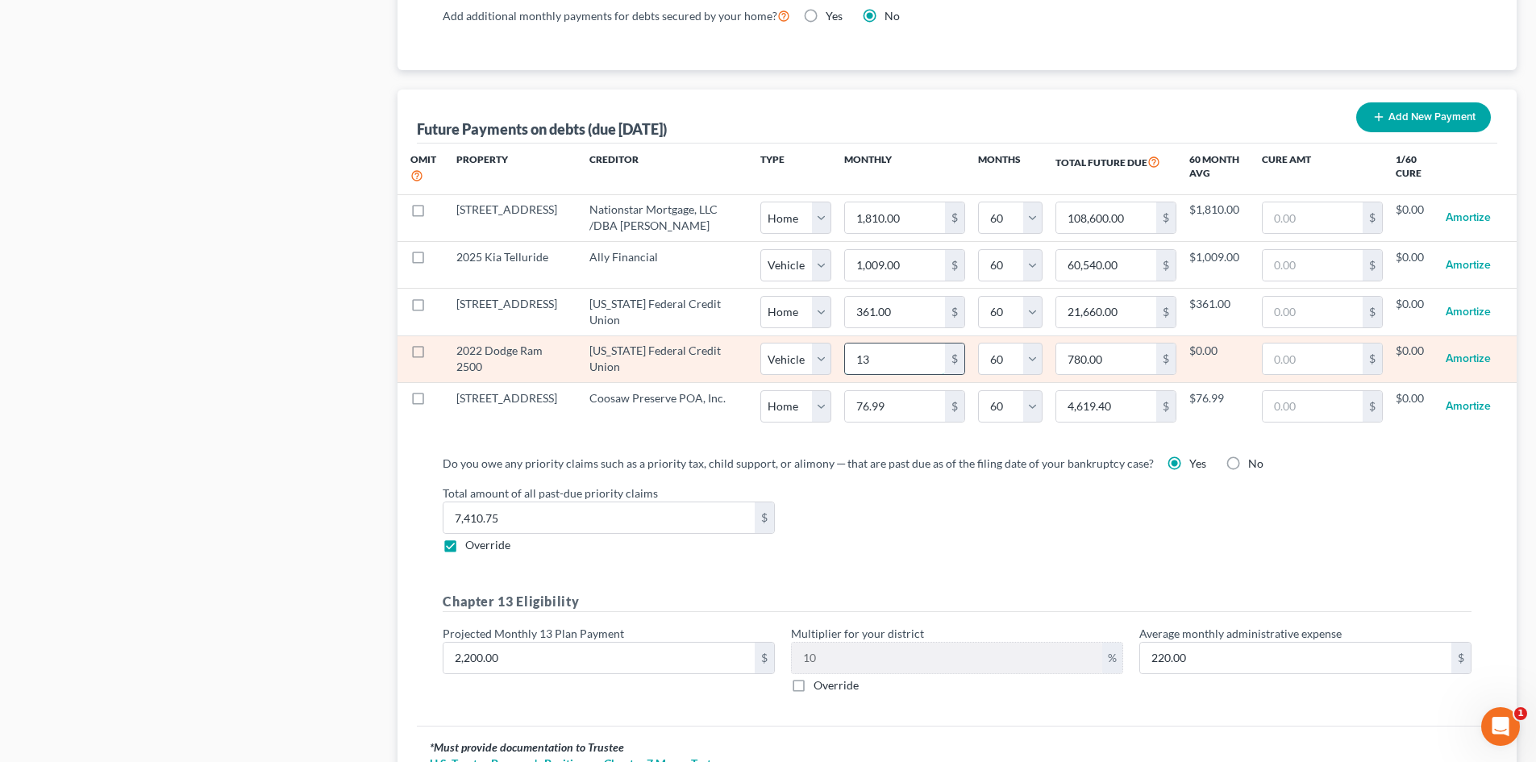
type input "139"
type input "8,340.00"
type input "1395"
type input "83,700.00"
type input "1,395"
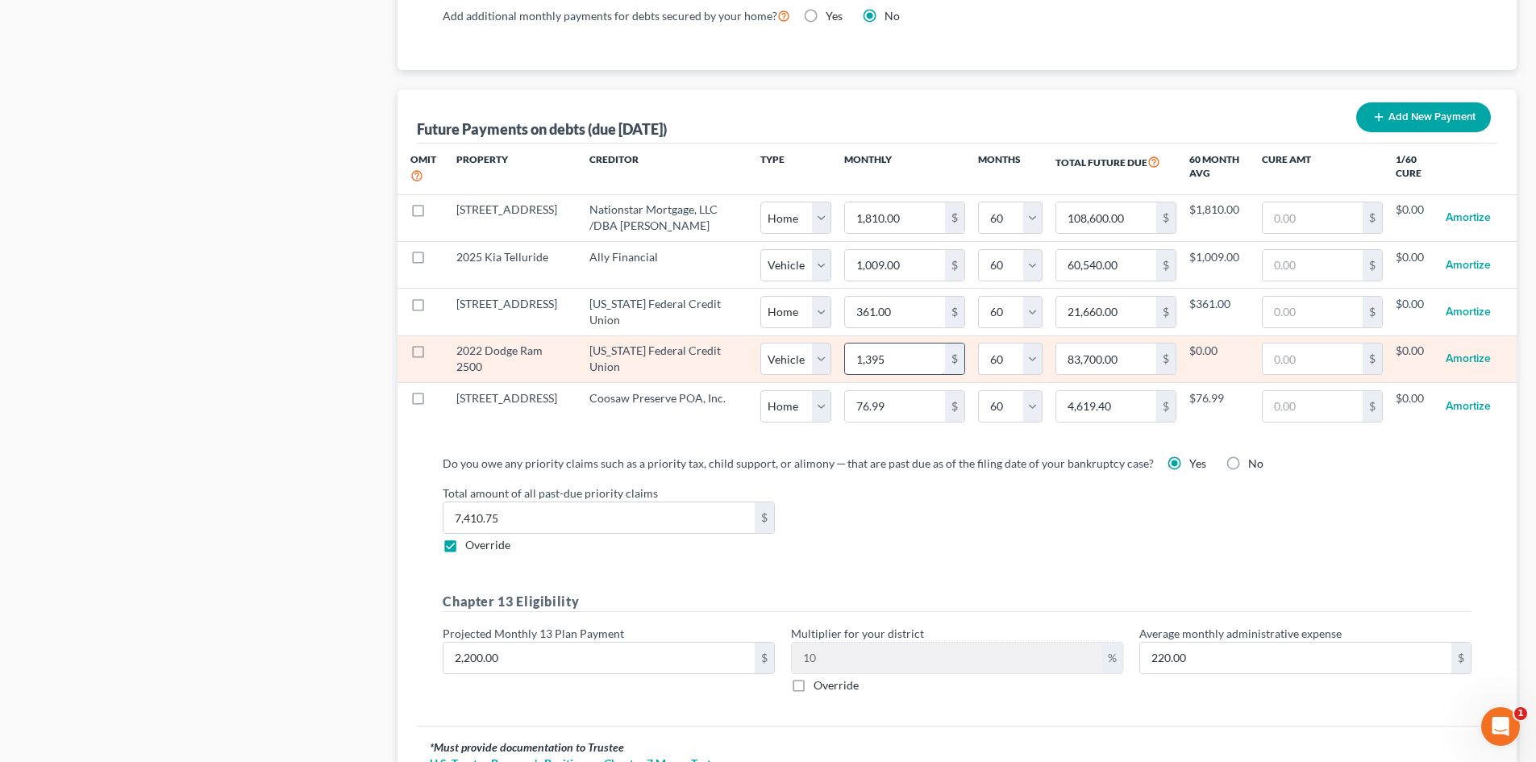
select select "1"
select select "60"
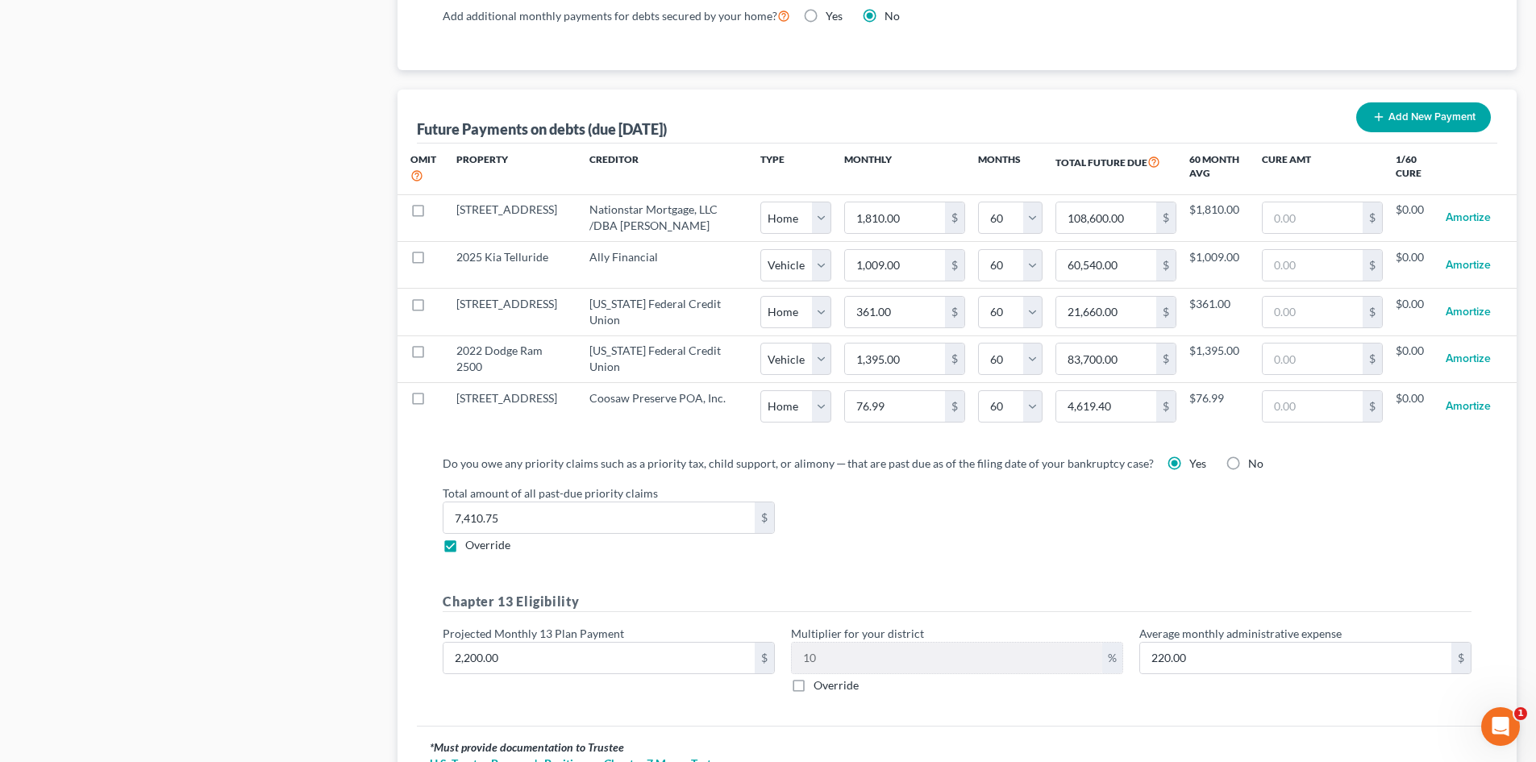
select select "1"
select select "60"
select select "1"
select select "60"
select select "1"
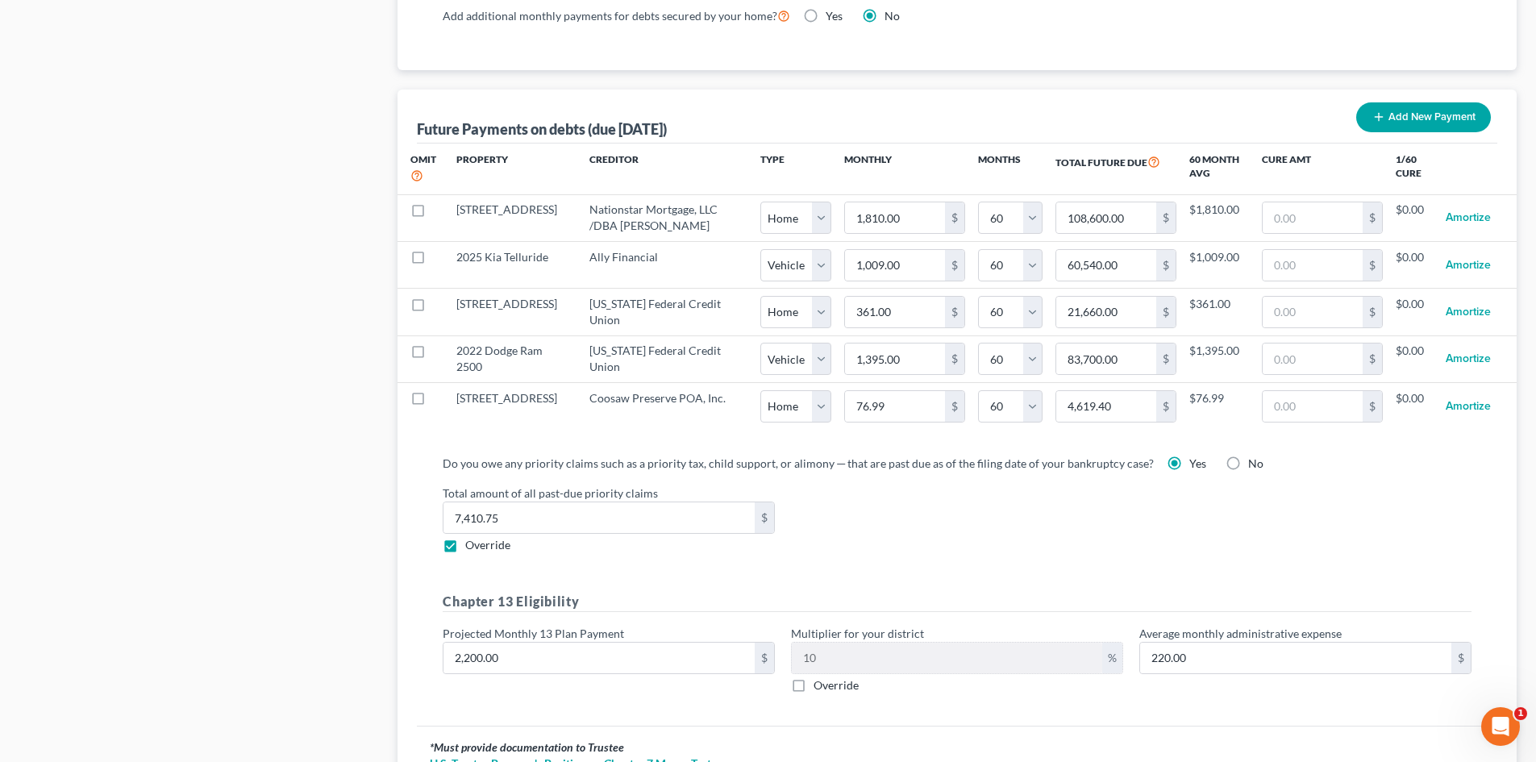
select select "60"
drag, startPoint x: 951, startPoint y: 512, endPoint x: 982, endPoint y: 479, distance: 45.6
click at [951, 511] on div "Total amount of all past-due priority claims 7,410.75 $ Override" at bounding box center [957, 519] width 1045 height 69
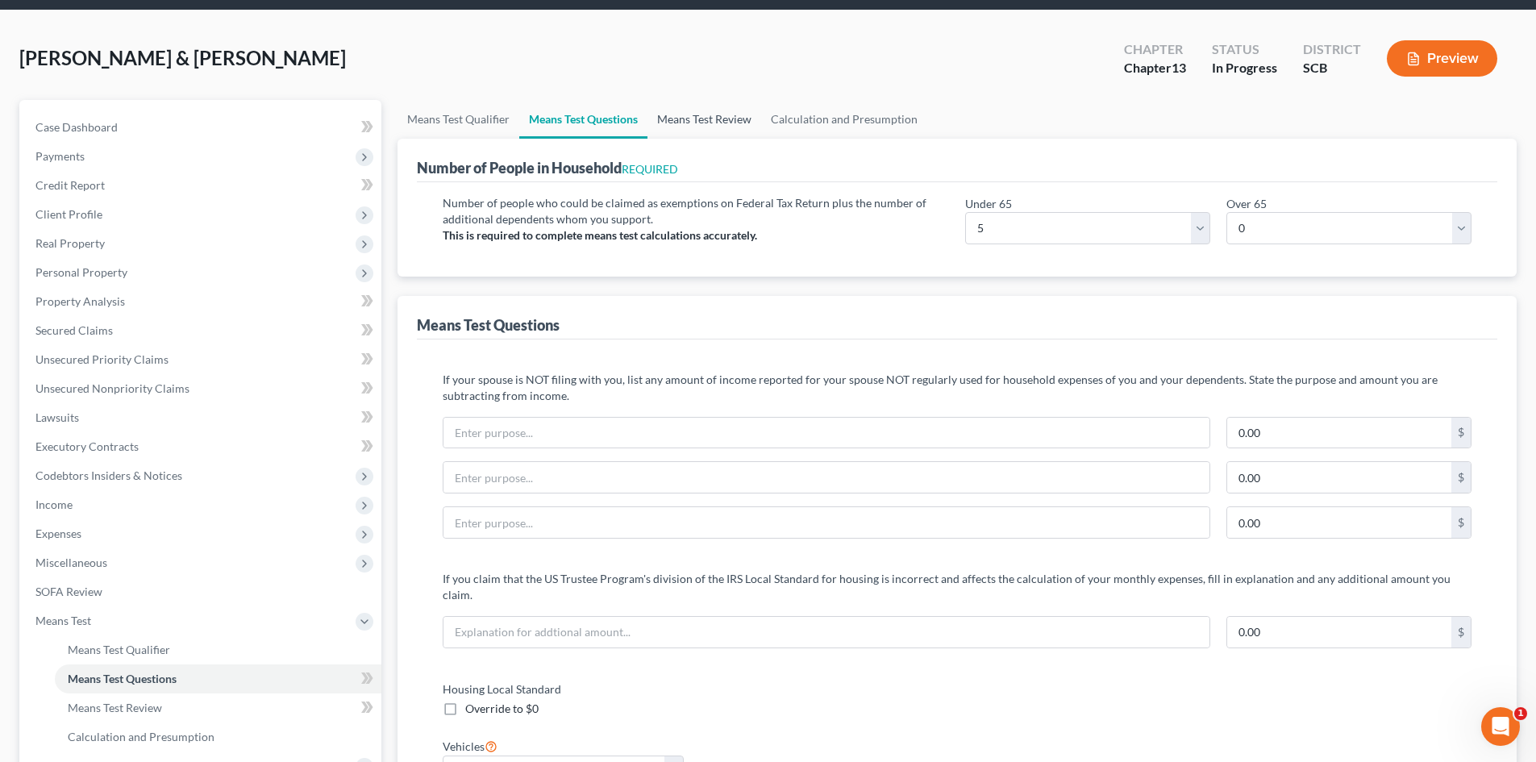
click at [730, 117] on link "Means Test Review" at bounding box center [705, 119] width 114 height 39
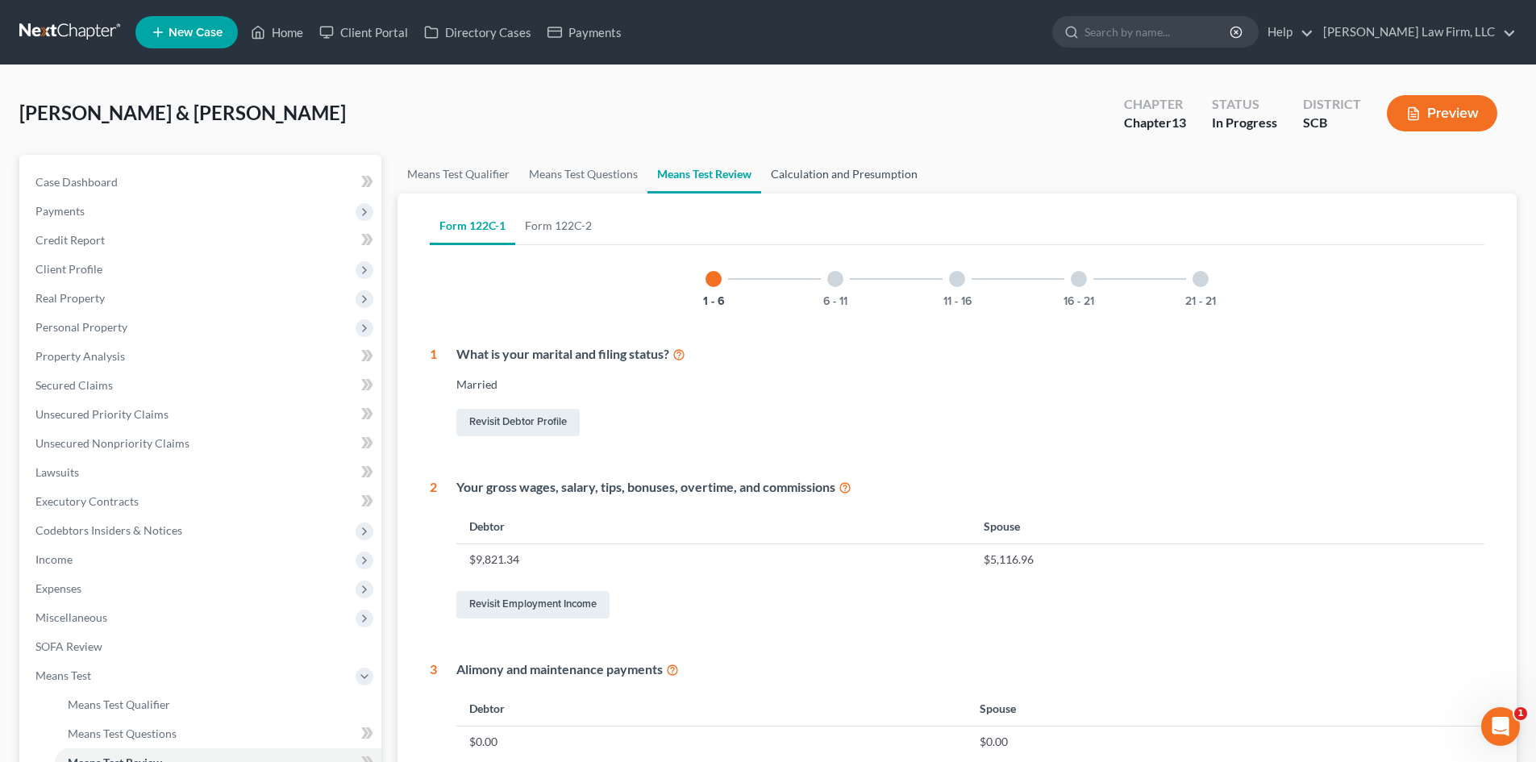
click at [817, 176] on link "Calculation and Presumption" at bounding box center [844, 174] width 166 height 39
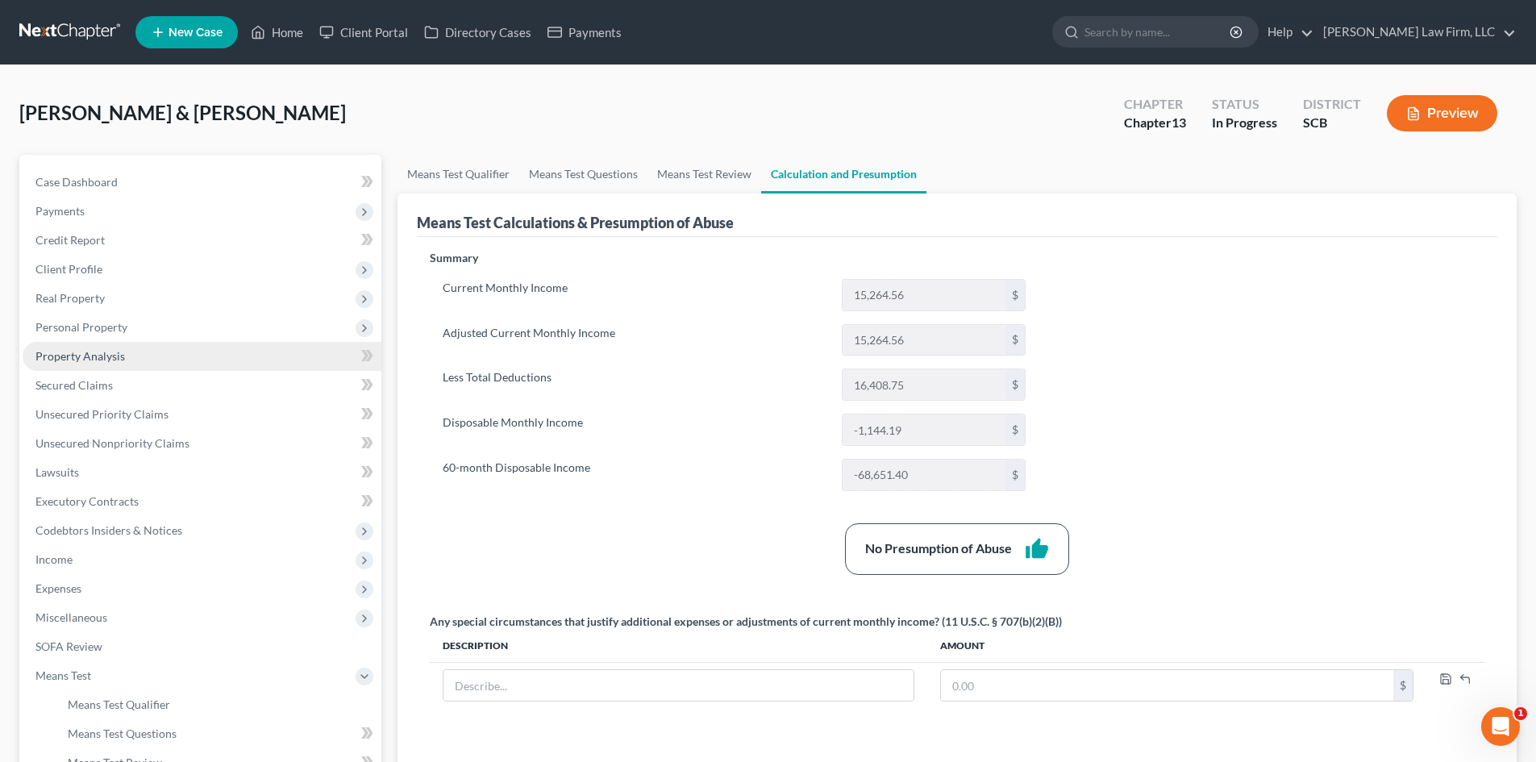
click at [179, 357] on link "Property Analysis" at bounding box center [202, 356] width 359 height 29
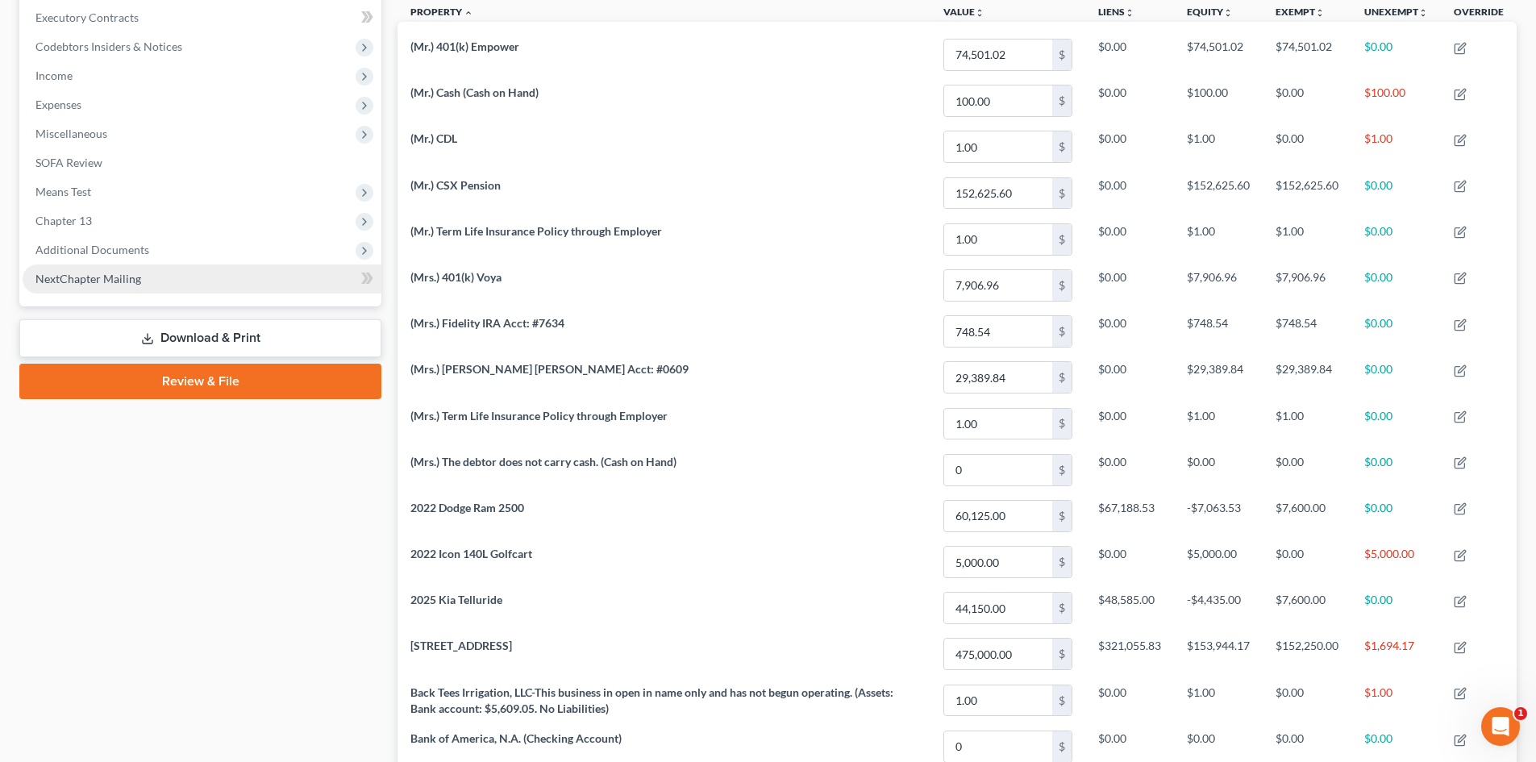
scroll to position [403, 0]
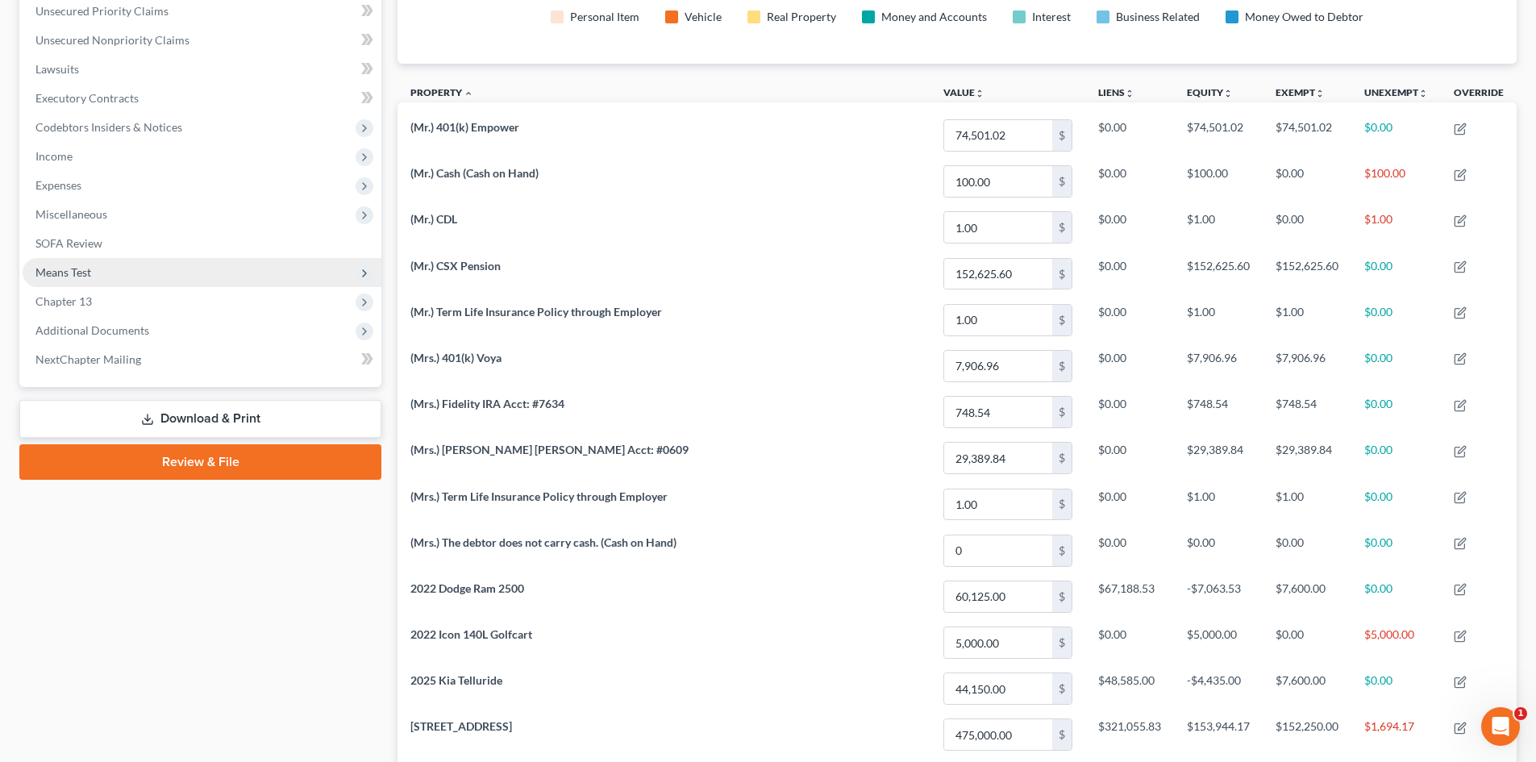
click at [146, 276] on span "Means Test" at bounding box center [202, 272] width 359 height 29
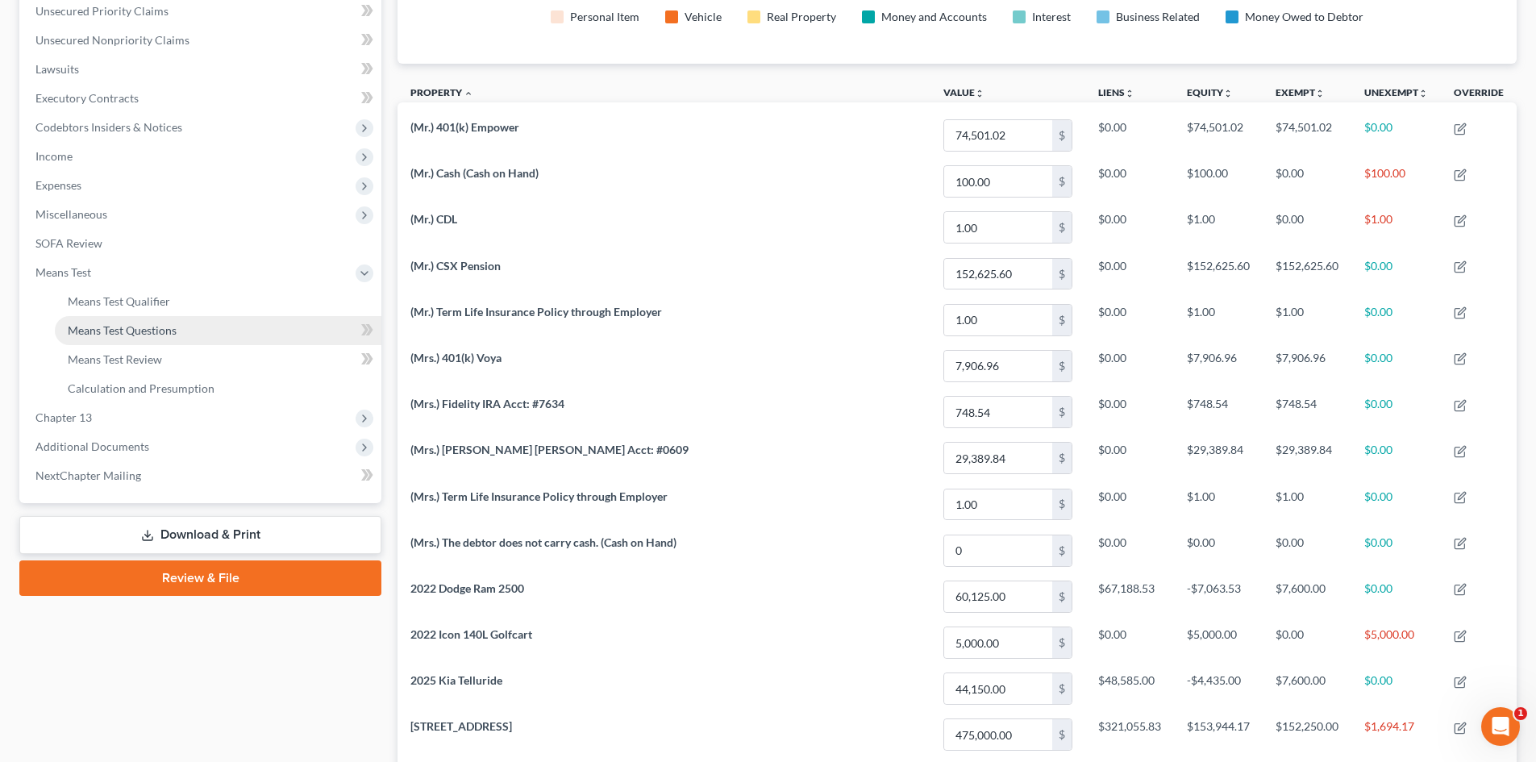
click at [184, 327] on link "Means Test Questions" at bounding box center [218, 330] width 327 height 29
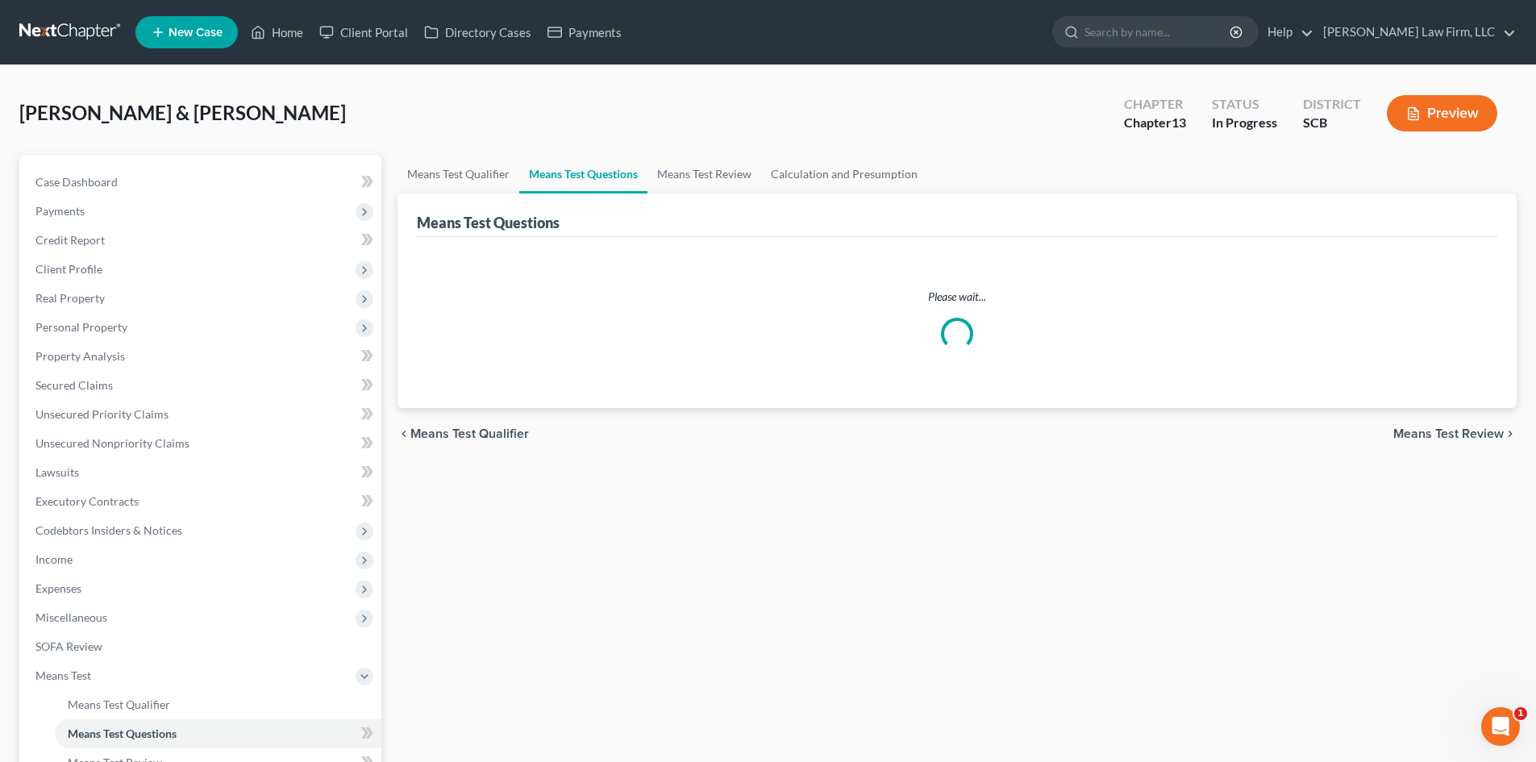
select select "5"
select select "0"
select select "60"
select select "1"
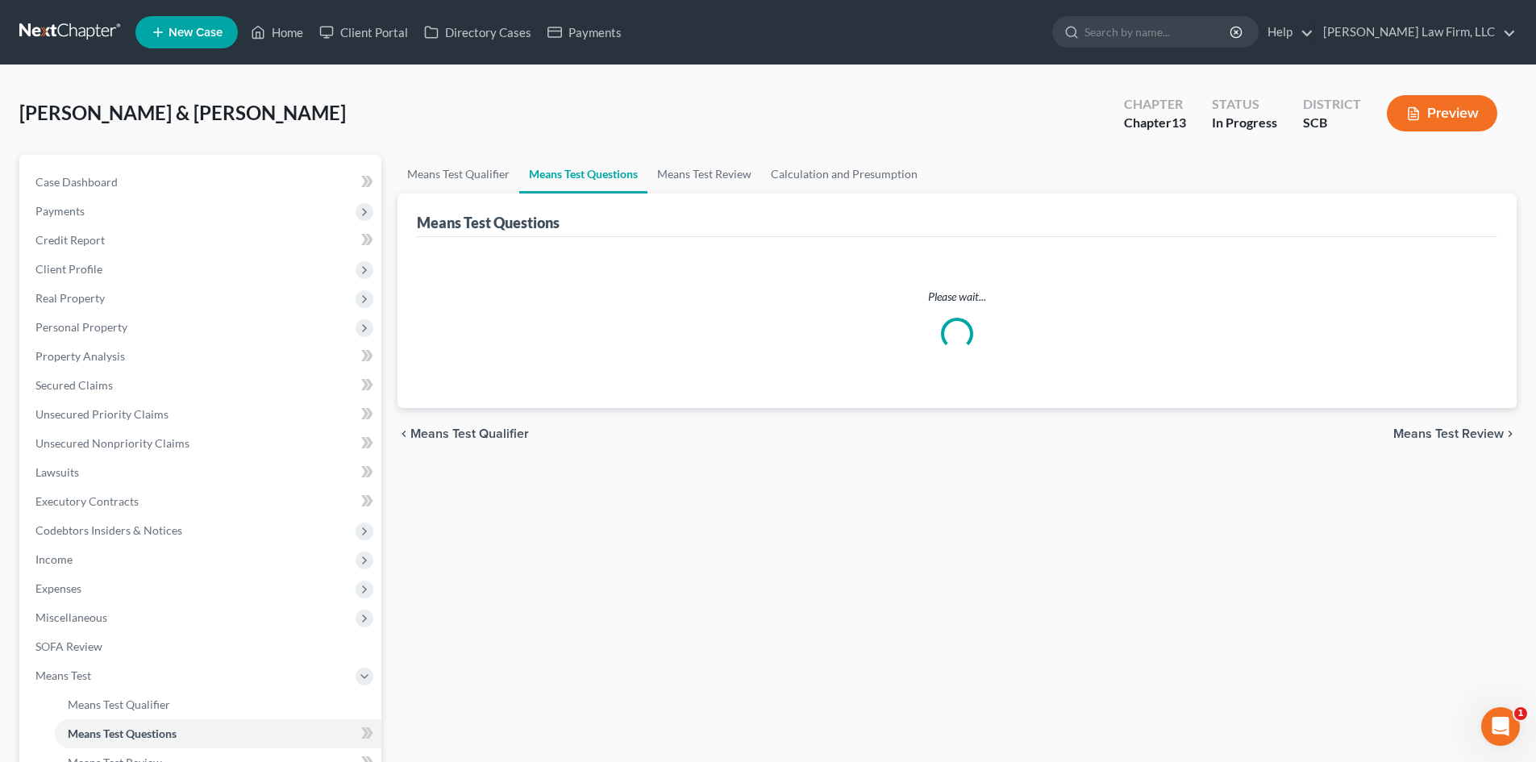
select select "60"
select select "0"
select select "60"
select select "1"
select select "60"
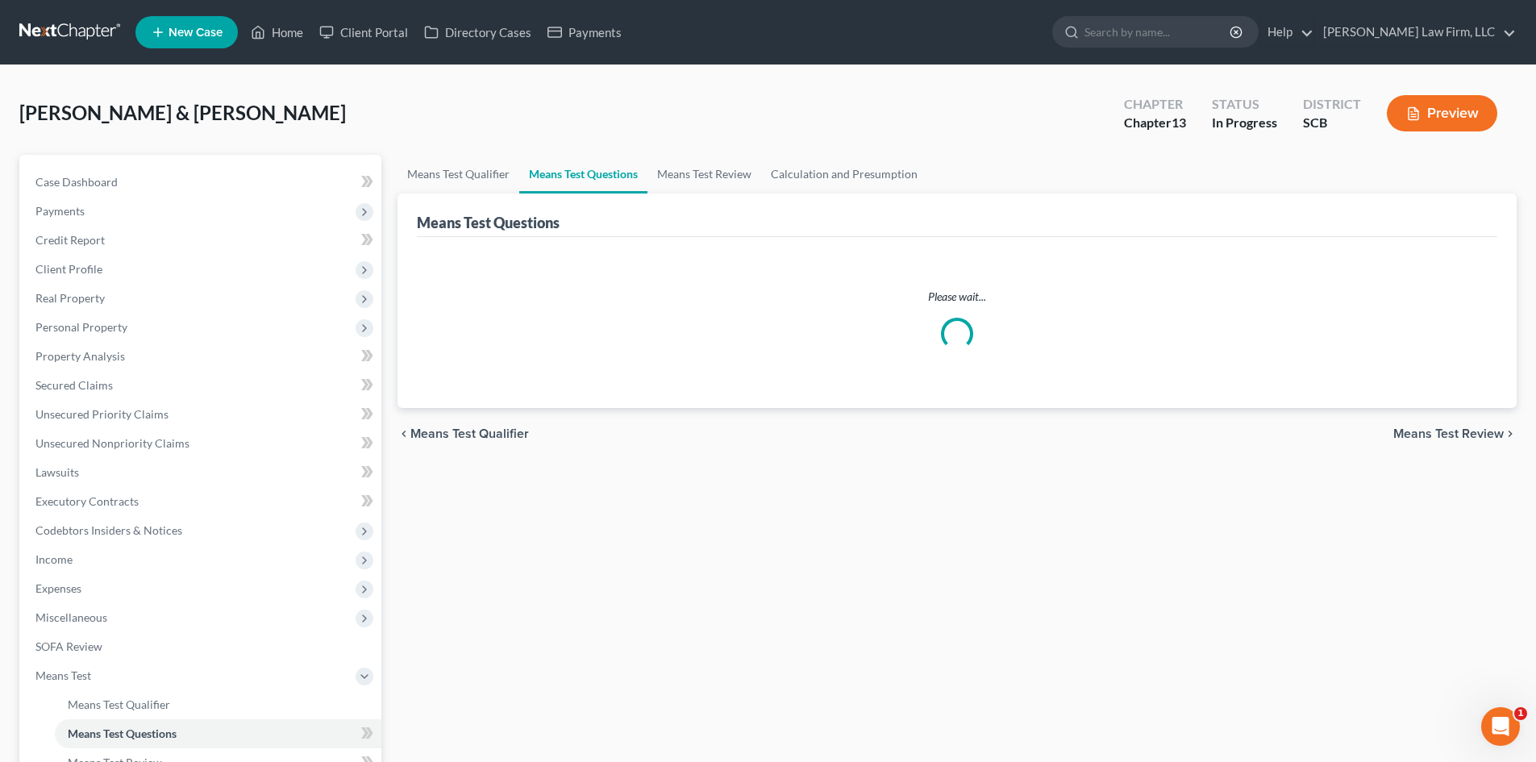
select select "0"
select select "60"
select select "2"
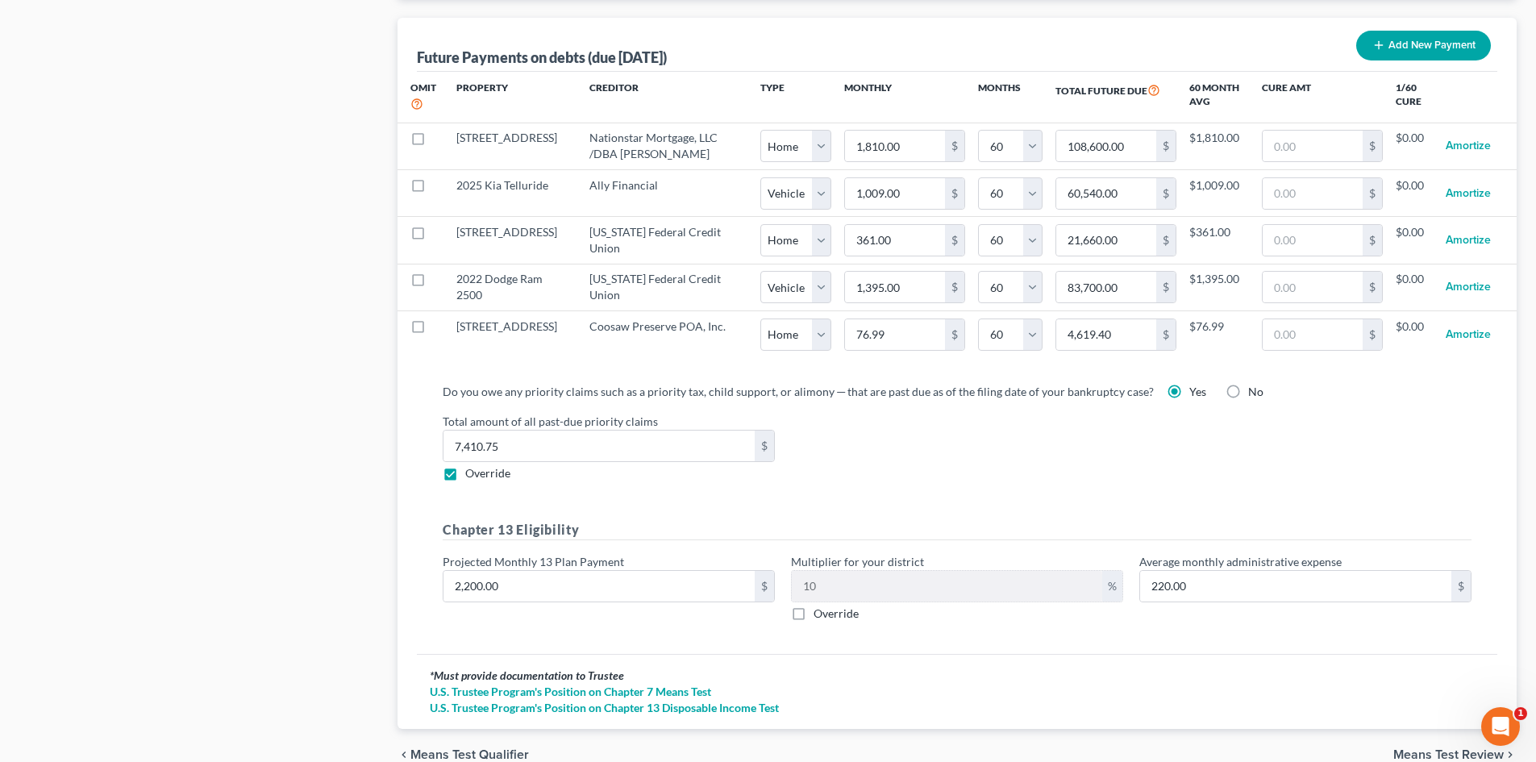
scroll to position [1668, 0]
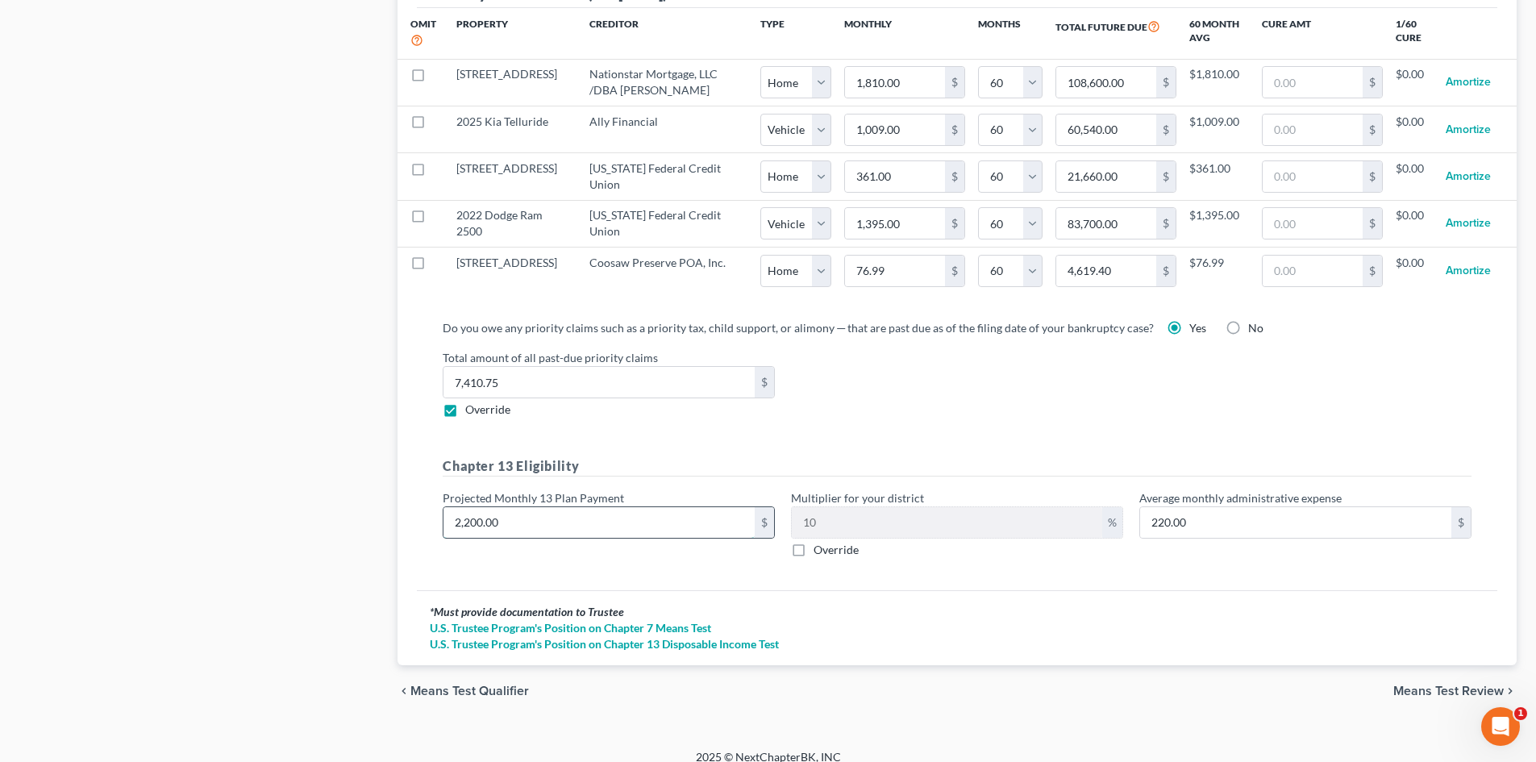
click at [523, 507] on input "2,200.00" at bounding box center [599, 522] width 311 height 31
type input "3"
type input "0.30"
type input "30"
type input "3.00"
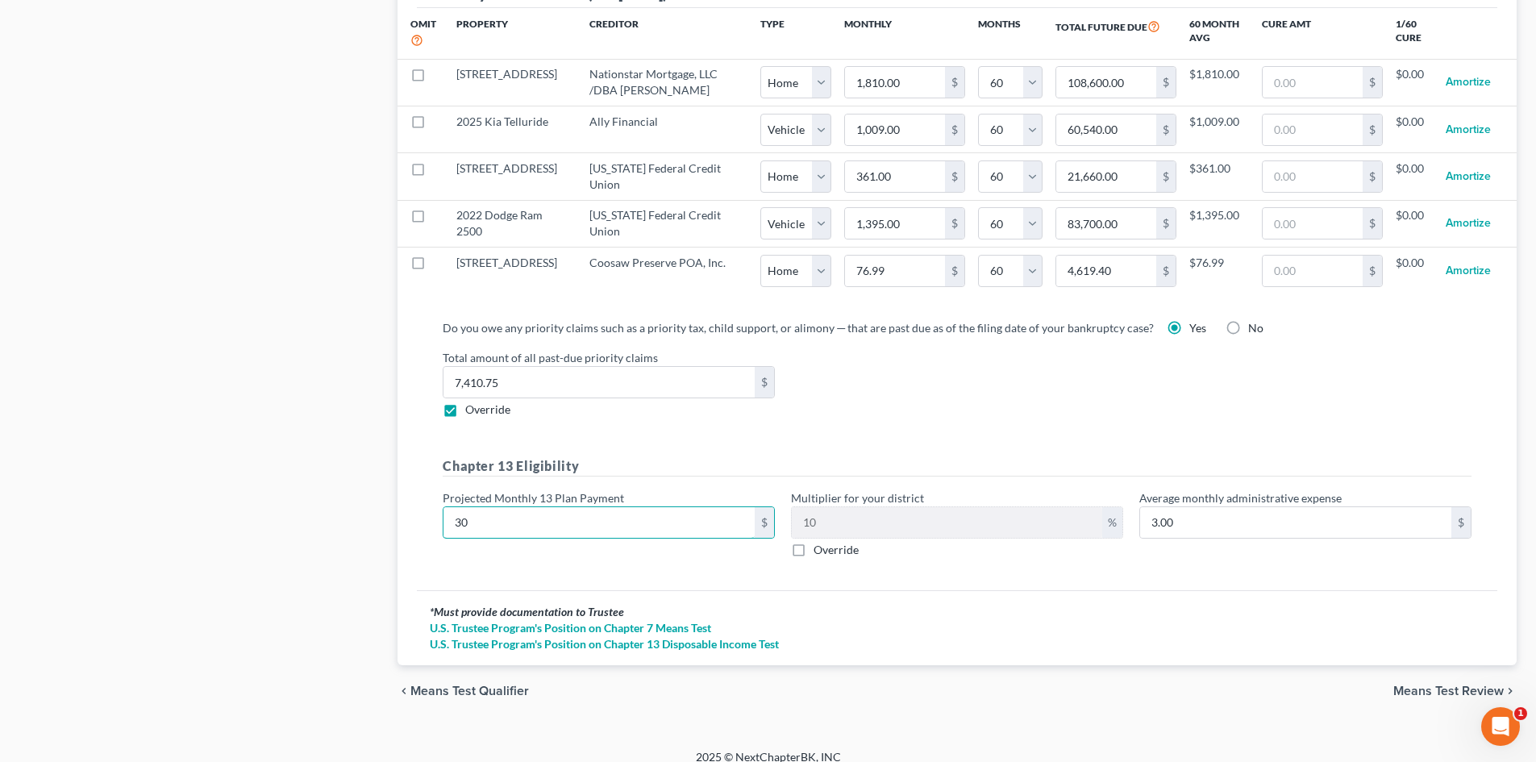
type input "307"
type input "30.70"
type input "3070"
type input "307.00"
type input "3,070"
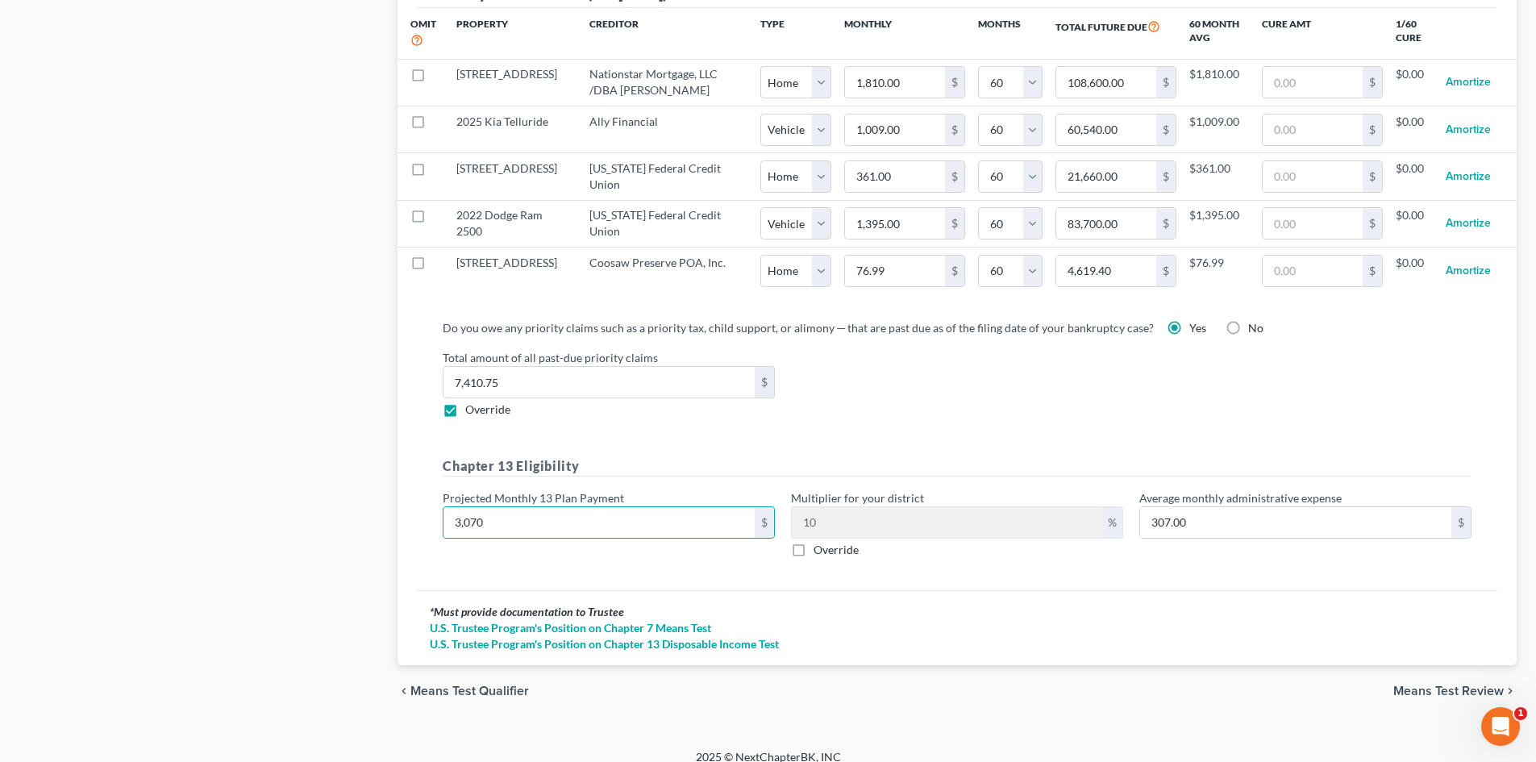
click at [1177, 665] on div "chevron_left Means Test Qualifier Means Test Review chevron_right" at bounding box center [957, 691] width 1119 height 52
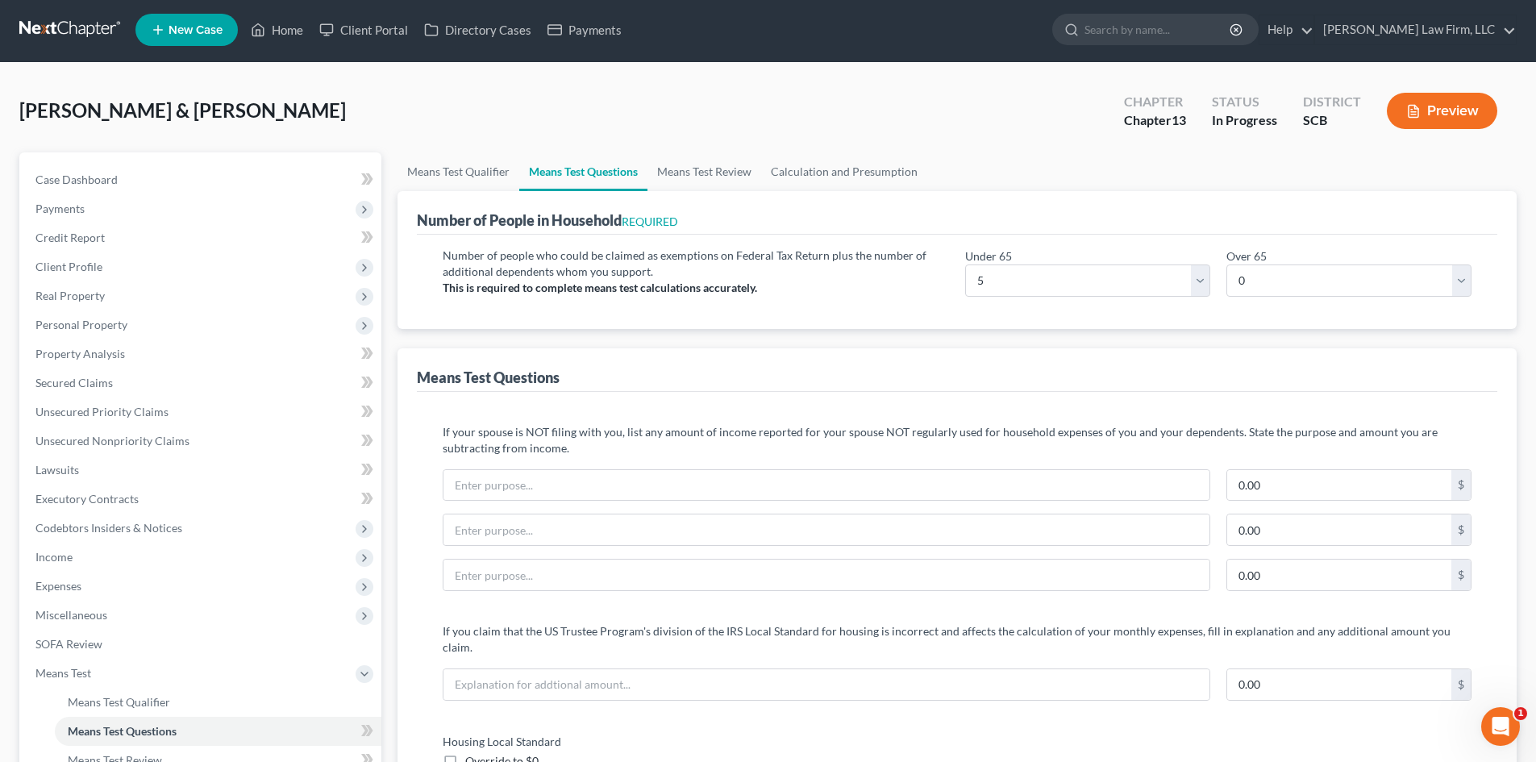
scroll to position [0, 0]
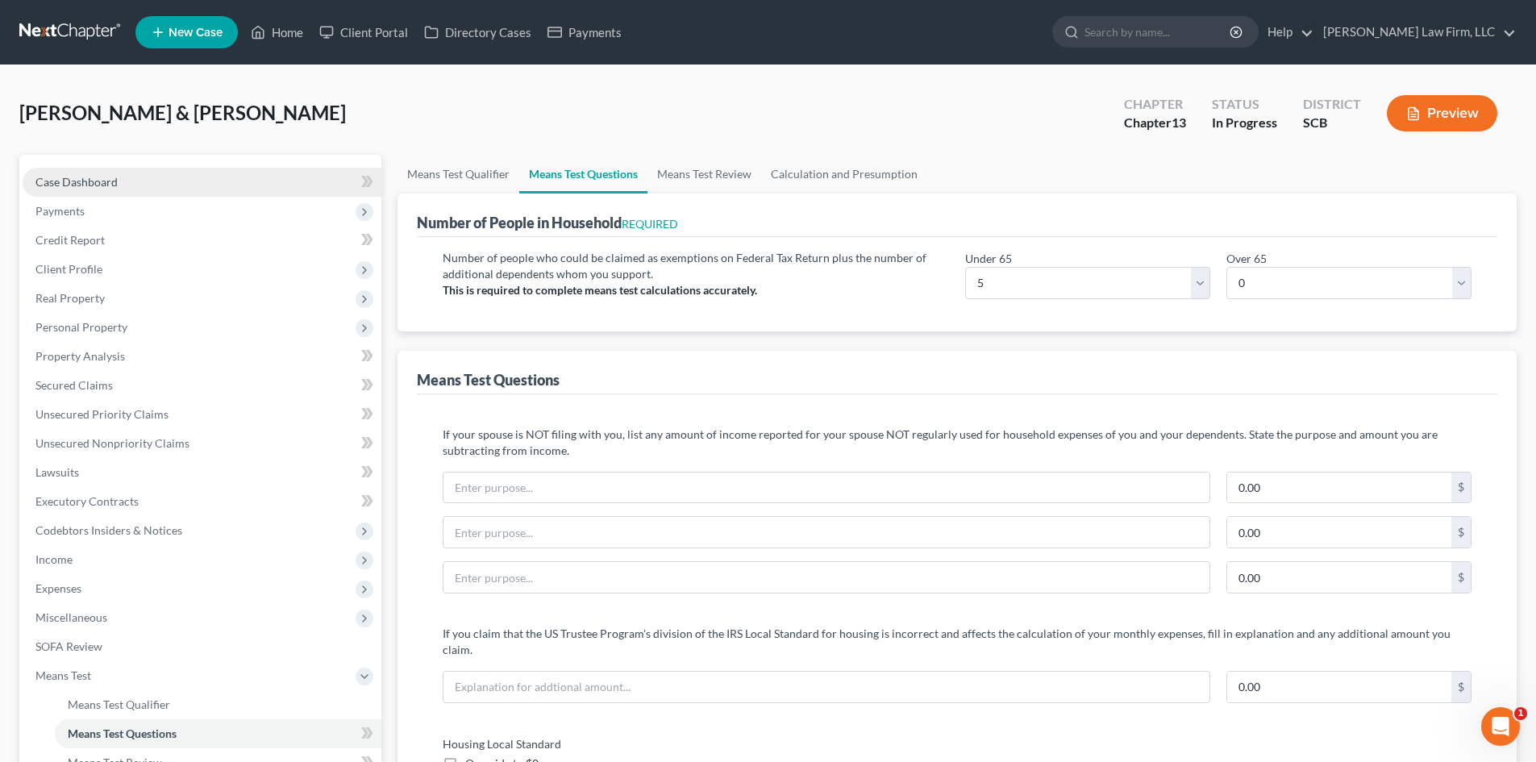
click at [119, 178] on link "Case Dashboard" at bounding box center [202, 182] width 359 height 29
select select "3"
select select "0"
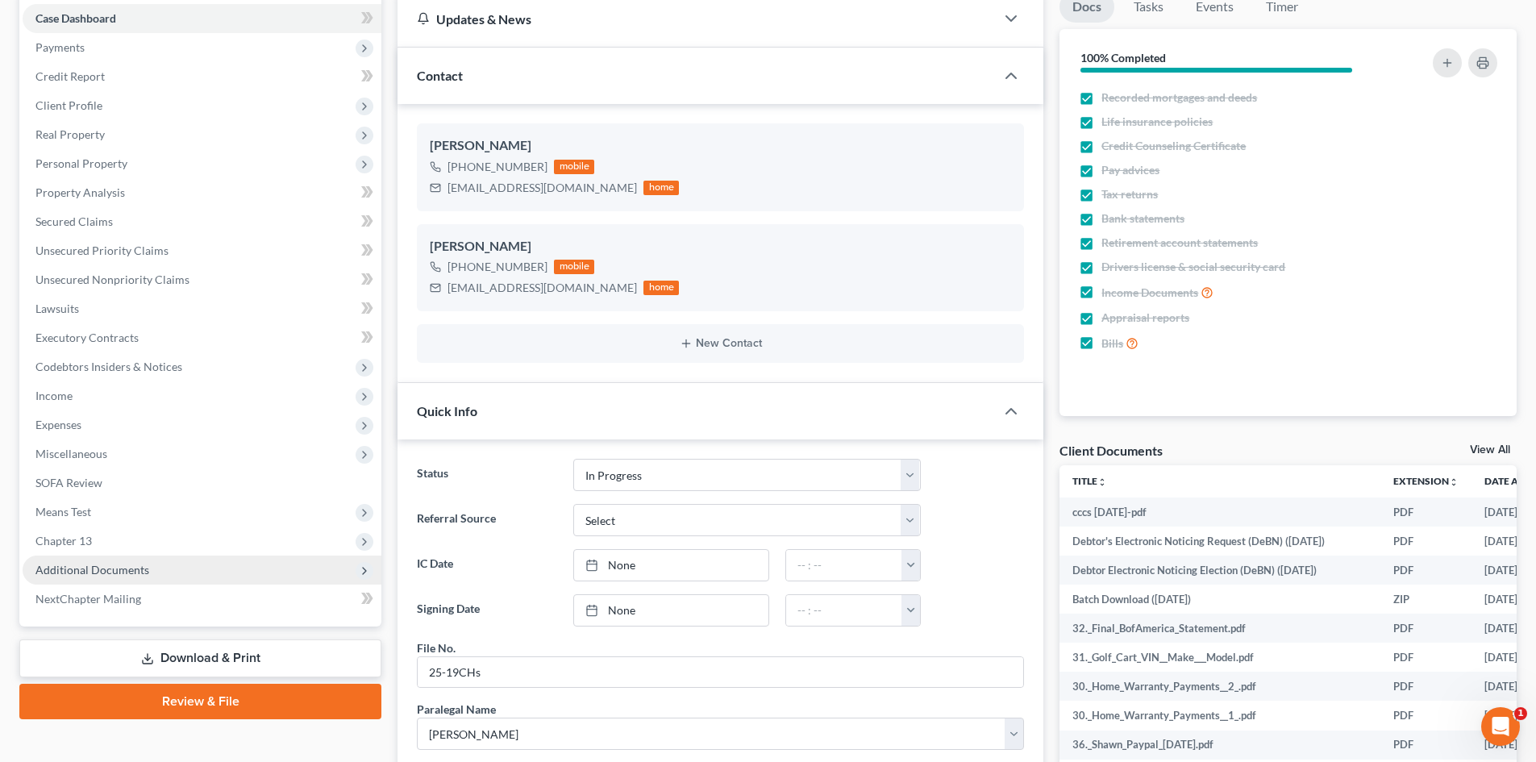
scroll to position [323, 0]
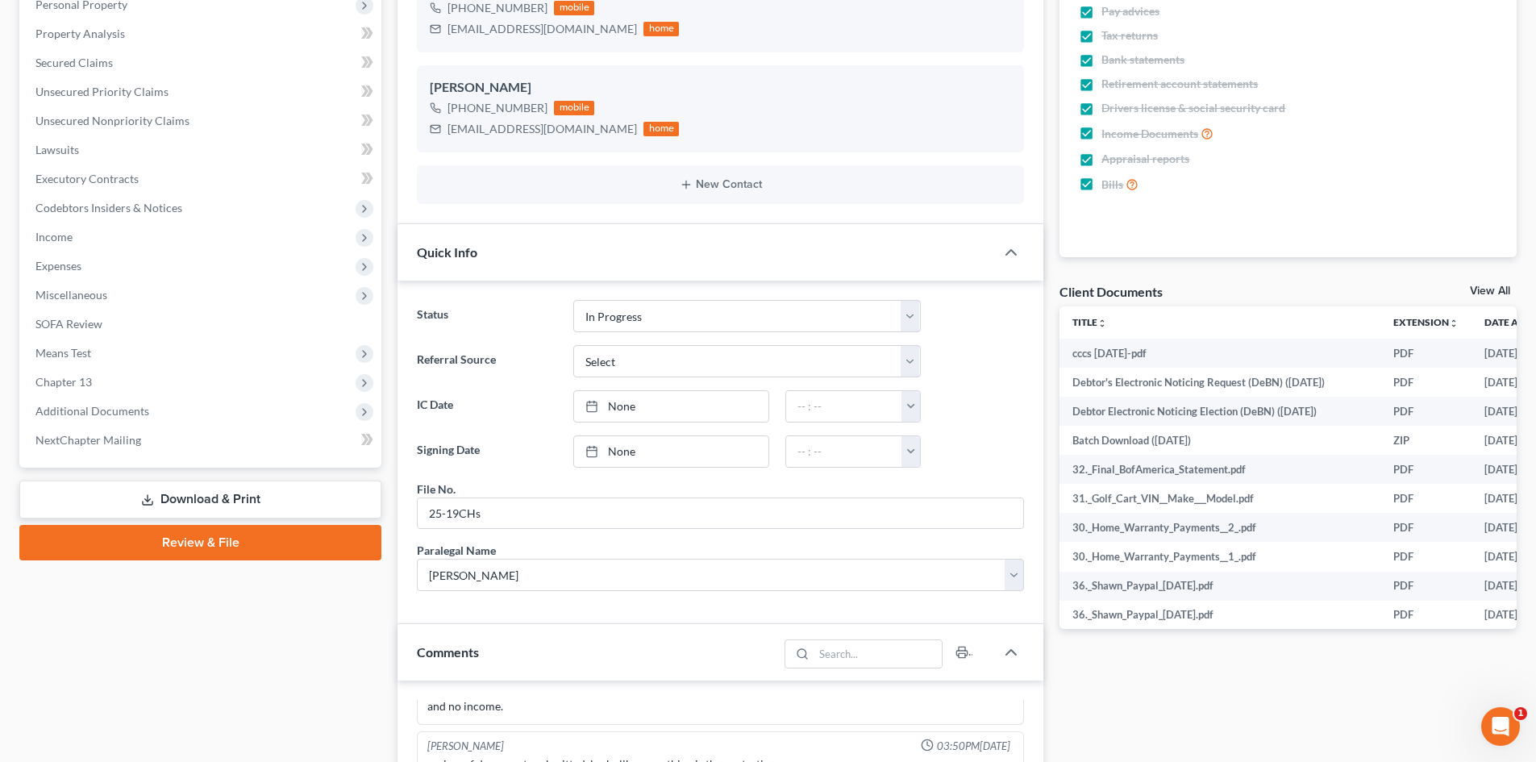
click at [268, 494] on link "Download & Print" at bounding box center [200, 500] width 362 height 38
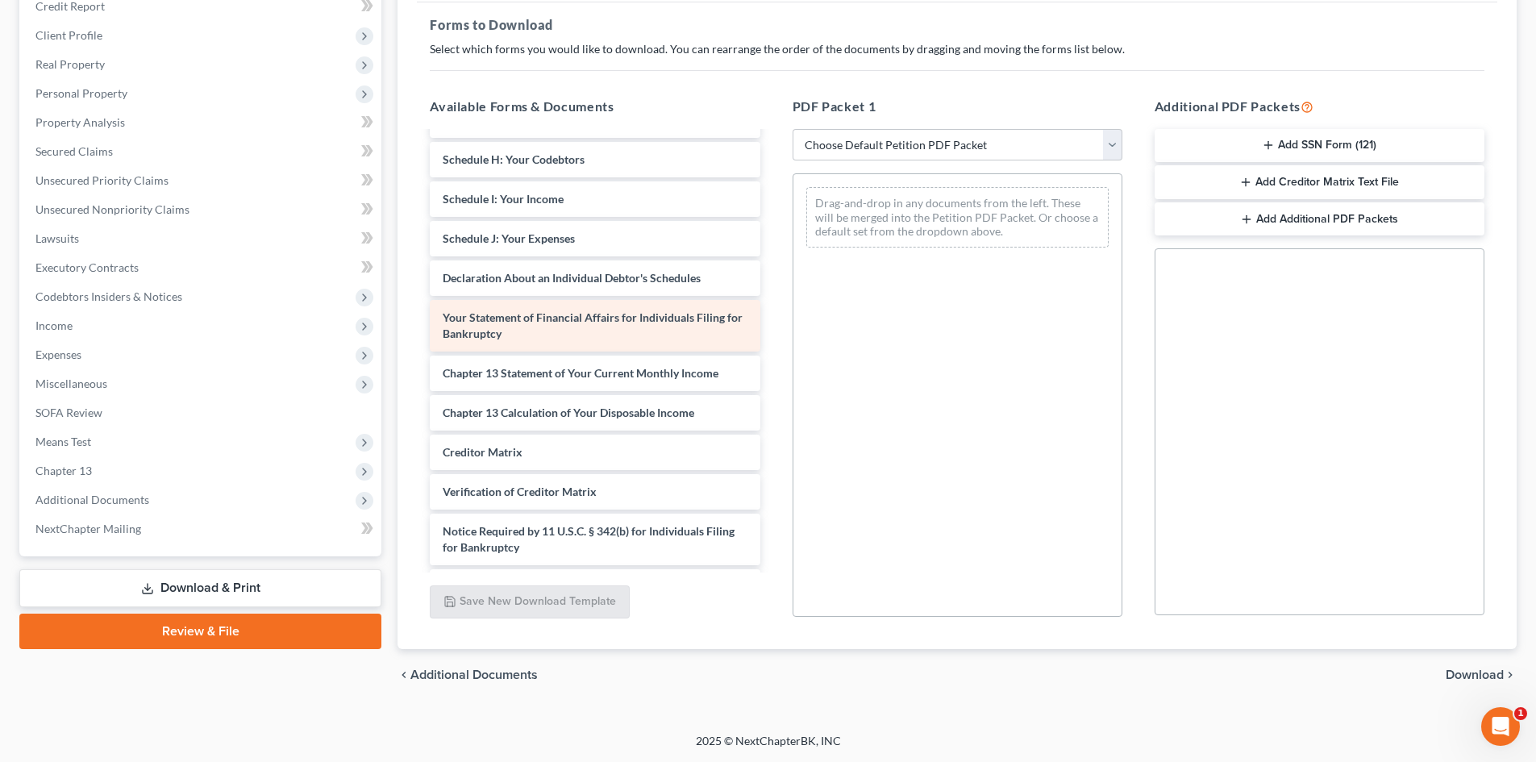
scroll to position [6791, 0]
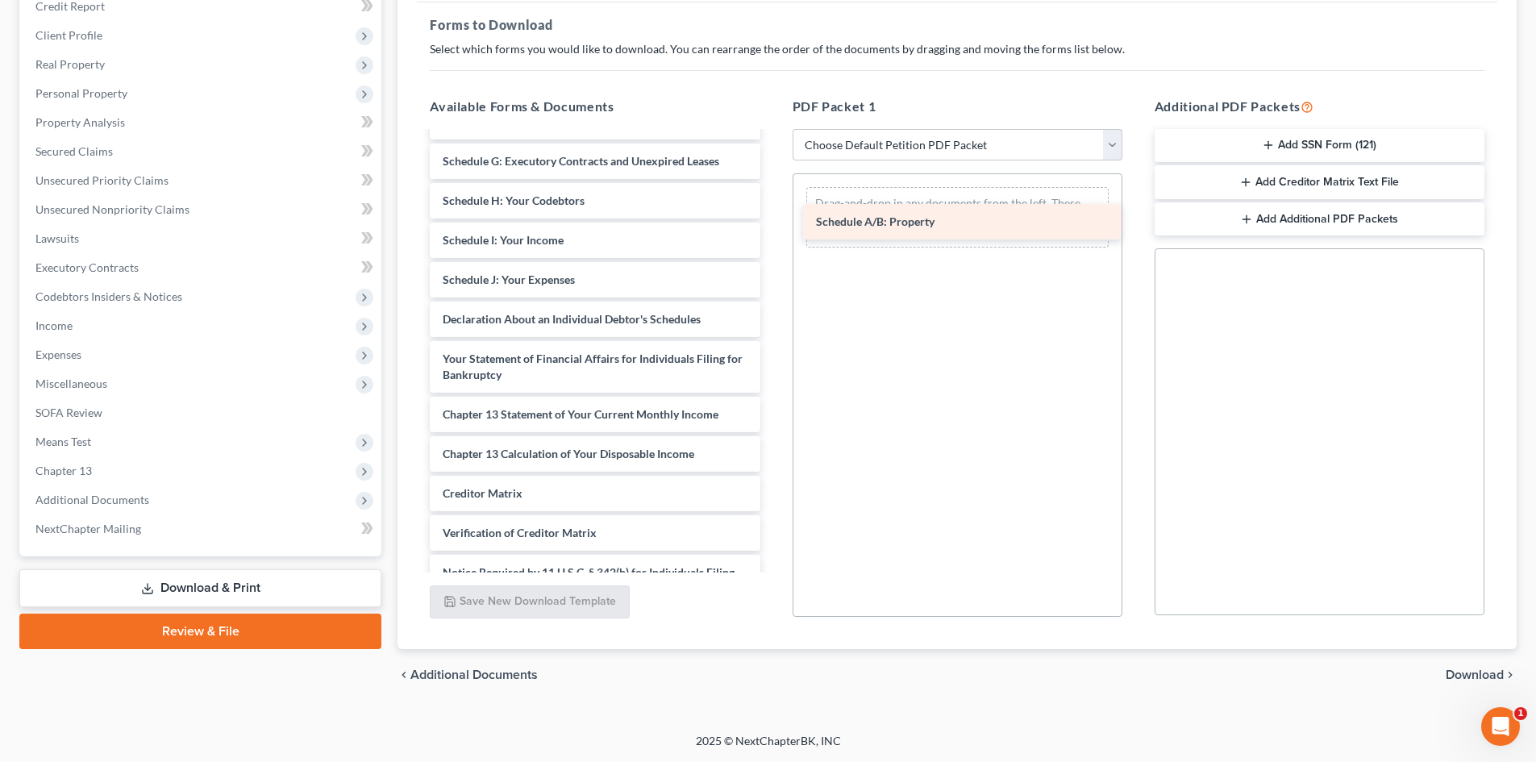
drag, startPoint x: 519, startPoint y: 279, endPoint x: 951, endPoint y: 191, distance: 441.1
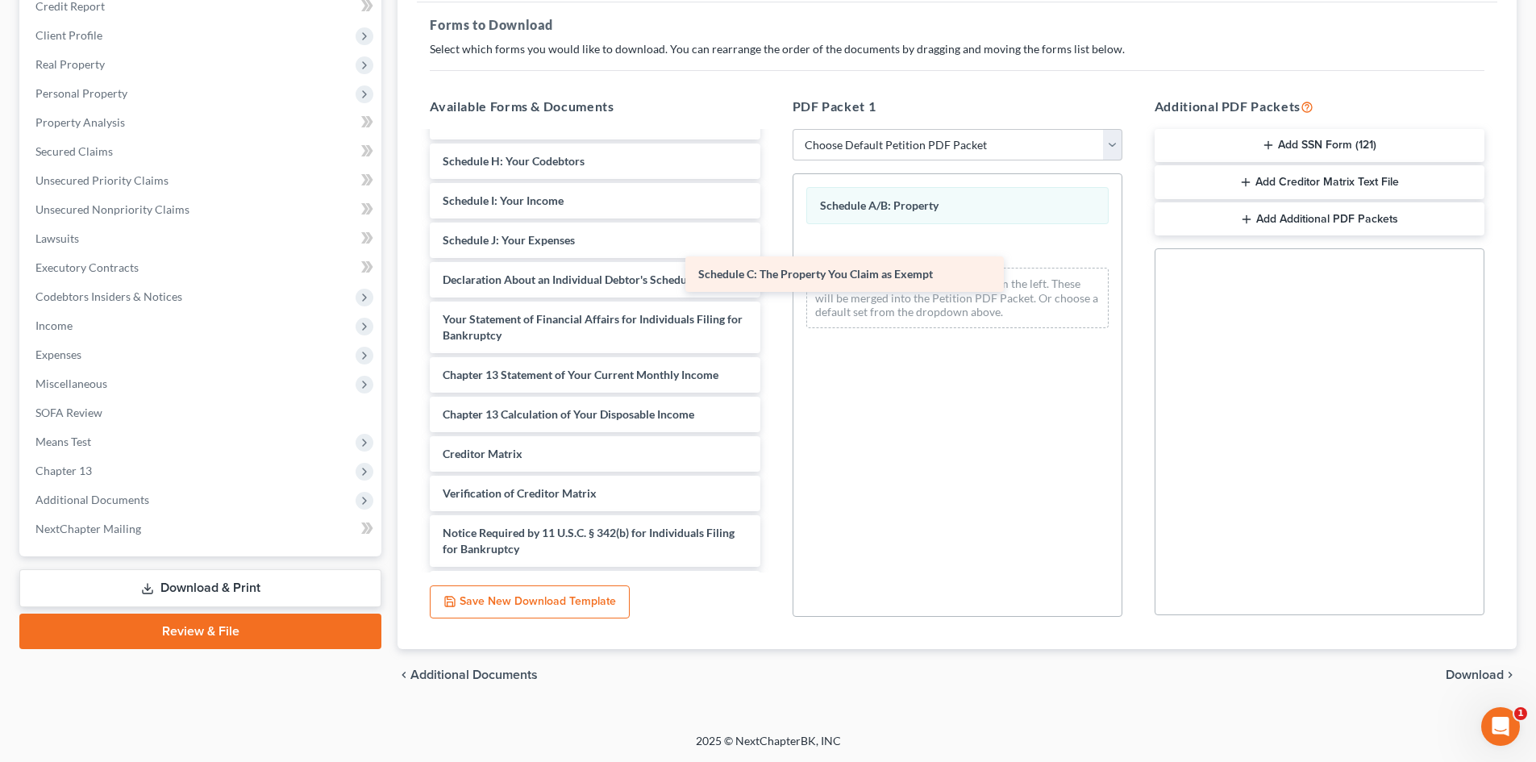
drag, startPoint x: 625, startPoint y: 286, endPoint x: 866, endPoint y: 262, distance: 242.3
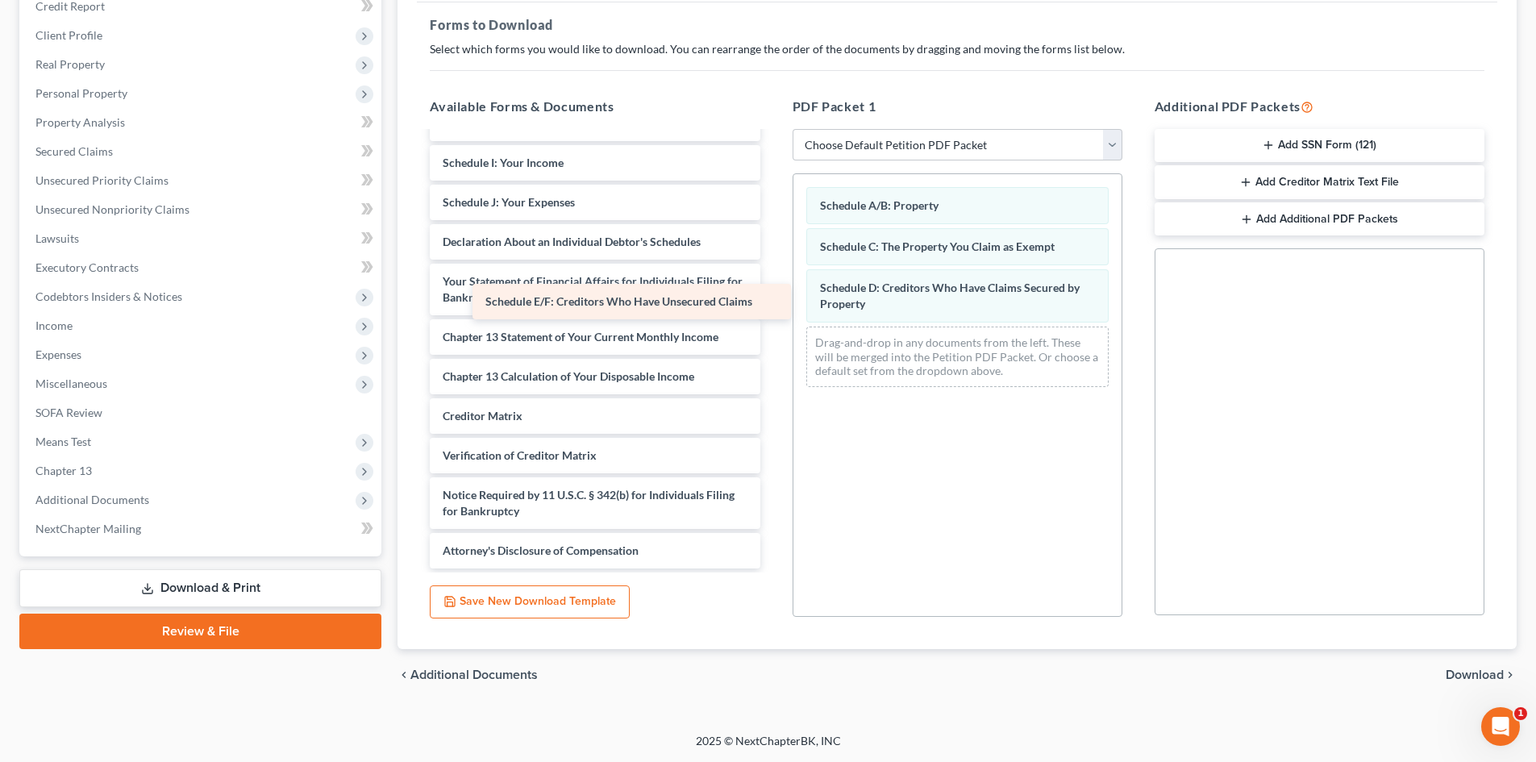
drag, startPoint x: 653, startPoint y: 297, endPoint x: 850, endPoint y: 346, distance: 202.8
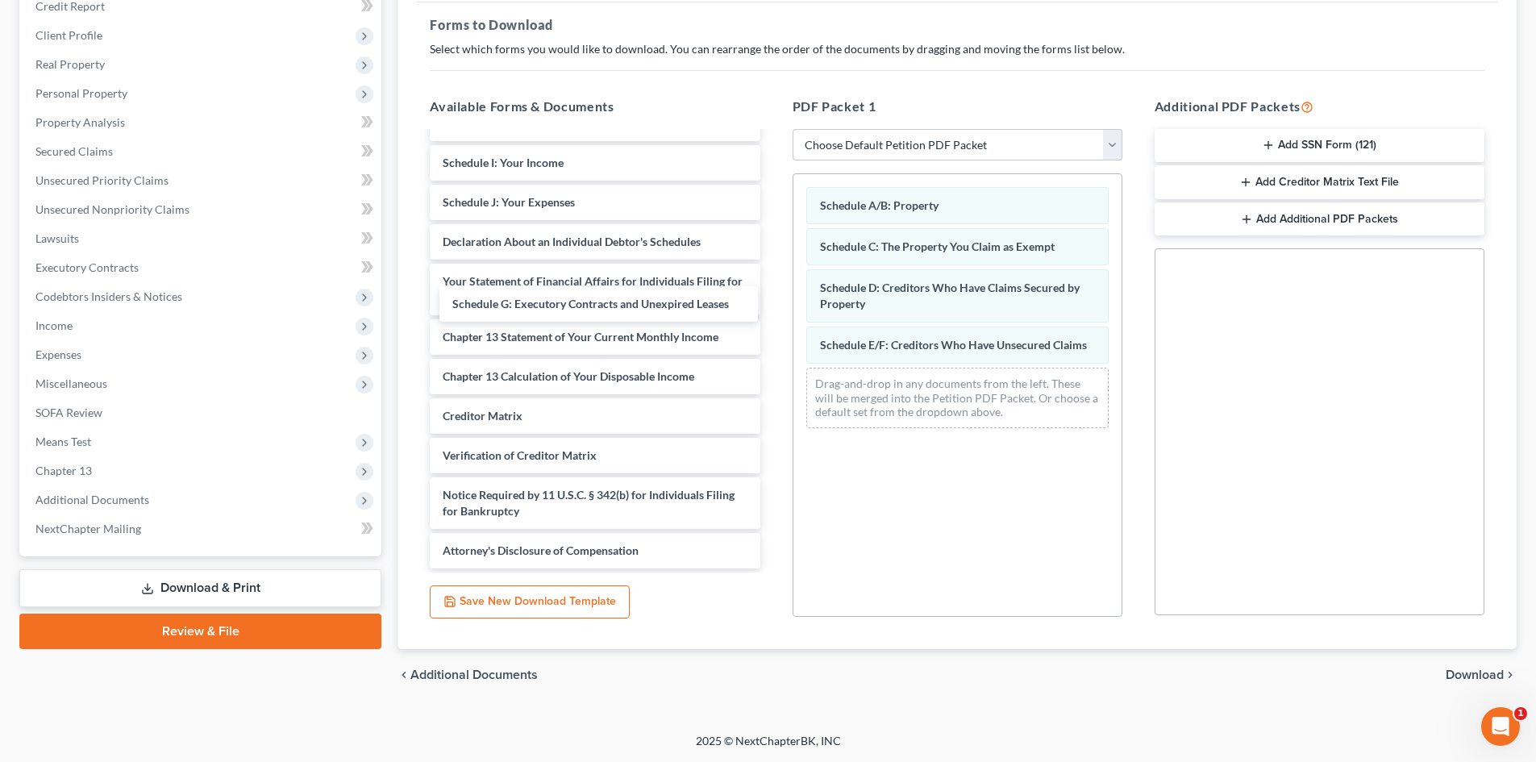
drag, startPoint x: 627, startPoint y: 291, endPoint x: 868, endPoint y: 377, distance: 256.1
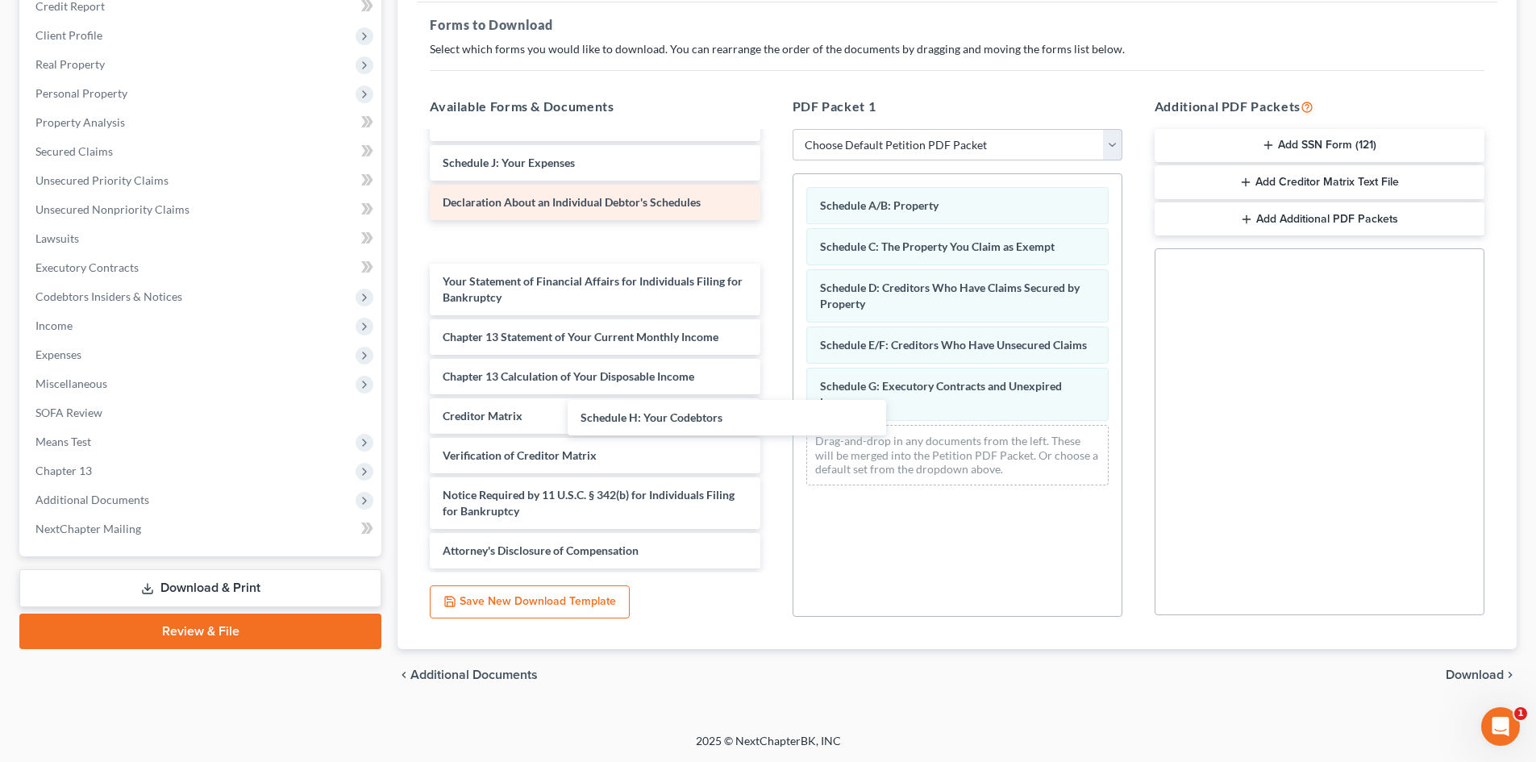
drag, startPoint x: 628, startPoint y: 290, endPoint x: 735, endPoint y: 363, distance: 128.8
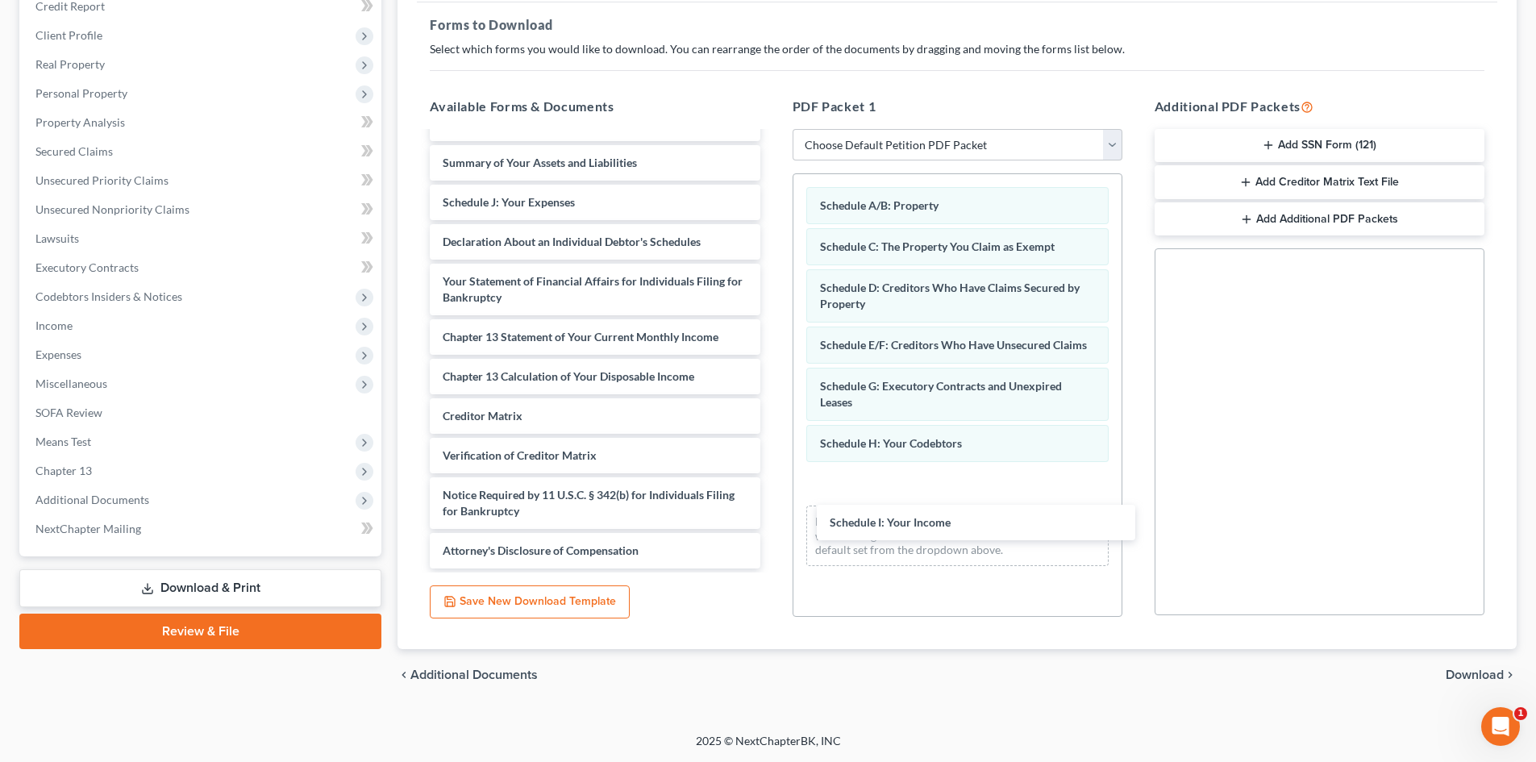
drag, startPoint x: 555, startPoint y: 284, endPoint x: 874, endPoint y: 469, distance: 368.9
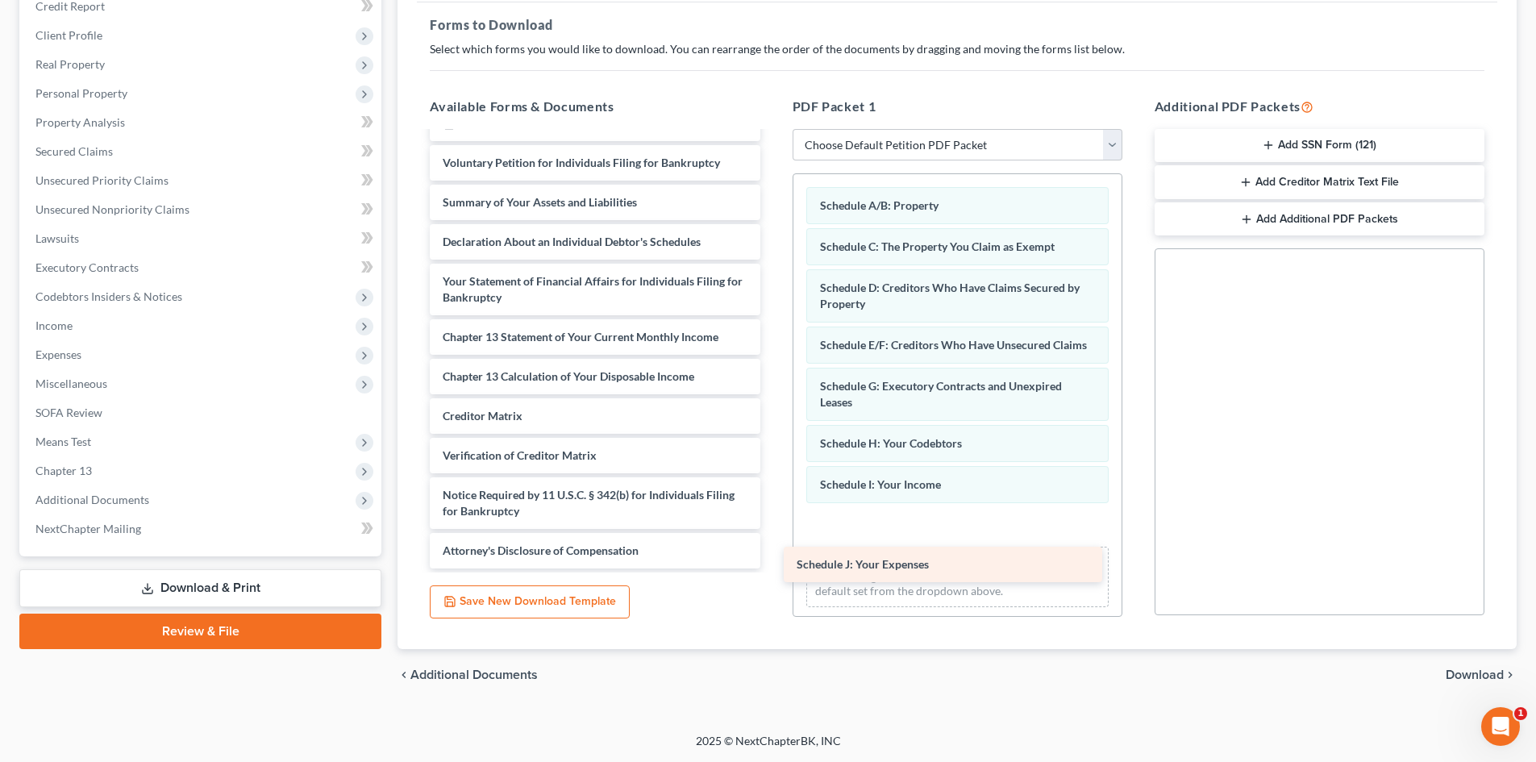
drag, startPoint x: 593, startPoint y: 289, endPoint x: 940, endPoint y: 529, distance: 422.1
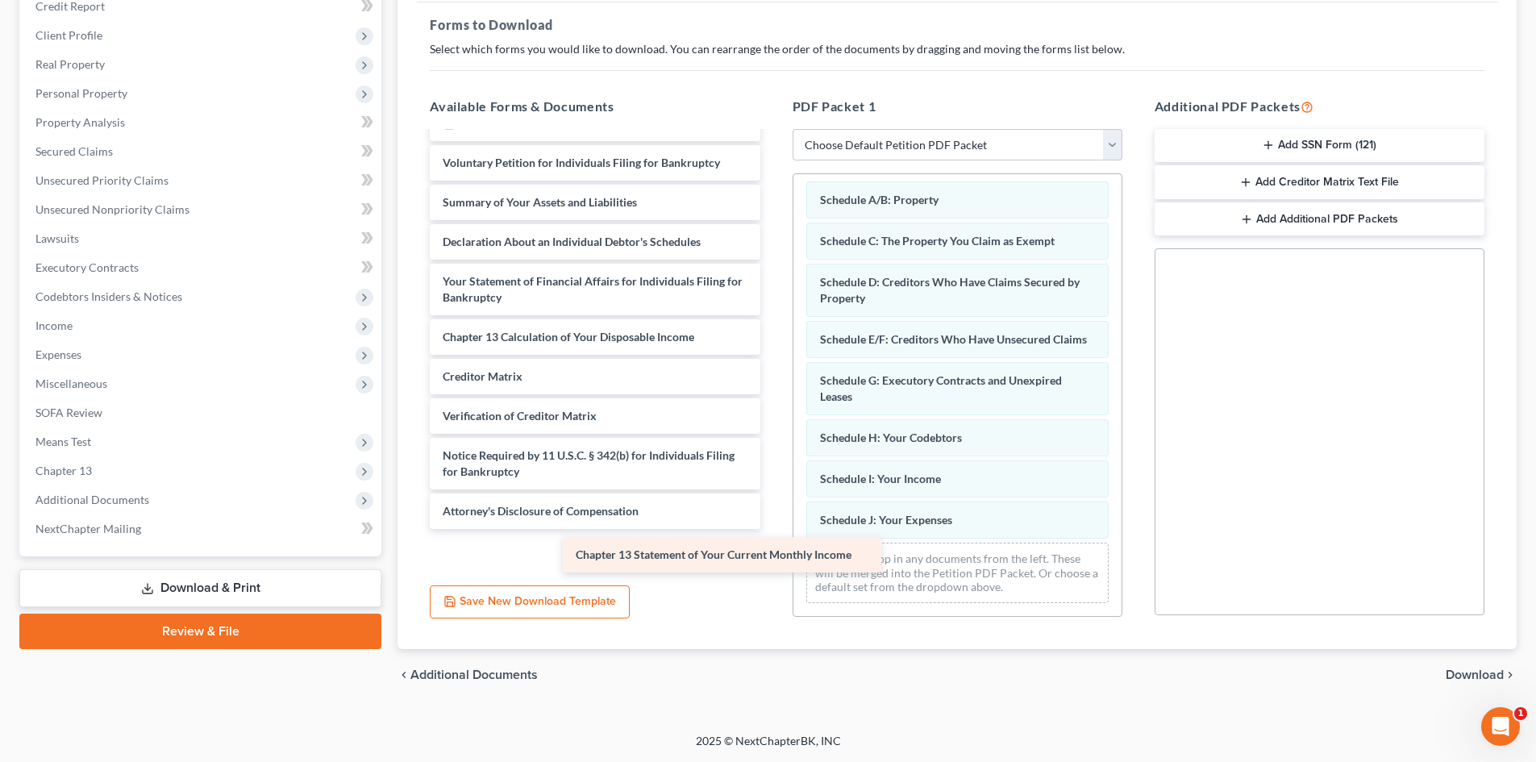
scroll to position [6794, 0]
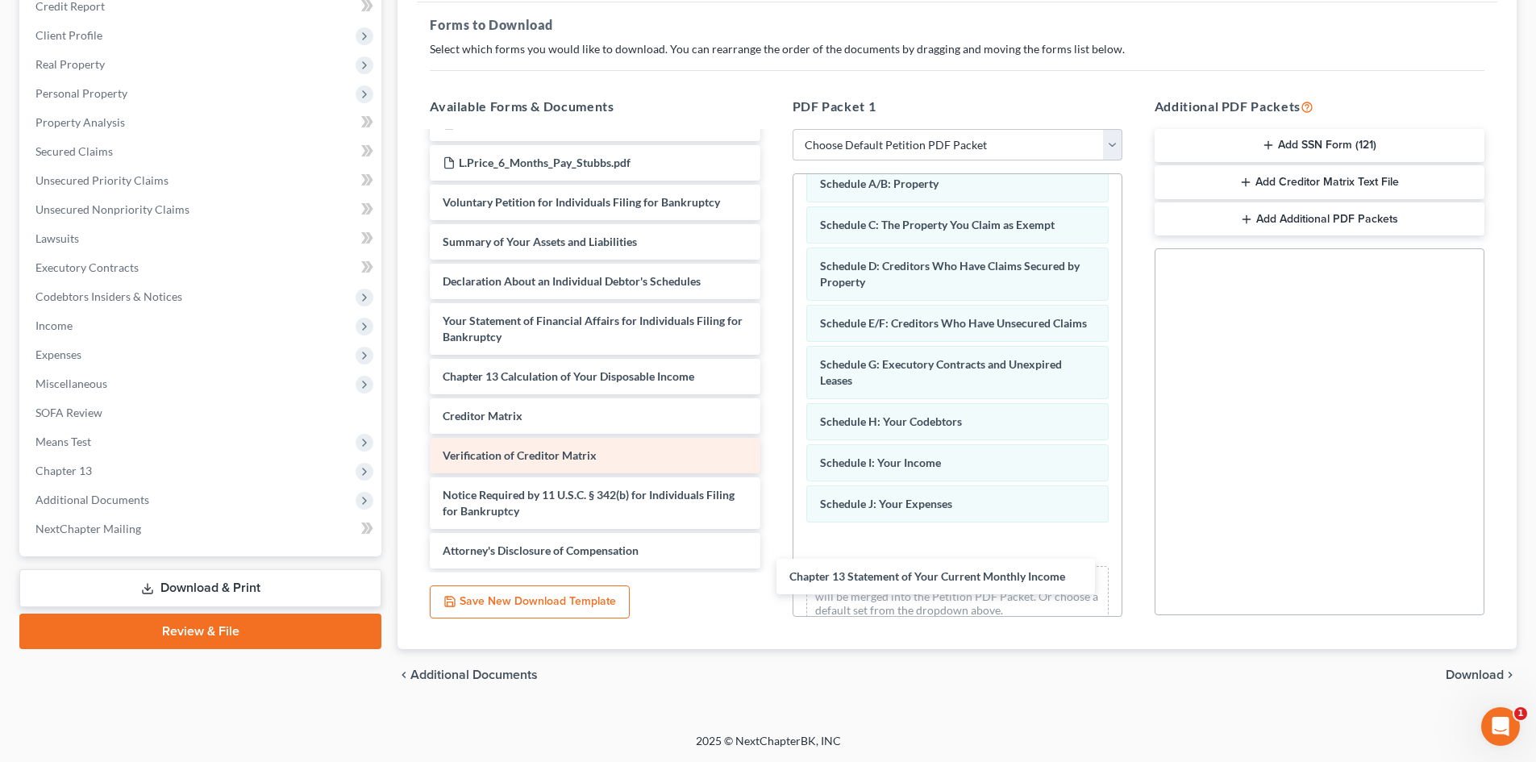
drag, startPoint x: 568, startPoint y: 342, endPoint x: 705, endPoint y: 456, distance: 178.1
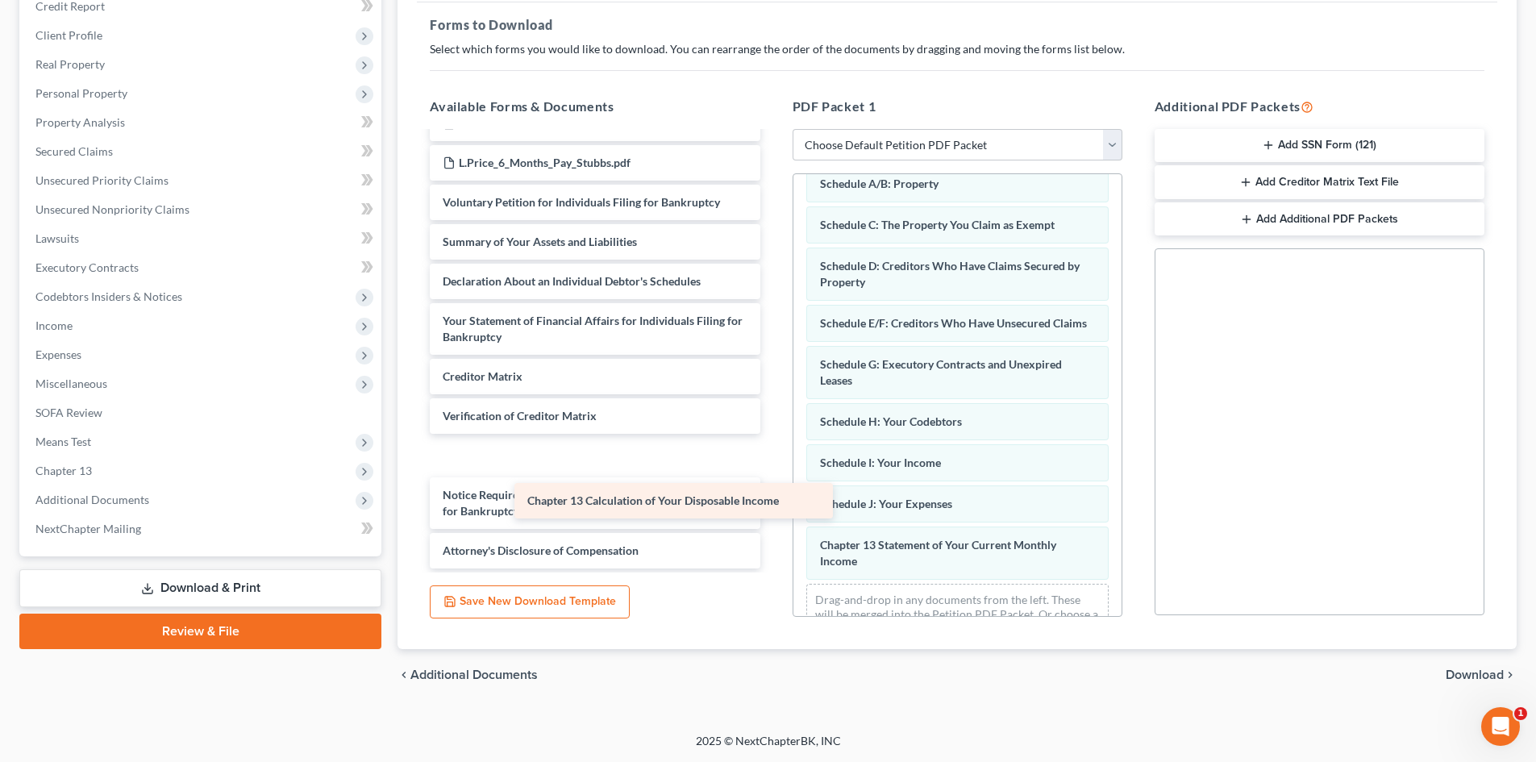
scroll to position [6754, 0]
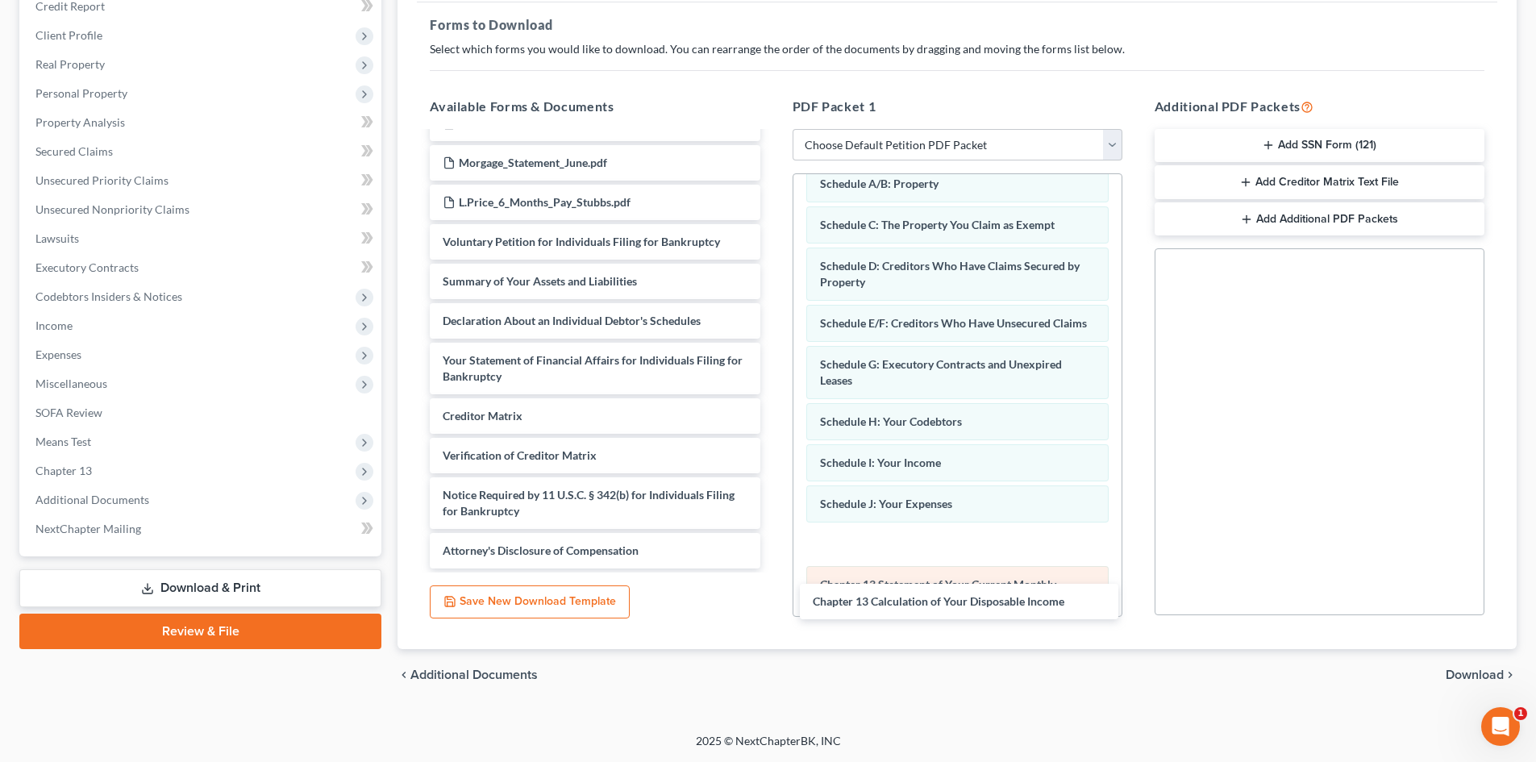
drag, startPoint x: 553, startPoint y: 363, endPoint x: 921, endPoint y: 583, distance: 428.6
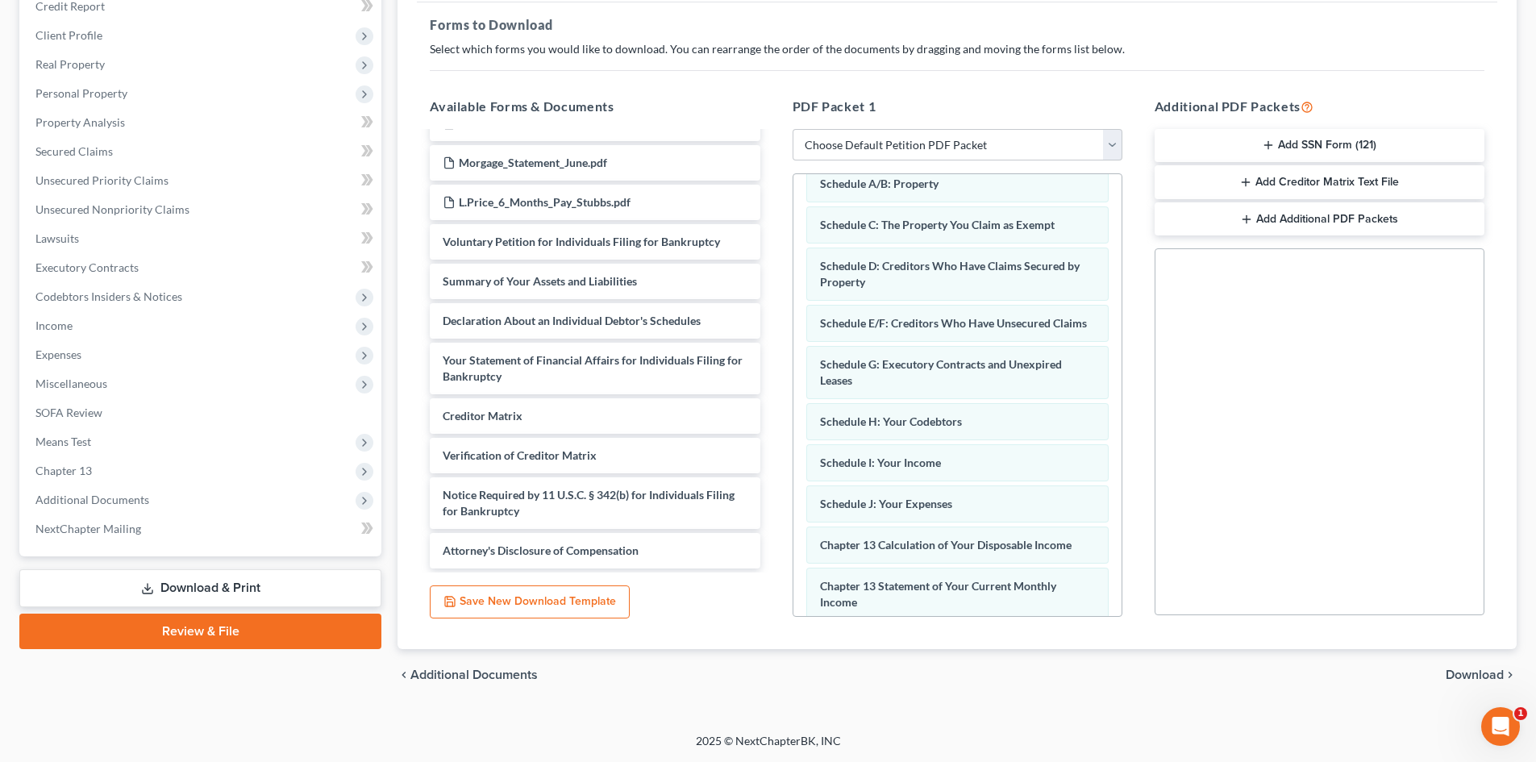
click at [1491, 677] on span "Download" at bounding box center [1475, 674] width 58 height 13
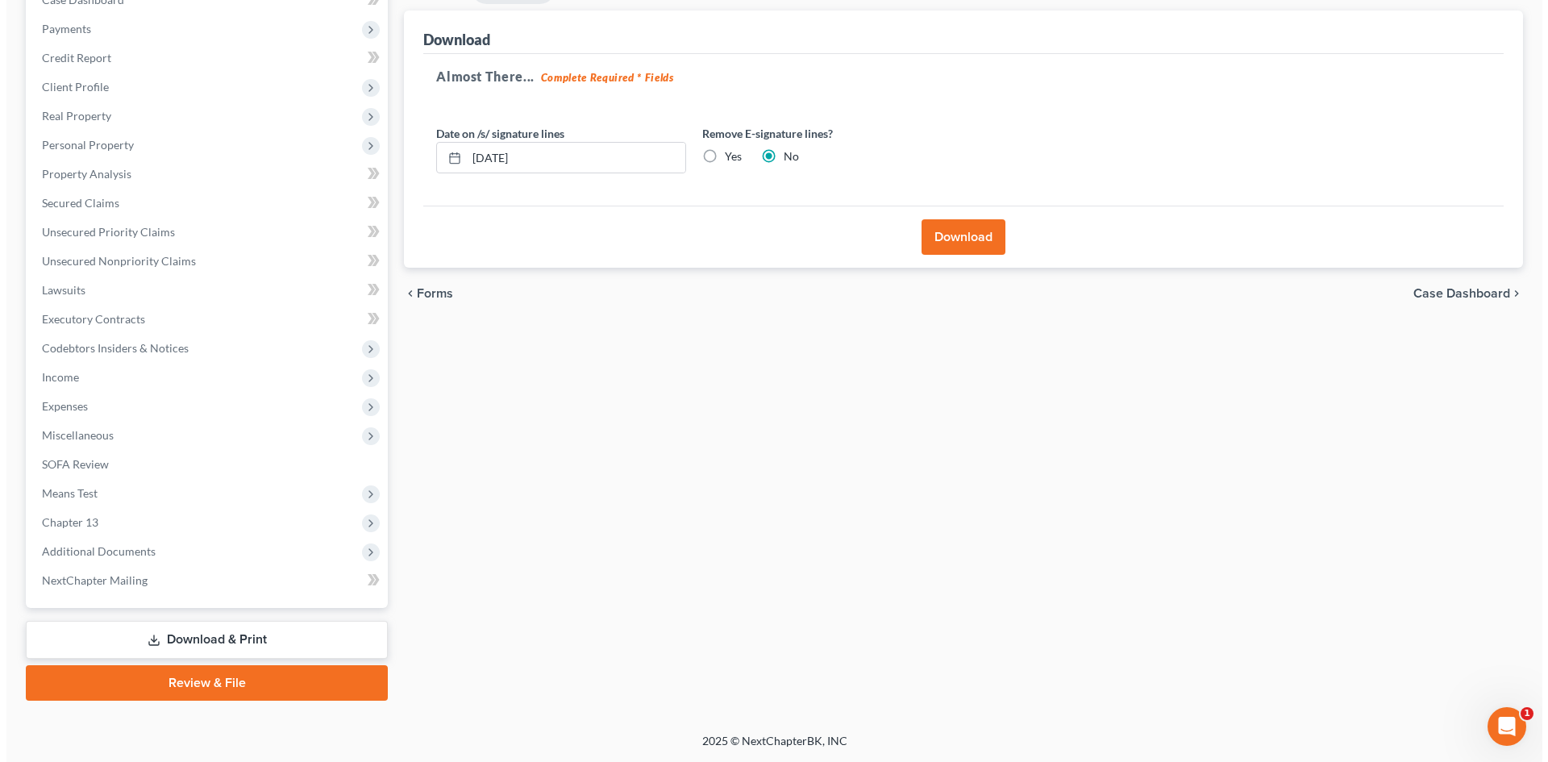
scroll to position [182, 0]
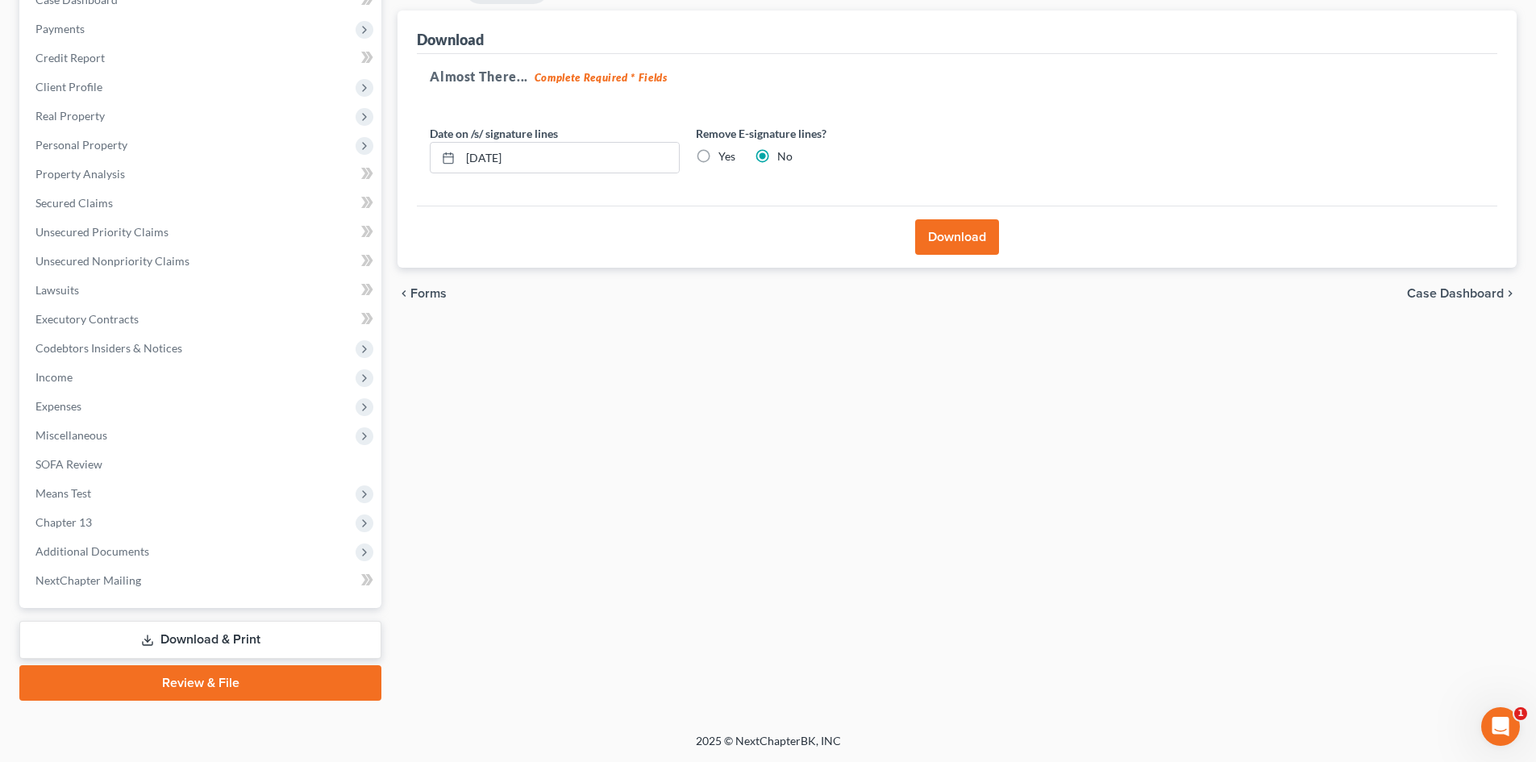
click at [718, 156] on label "Yes" at bounding box center [726, 156] width 17 height 16
click at [725, 156] on input "Yes" at bounding box center [730, 153] width 10 height 10
radio input "true"
radio input "false"
drag, startPoint x: 596, startPoint y: 162, endPoint x: 408, endPoint y: 184, distance: 189.1
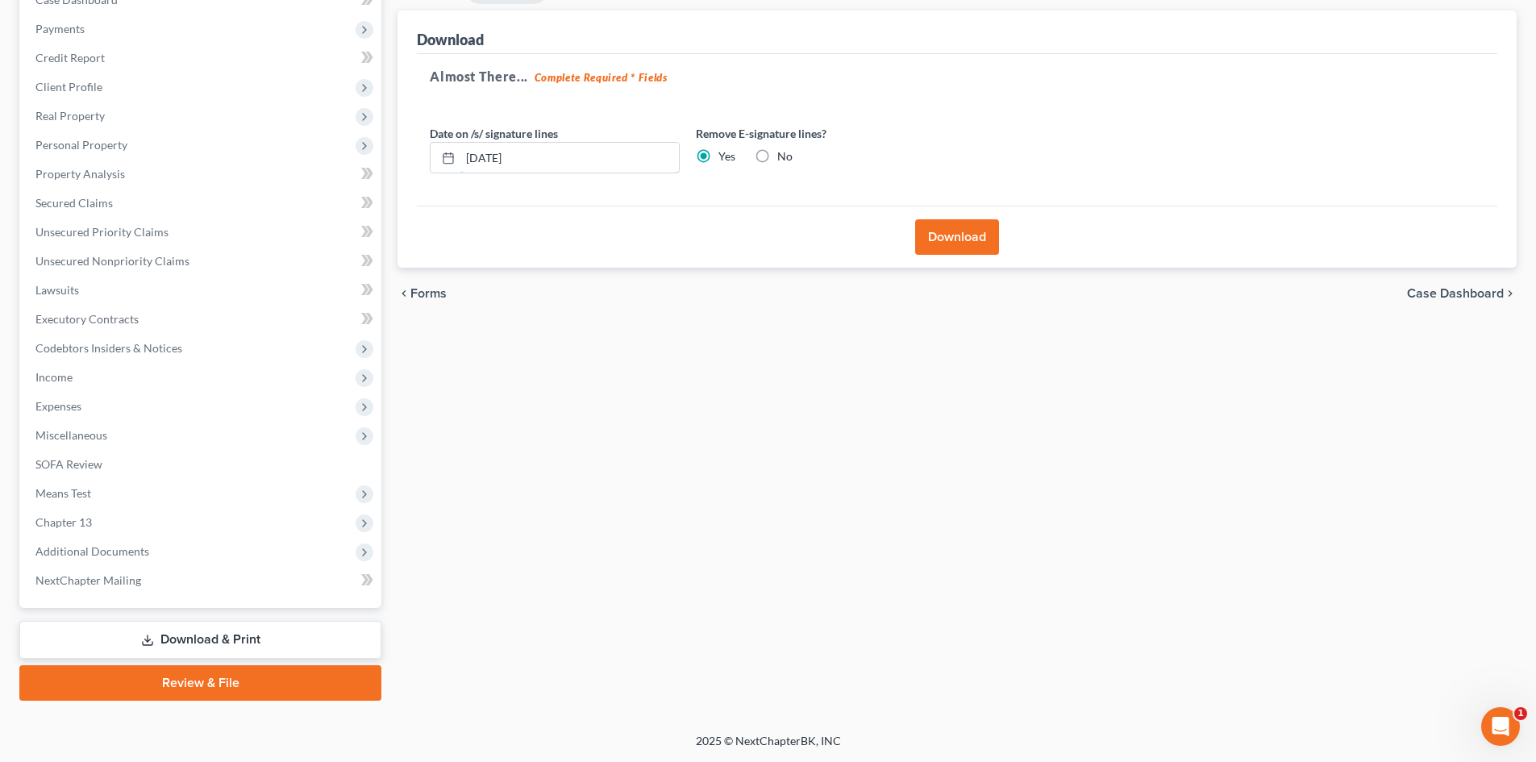
click at [417, 185] on div "Almost There... Complete Required * Fields Date on /s/ signature lines [DATE] R…" at bounding box center [957, 130] width 1081 height 152
click at [957, 231] on button "Download" at bounding box center [957, 236] width 84 height 35
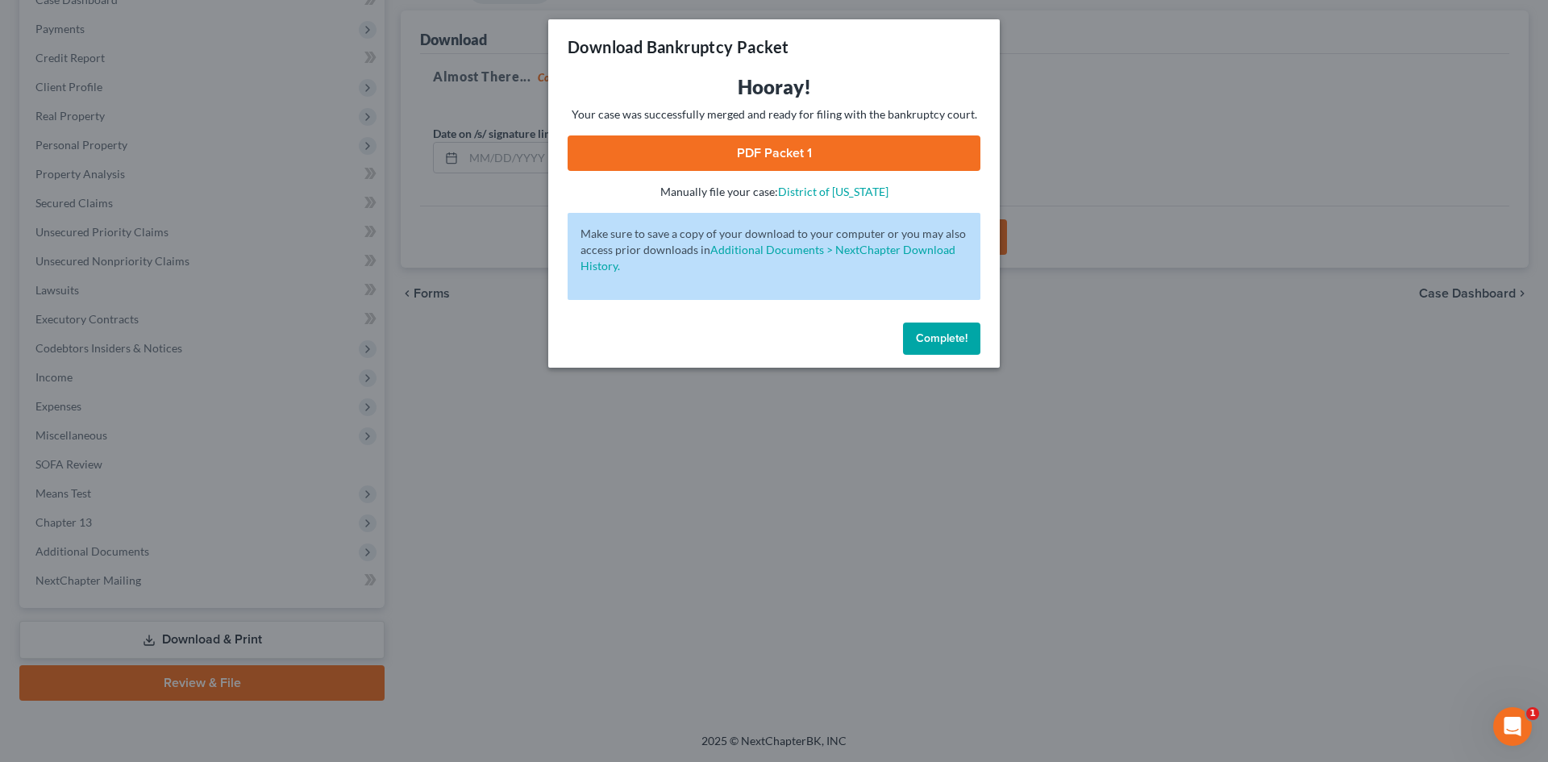
click at [789, 160] on link "PDF Packet 1" at bounding box center [774, 152] width 413 height 35
click at [947, 334] on span "Complete!" at bounding box center [942, 338] width 52 height 14
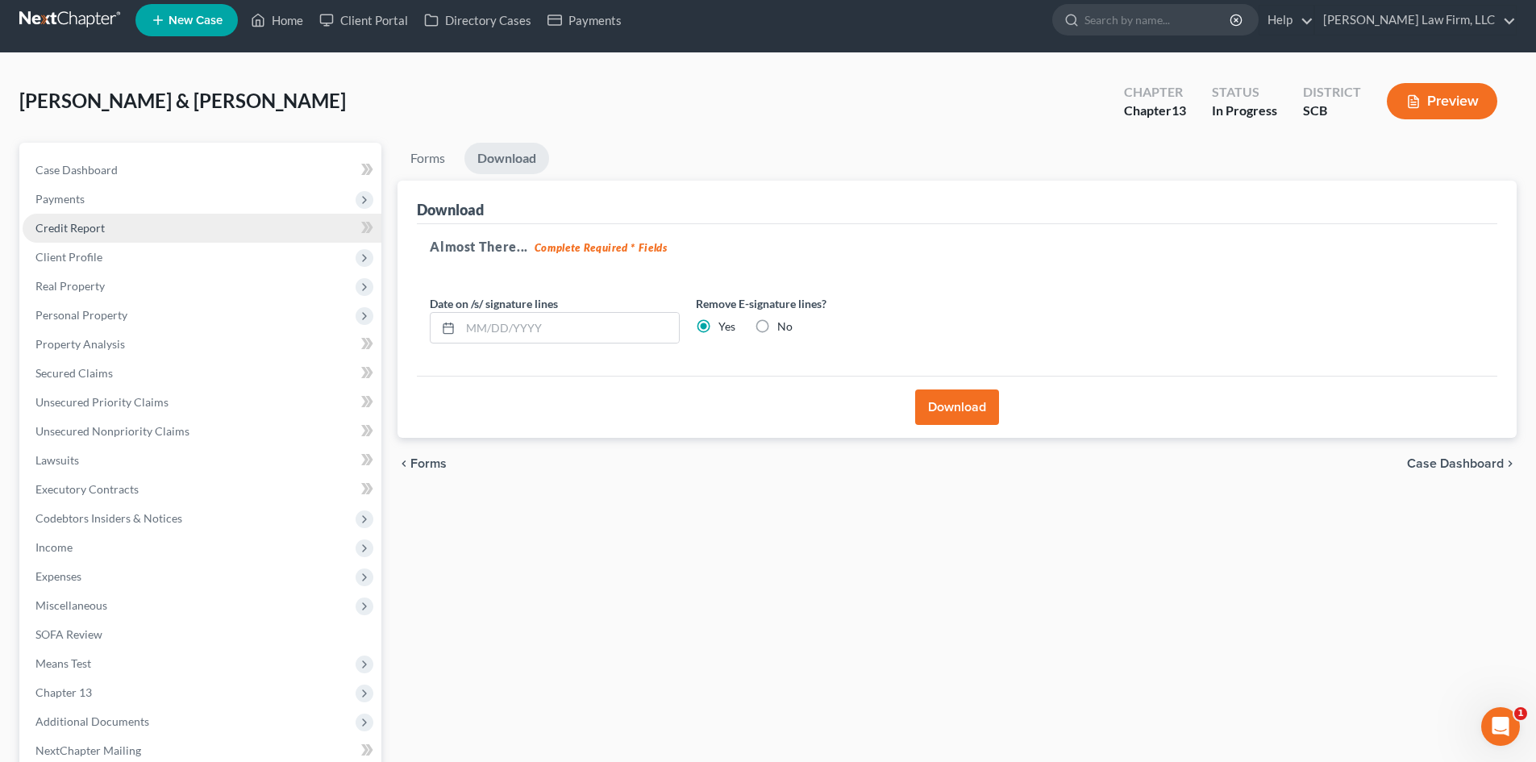
scroll to position [0, 0]
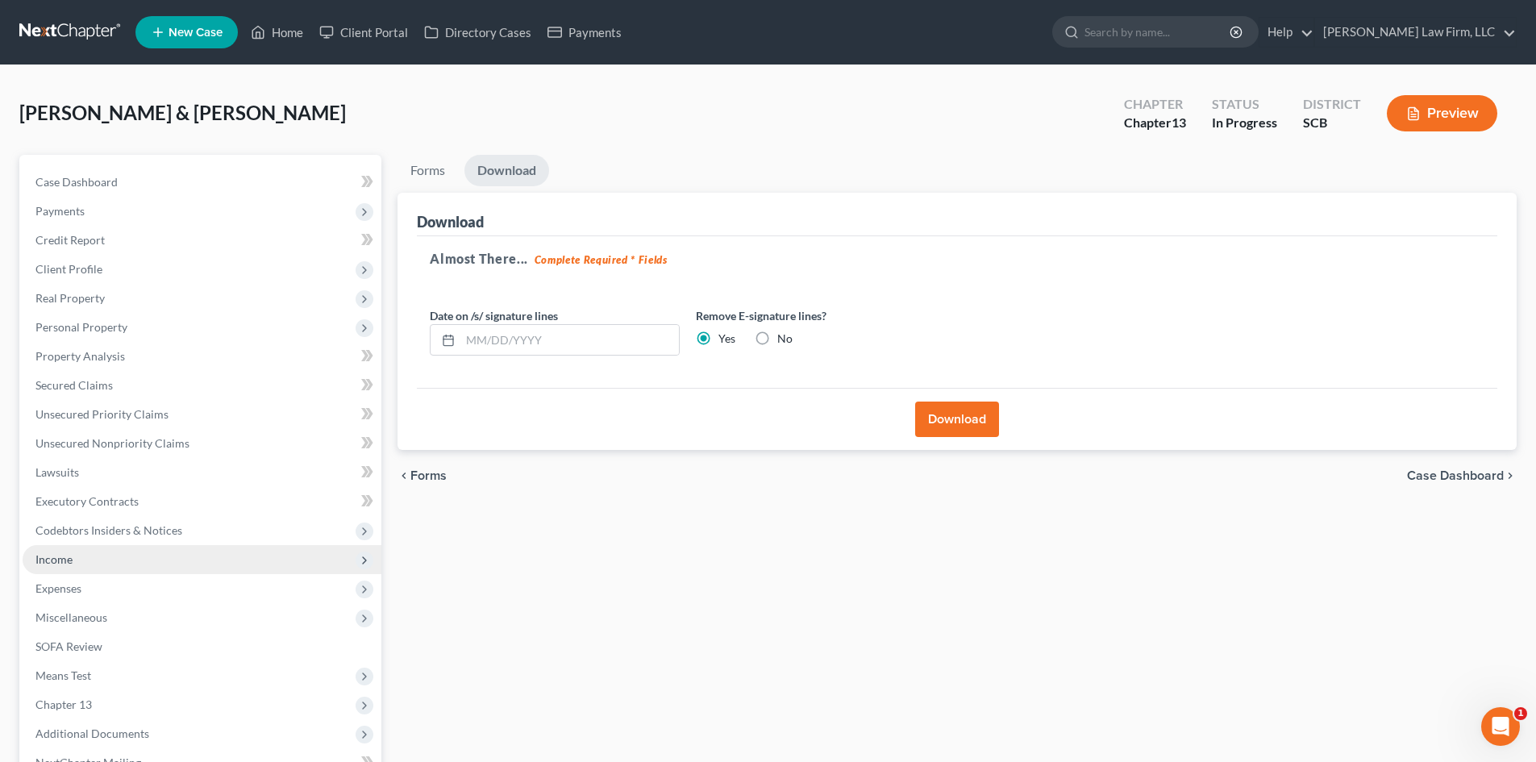
click at [201, 553] on span "Income" at bounding box center [202, 559] width 359 height 29
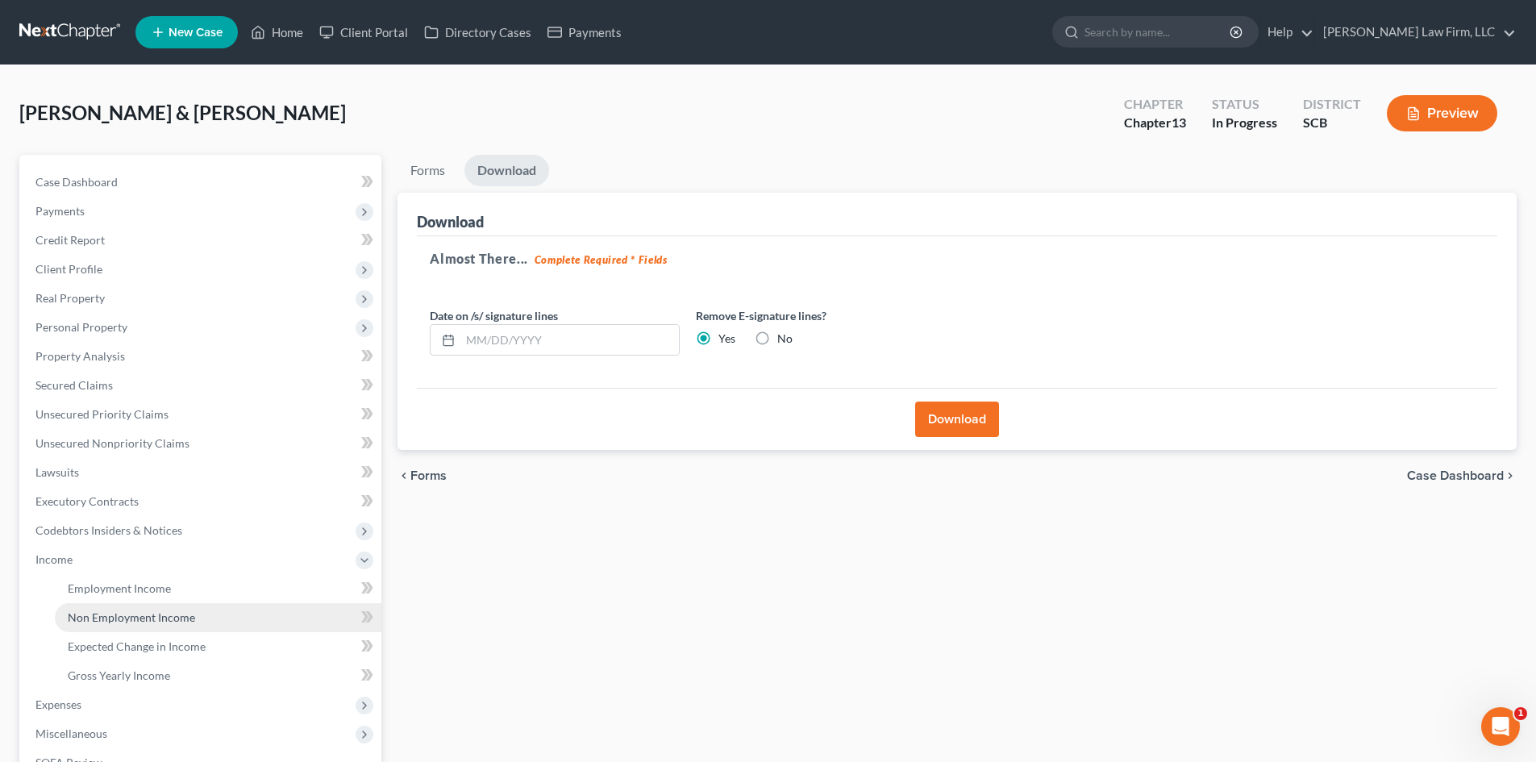
click at [173, 620] on span "Non Employment Income" at bounding box center [131, 617] width 127 height 14
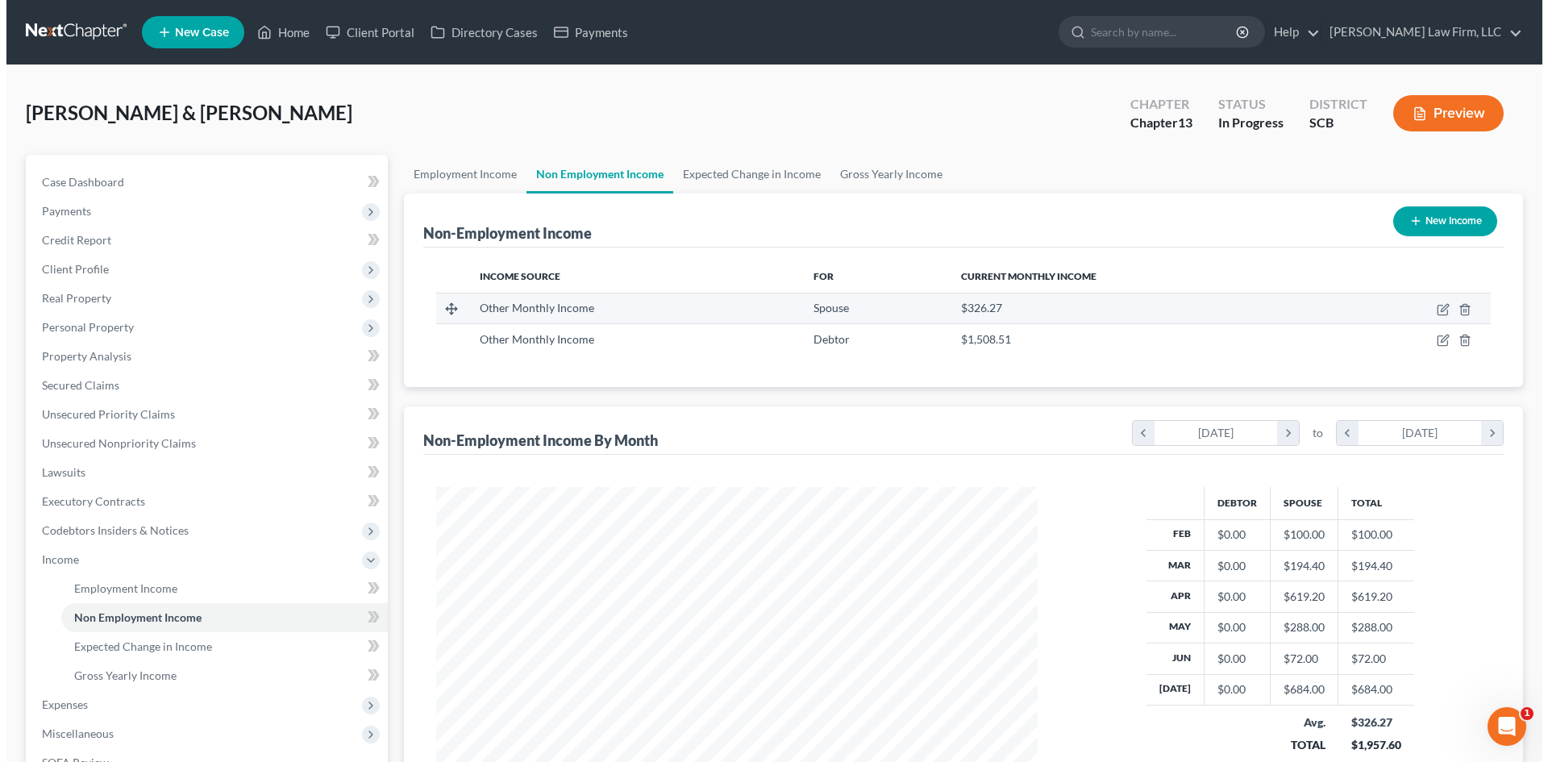
scroll to position [301, 634]
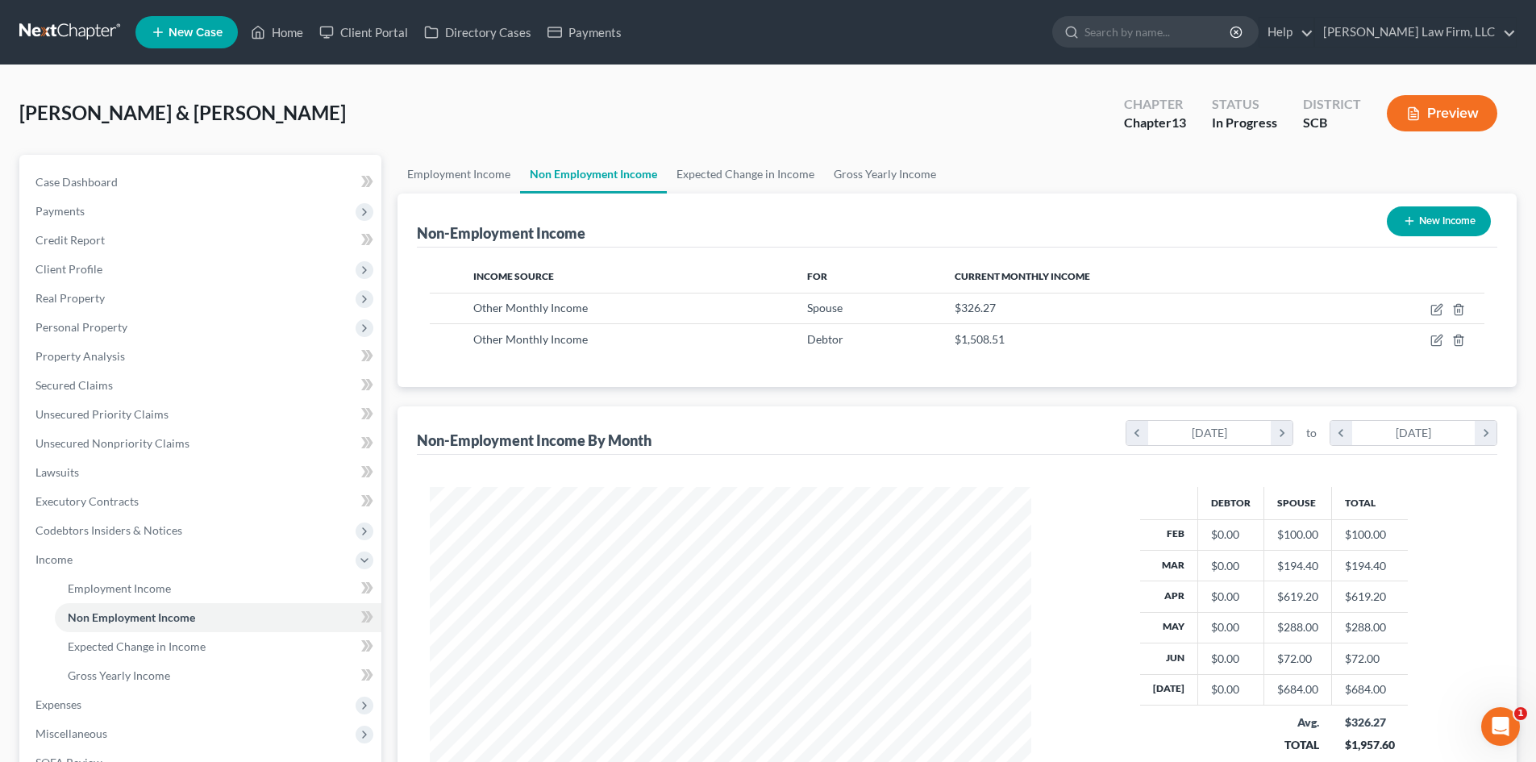
click at [1430, 219] on button "New Income" at bounding box center [1439, 221] width 104 height 30
select select "0"
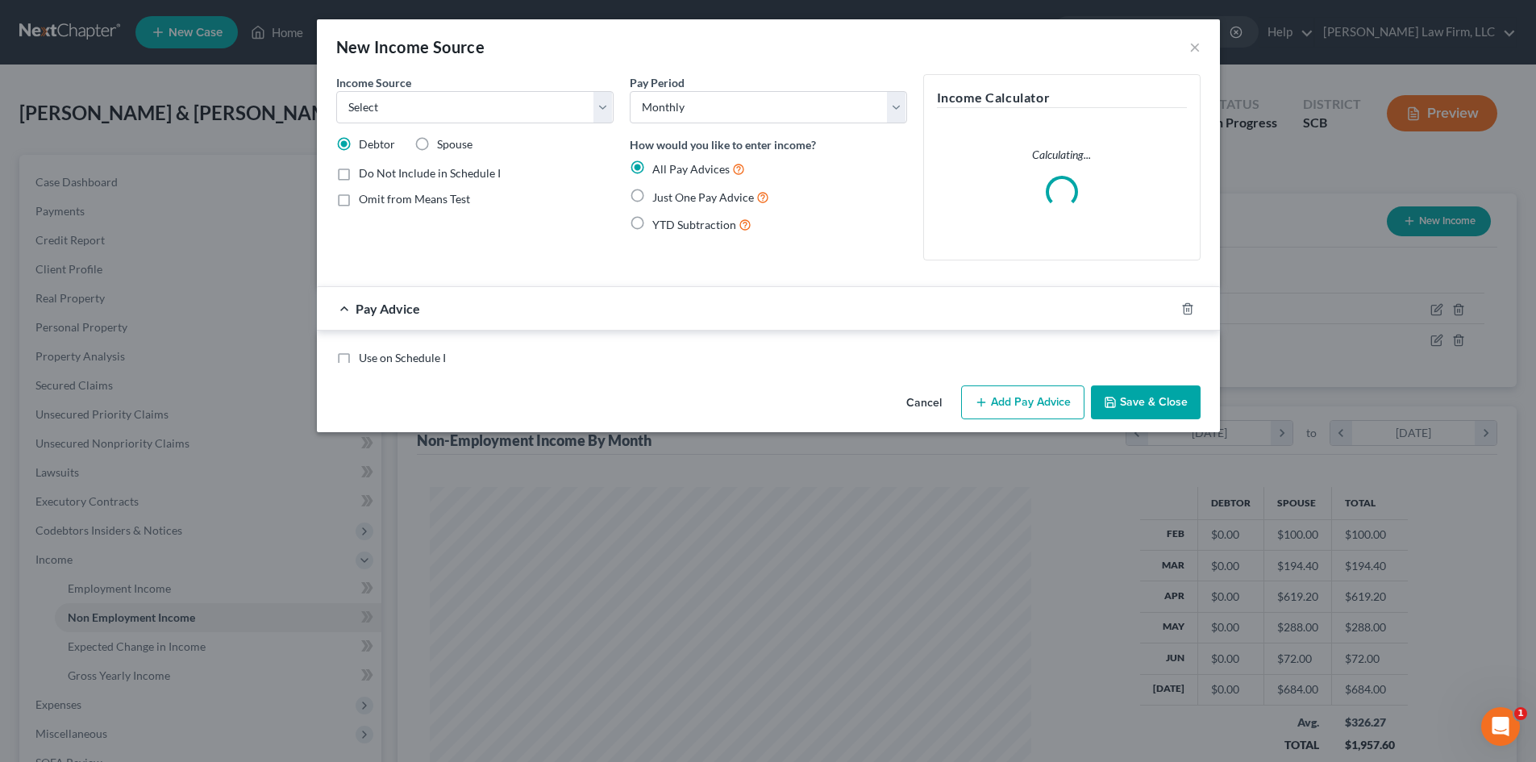
scroll to position [303, 639]
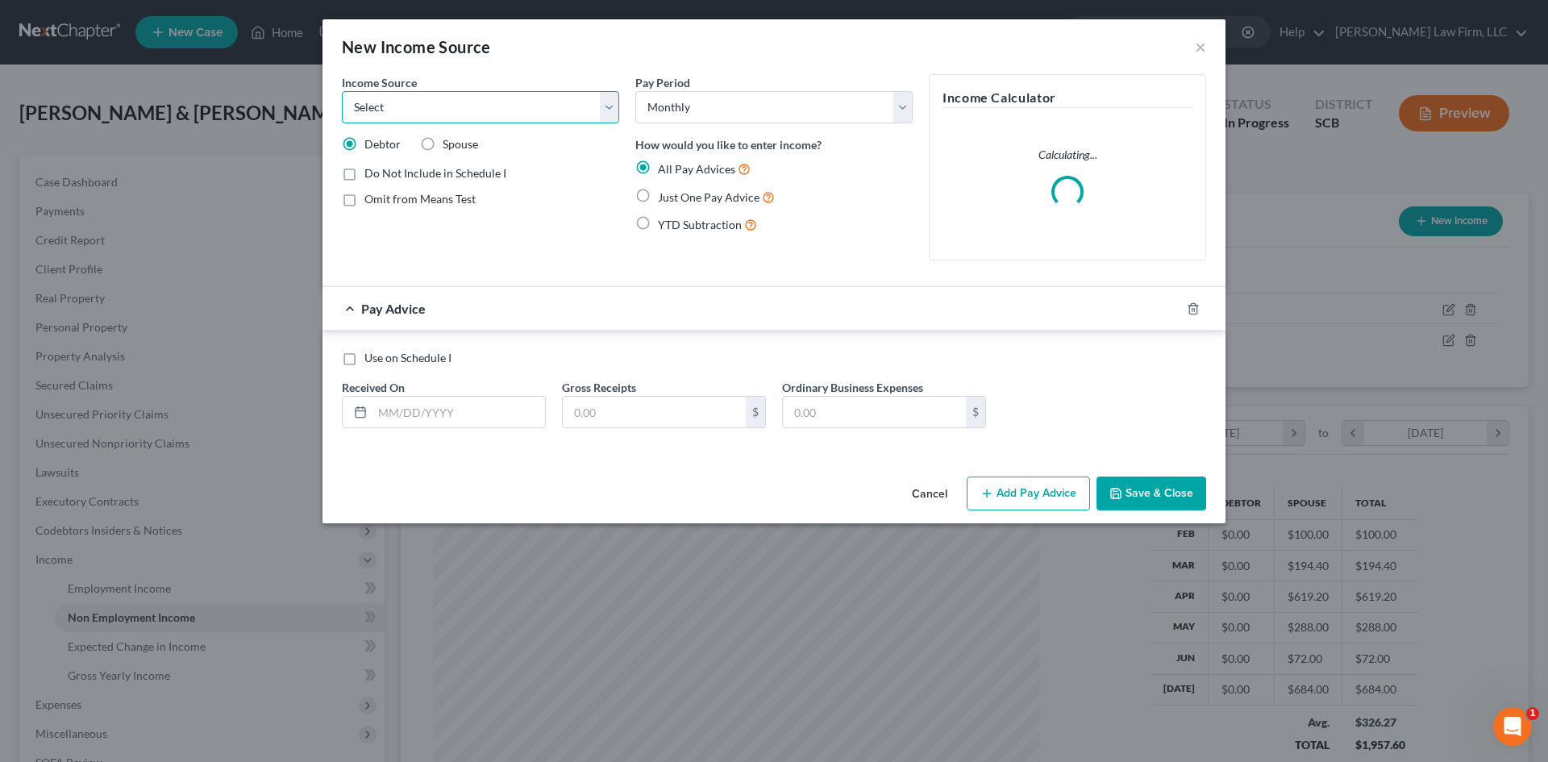
click at [489, 110] on select "Select Unemployment Disability (from employer) Pension Retirement Social Securi…" at bounding box center [480, 107] width 277 height 32
select select "13"
click at [342, 91] on select "Select Unemployment Disability (from employer) Pension Retirement Social Securi…" at bounding box center [480, 107] width 277 height 32
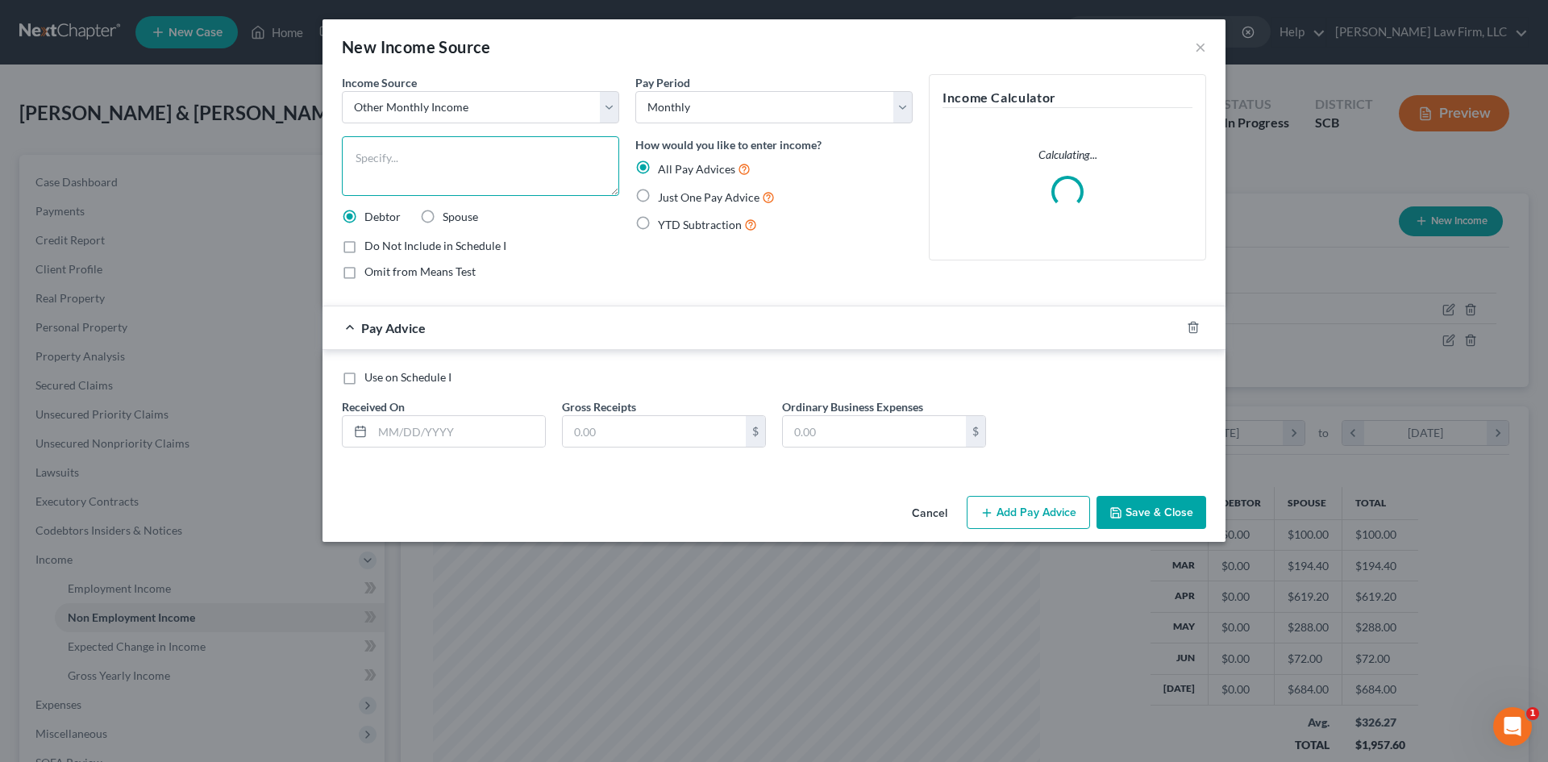
click at [452, 144] on textarea at bounding box center [480, 166] width 277 height 60
type textarea "Reimbursed Mileage"
click at [400, 439] on input "text" at bounding box center [459, 431] width 173 height 31
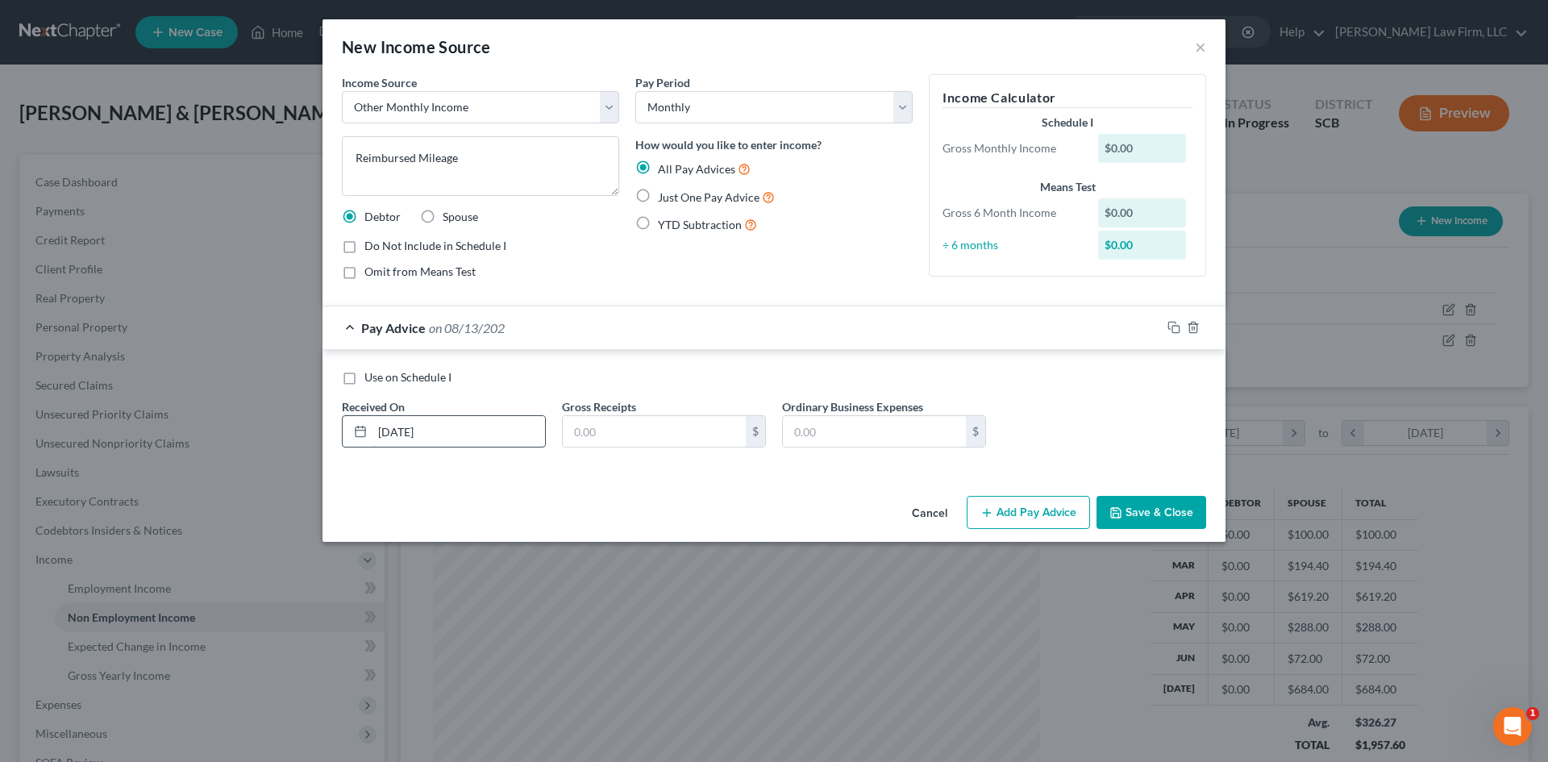
type input "[DATE]"
type input "1,500"
click at [658, 192] on label "Just One Pay Advice" at bounding box center [716, 197] width 117 height 19
click at [664, 192] on input "Just One Pay Advice" at bounding box center [669, 193] width 10 height 10
radio input "true"
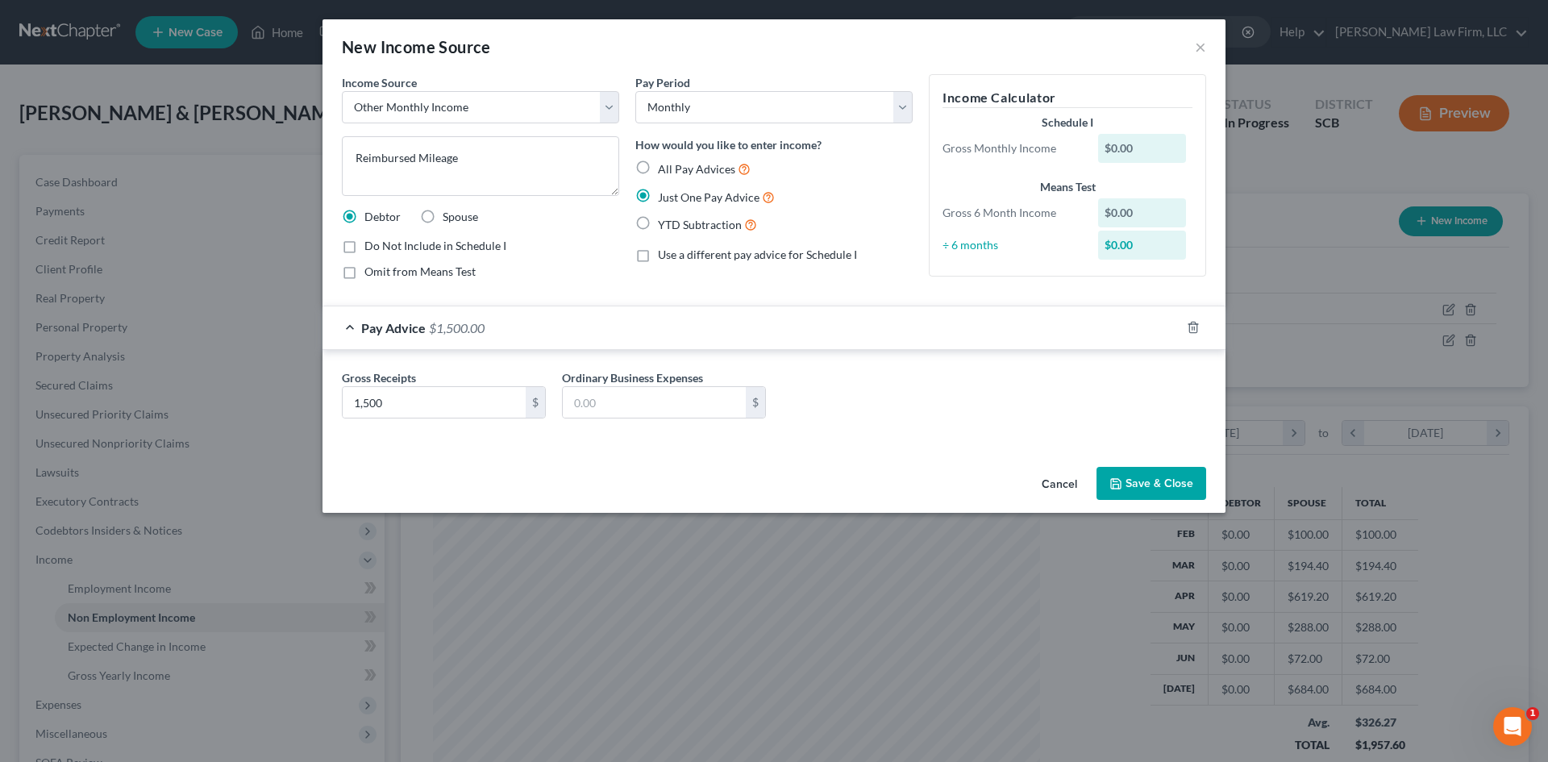
click at [1155, 487] on button "Save & Close" at bounding box center [1152, 484] width 110 height 34
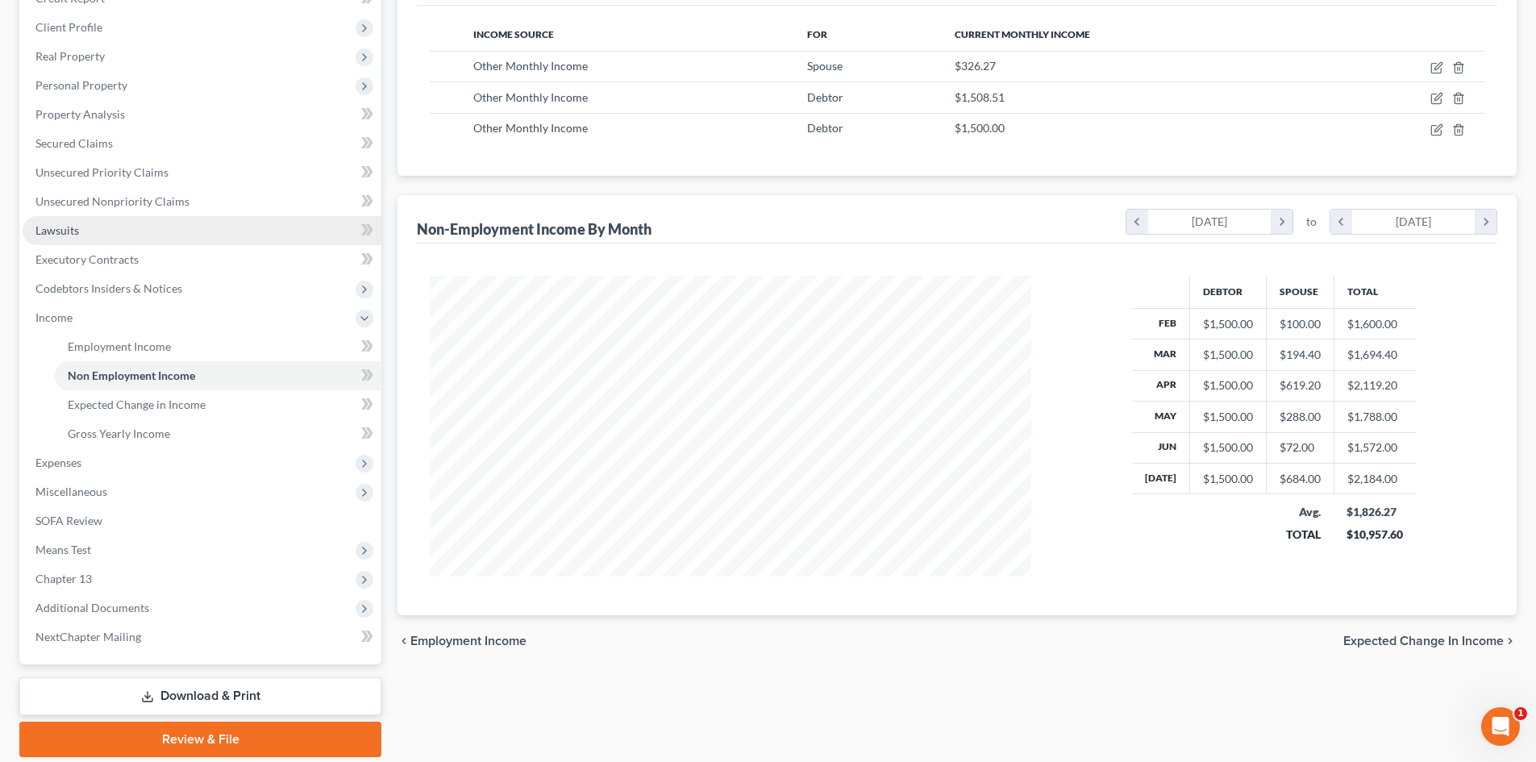
scroll to position [298, 0]
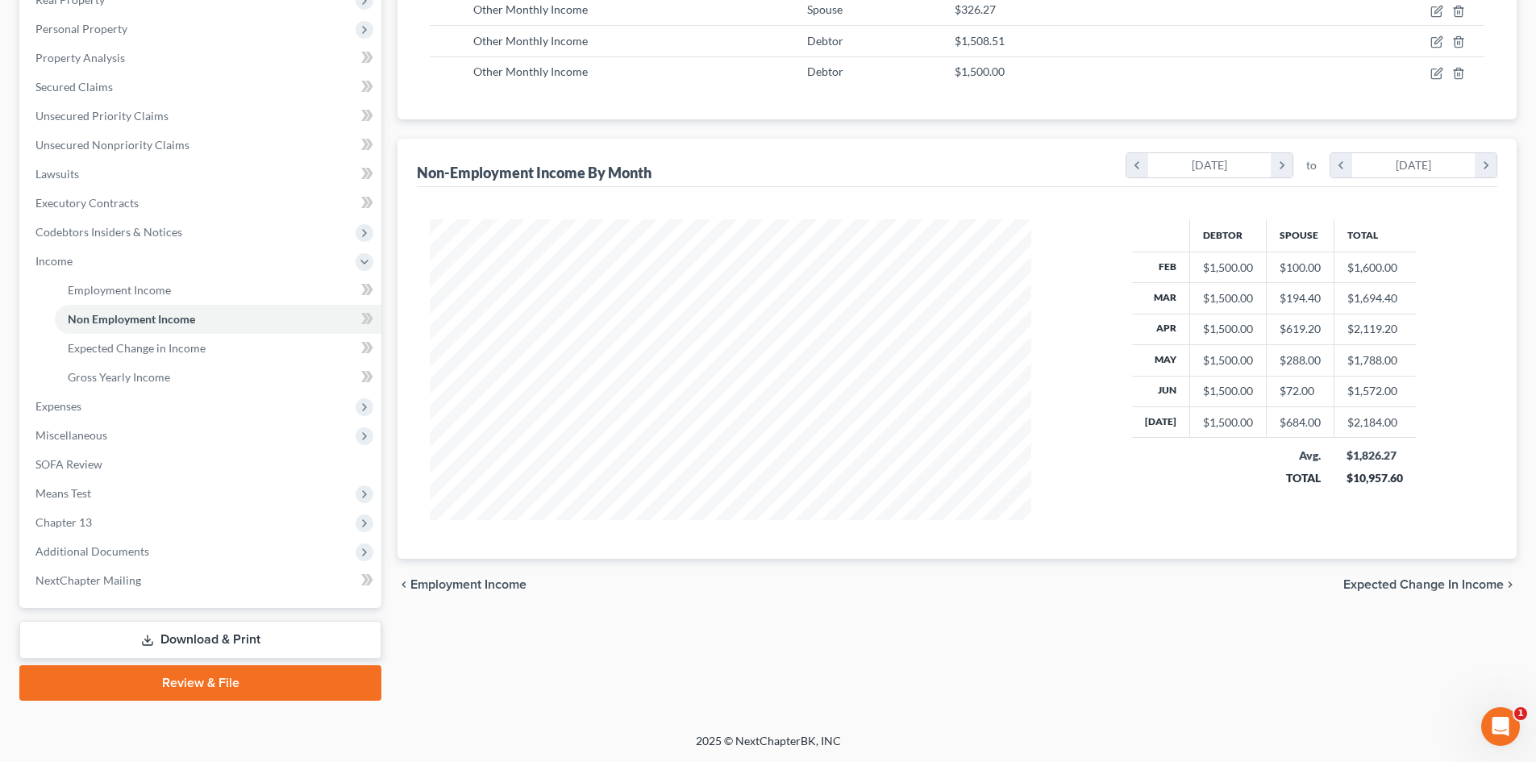
click at [219, 623] on link "Download & Print" at bounding box center [200, 640] width 362 height 38
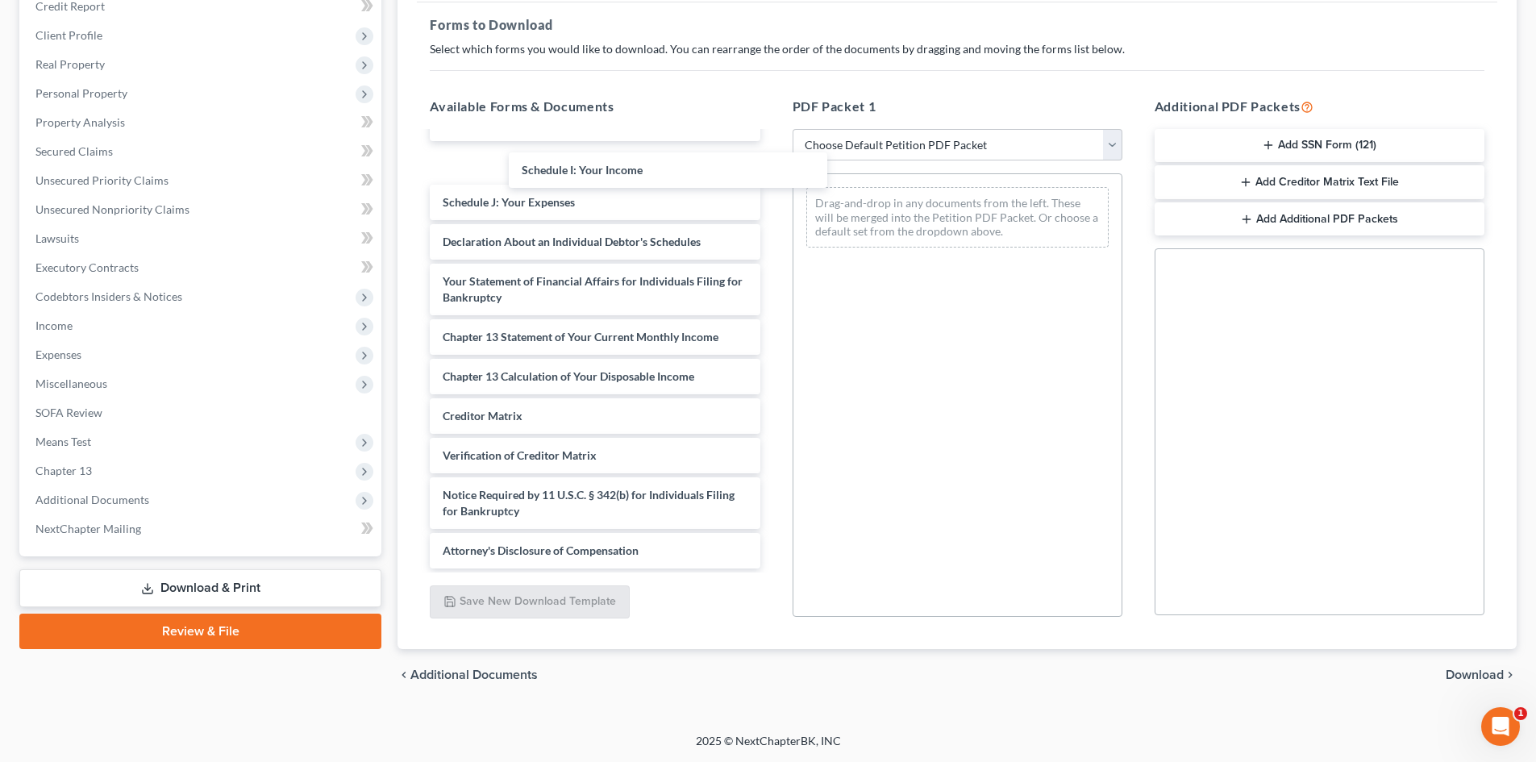
scroll to position [7126, 0]
drag, startPoint x: 537, startPoint y: 172, endPoint x: 883, endPoint y: 186, distance: 346.2
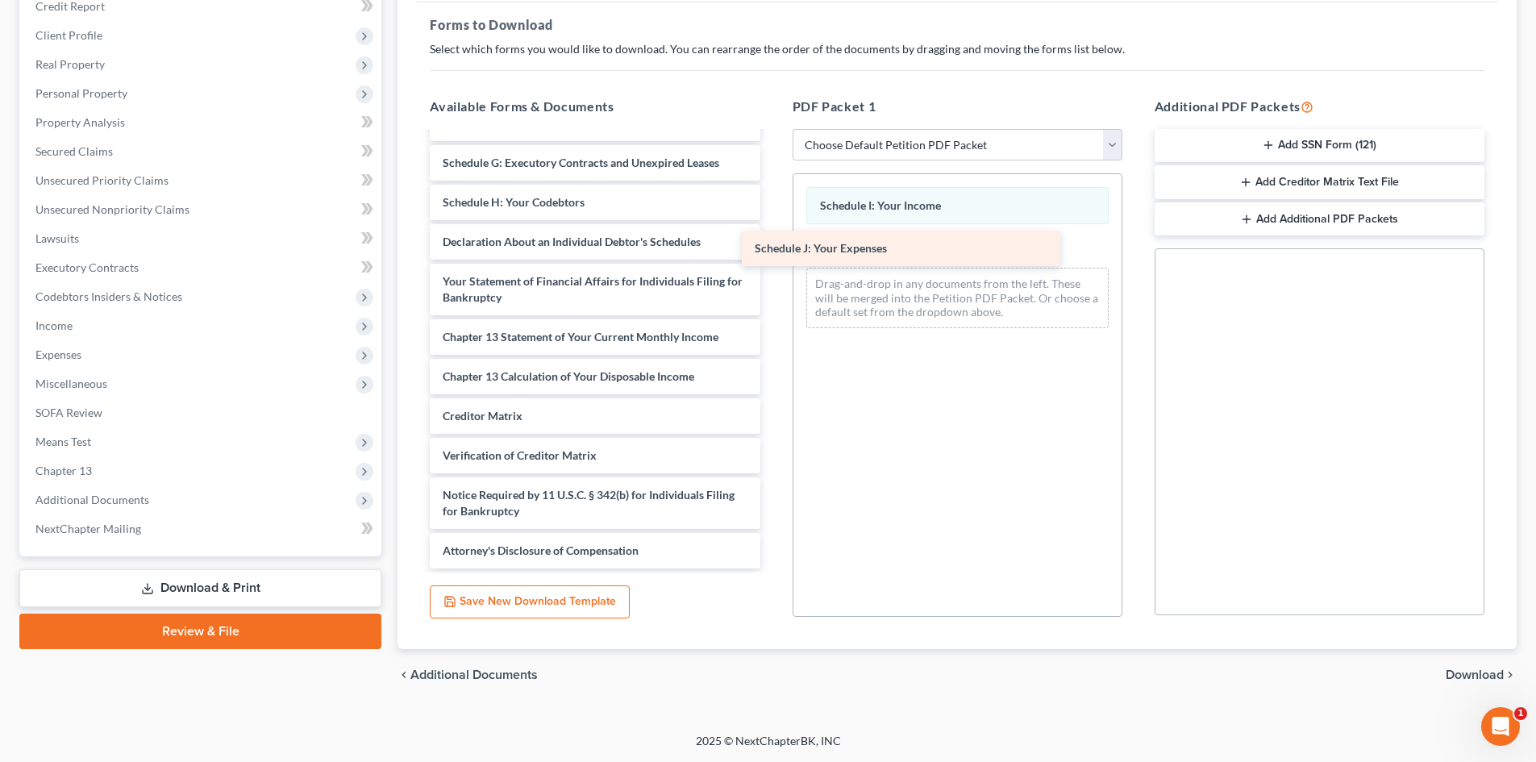
scroll to position [7086, 0]
drag, startPoint x: 568, startPoint y: 196, endPoint x: 943, endPoint y: 273, distance: 382.9
click at [1461, 673] on span "Download" at bounding box center [1475, 674] width 58 height 13
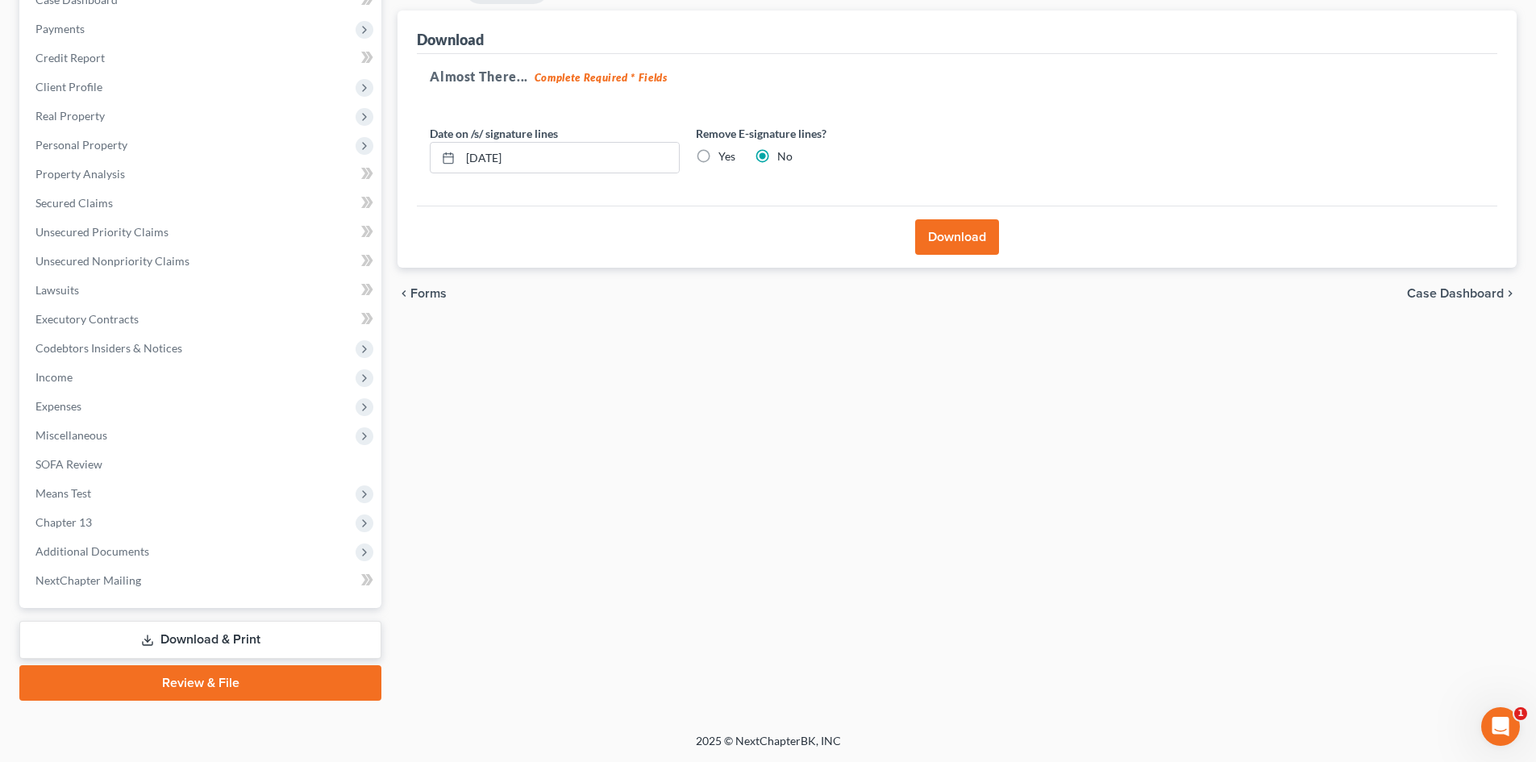
scroll to position [182, 0]
click at [973, 224] on button "Download" at bounding box center [957, 236] width 84 height 35
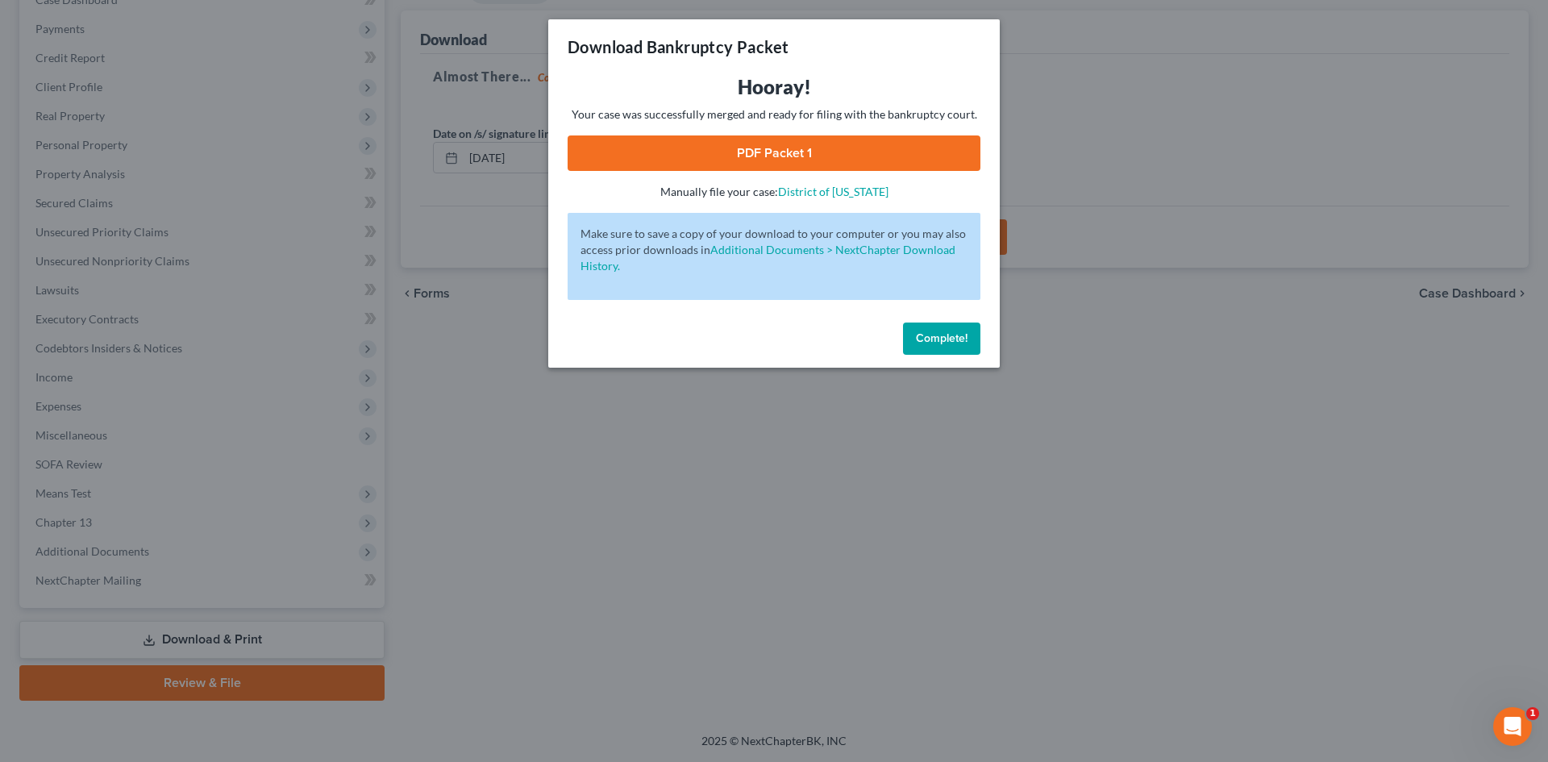
click at [823, 150] on link "PDF Packet 1" at bounding box center [774, 152] width 413 height 35
click at [959, 337] on span "Complete!" at bounding box center [942, 338] width 52 height 14
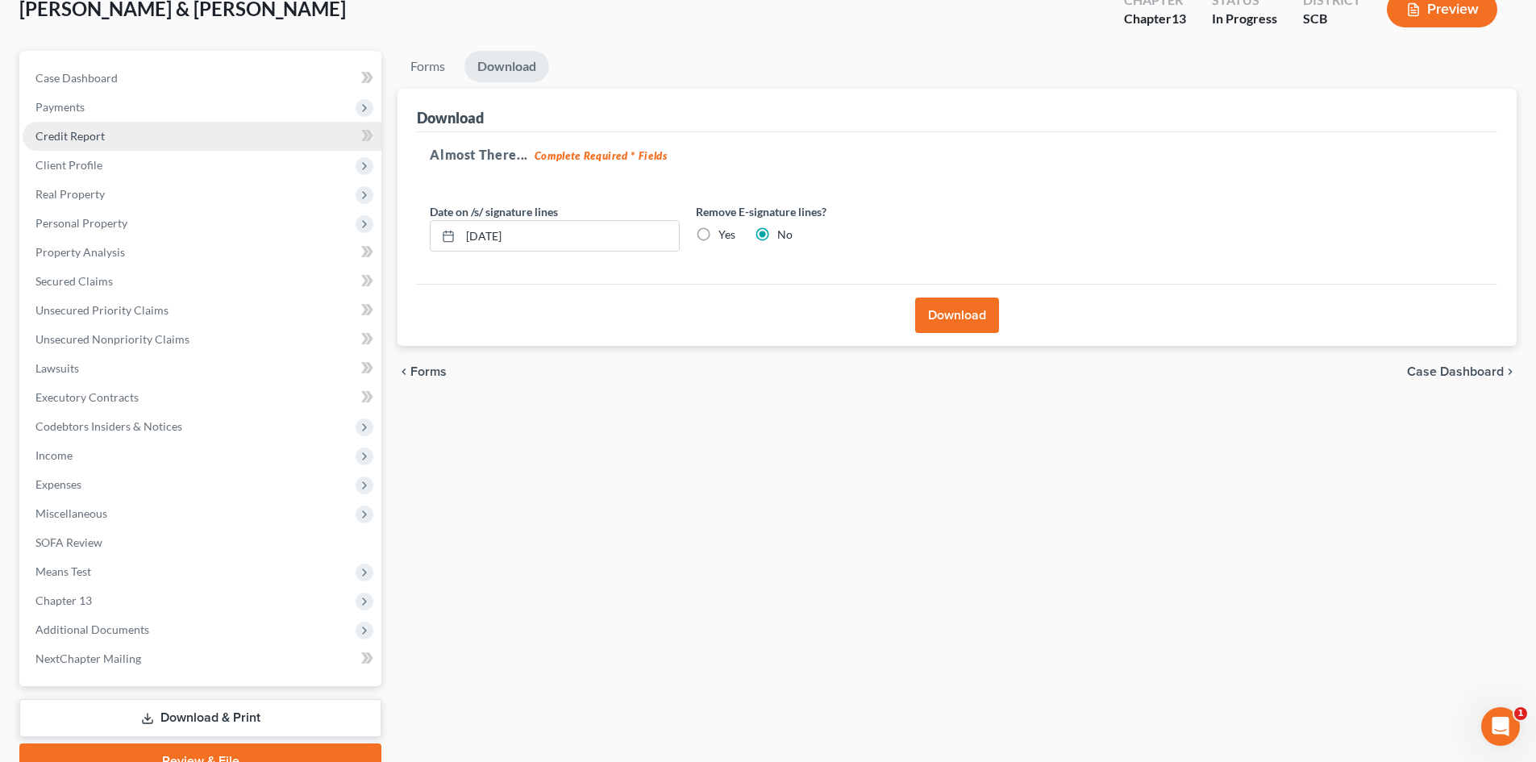
scroll to position [0, 0]
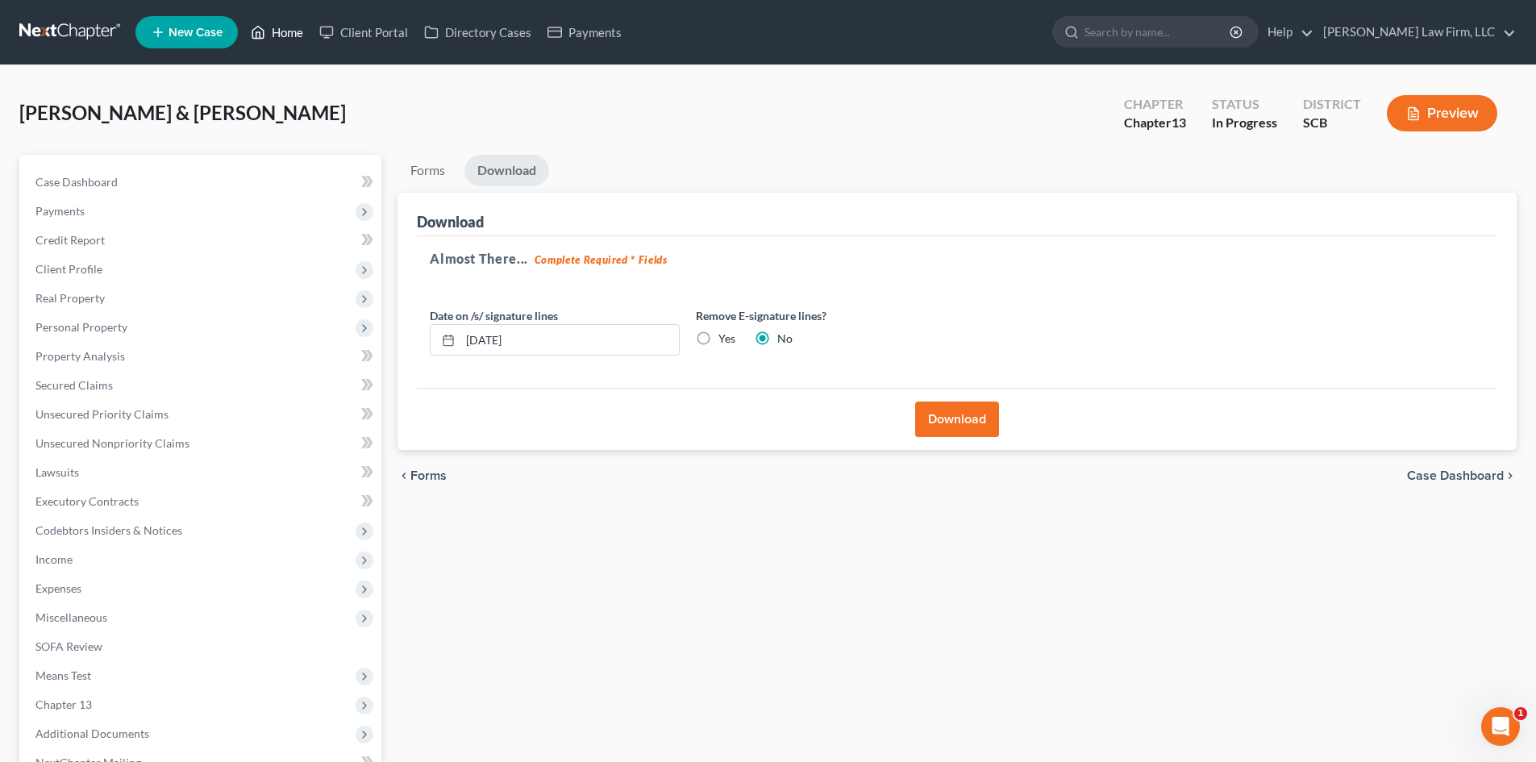
click at [285, 20] on link "Home" at bounding box center [277, 32] width 69 height 29
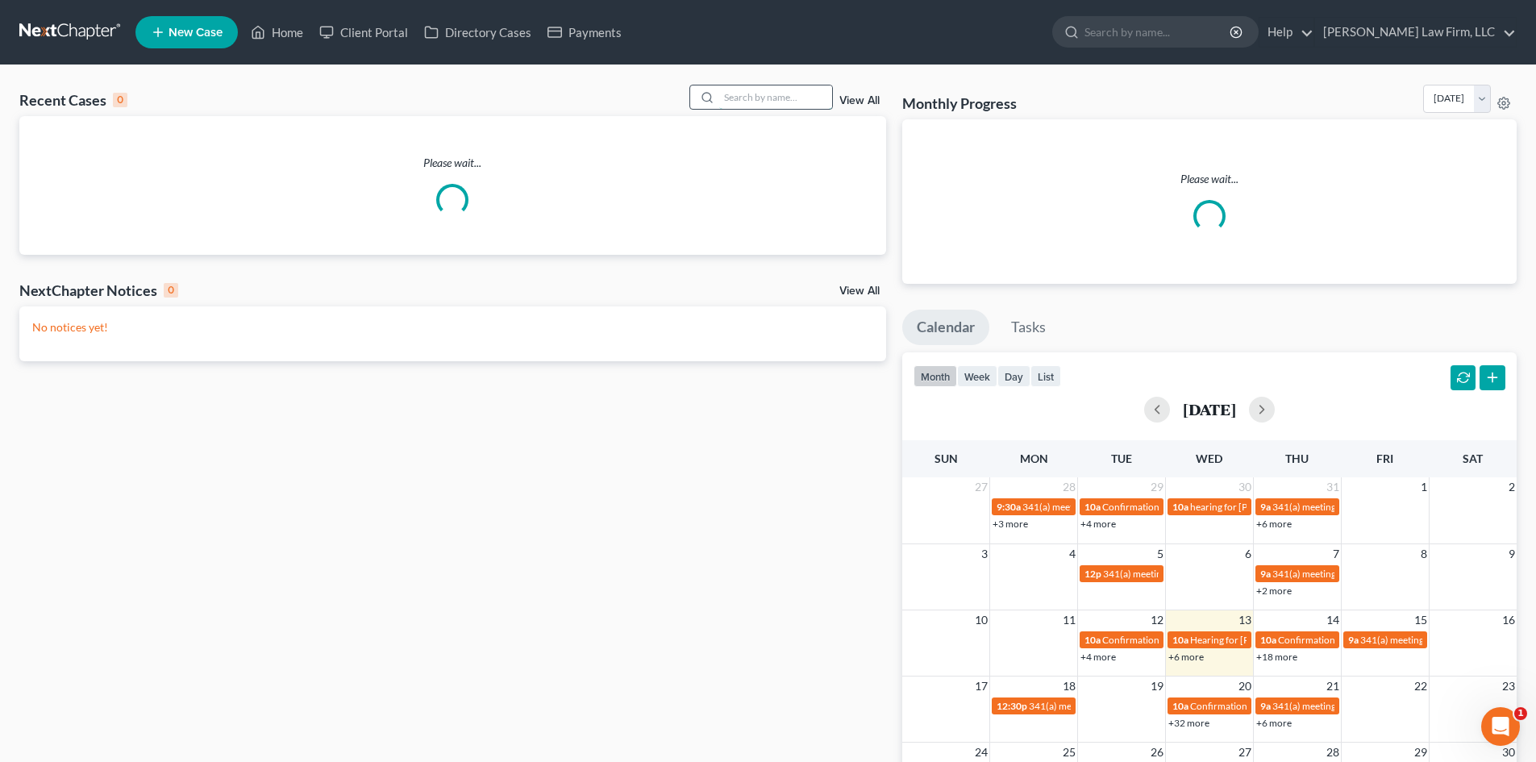
click at [789, 102] on input "search" at bounding box center [775, 96] width 113 height 23
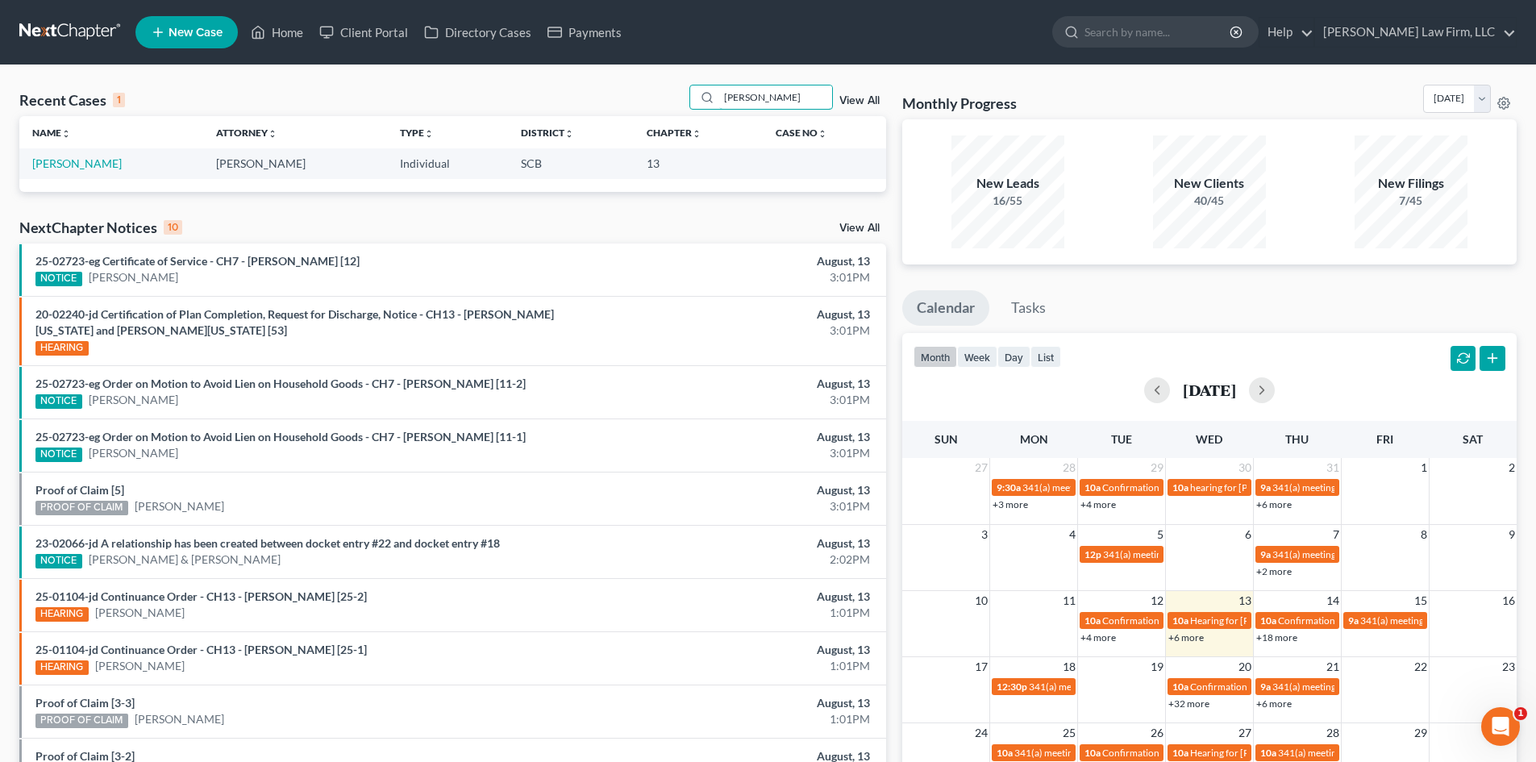
drag, startPoint x: 789, startPoint y: 91, endPoint x: 675, endPoint y: 98, distance: 113.9
click at [681, 99] on div "Recent Cases 1 [PERSON_NAME] View All" at bounding box center [452, 100] width 867 height 31
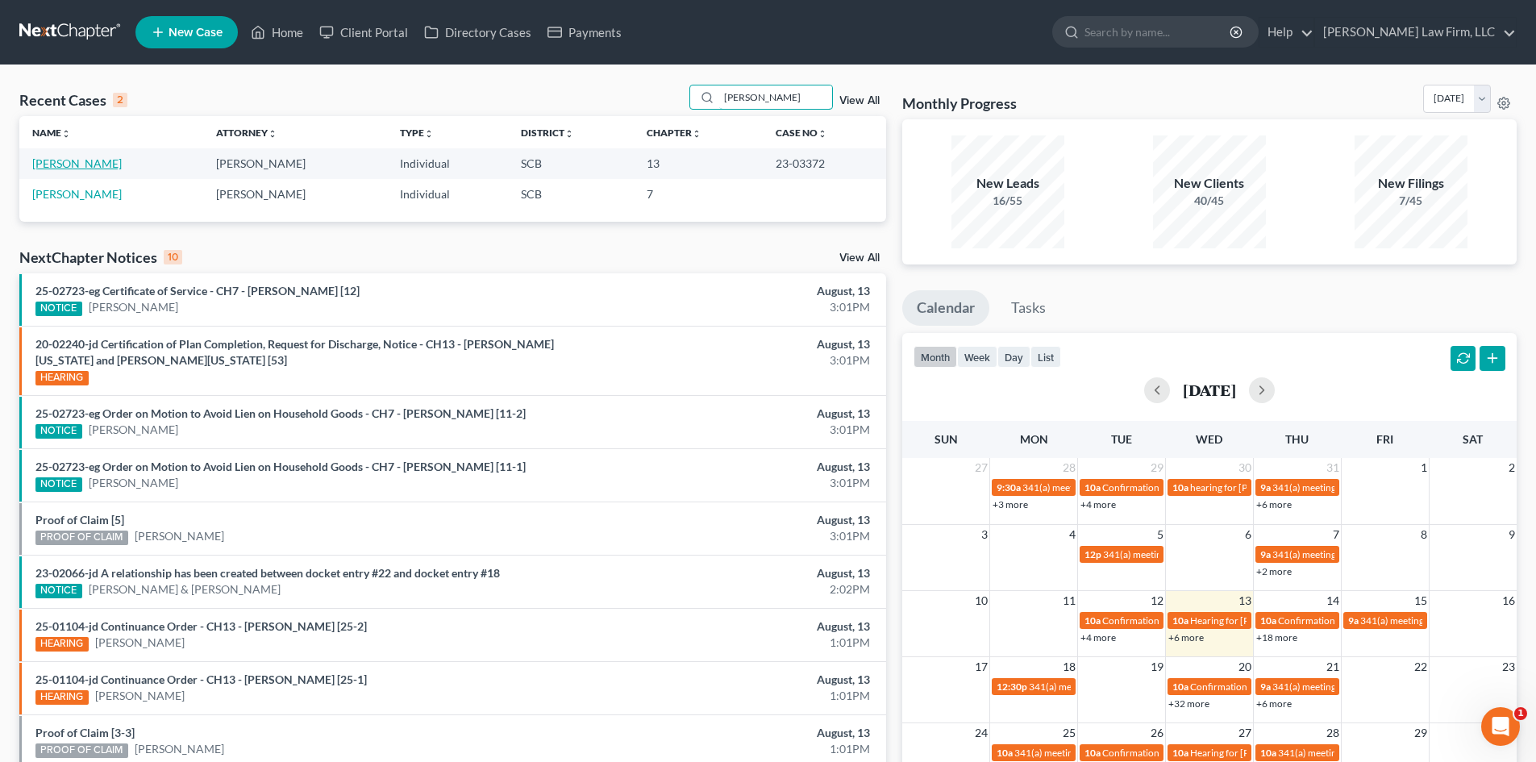
type input "[PERSON_NAME]"
click at [82, 162] on link "[PERSON_NAME]" at bounding box center [77, 163] width 90 height 14
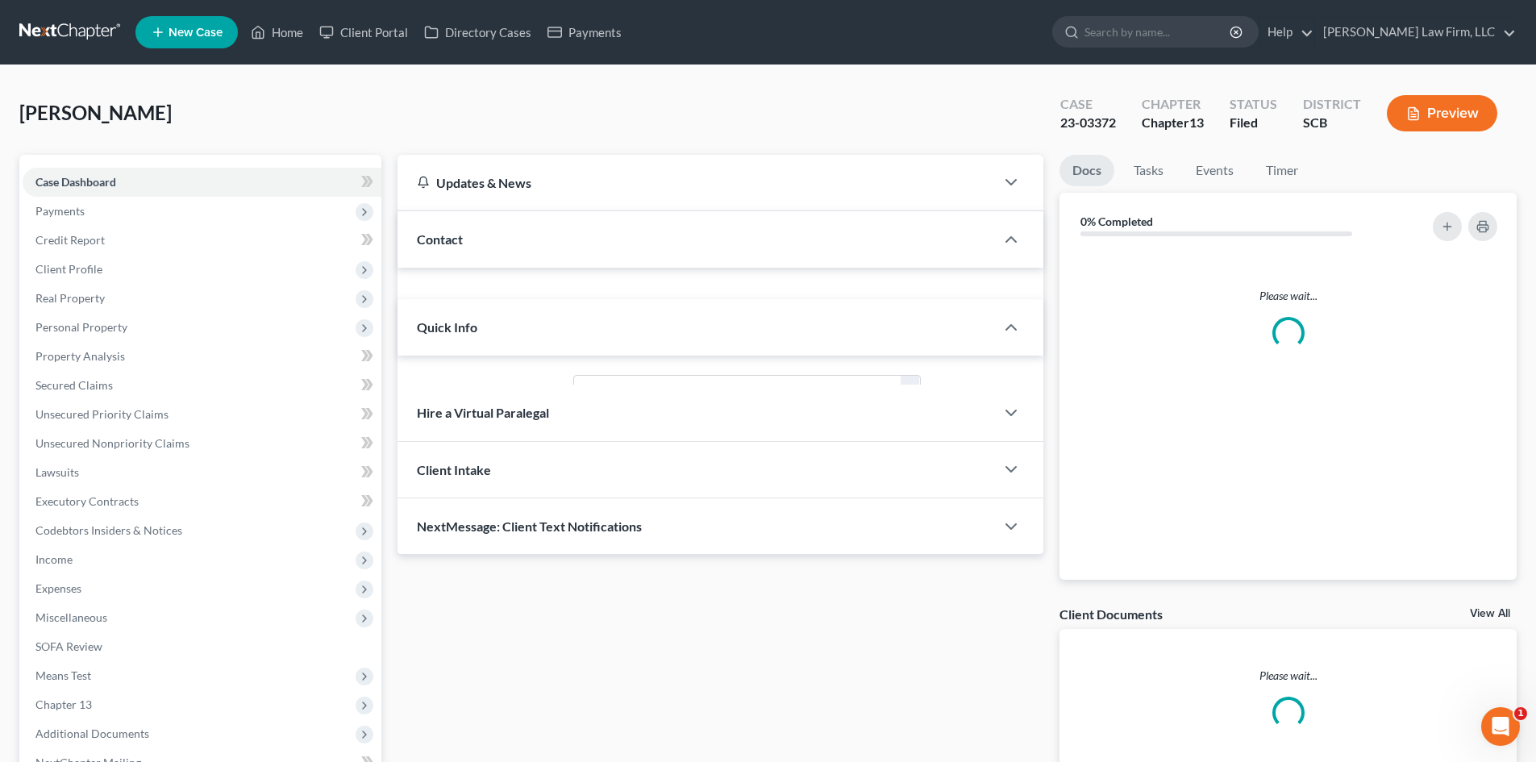
select select "0"
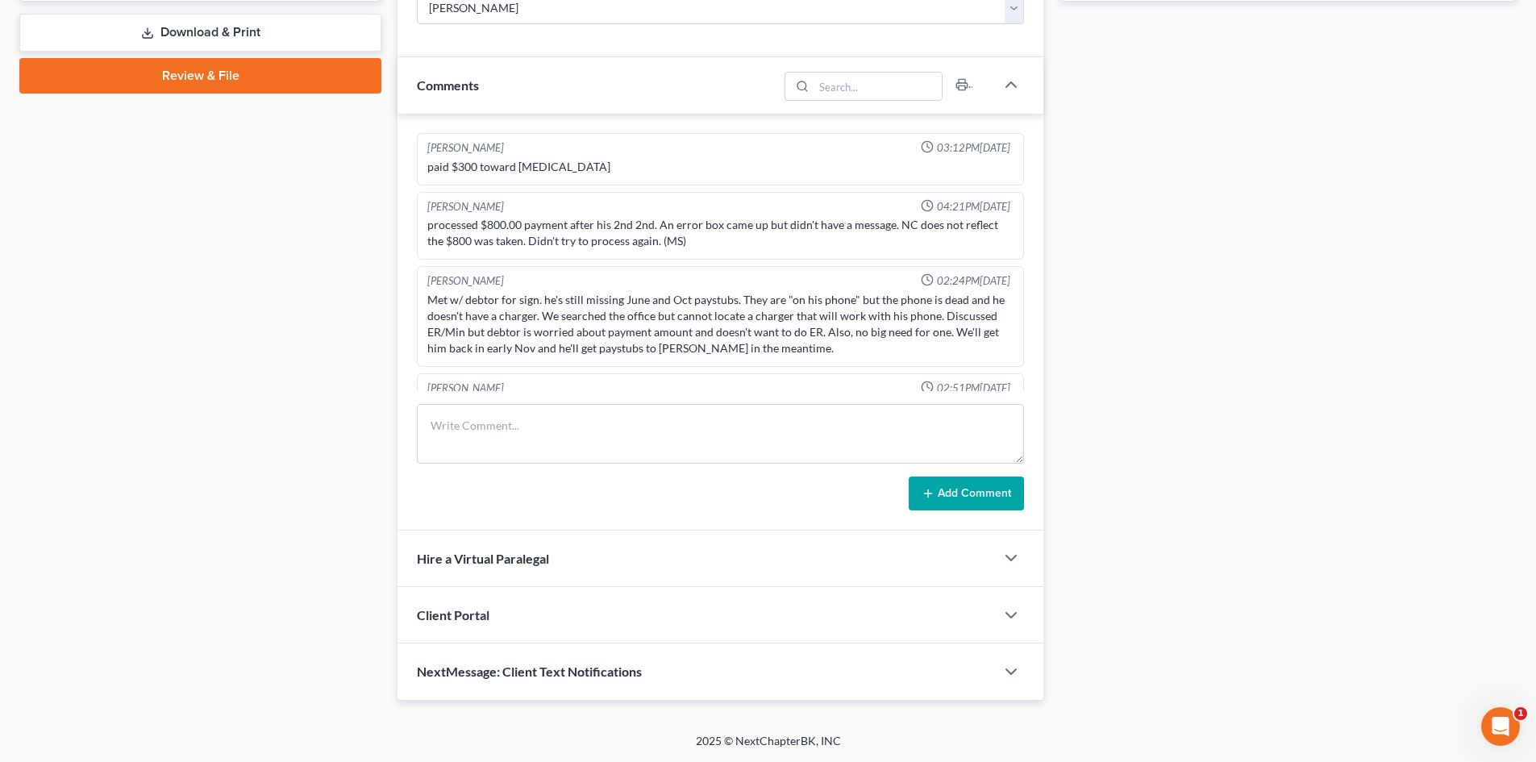
scroll to position [1119, 0]
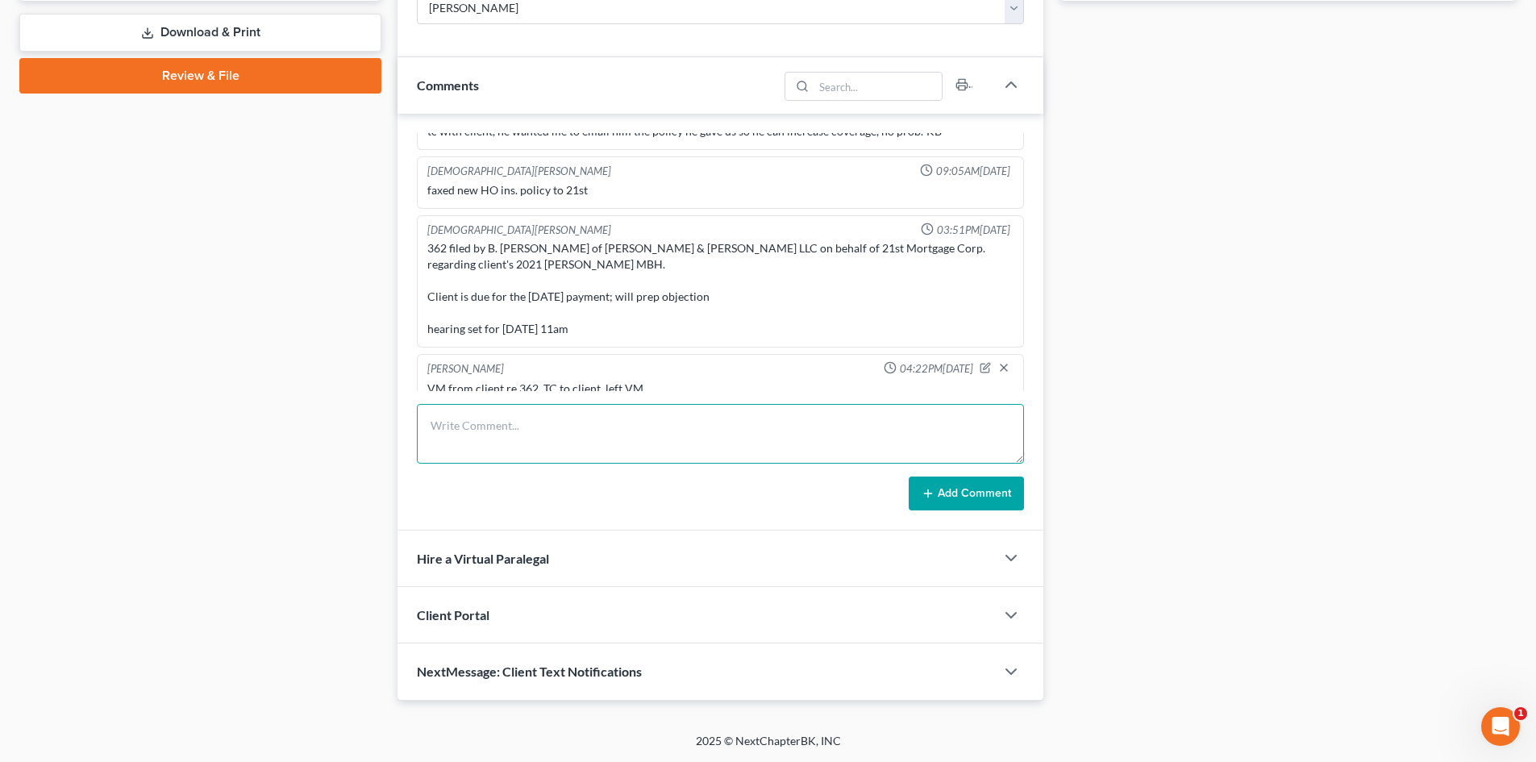
click at [535, 414] on textarea at bounding box center [720, 434] width 607 height 60
drag, startPoint x: 654, startPoint y: 415, endPoint x: 358, endPoint y: 429, distance: 296.3
click at [358, 429] on div "Petition Navigation Case Dashboard Payments Invoices Payments Payments Credit R…" at bounding box center [768, 32] width 1514 height 1335
type textarea "VM from client. TC to client, left VM."
click at [1005, 493] on button "Add Comment" at bounding box center [966, 494] width 115 height 34
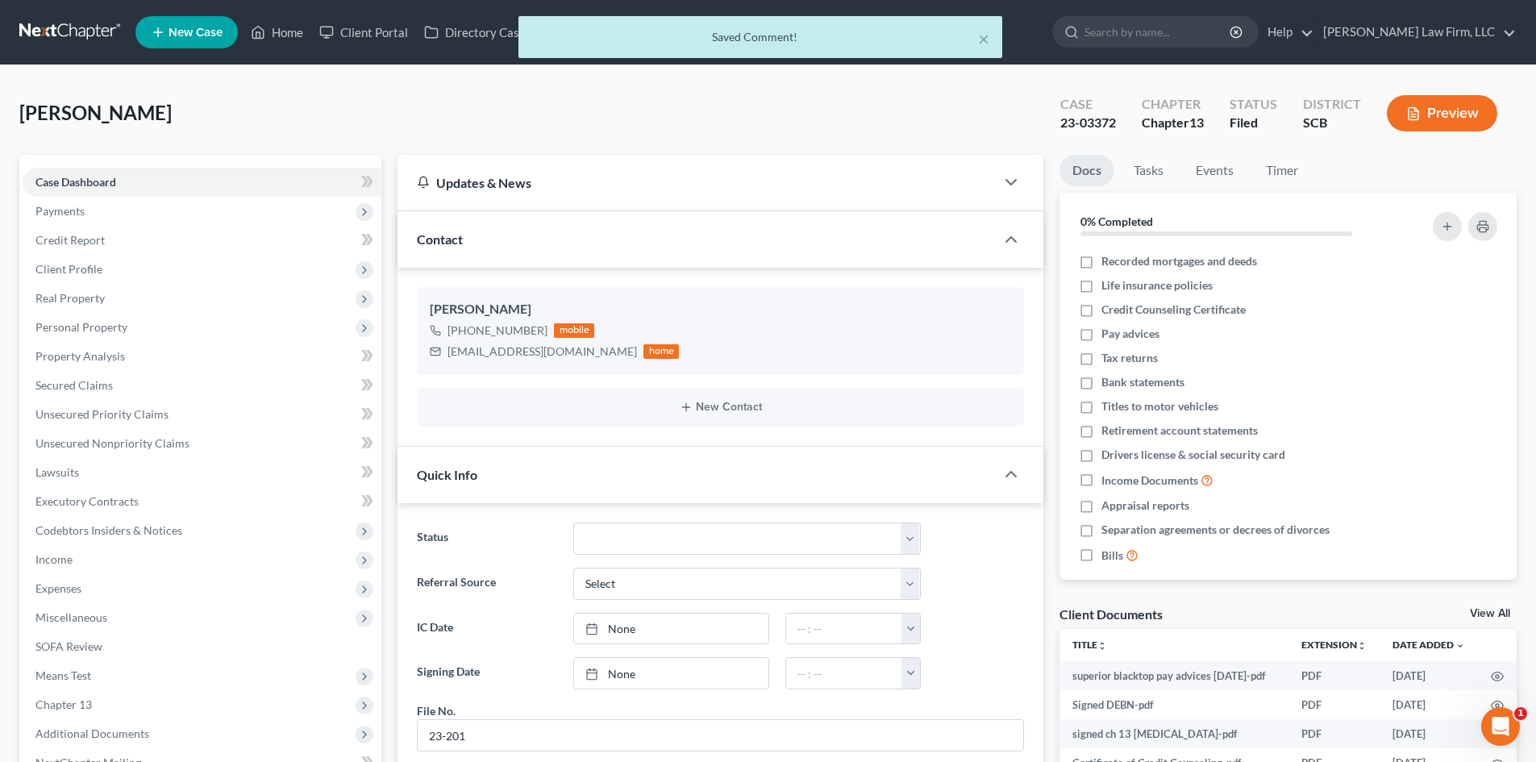
scroll to position [1179, 0]
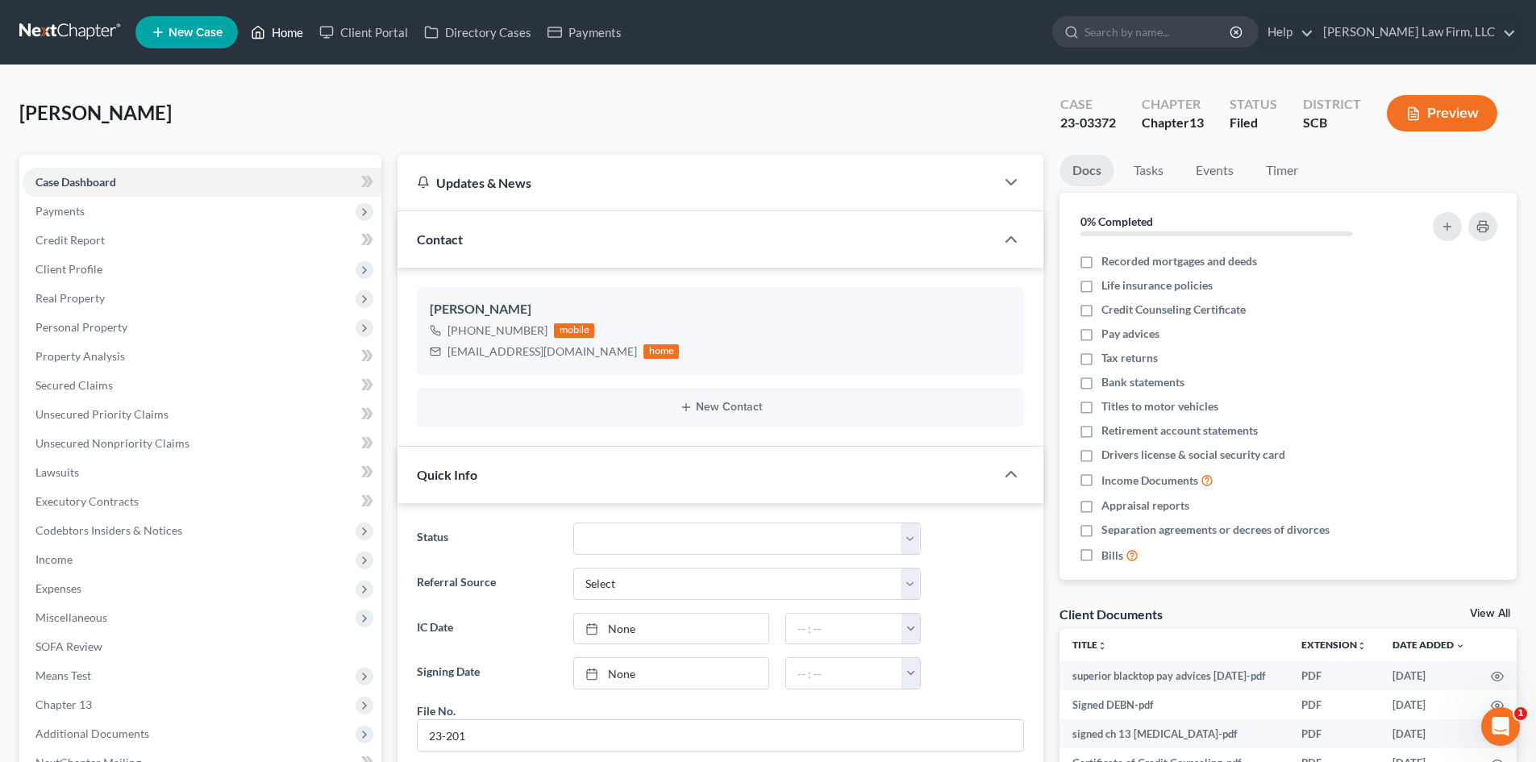
click at [288, 33] on link "Home" at bounding box center [277, 32] width 69 height 29
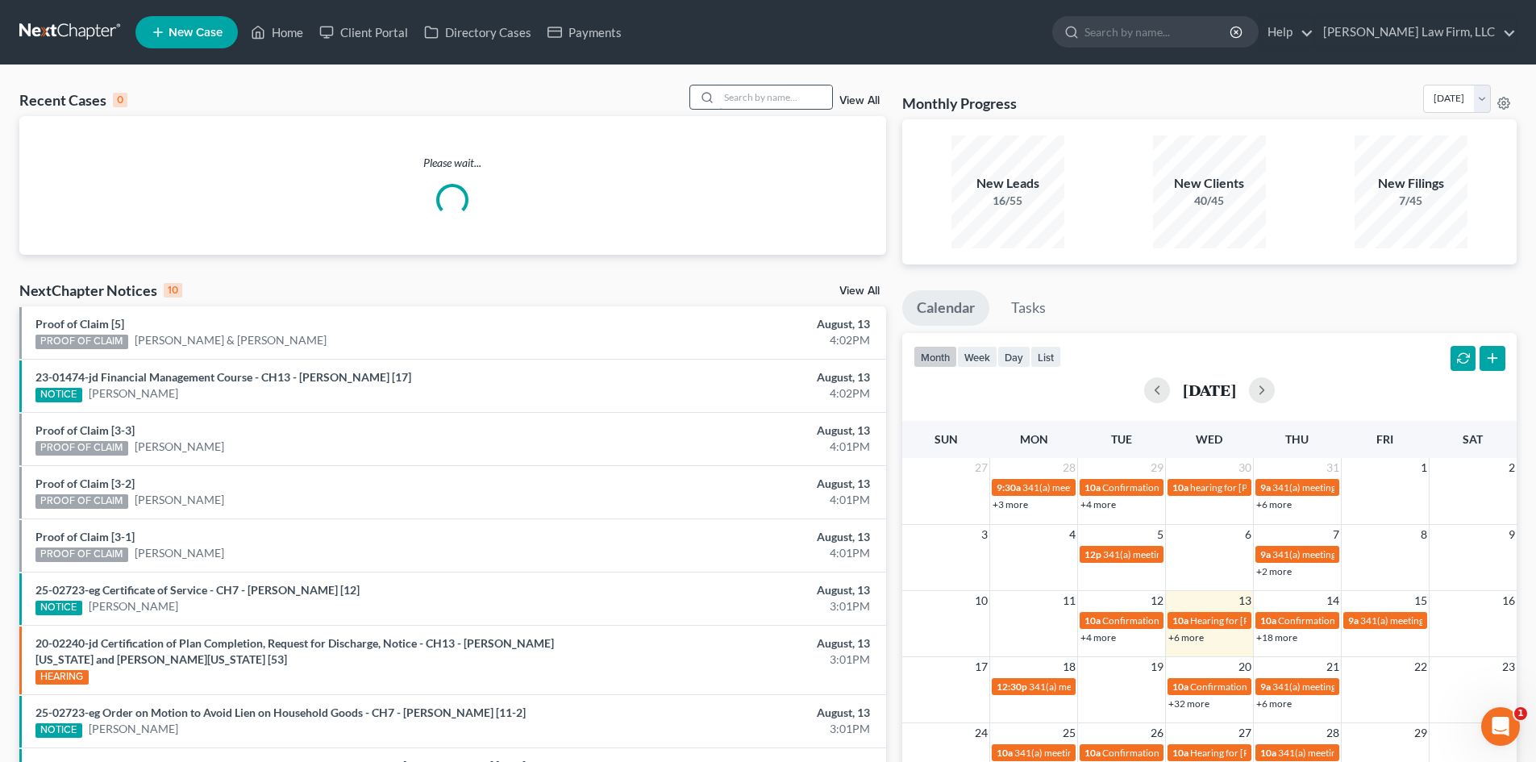
click at [735, 101] on input "search" at bounding box center [775, 96] width 113 height 23
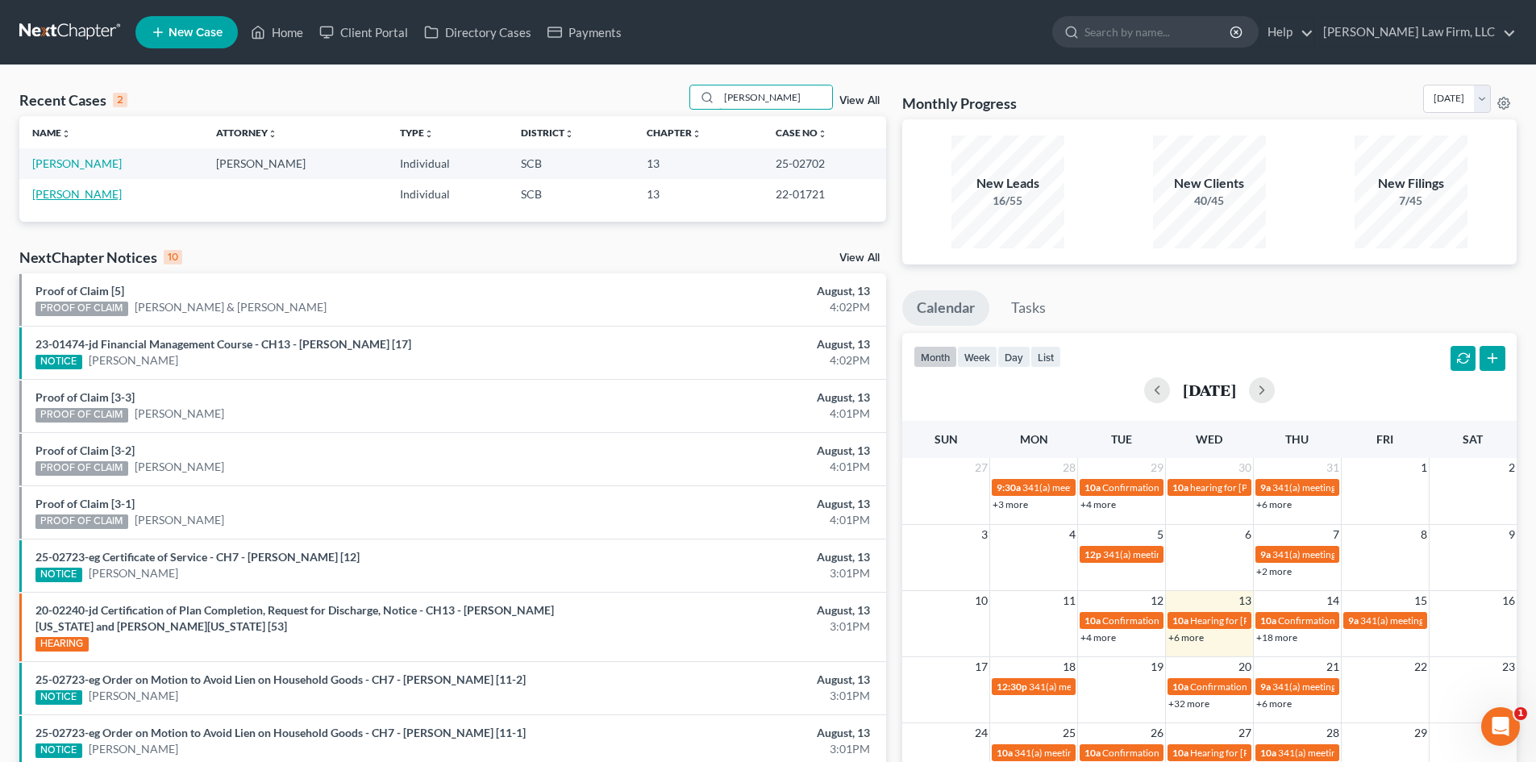
type input "[PERSON_NAME]"
click at [103, 197] on link "[PERSON_NAME]" at bounding box center [77, 194] width 90 height 14
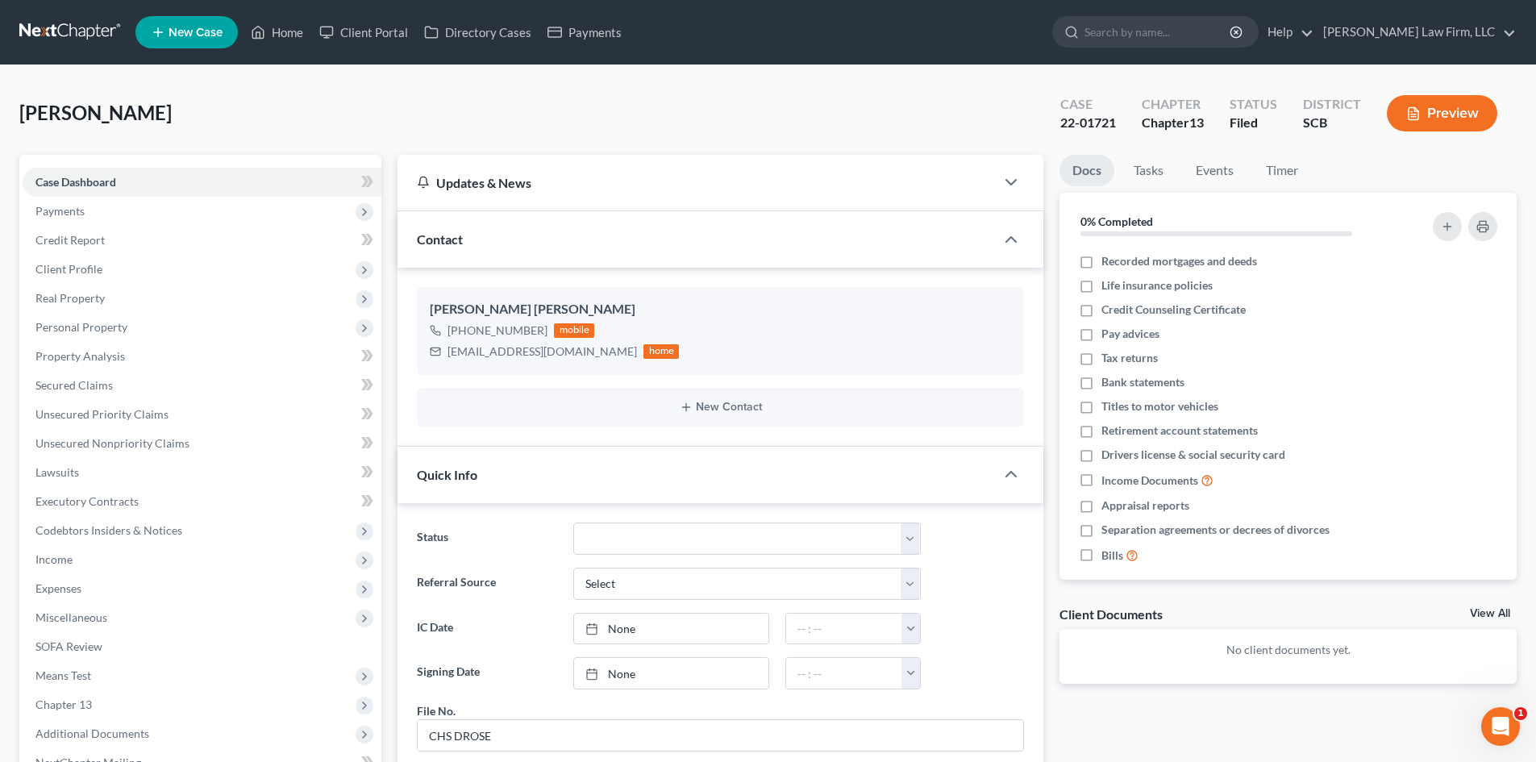
click at [1488, 606] on div "Client Documents View All" at bounding box center [1288, 617] width 457 height 23
click at [1477, 616] on link "View All" at bounding box center [1490, 613] width 40 height 11
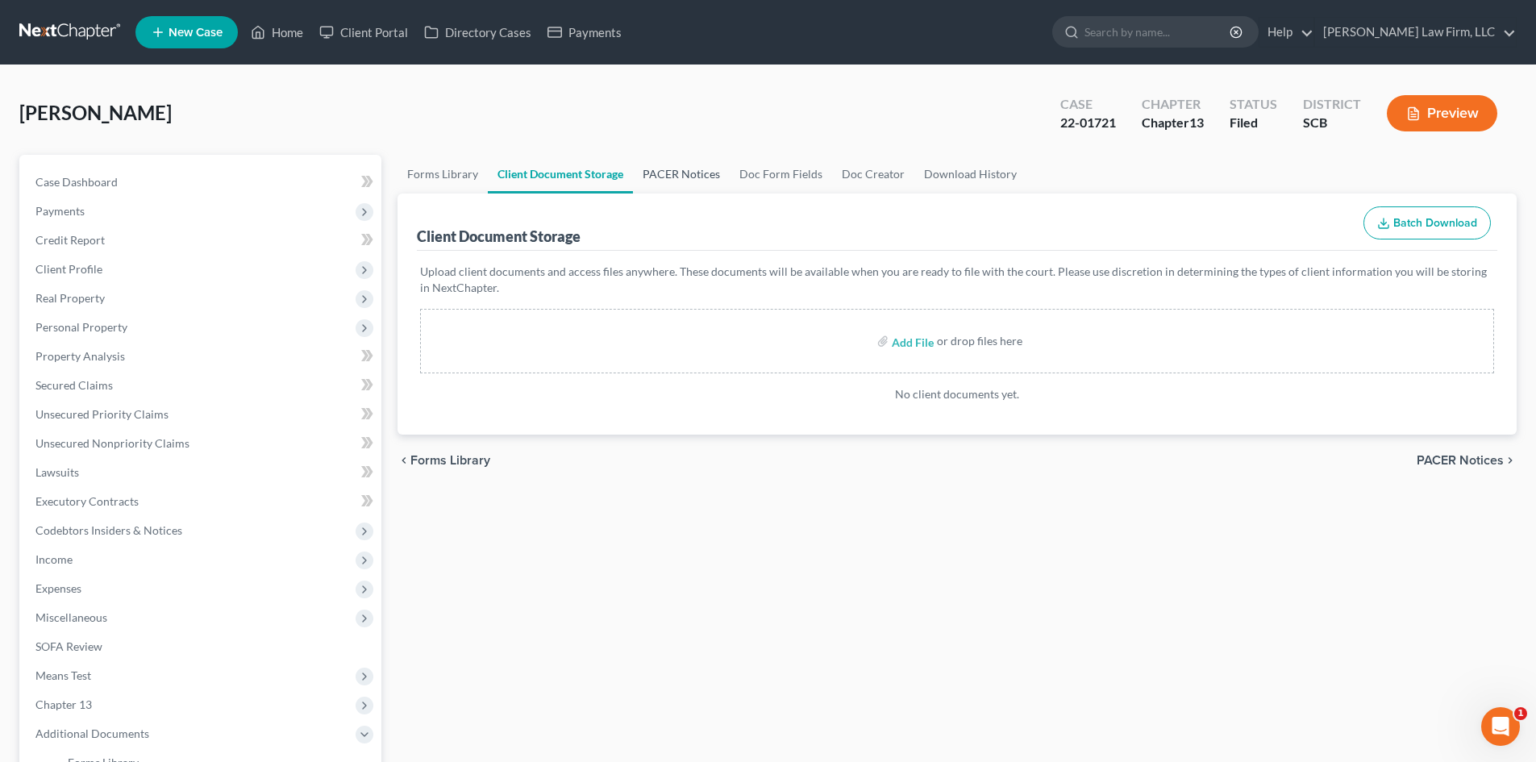
click at [681, 177] on link "PACER Notices" at bounding box center [681, 174] width 97 height 39
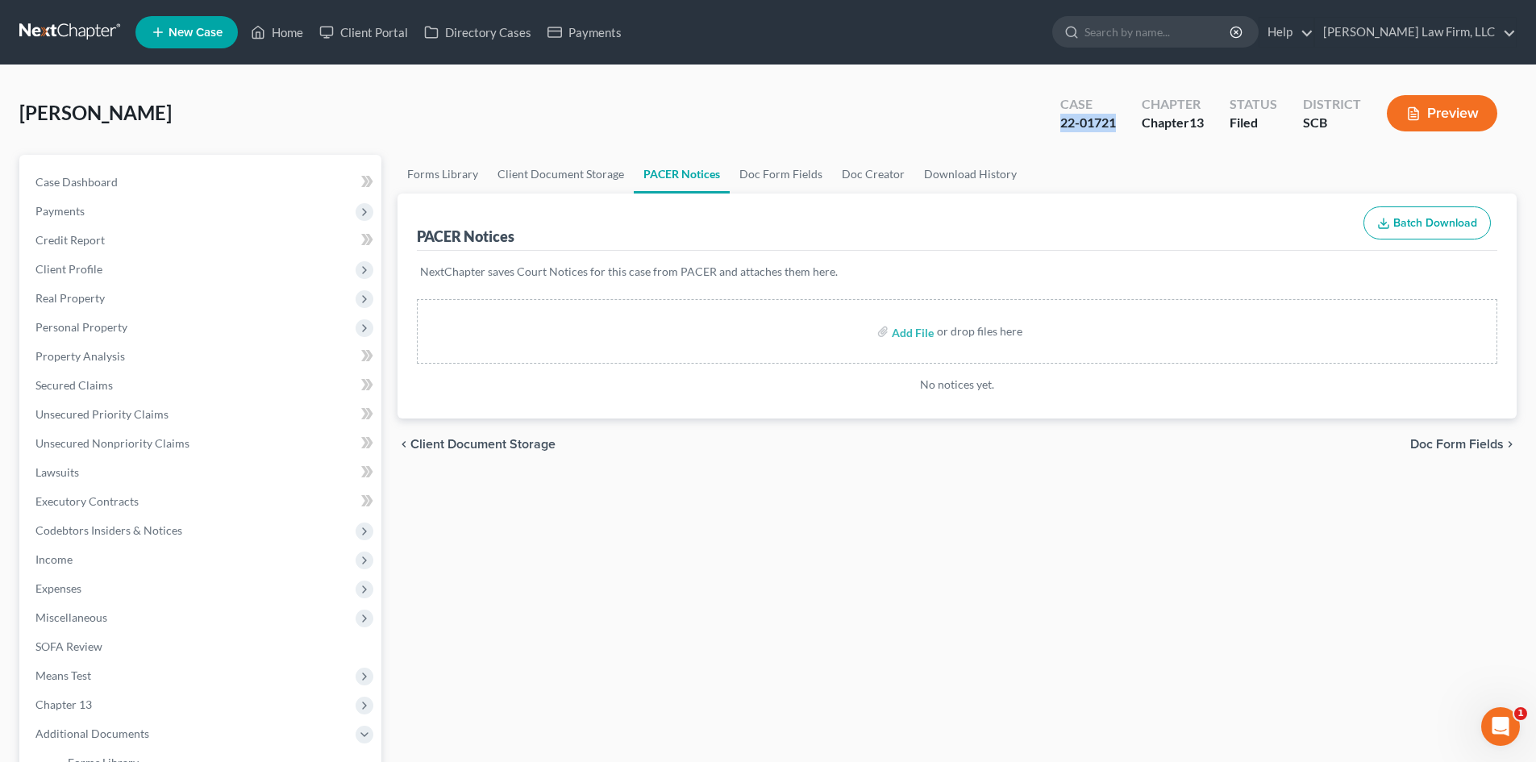
drag, startPoint x: 1113, startPoint y: 125, endPoint x: 1029, endPoint y: 125, distance: 83.9
click at [1029, 125] on div "[PERSON_NAME] Upgraded Case 22-01721 Chapter Chapter 13 Status Filed District S…" at bounding box center [767, 120] width 1497 height 70
copy div "22-01721"
click at [99, 187] on span "Case Dashboard" at bounding box center [76, 182] width 82 height 14
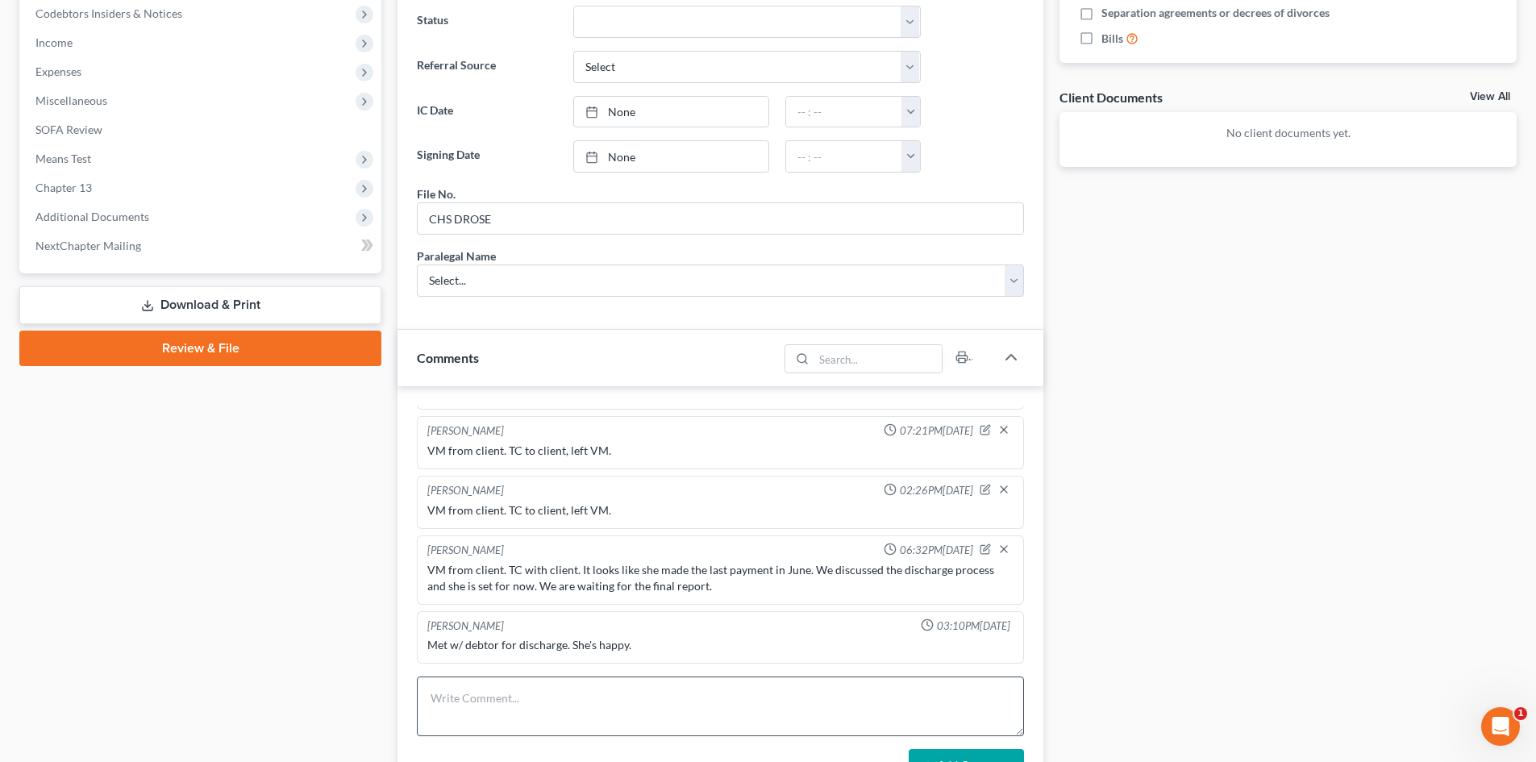
scroll to position [645, 0]
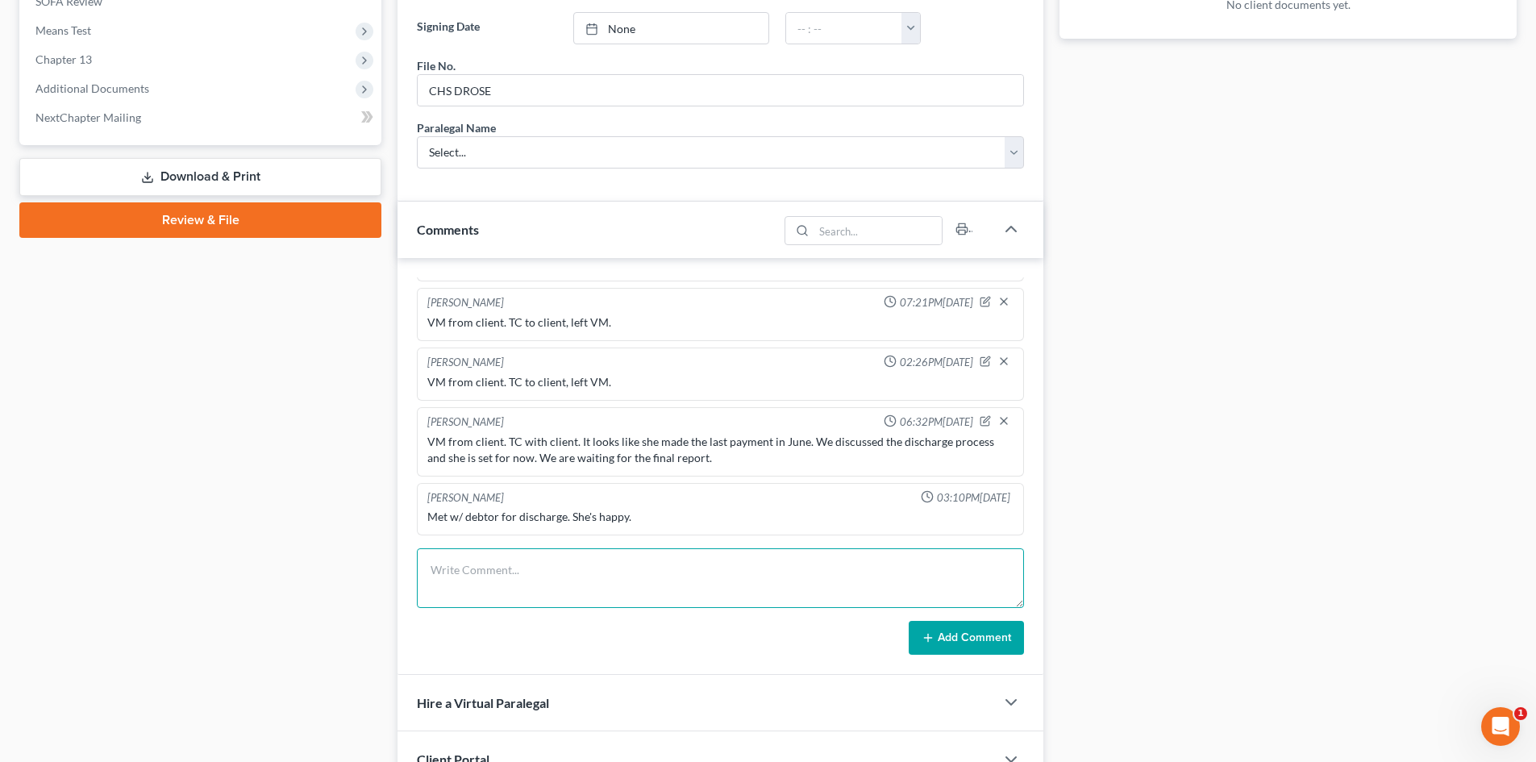
click at [535, 560] on textarea at bounding box center [720, 578] width 607 height 60
click at [939, 604] on textarea "VM from client. TC with client, answered basic questions and she is set." at bounding box center [720, 578] width 607 height 60
type textarea "VM from client. TC with client, answered basic questions and she is set."
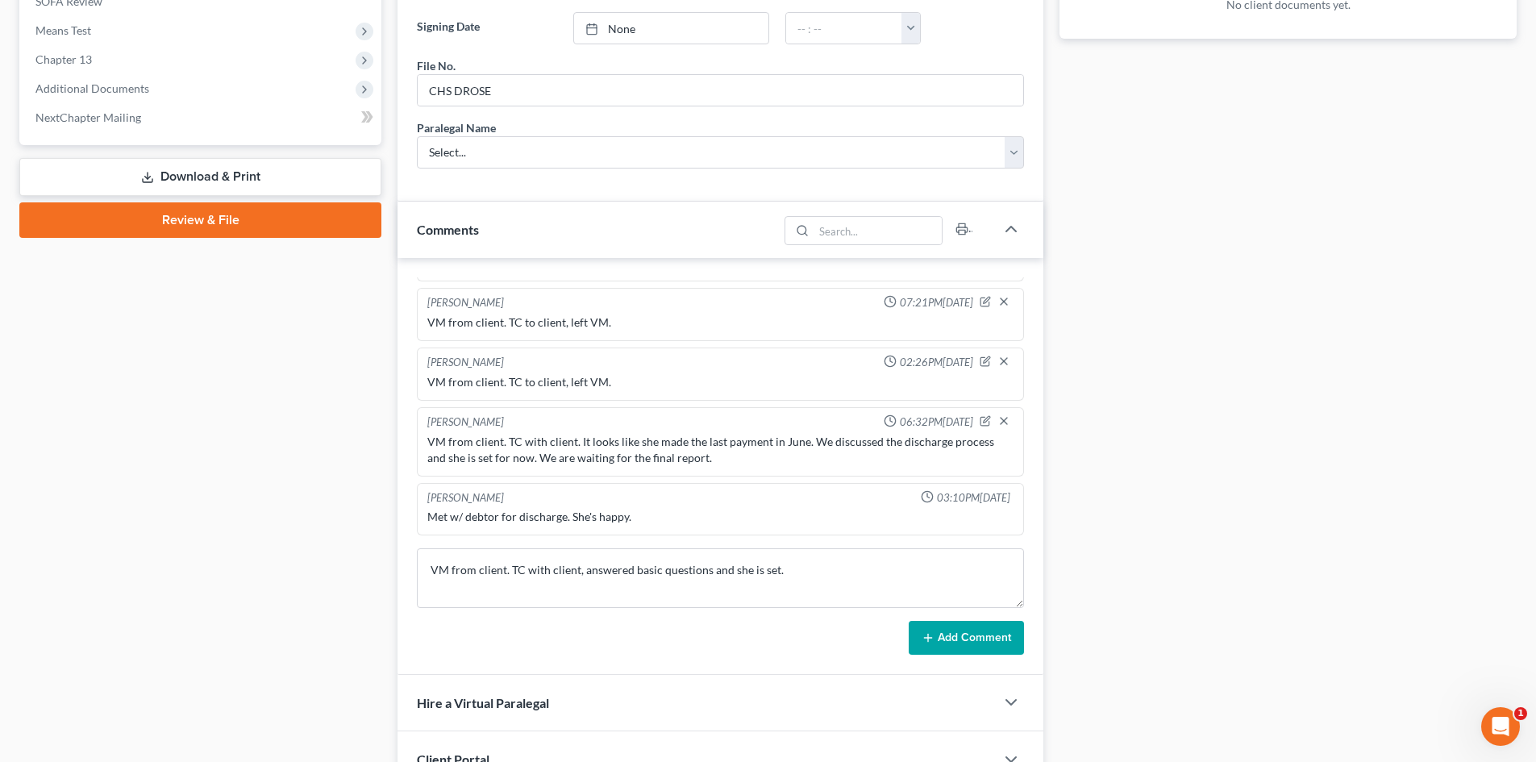
click at [932, 639] on icon at bounding box center [928, 637] width 13 height 13
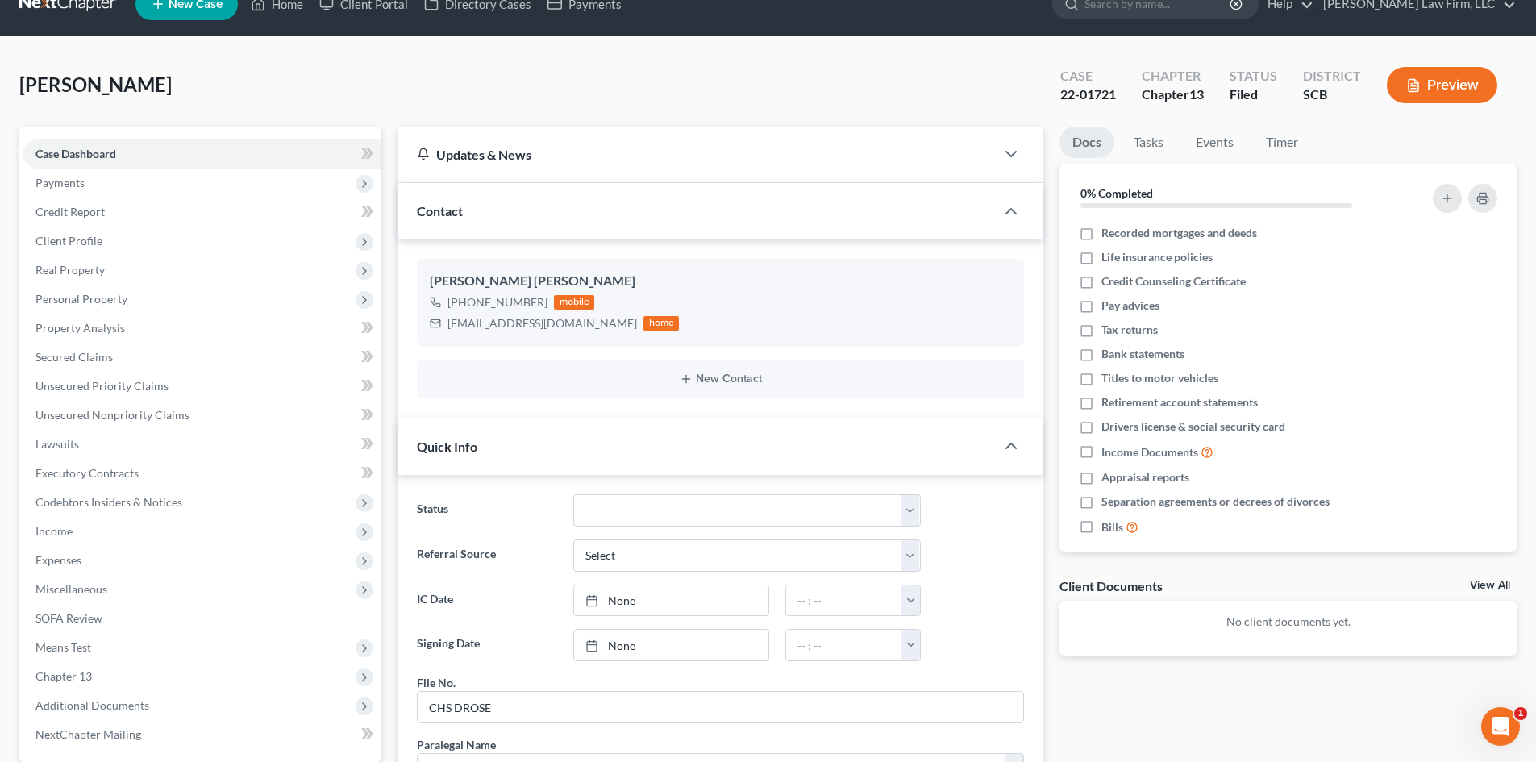
scroll to position [0, 0]
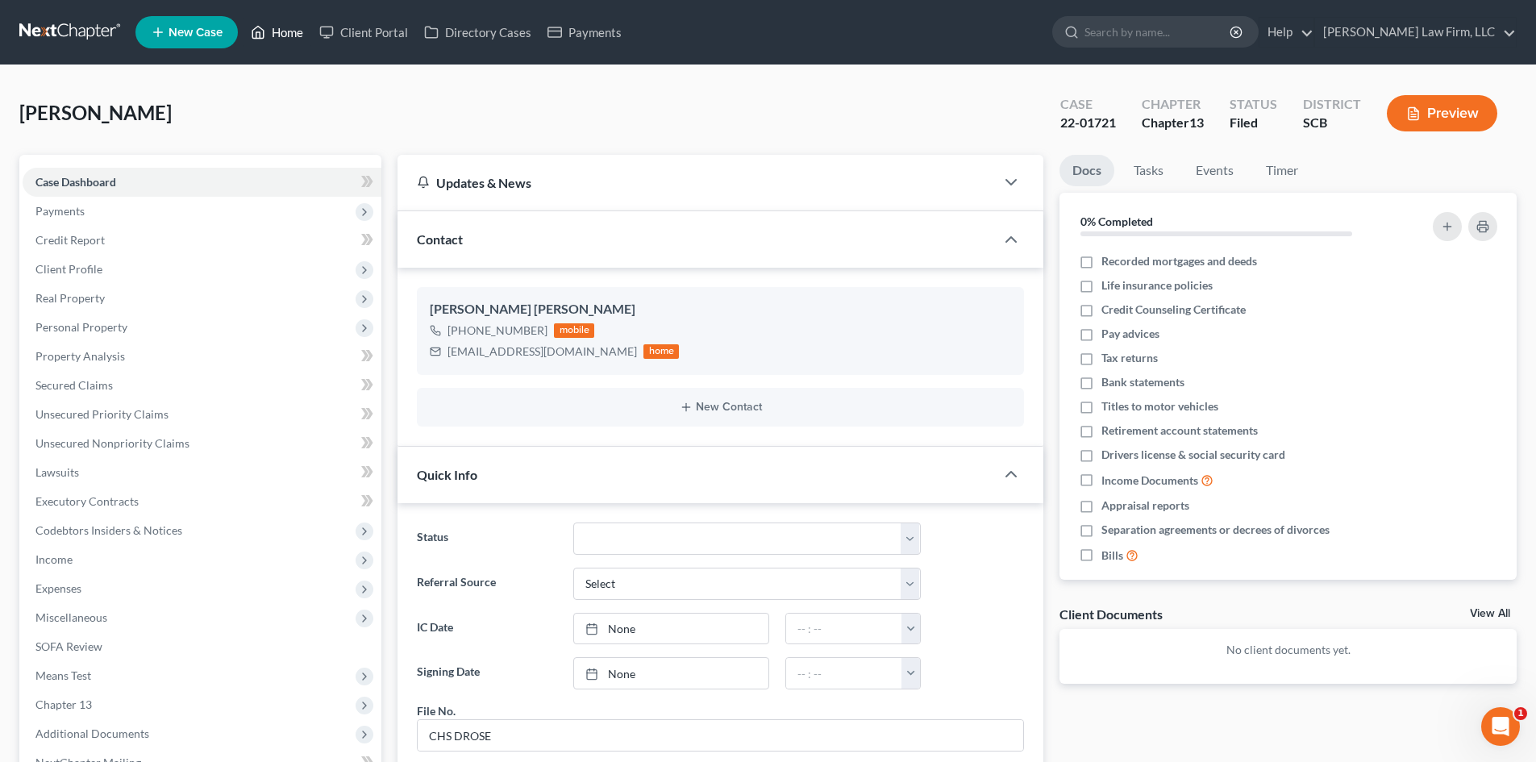
click at [293, 34] on link "Home" at bounding box center [277, 32] width 69 height 29
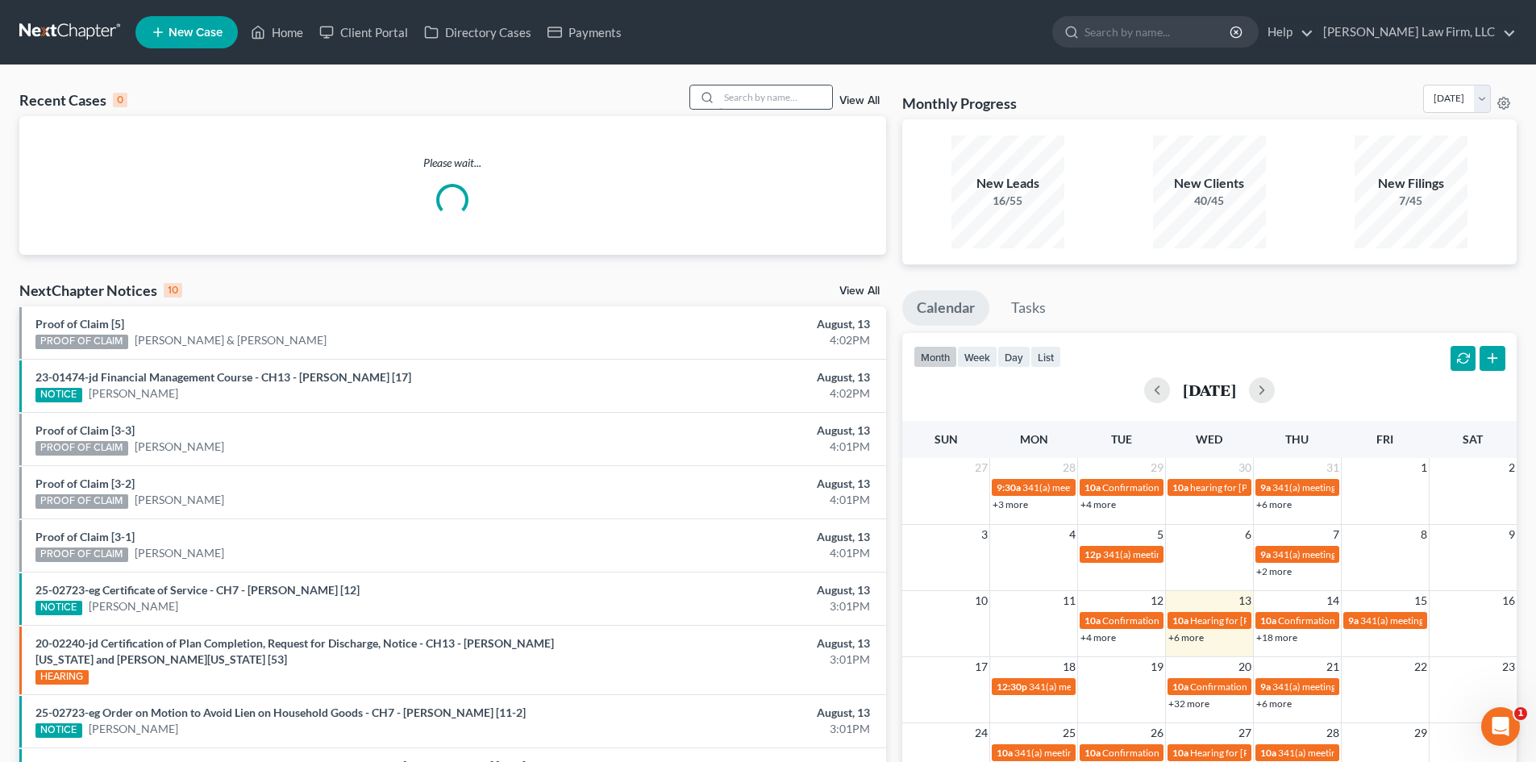
click at [798, 97] on input "search" at bounding box center [775, 96] width 113 height 23
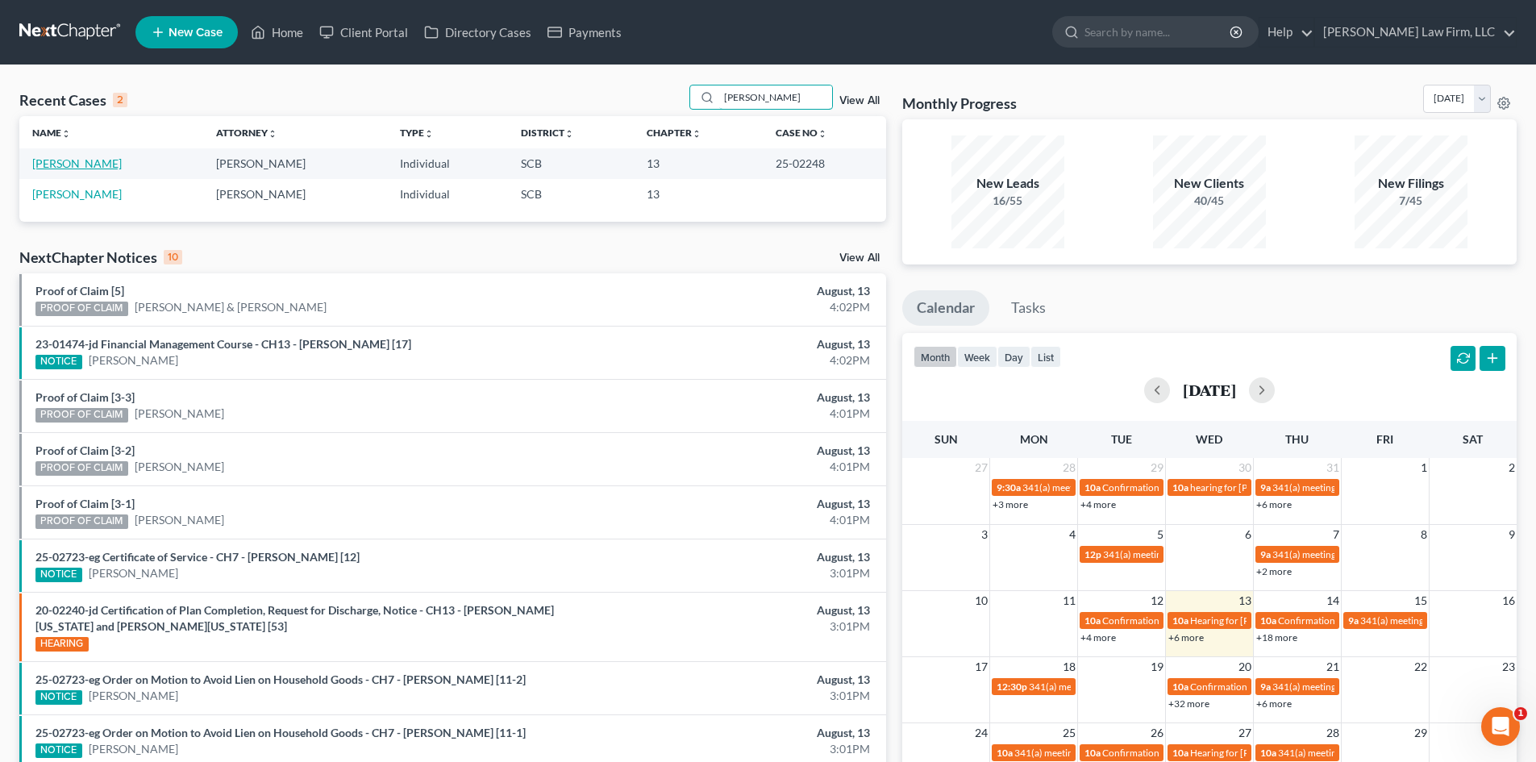
type input "[PERSON_NAME]"
click at [92, 161] on link "[PERSON_NAME]" at bounding box center [77, 163] width 90 height 14
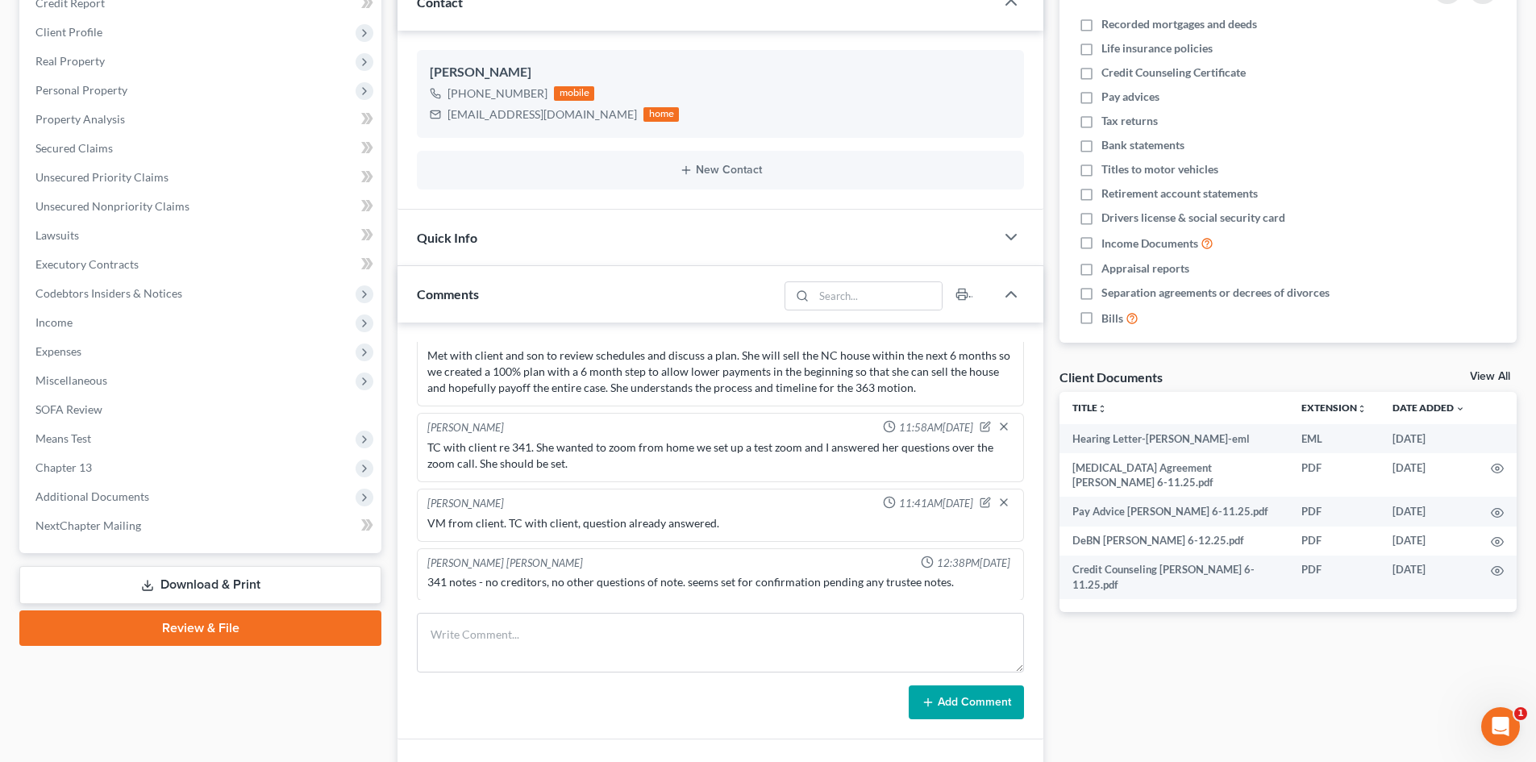
scroll to position [323, 0]
